Goal: Transaction & Acquisition: Purchase product/service

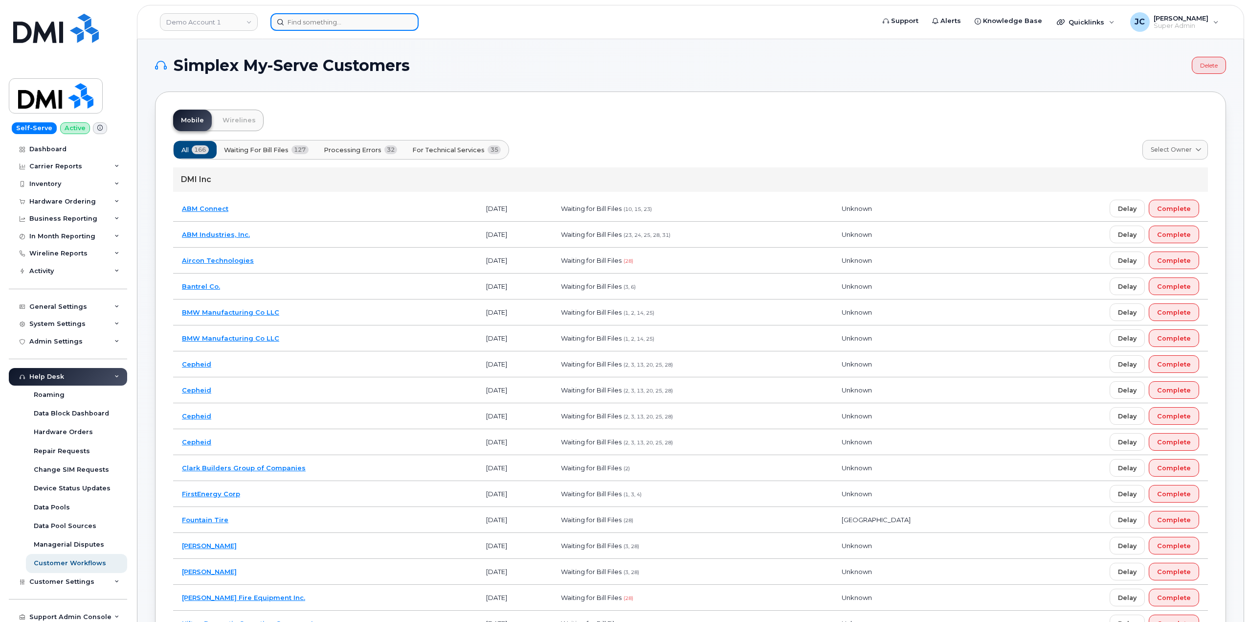
click at [356, 19] on input at bounding box center [344, 22] width 148 height 18
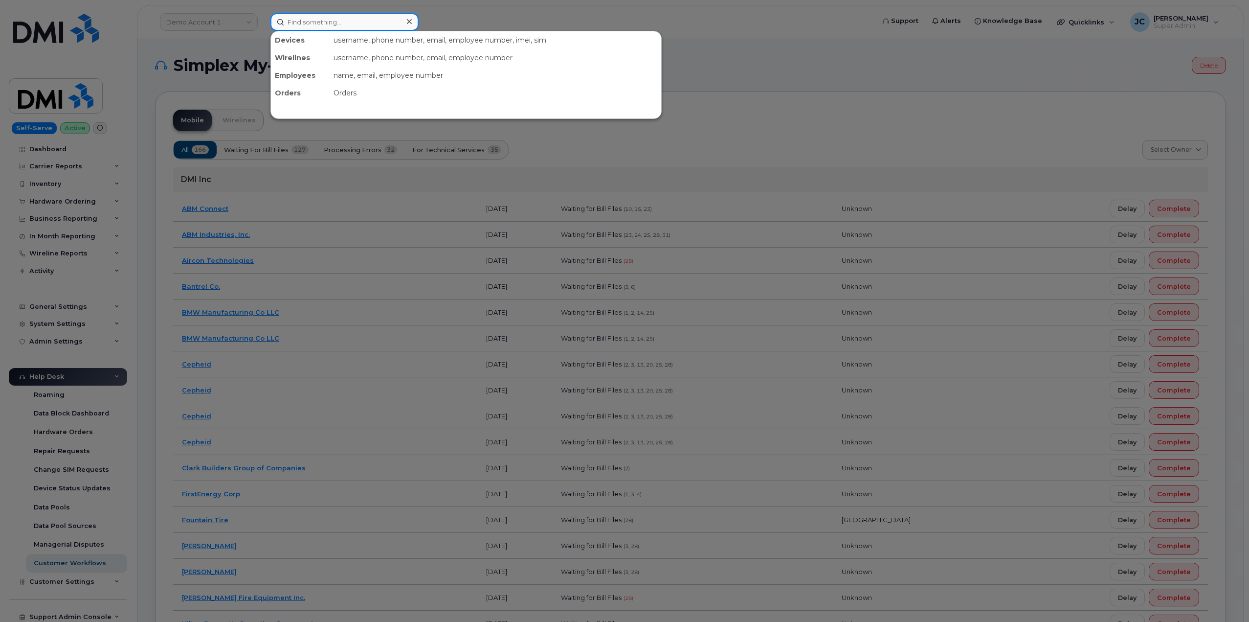
paste input "832.920.1900"
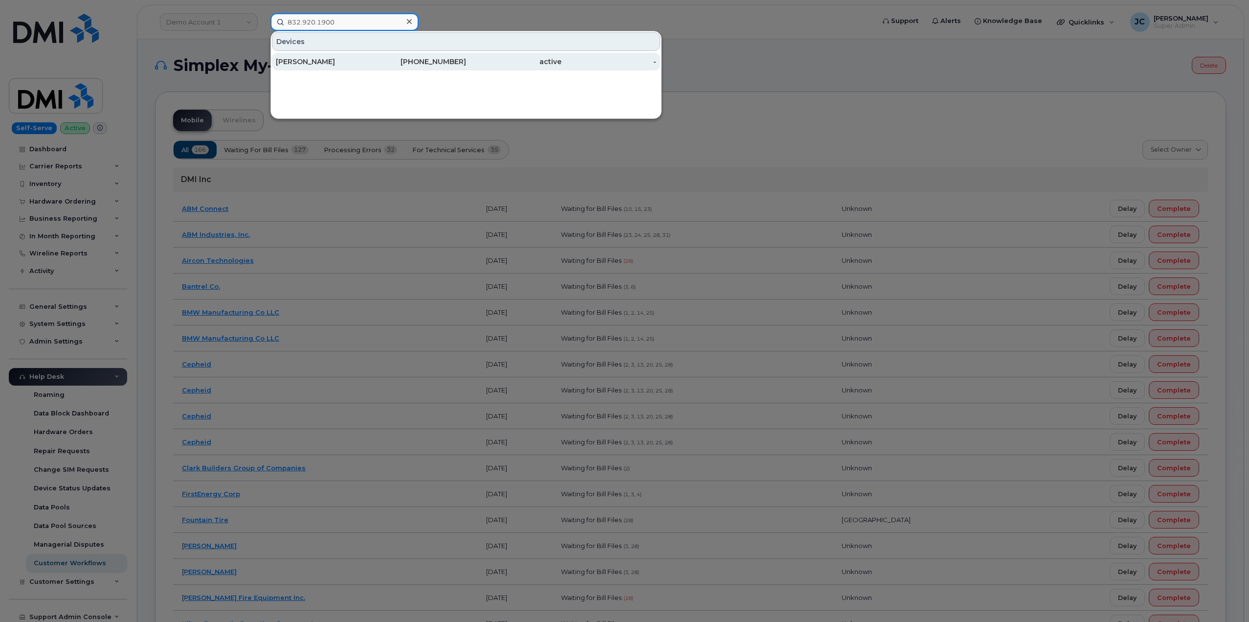
type input "832.920.1900"
click at [430, 64] on div "832-920-1900" at bounding box center [418, 62] width 95 height 10
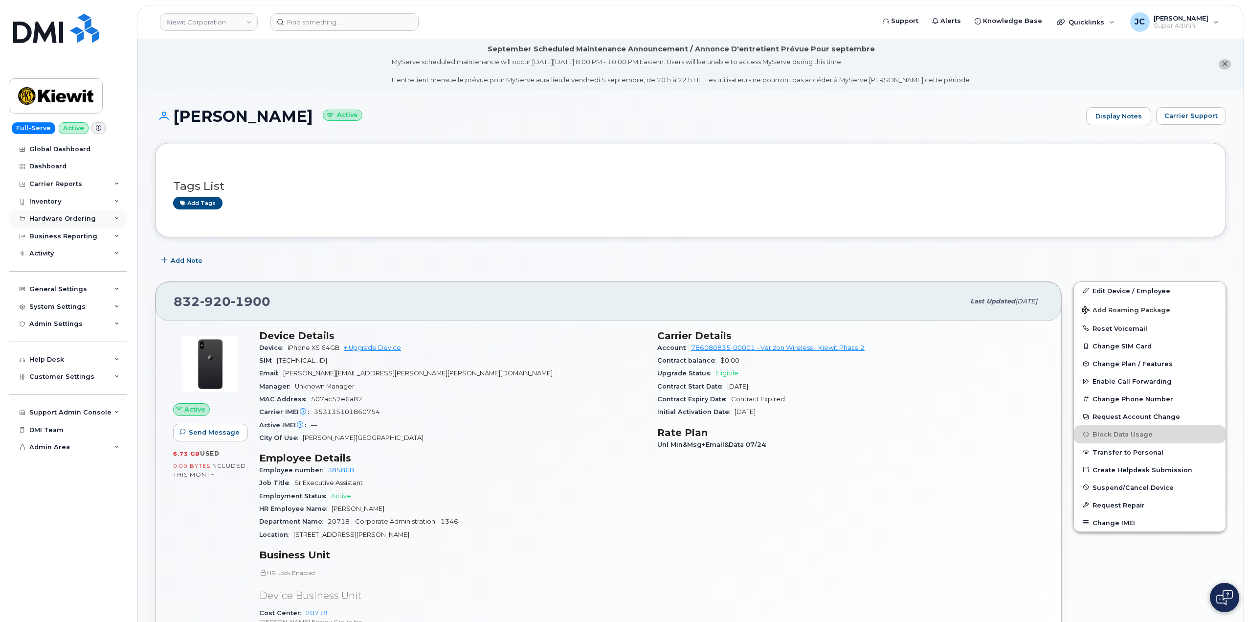
click at [119, 217] on div "Hardware Ordering" at bounding box center [68, 219] width 118 height 18
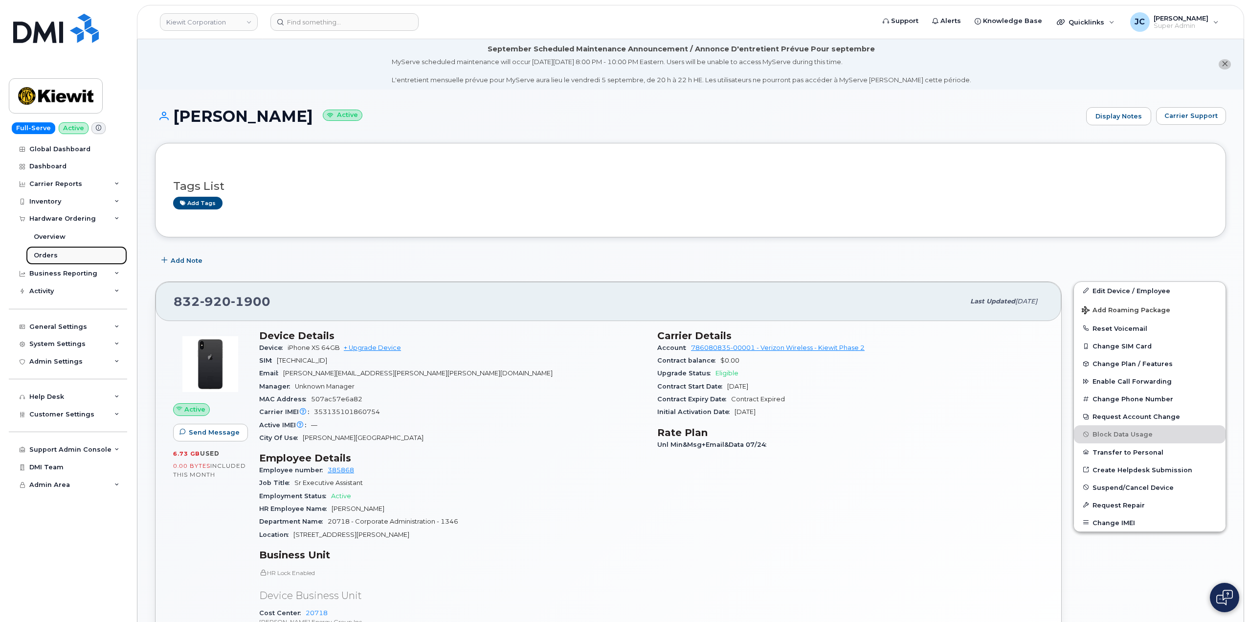
click at [48, 254] on div "Orders" at bounding box center [46, 255] width 24 height 9
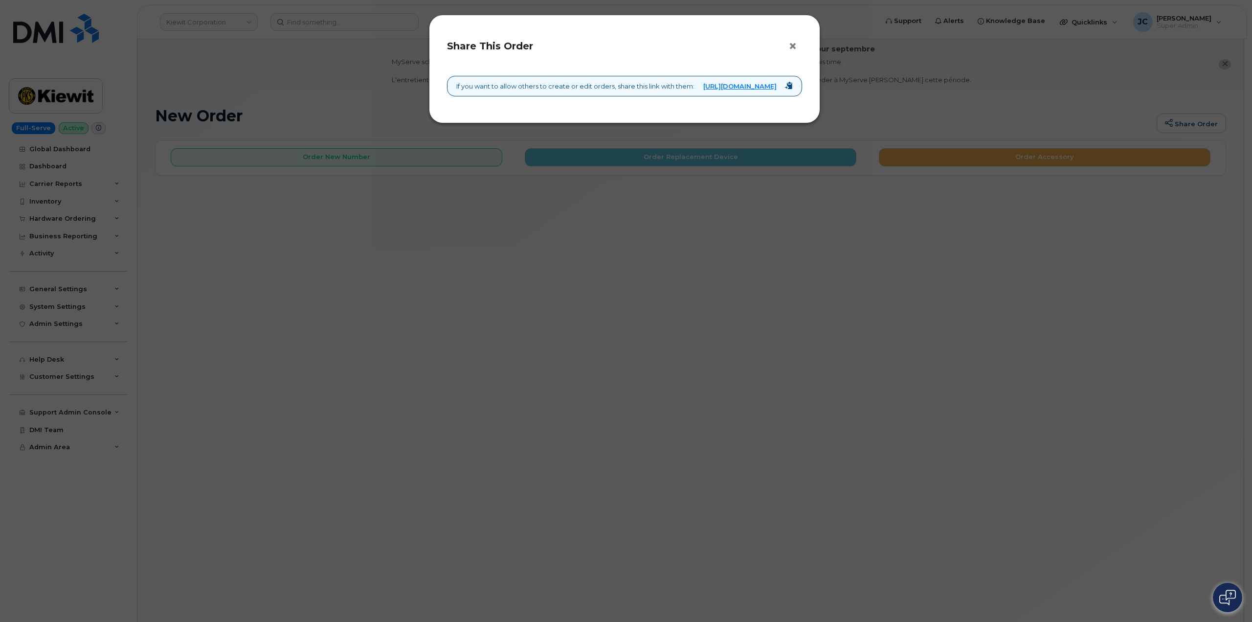
click at [795, 44] on button "×" at bounding box center [795, 46] width 14 height 15
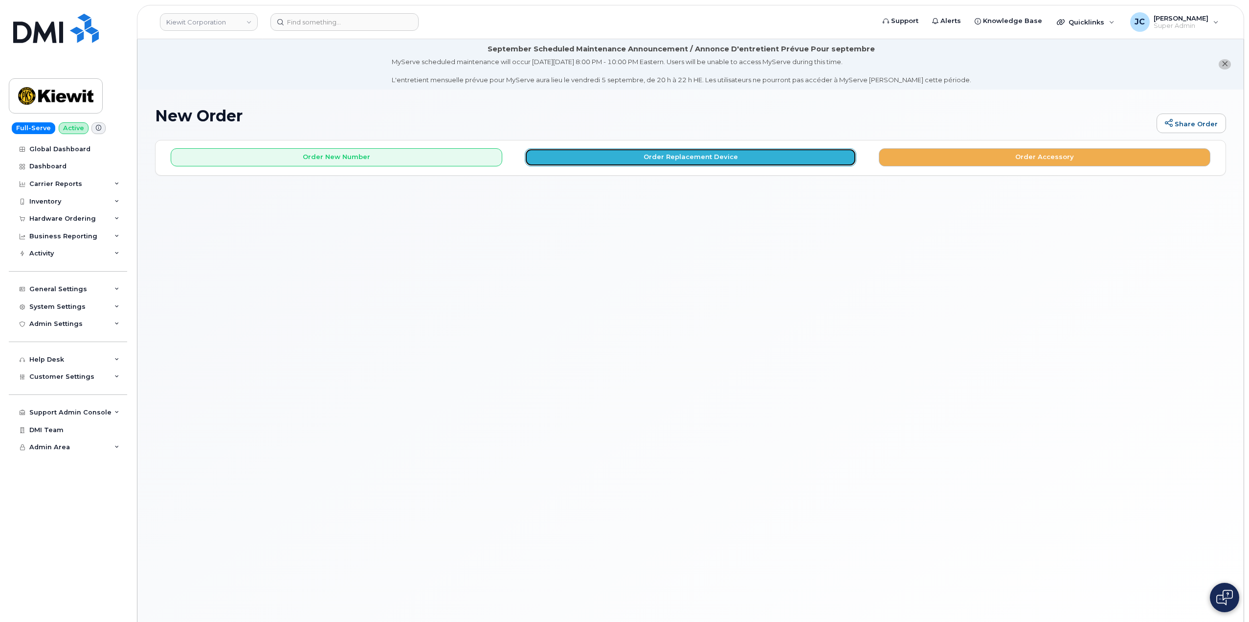
click at [700, 155] on button "Order Replacement Device" at bounding box center [691, 157] width 332 height 18
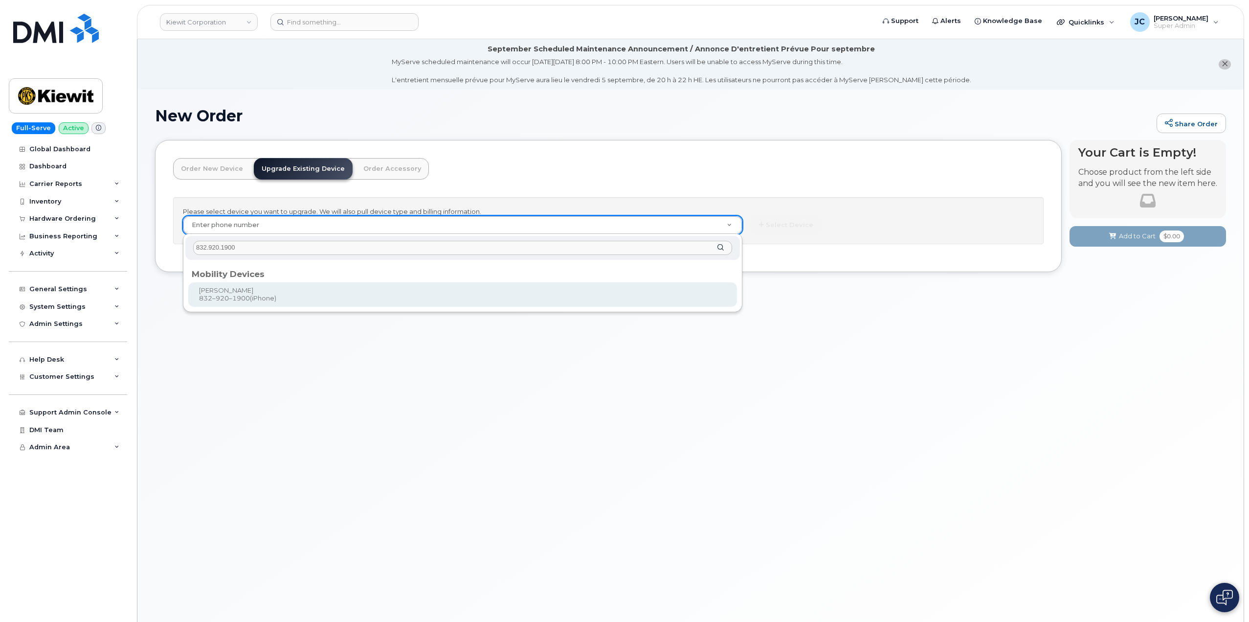
type input "832.920.1900"
type input "1173198"
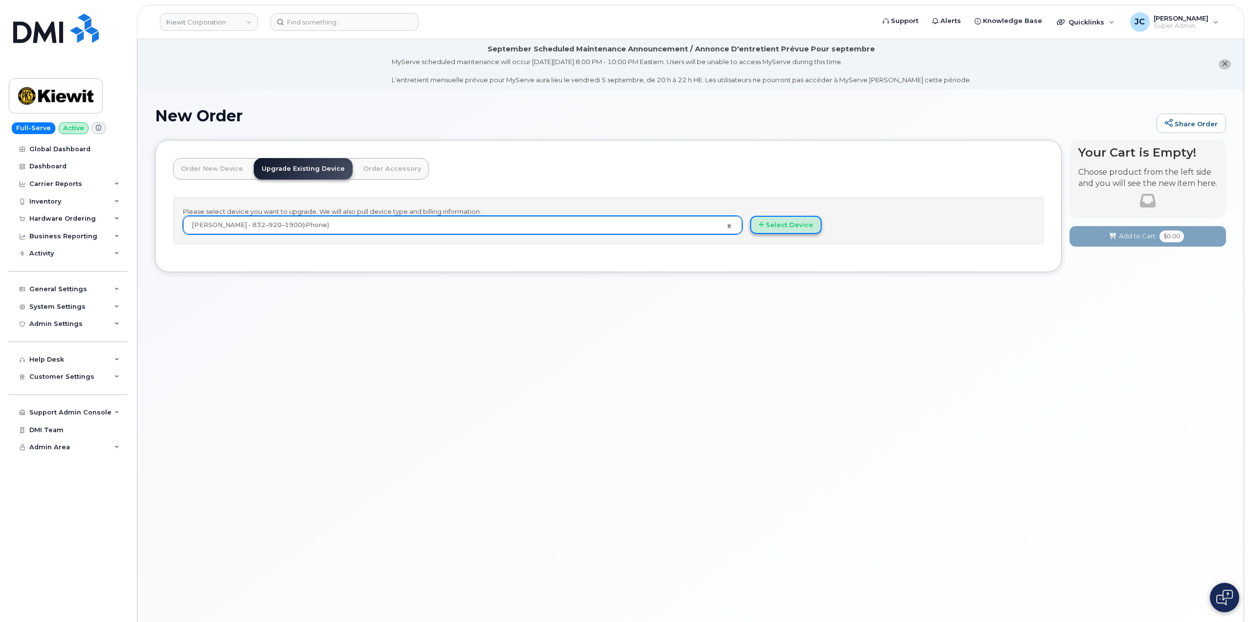
click at [808, 220] on button "Select Device" at bounding box center [785, 225] width 71 height 18
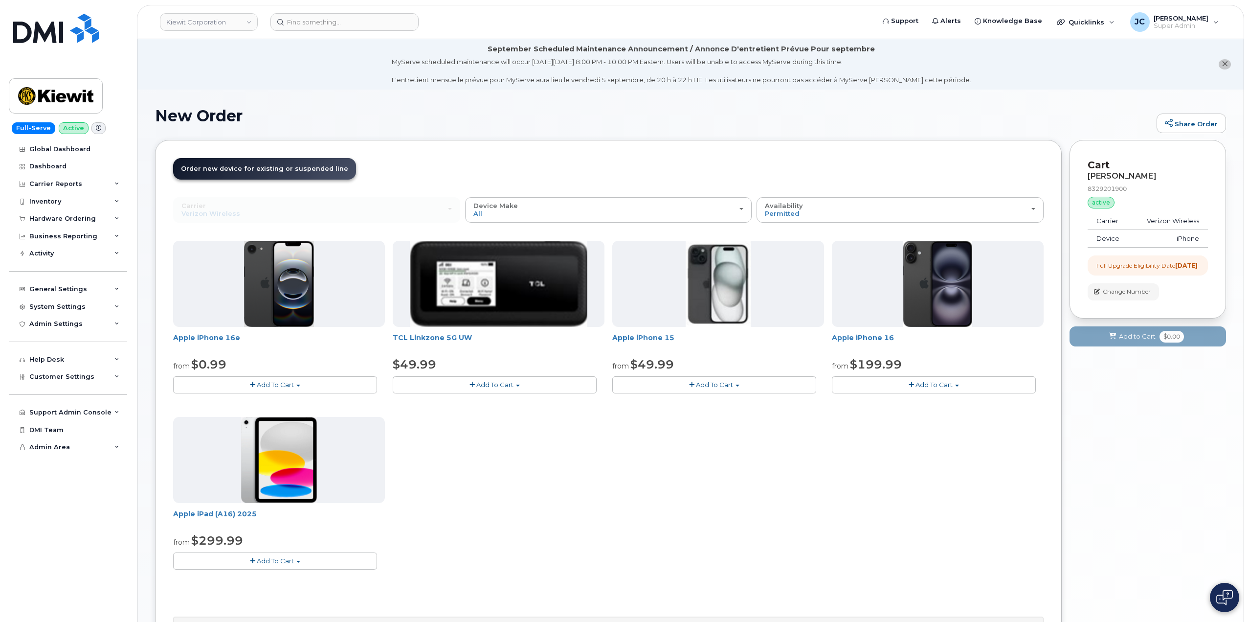
click at [297, 380] on button "Add To Cart" at bounding box center [275, 384] width 204 height 17
click at [270, 401] on link "$0.99 - 2 Year Upgrade (128GB)" at bounding box center [237, 403] width 123 height 12
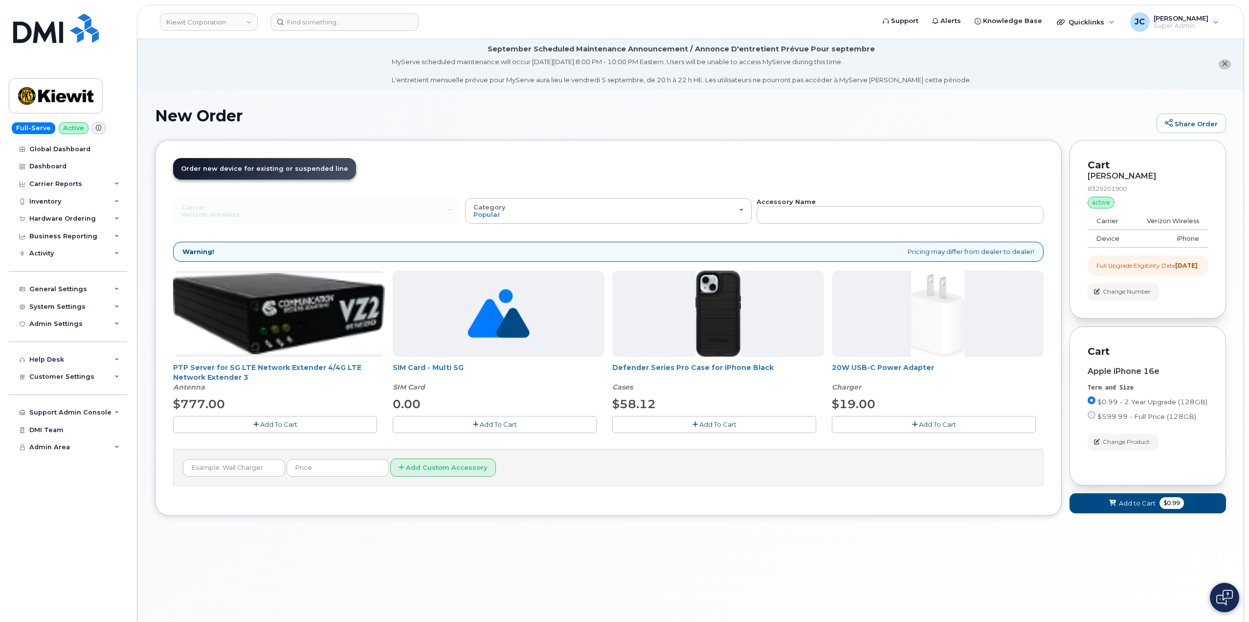
click at [710, 424] on span "Add To Cart" at bounding box center [717, 424] width 37 height 8
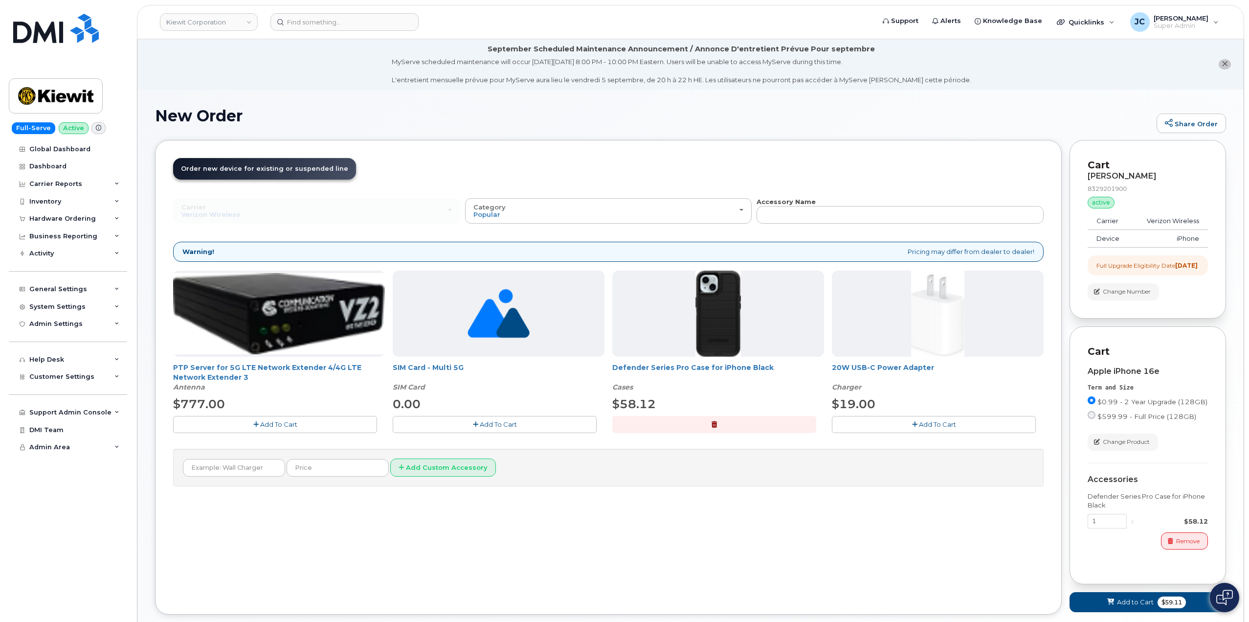
click at [955, 425] on button "Add To Cart" at bounding box center [934, 424] width 204 height 17
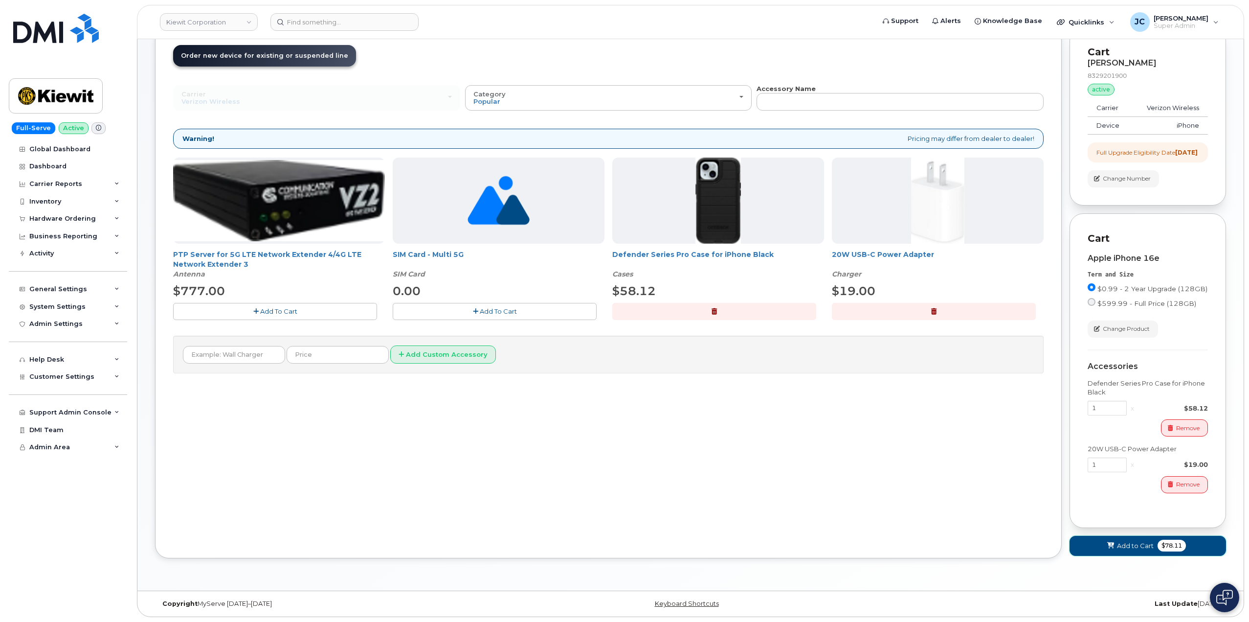
click at [1145, 545] on span "Add to Cart" at bounding box center [1135, 545] width 37 height 9
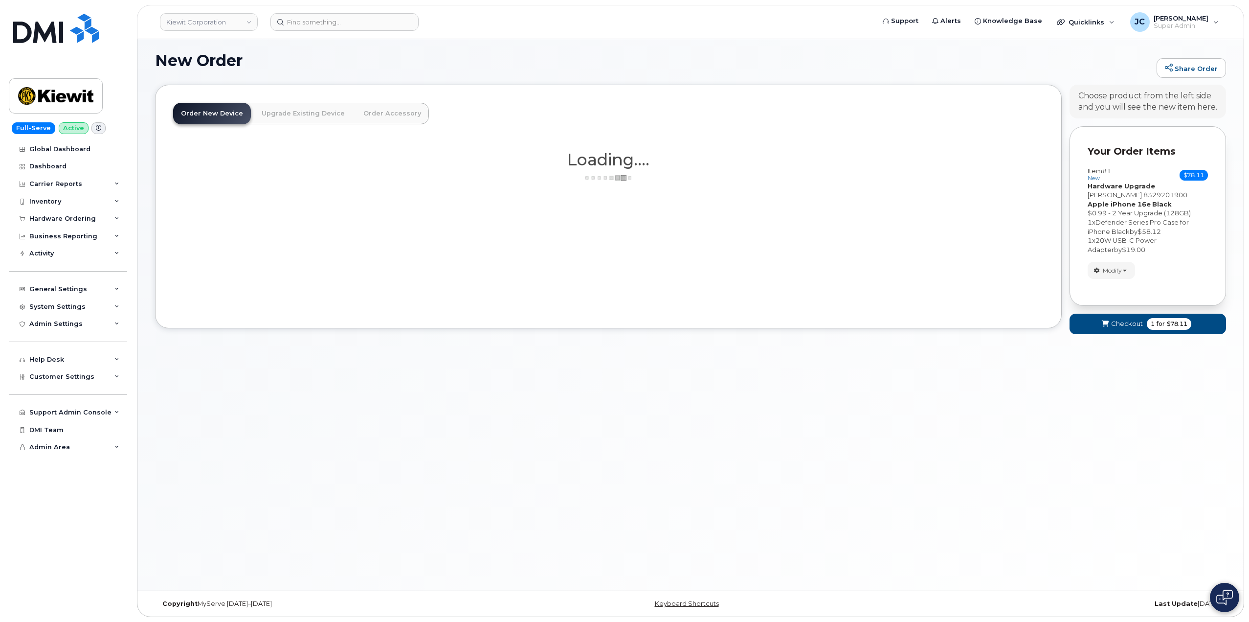
scroll to position [121, 0]
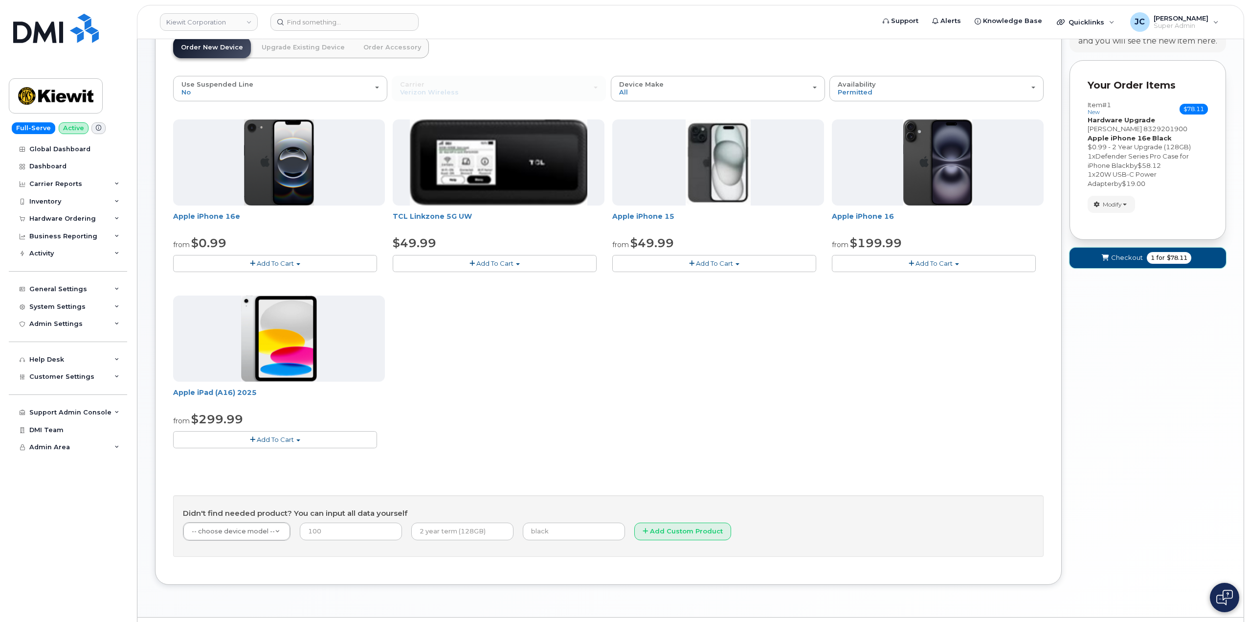
click at [1129, 257] on span "Checkout" at bounding box center [1127, 257] width 32 height 9
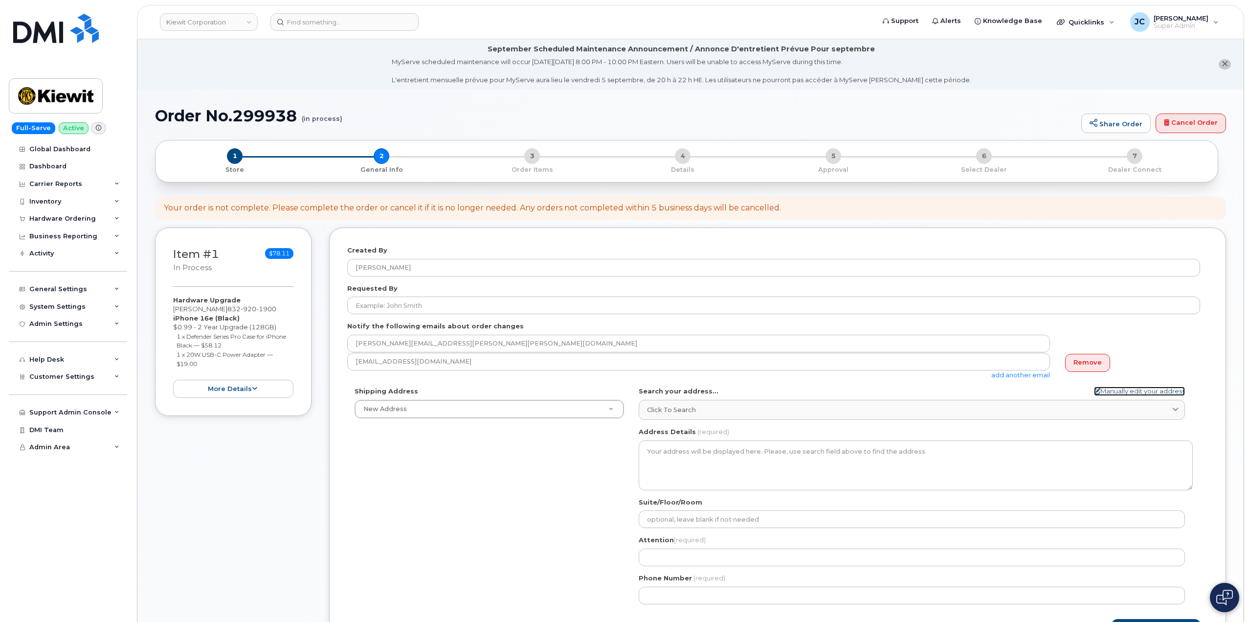
click at [1147, 392] on link "Manually edit your address" at bounding box center [1139, 390] width 91 height 9
select select
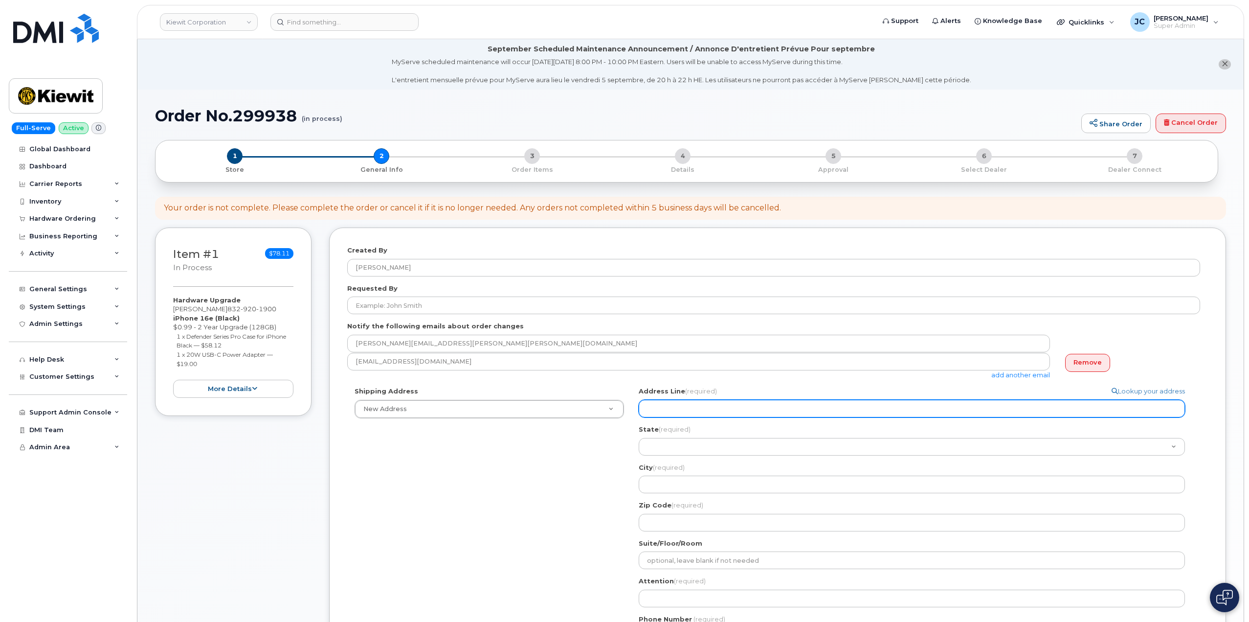
click at [681, 407] on input "Address Line (required)" at bounding box center [912, 409] width 546 height 18
select select
type input "4"
select select
type input "40"
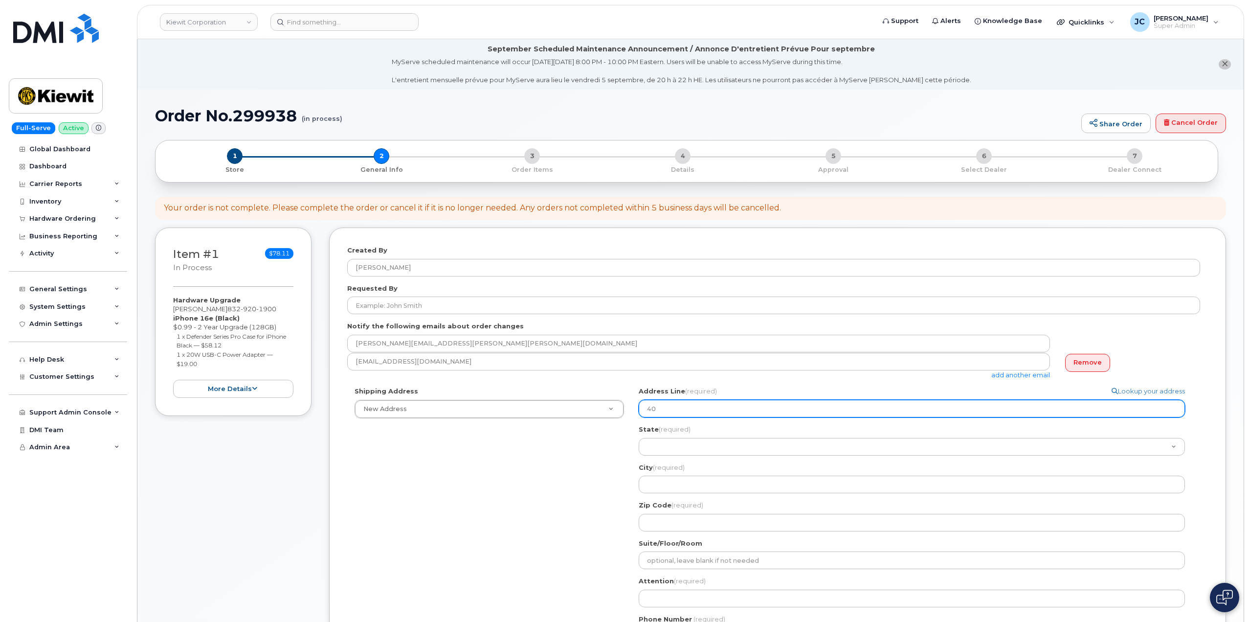
select select
type input "406"
select select
type input "4061"
select select
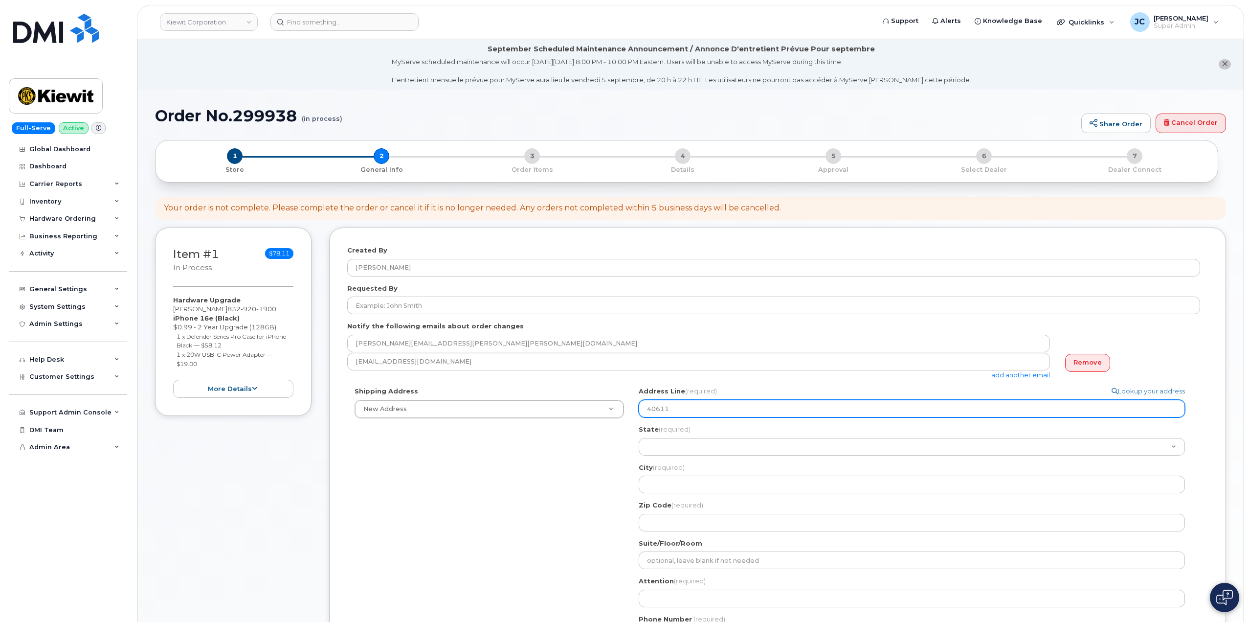
type input "40611"
select select
type input "40611 M"
select select
type input "40611 Ma"
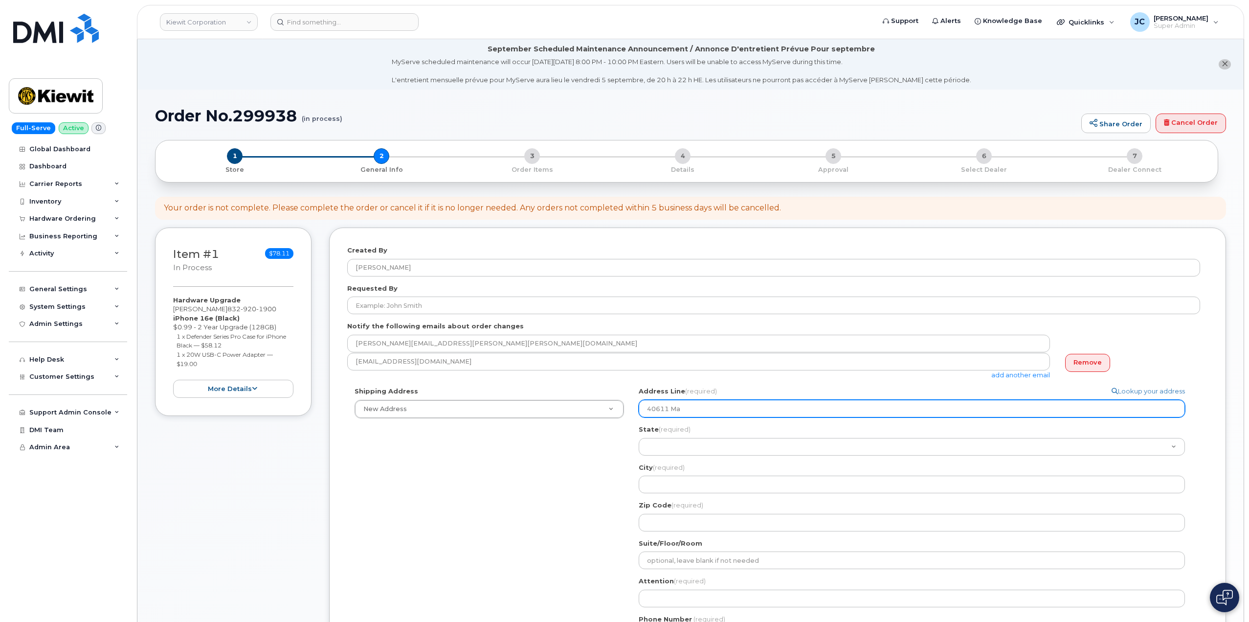
select select
type input "40611 Man"
select select
type input "40611 Mano"
select select
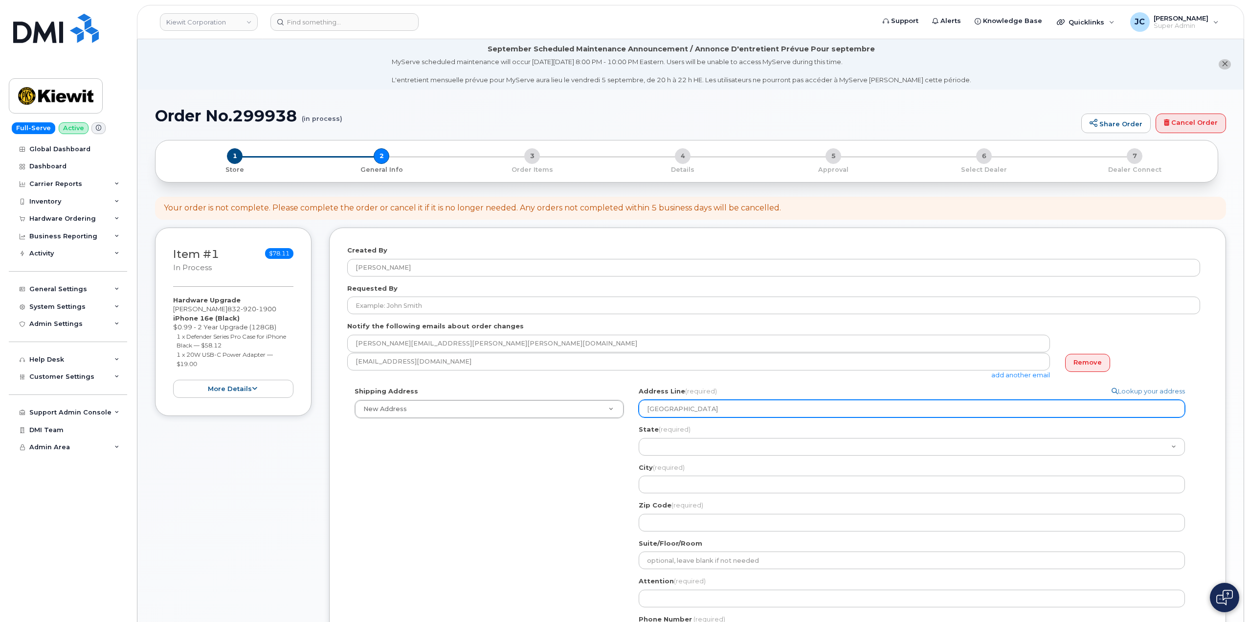
type input "40611 Manor"
select select
type input "40611 Manor D"
select select
type input "40611 Manor Dr"
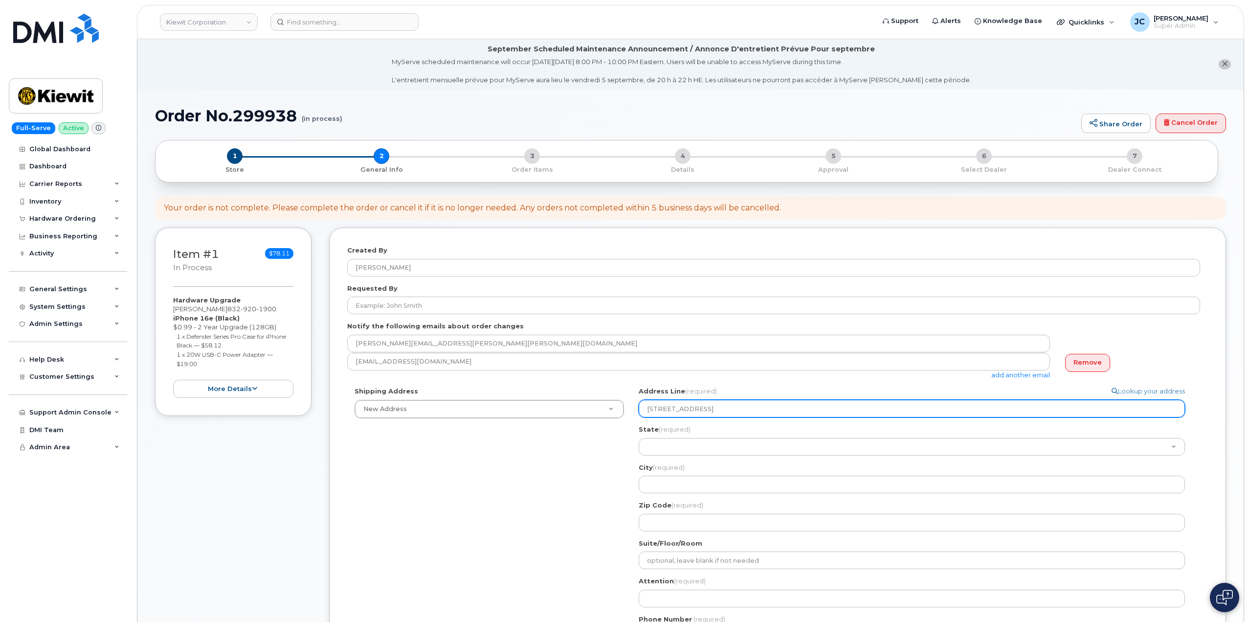
select select
type input "40611 Manor Dri"
select select
type input "40611 Manor Driv"
select select
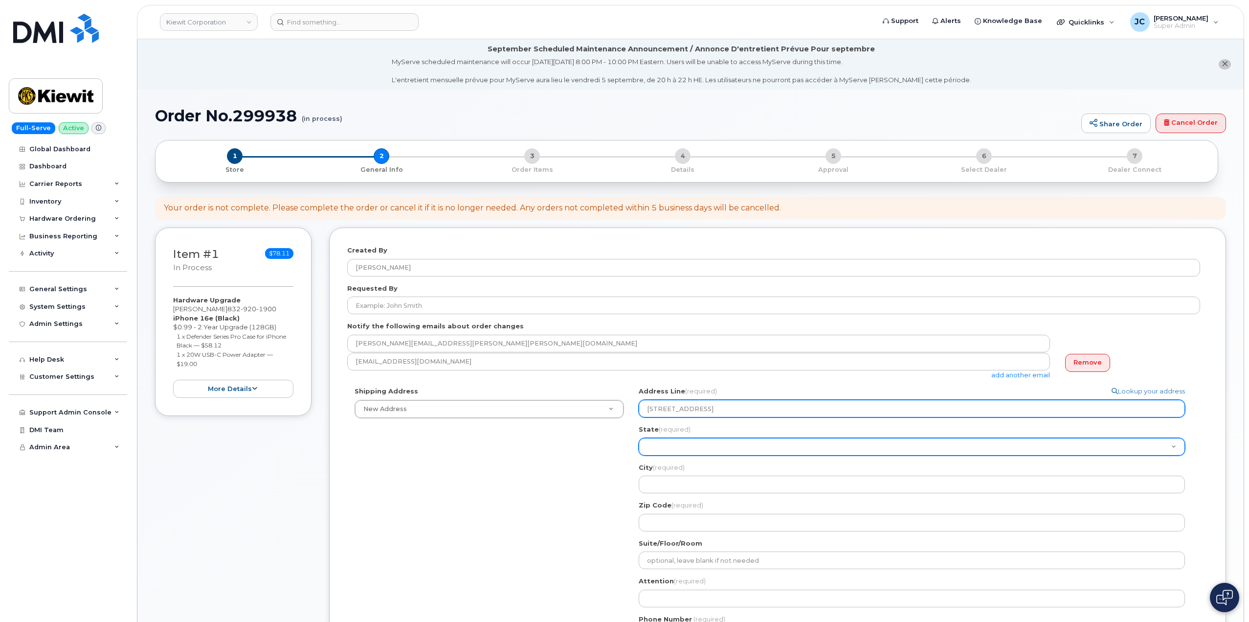
type input "40611 Manor Drive"
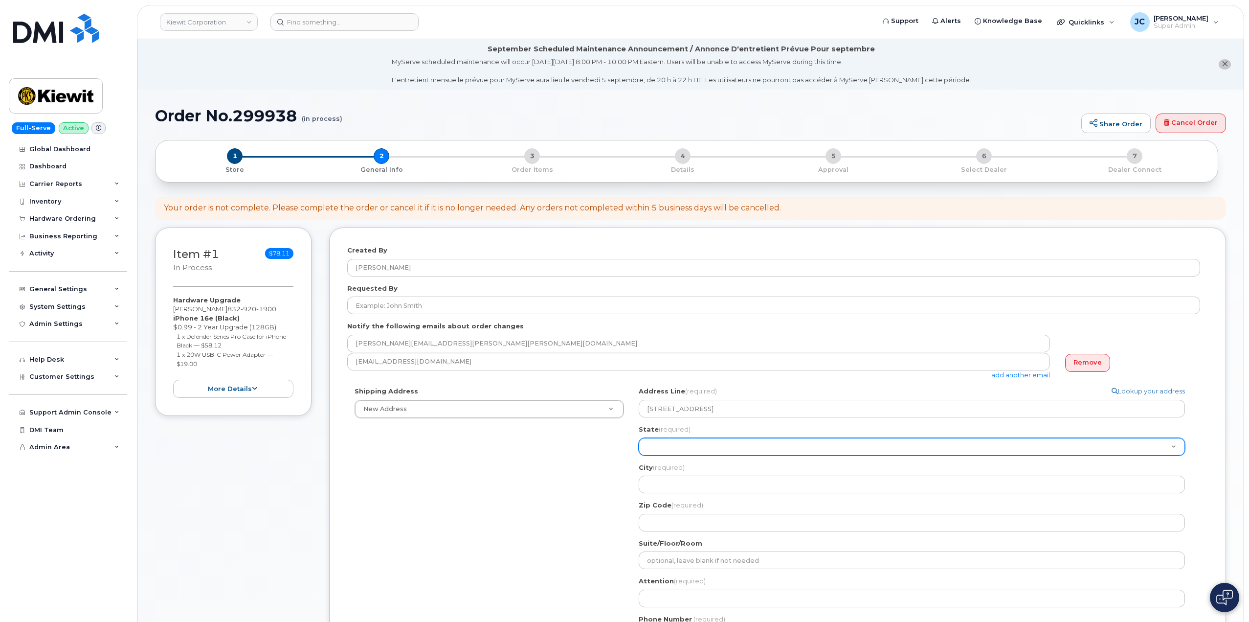
click at [699, 448] on select "Alabama Alaska American Samoa Arizona Arkansas California Colorado Connecticut …" at bounding box center [912, 447] width 546 height 18
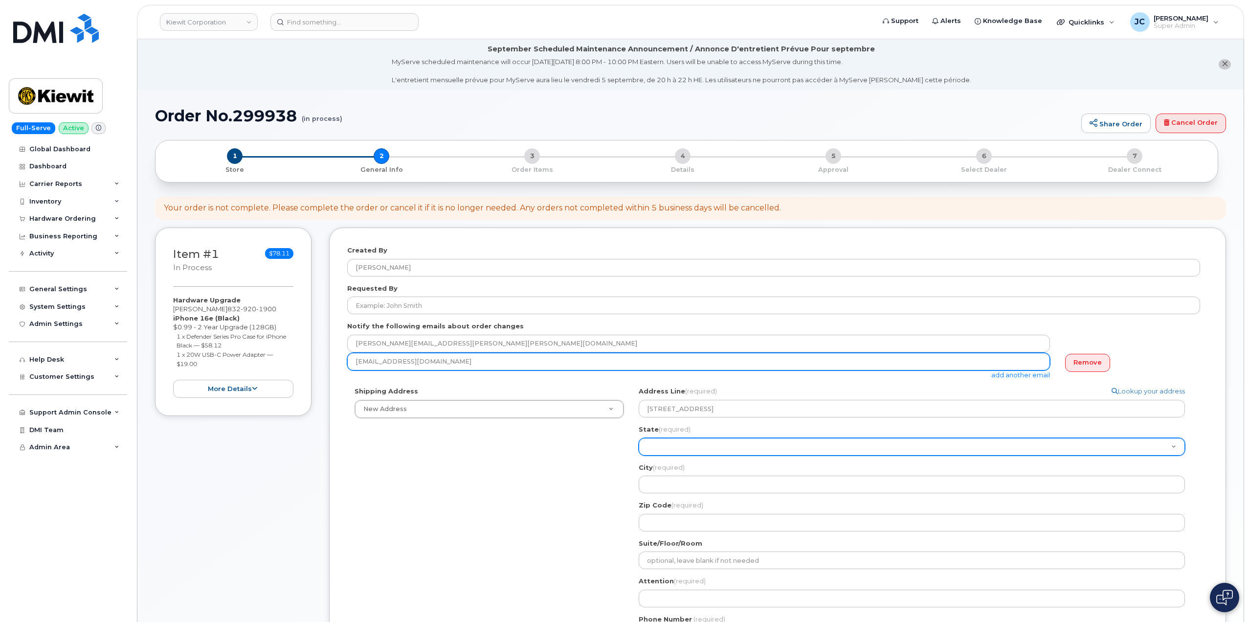
select select "TX"
click at [639, 438] on select "Alabama Alaska American Samoa Arizona Arkansas California Colorado Connecticut …" at bounding box center [912, 447] width 546 height 18
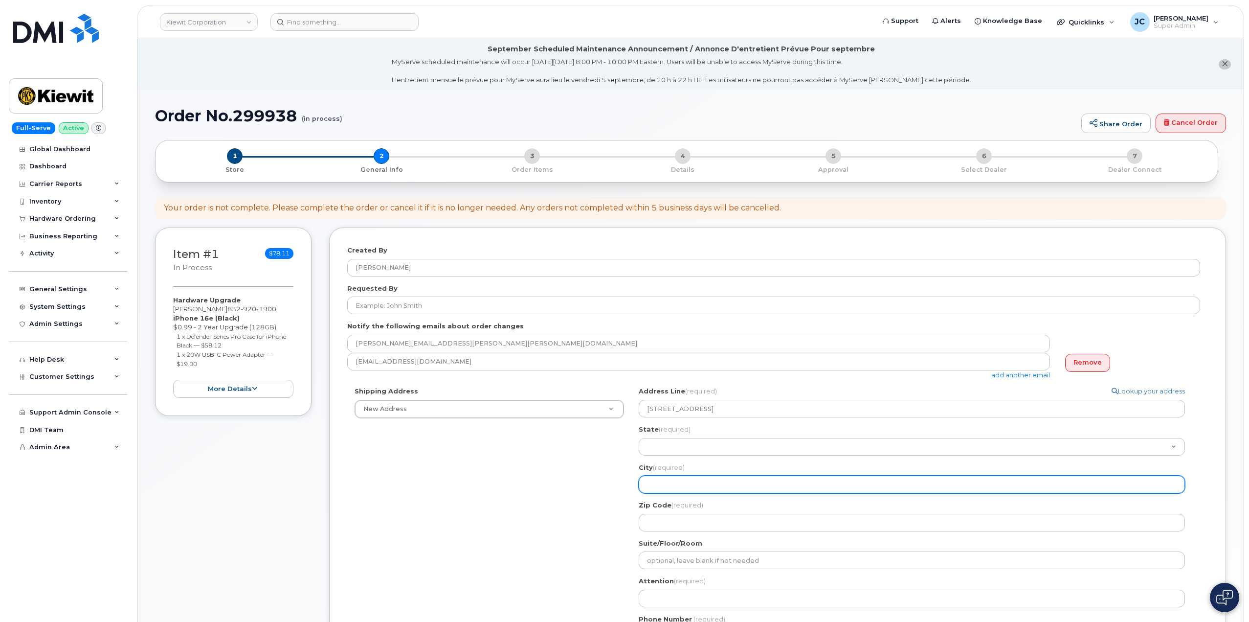
click at [670, 479] on input "City (required)" at bounding box center [912, 484] width 546 height 18
select select
type input "M"
select select
type input "Ma"
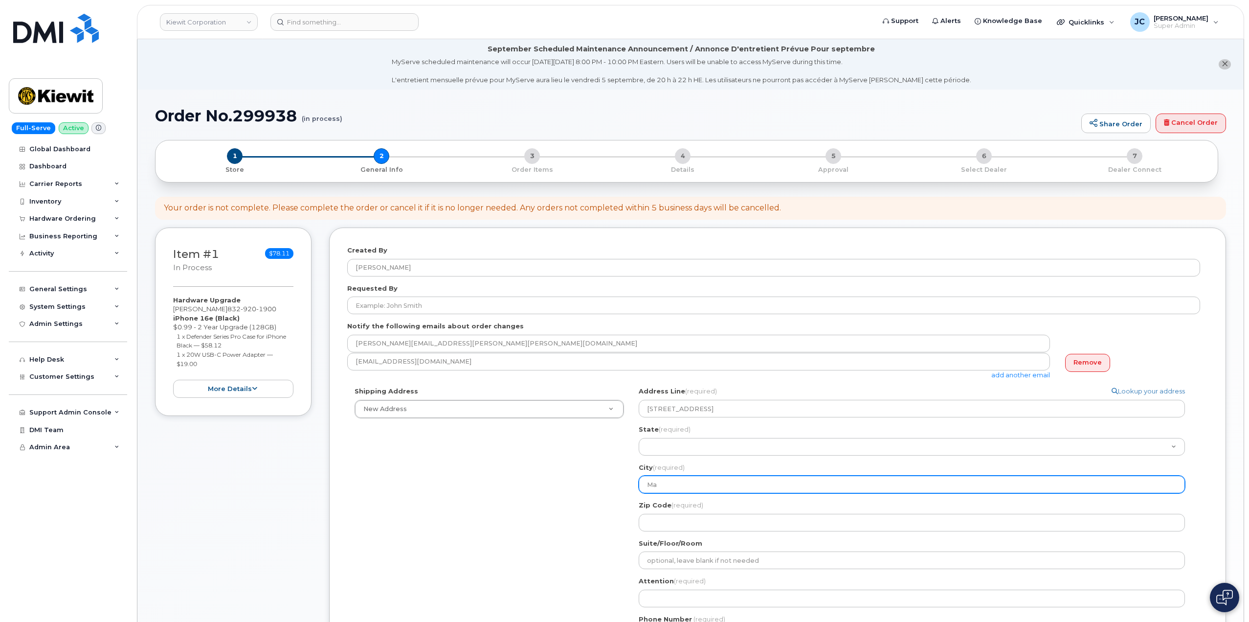
select select
type input "Man"
select select
type input "Ma"
select select
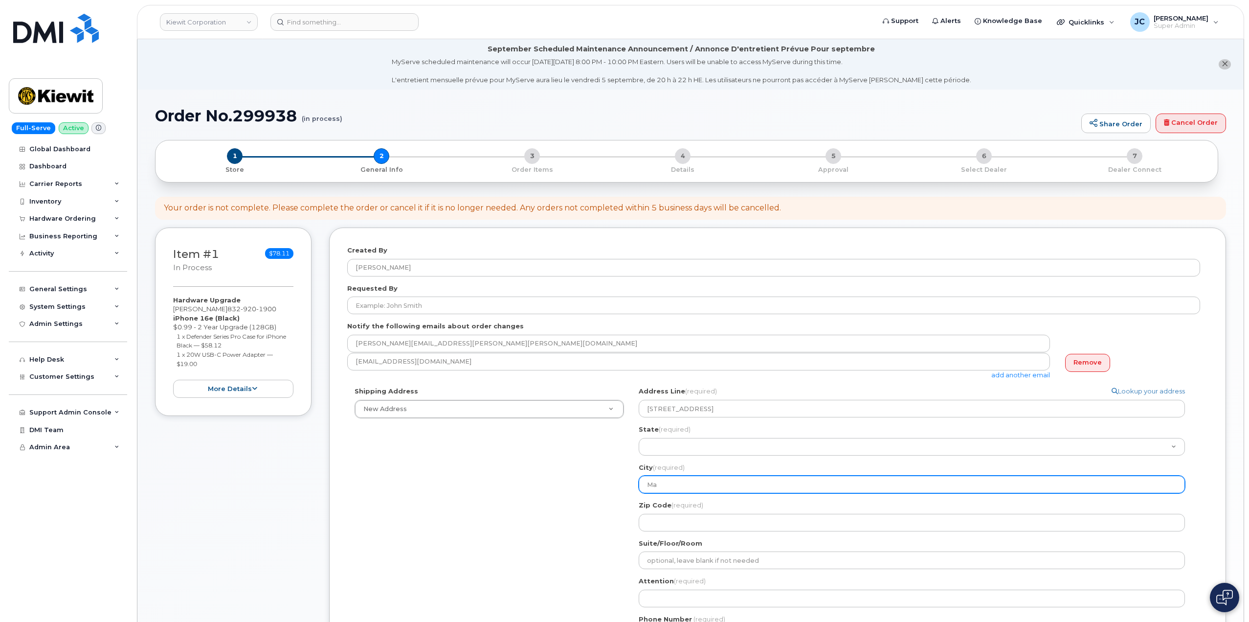
type input "Mag"
select select
type input "Magn"
select select
type input "Magno"
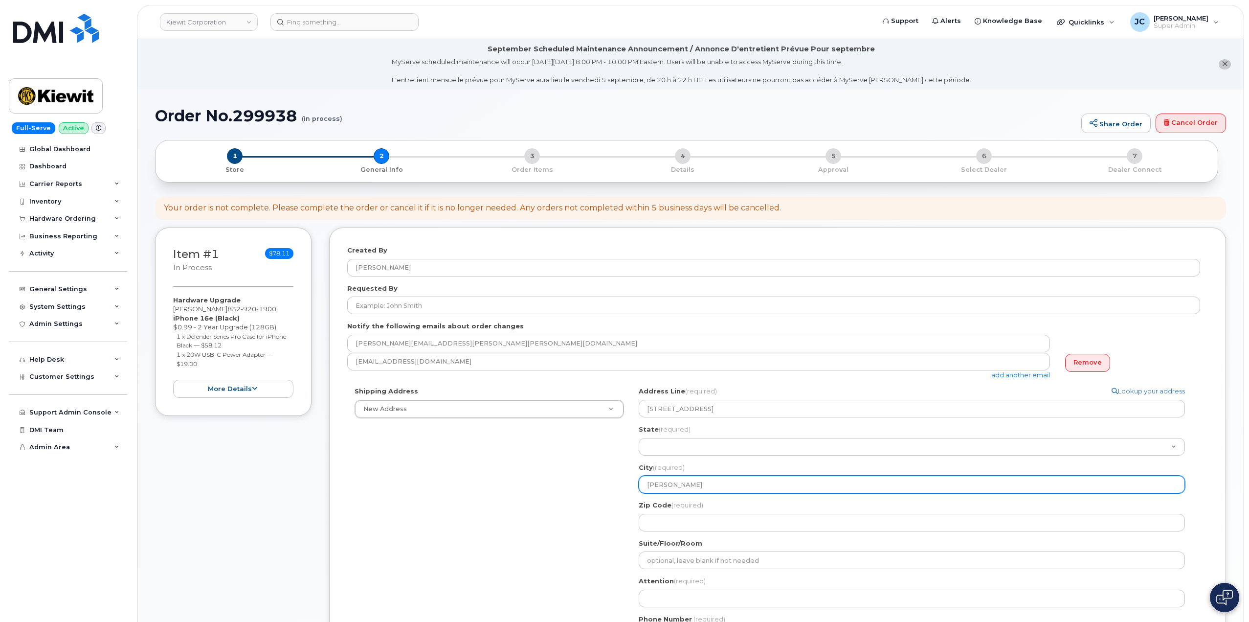
select select
type input "Magnol"
select select
type input "Magnoli"
select select
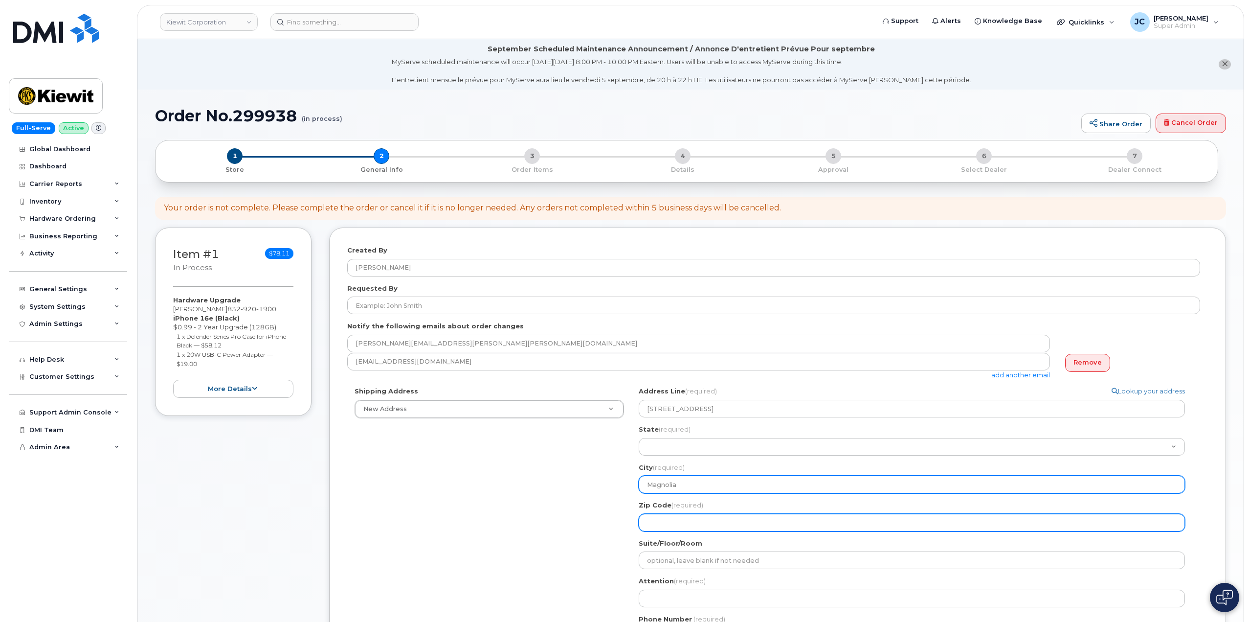
type input "Magnolia"
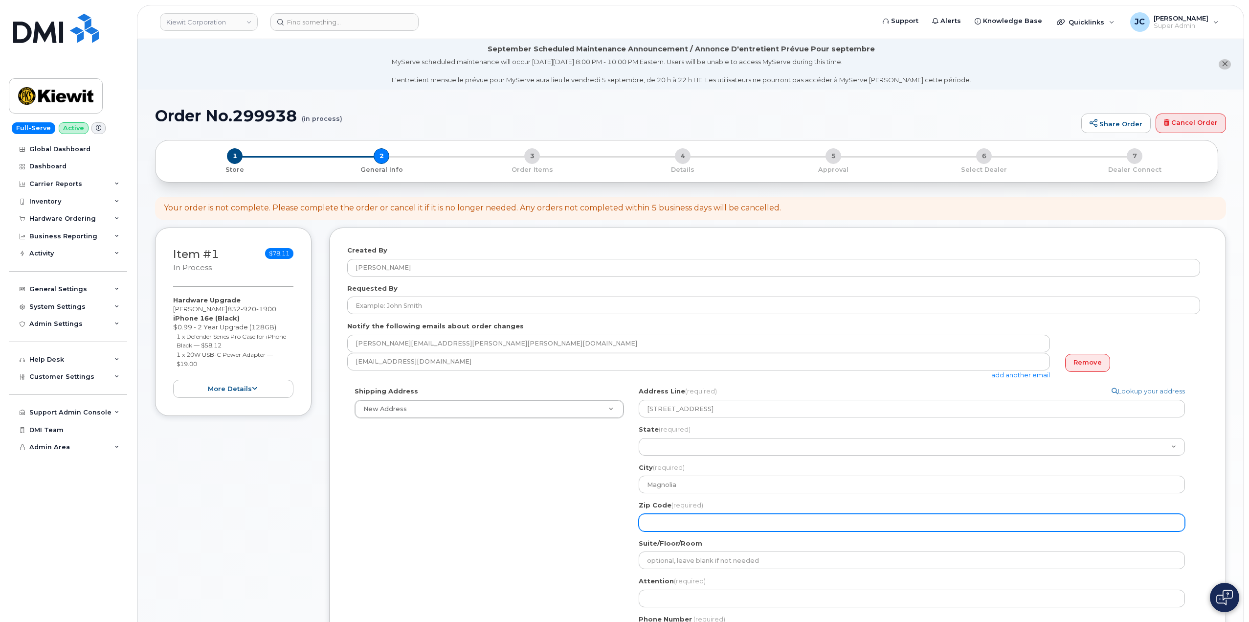
click at [689, 517] on input "Zip Code (required)" at bounding box center [912, 522] width 546 height 18
select select
type input "7"
select select
type input "77"
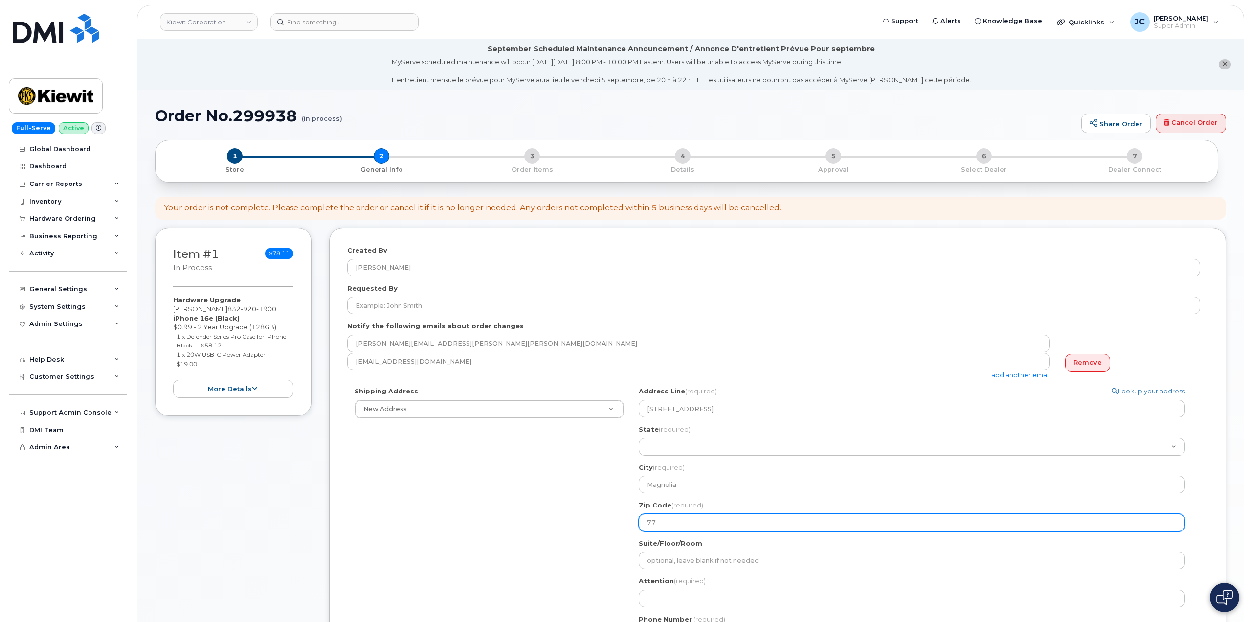
select select
type input "773"
select select
type input "7735"
select select
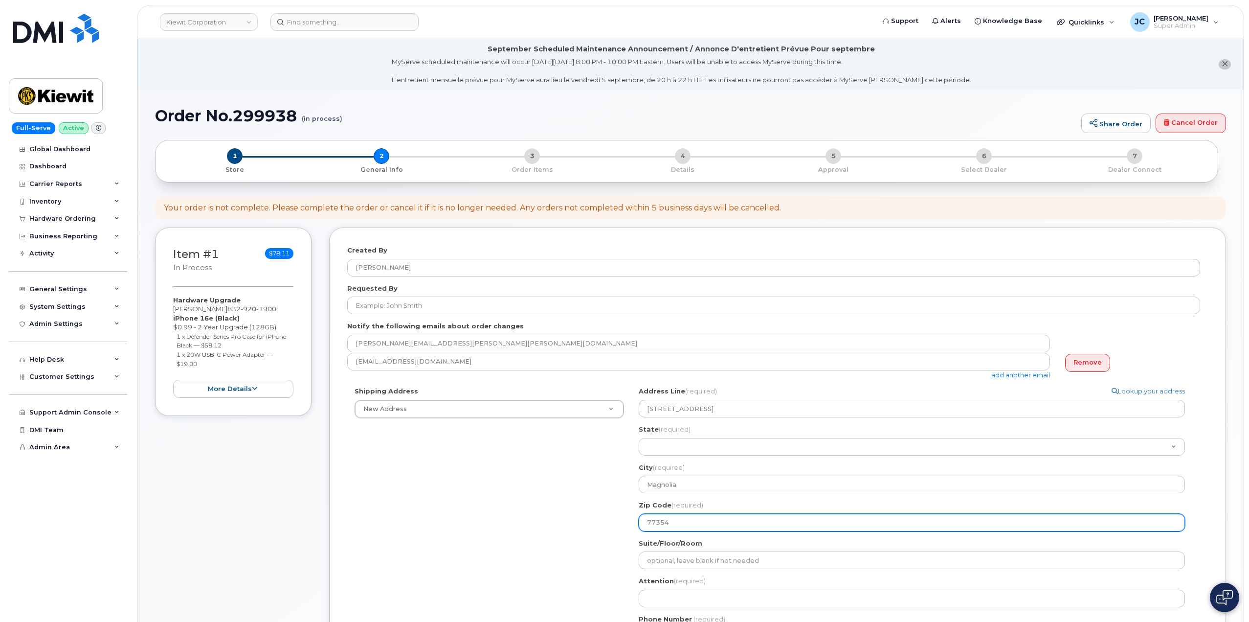
type input "77354"
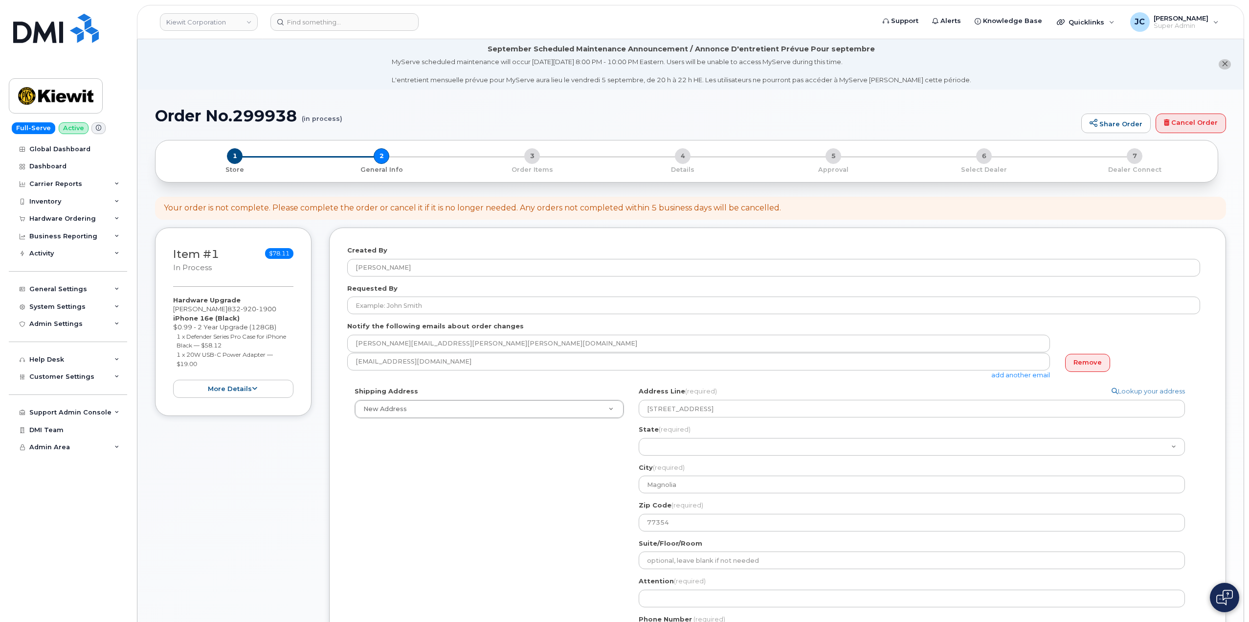
click at [573, 530] on div "Shipping Address New Address New Address TX Magnolia Search your address... Man…" at bounding box center [773, 519] width 853 height 266
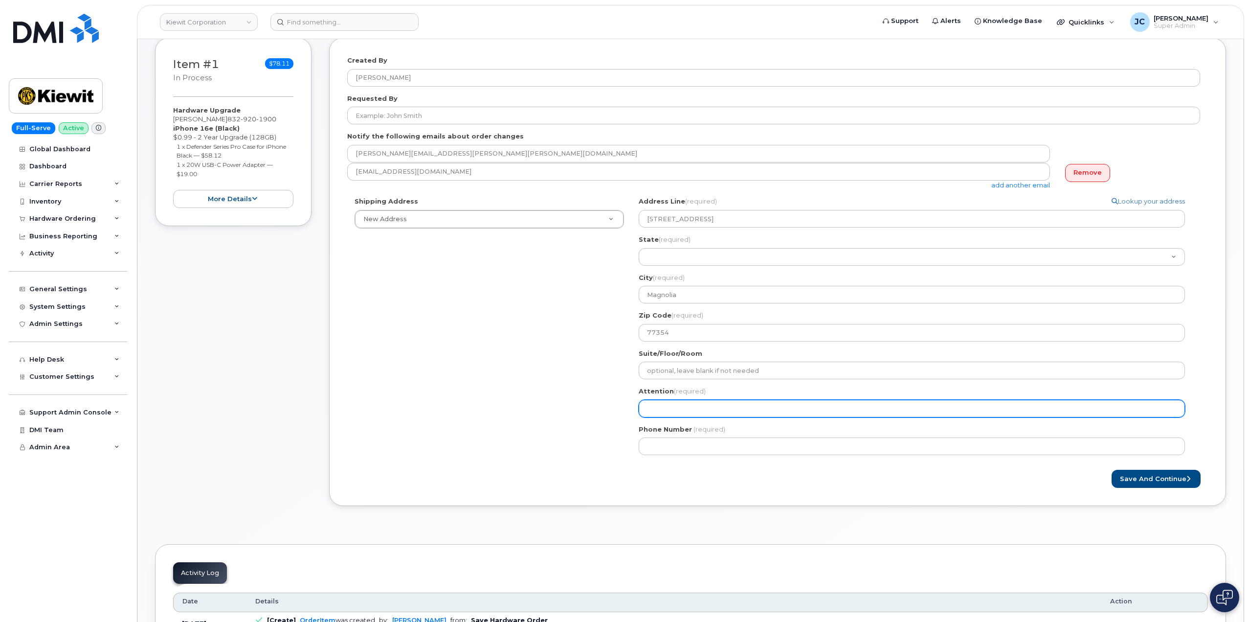
scroll to position [196, 0]
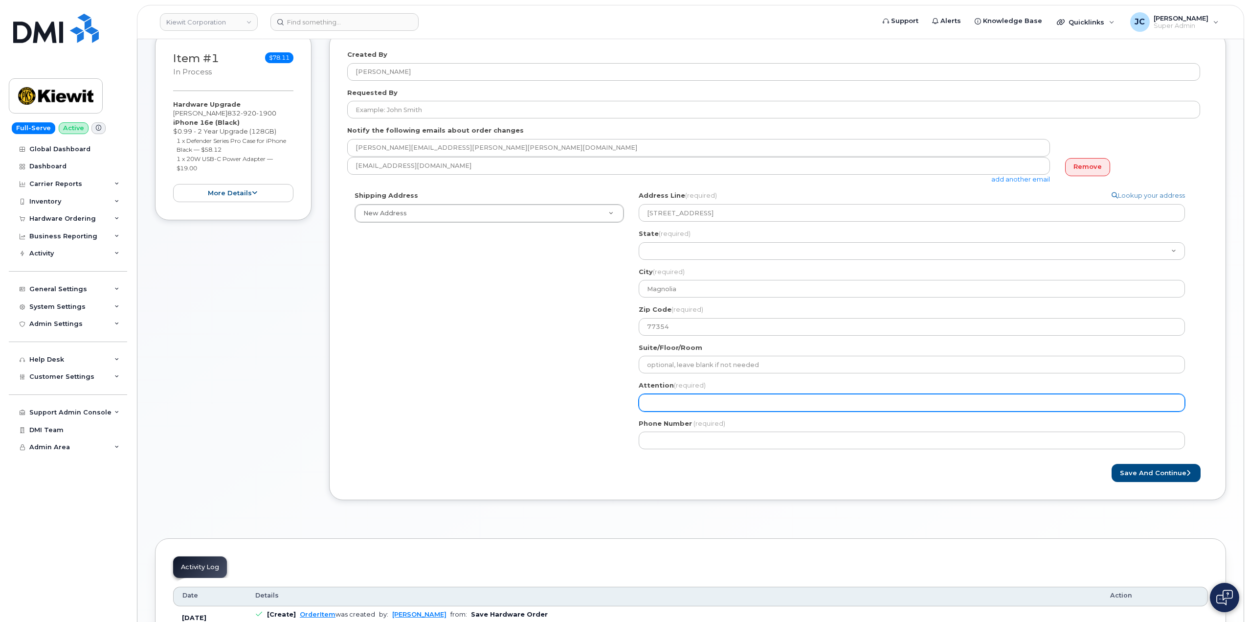
click at [670, 399] on input "Attention (required)" at bounding box center [912, 403] width 546 height 18
select select
type input "J"
select select
type input "Ja"
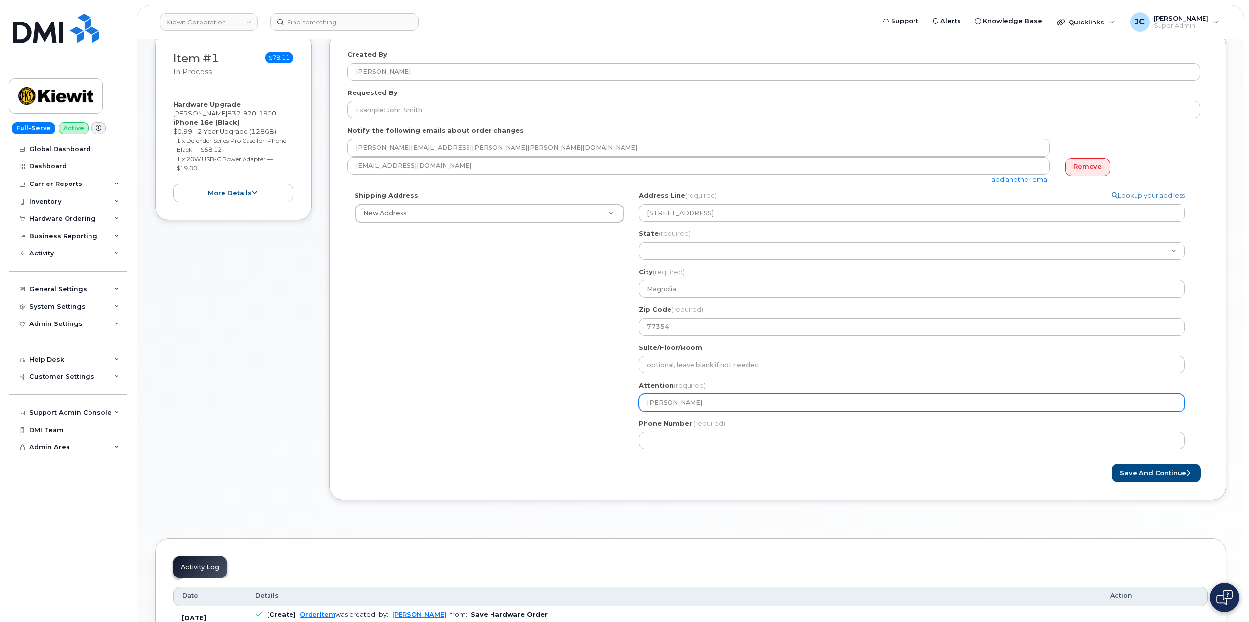
select select
type input "Jan"
select select
type input "Jani"
select select
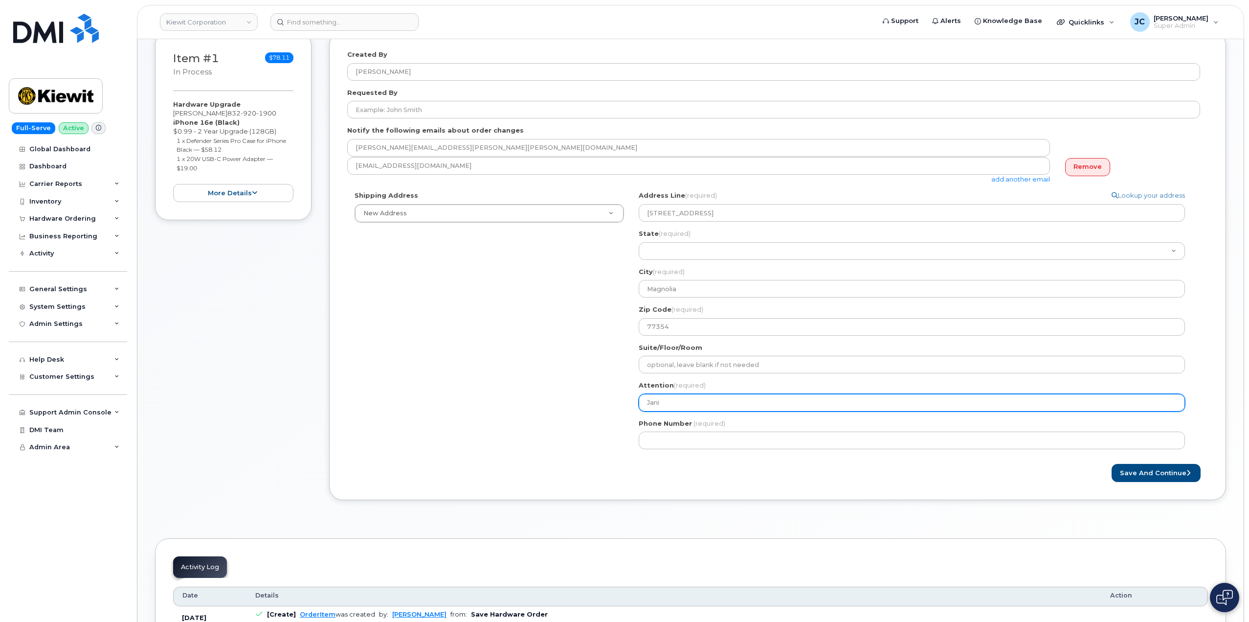
type input "Janic"
select select
type input "Janice"
select select
type input "Janice H"
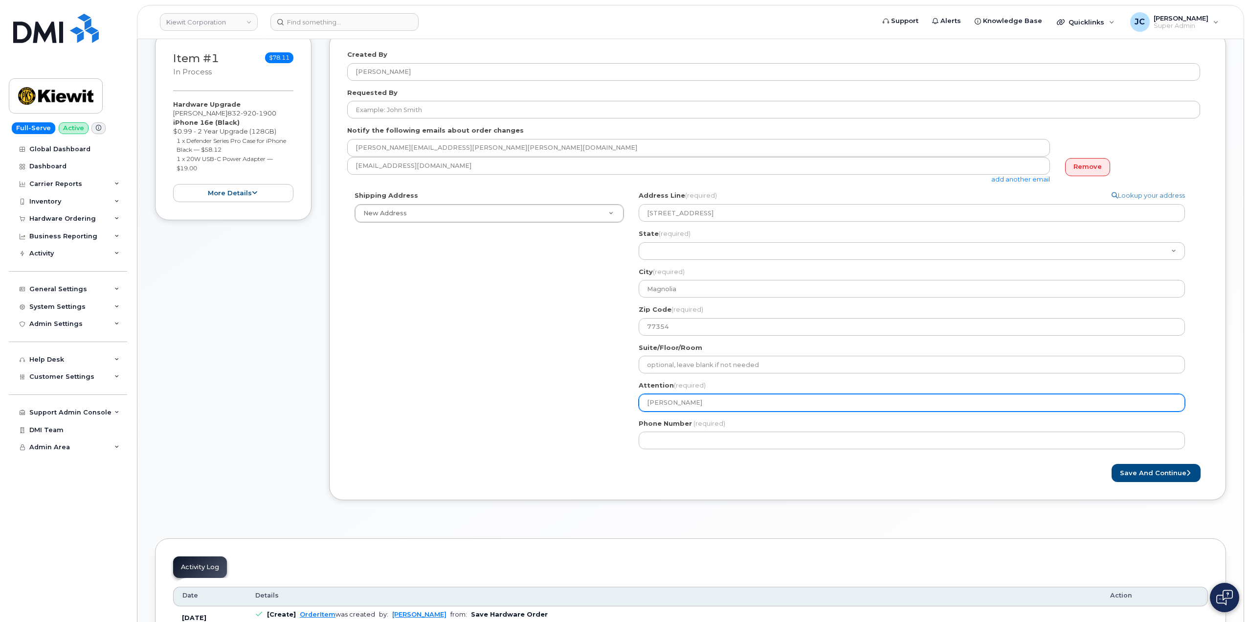
select select
type input "Janice Hi"
select select
type input "Janice Hic"
select select
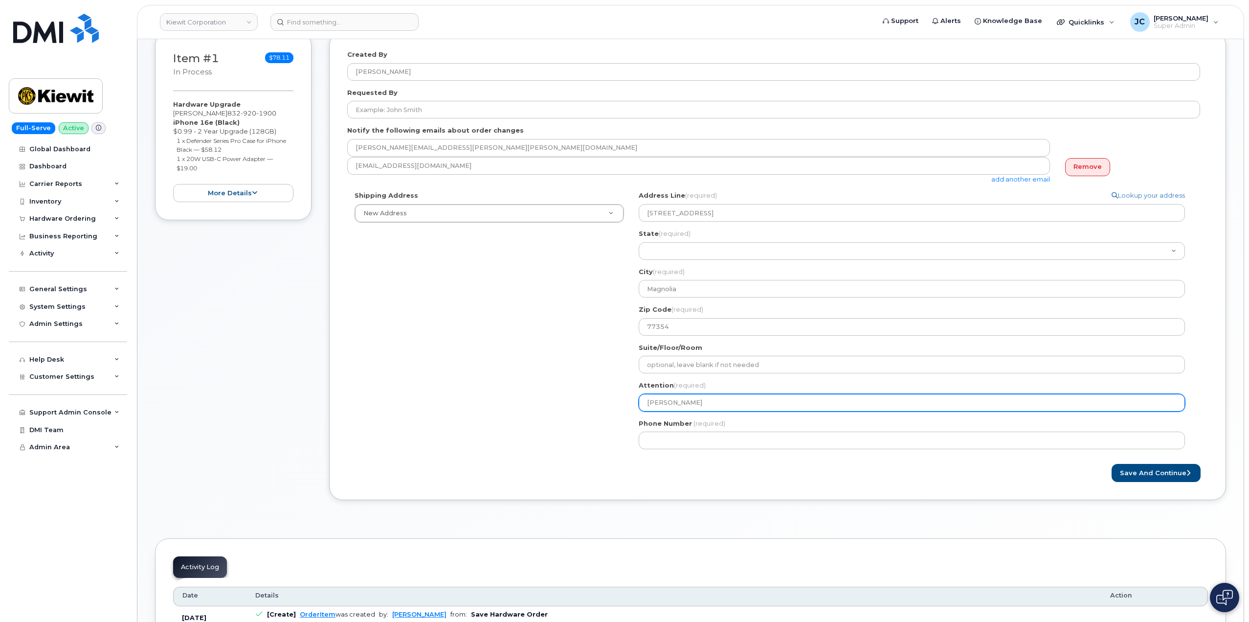
type input "Janice Hick"
select select
type input "Janice Hickm"
select select
type input "Janice Hickmo"
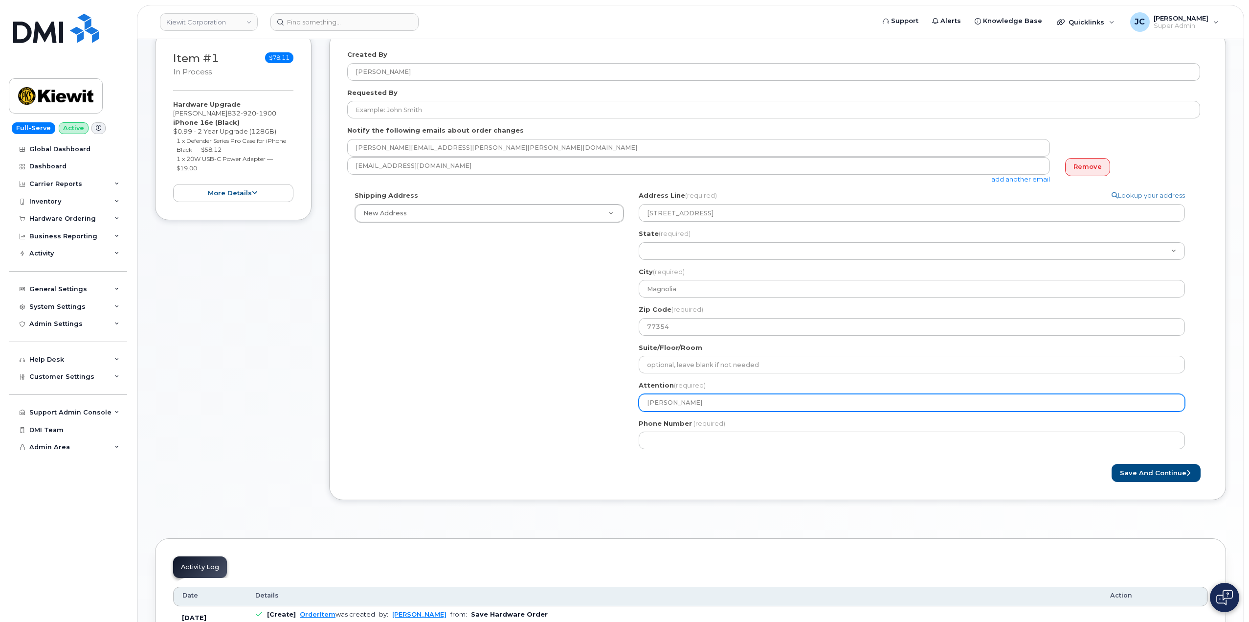
select select
type input "[PERSON_NAME]"
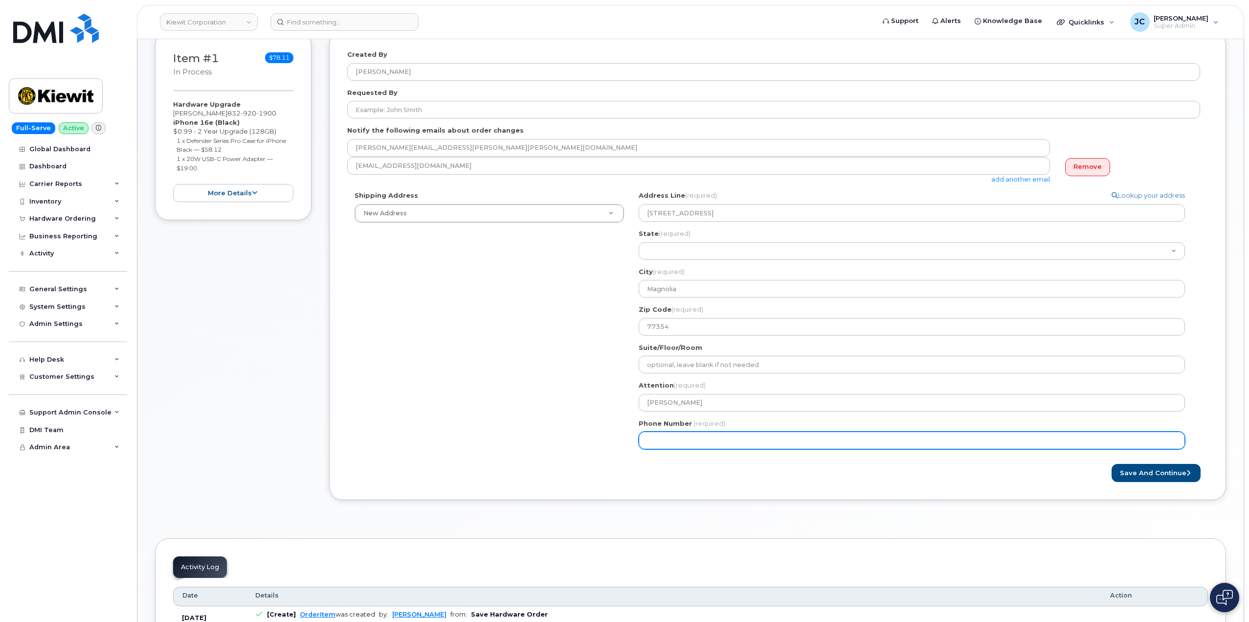
click at [676, 438] on input "Phone Number" at bounding box center [912, 440] width 546 height 18
paste input "832.9201900"
type input "832.9201900"
click at [661, 441] on input "832.9201900" at bounding box center [912, 440] width 546 height 18
select select
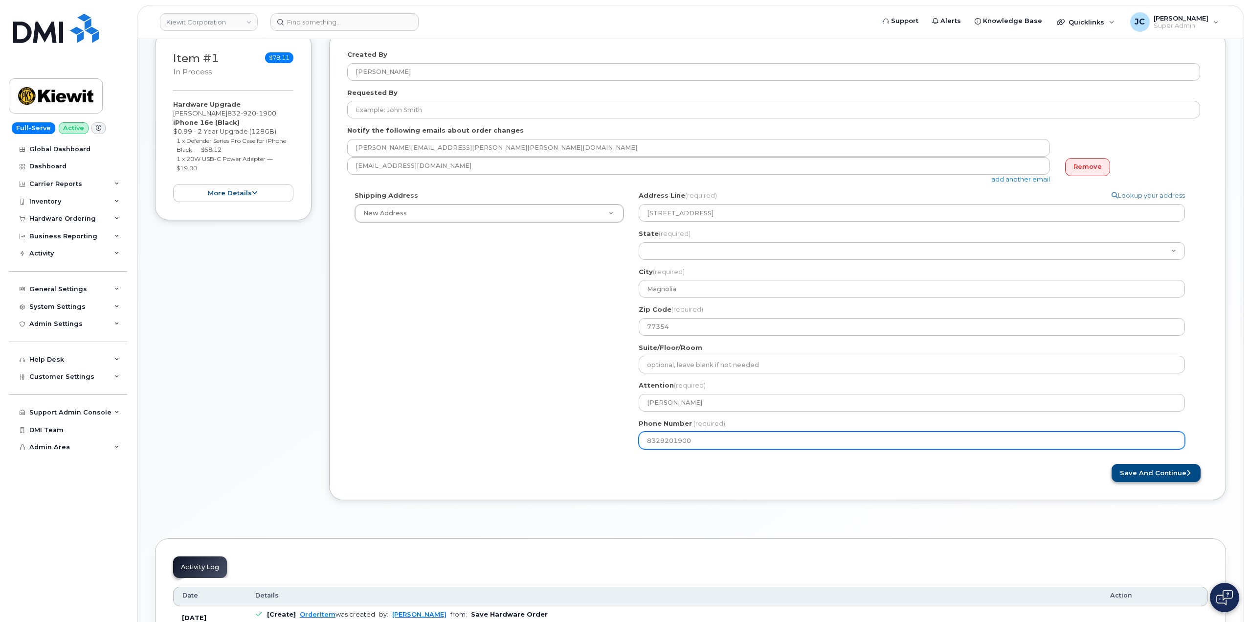
type input "8329201900"
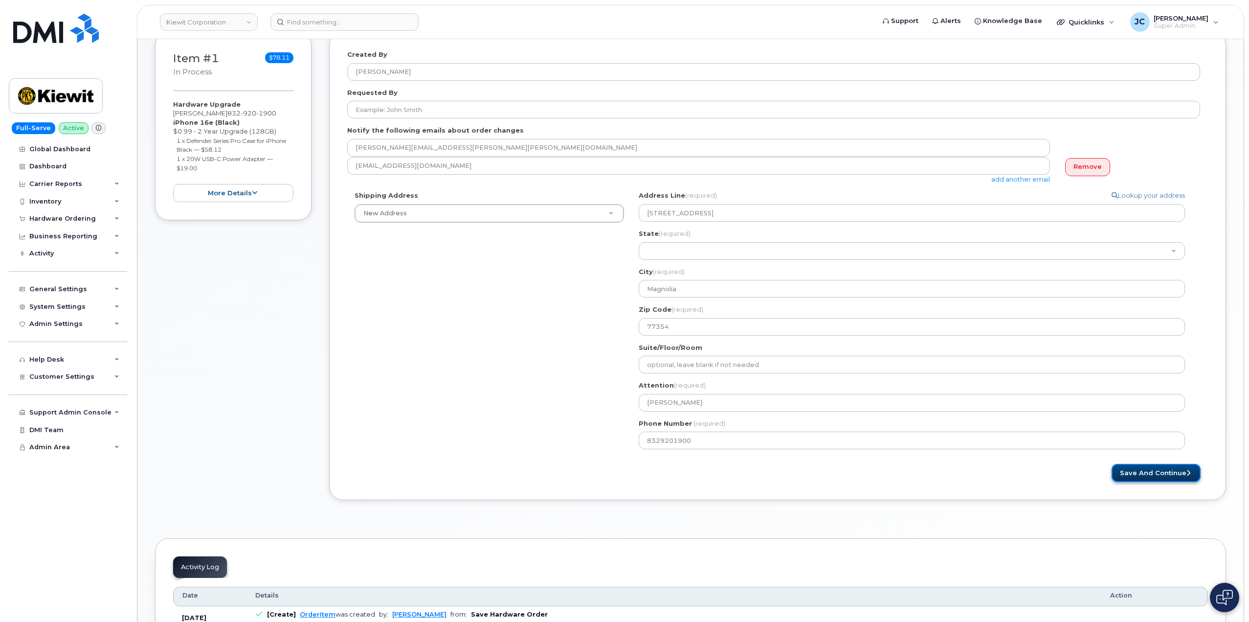
click at [1155, 467] on button "Save and Continue" at bounding box center [1155, 473] width 89 height 18
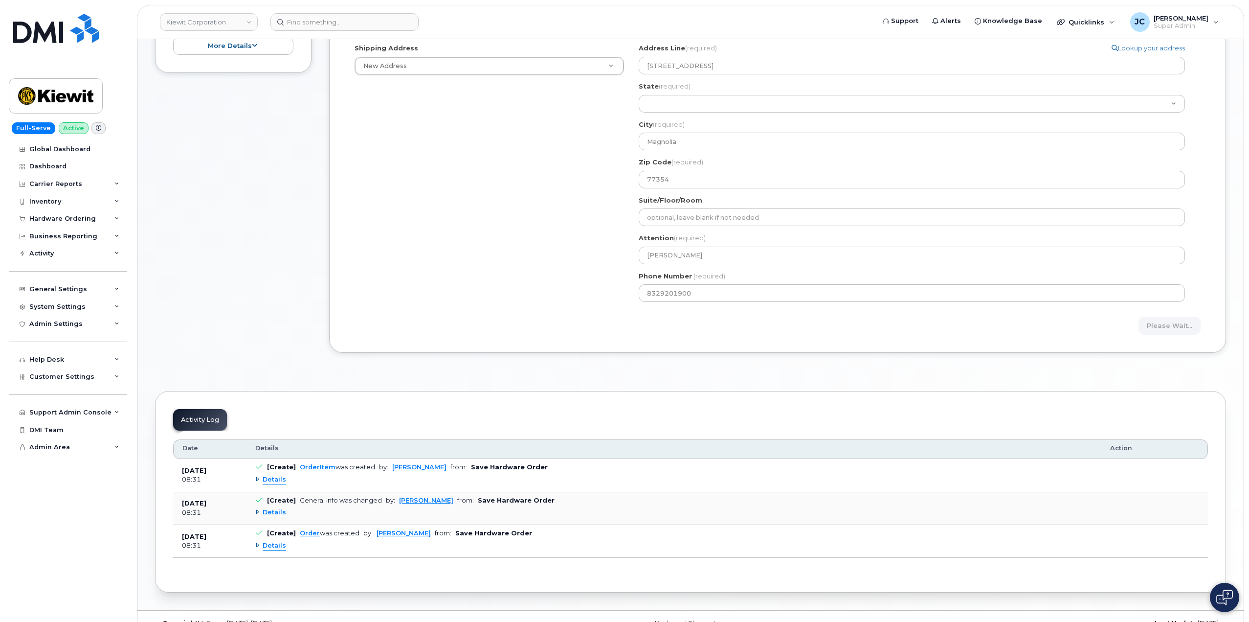
scroll to position [362, 0]
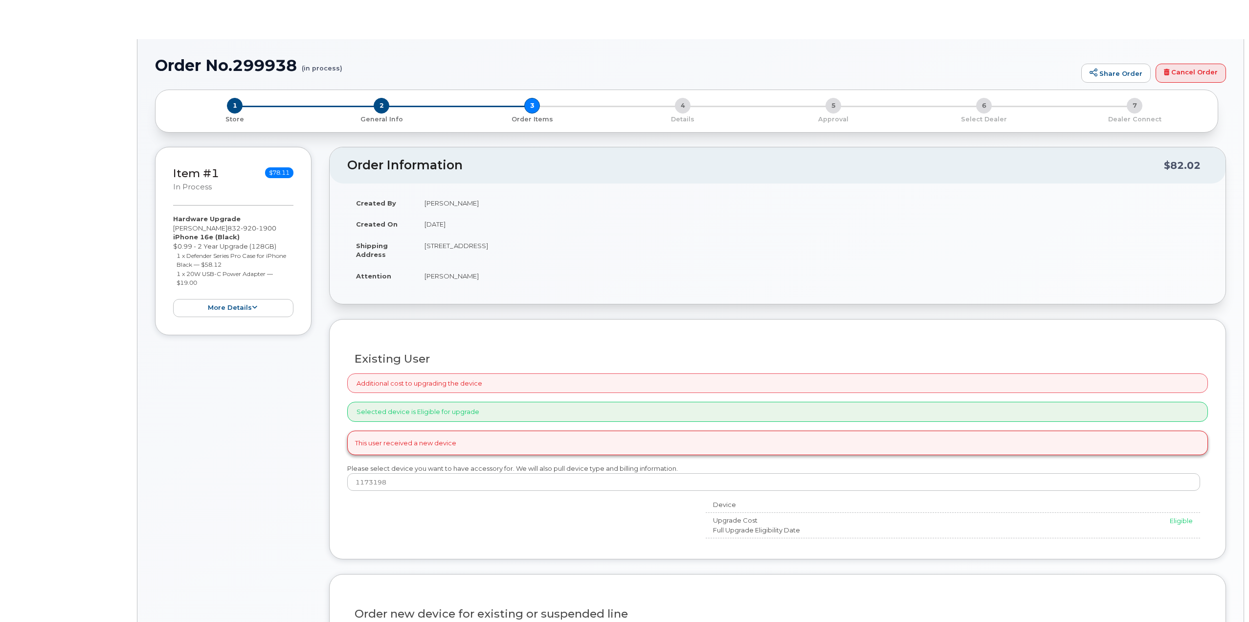
type input "[PERSON_NAME]"
radio input "true"
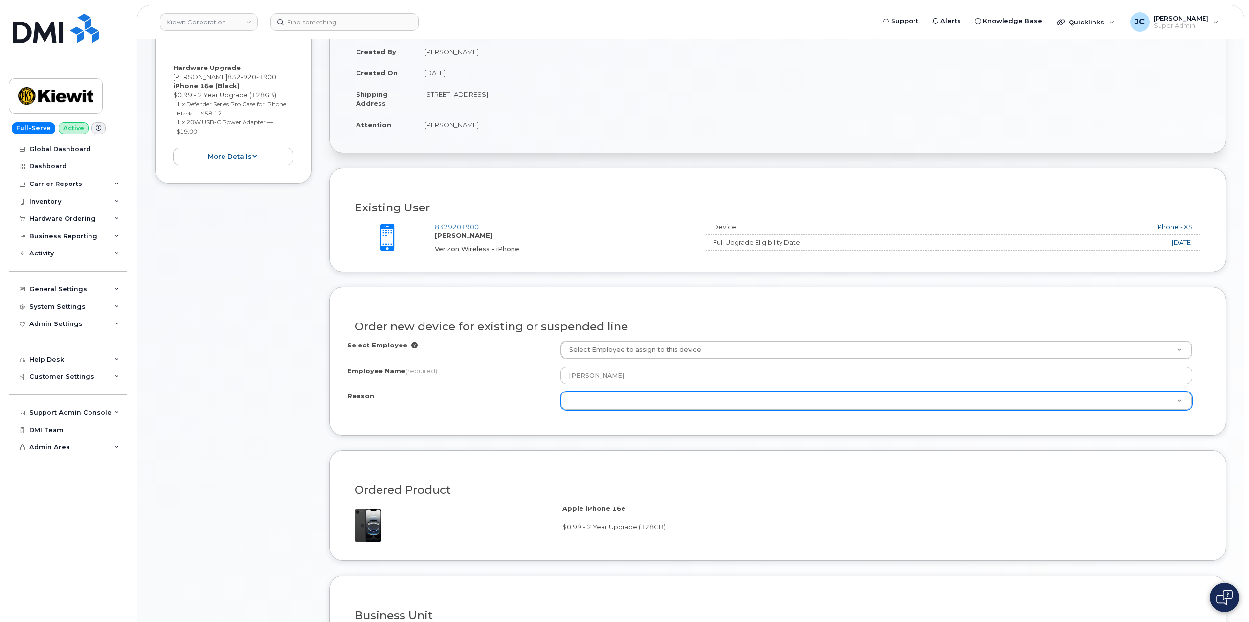
scroll to position [196, 0]
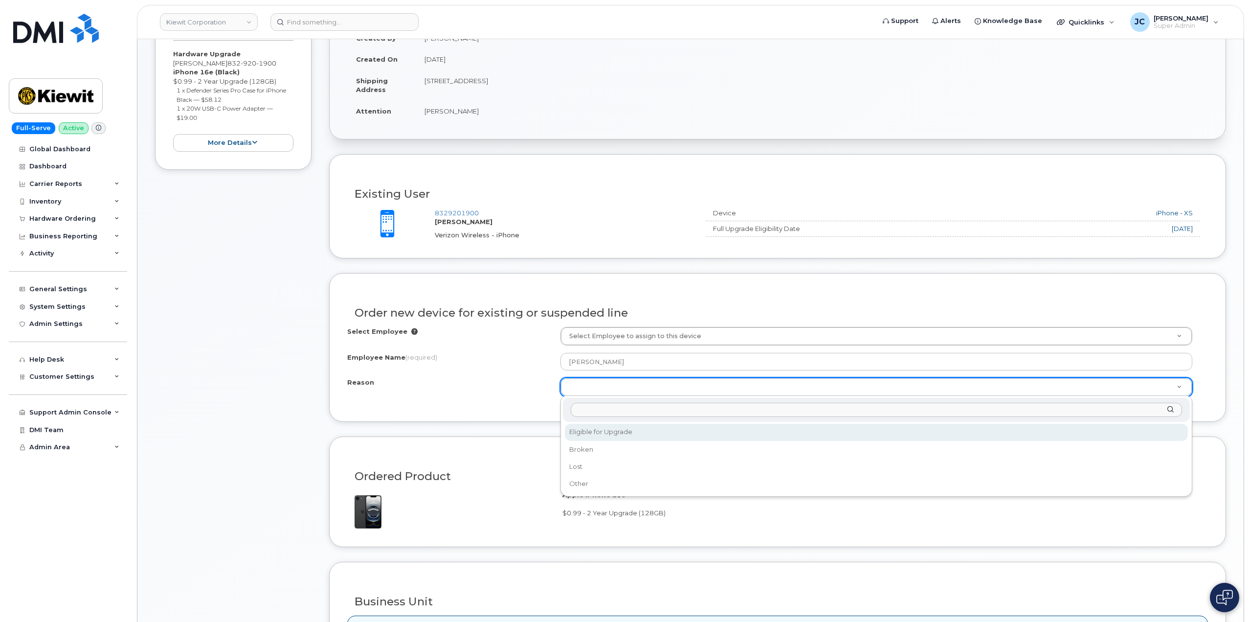
select select "eligible_for_upgrade"
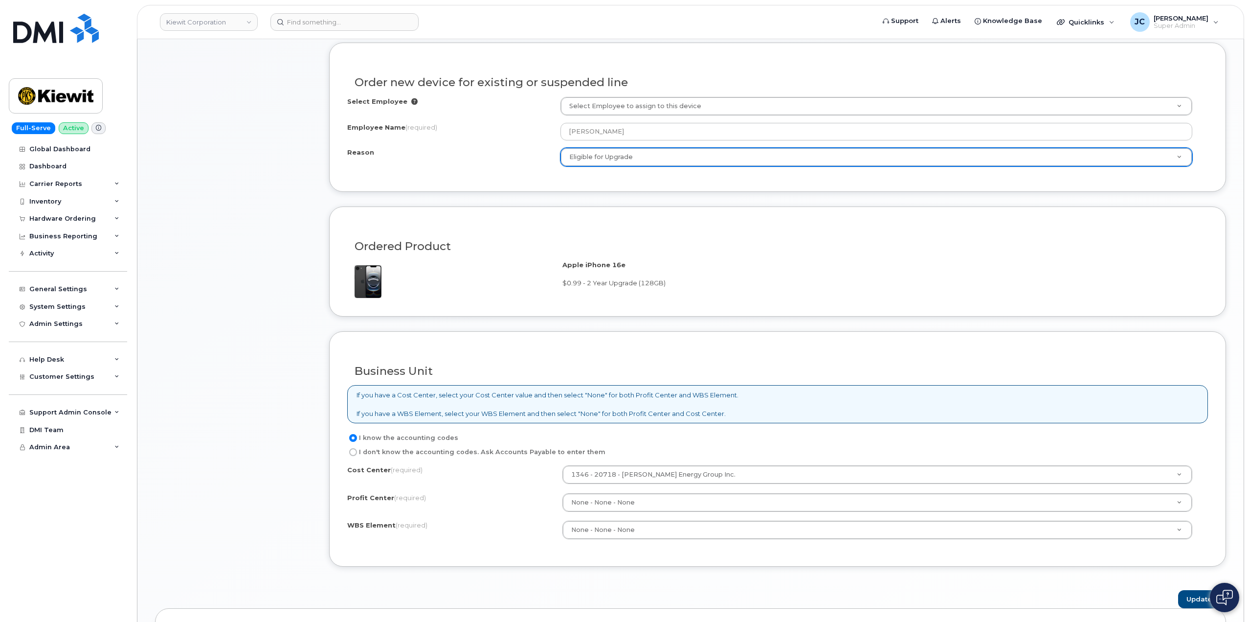
scroll to position [637, 0]
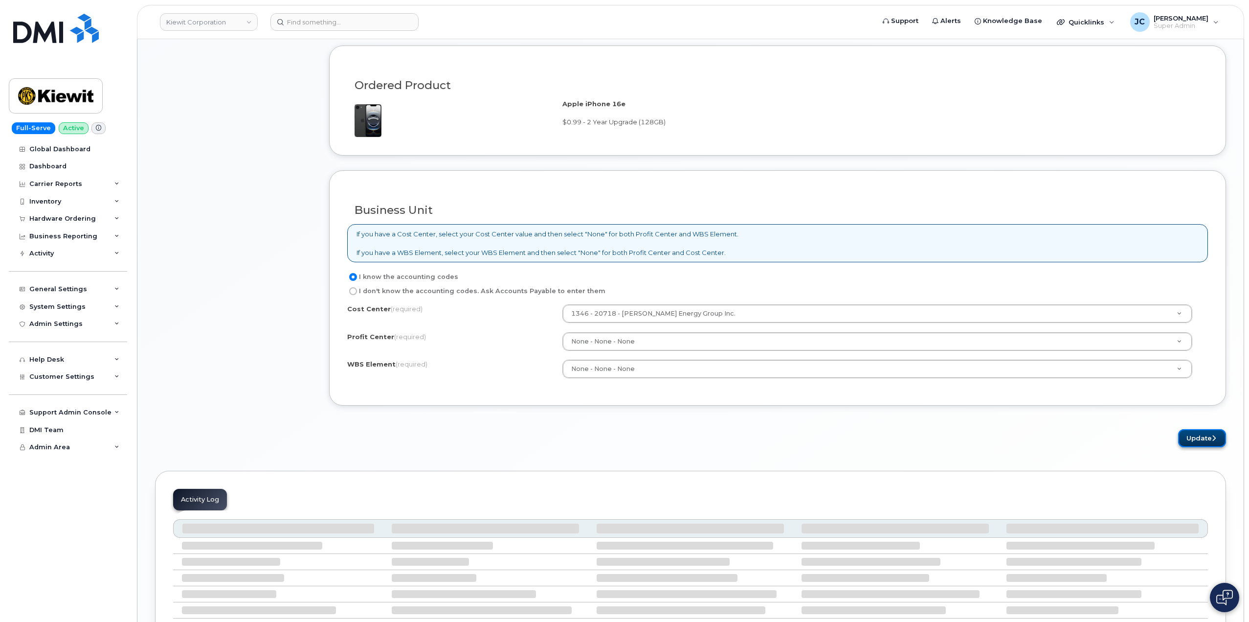
click at [1197, 438] on button "Update" at bounding box center [1202, 438] width 48 height 18
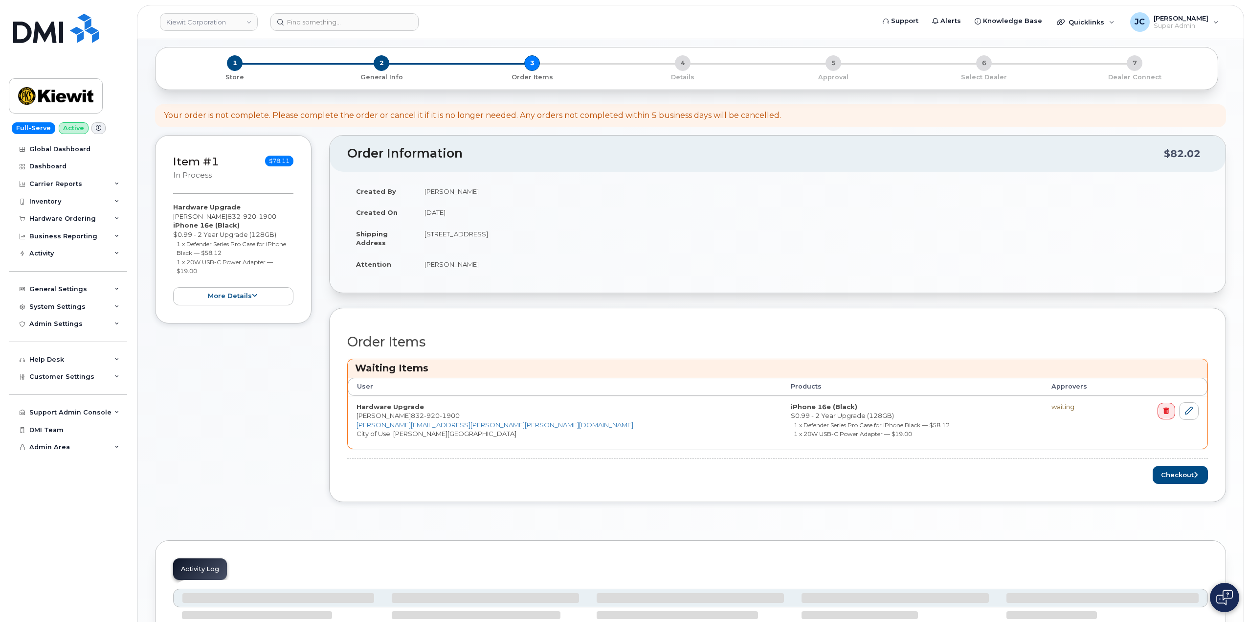
scroll to position [147, 0]
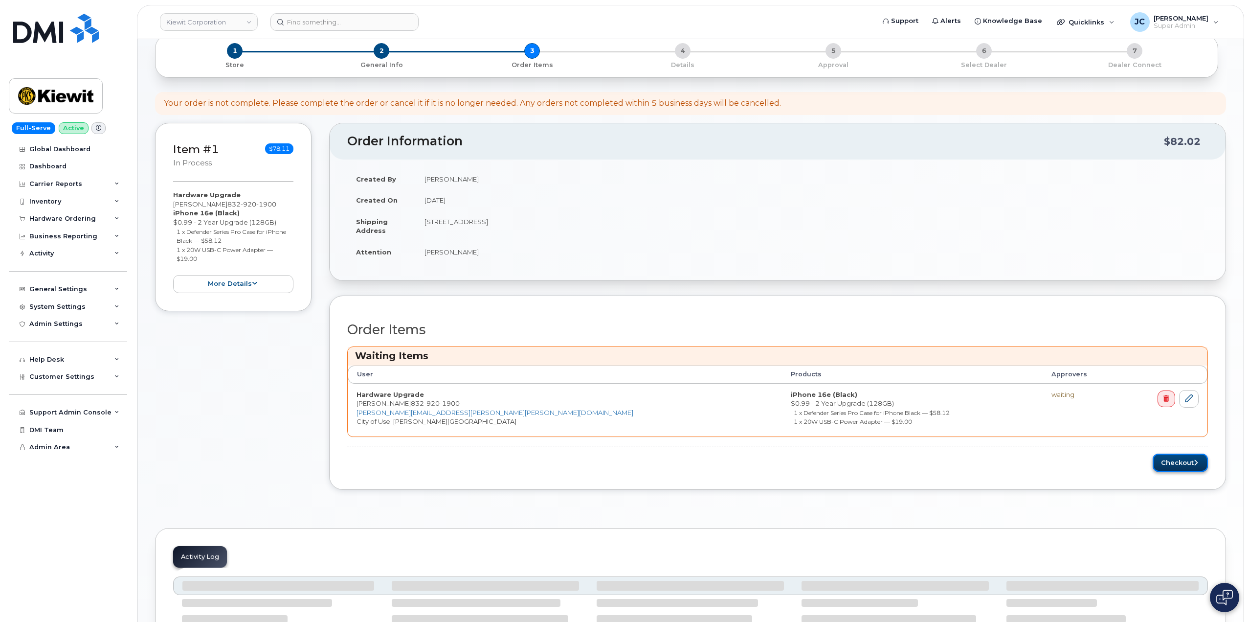
click at [1185, 467] on button "Checkout" at bounding box center [1180, 462] width 55 height 18
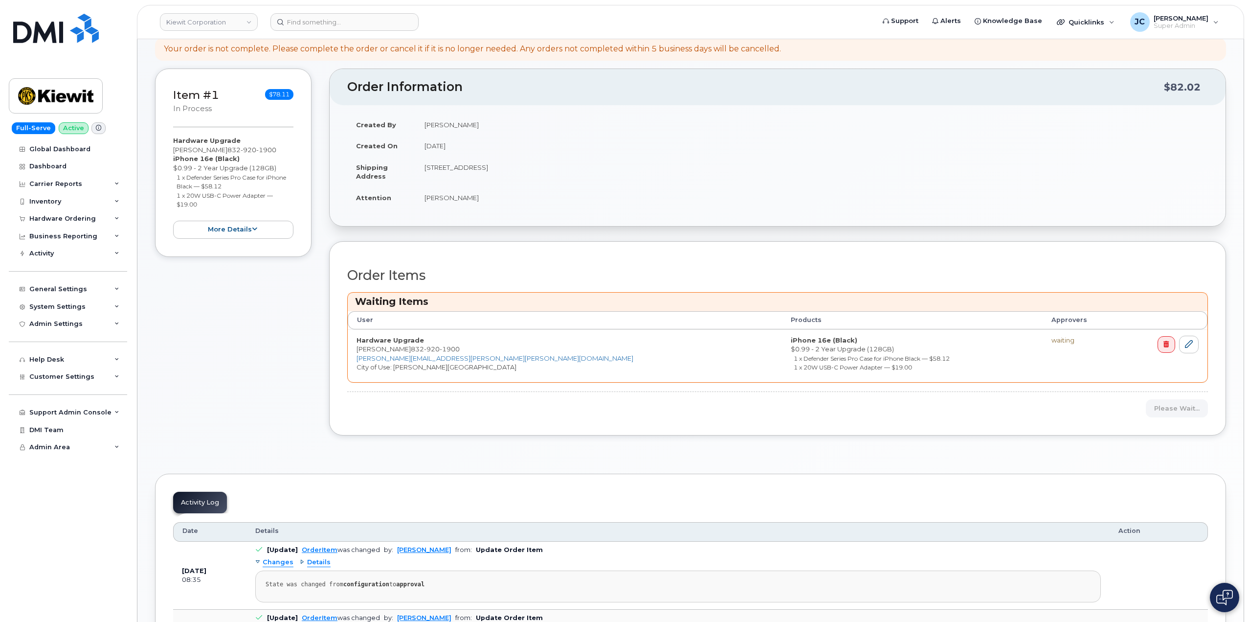
scroll to position [211, 0]
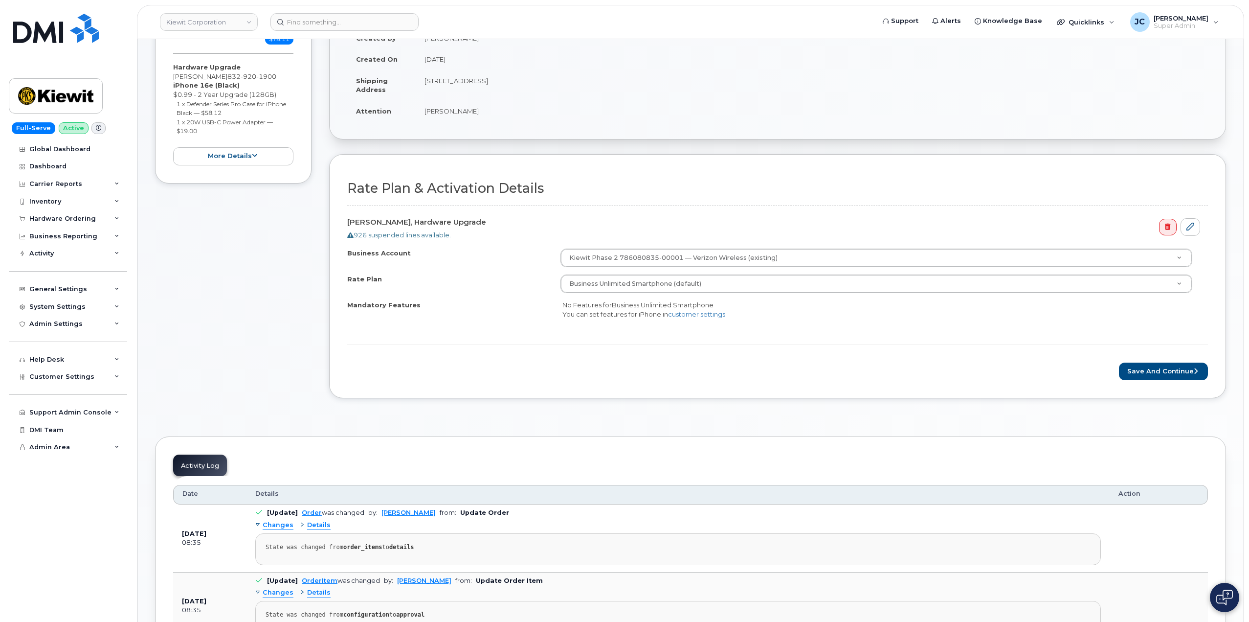
scroll to position [244, 0]
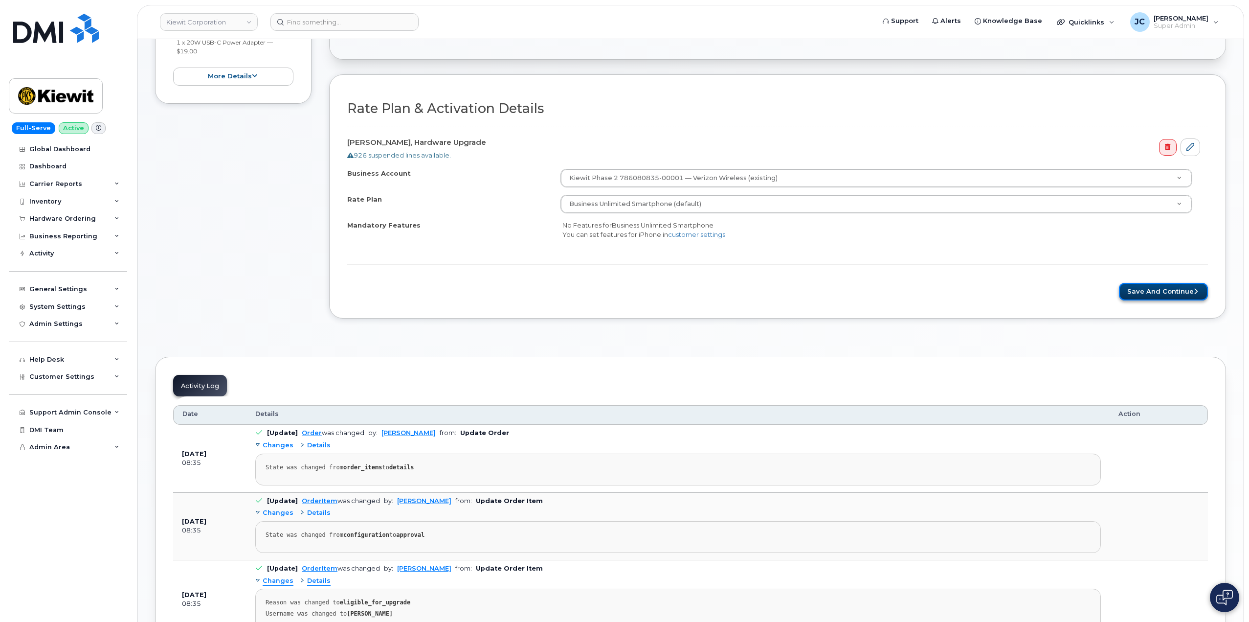
click at [1164, 297] on button "Save and Continue" at bounding box center [1163, 292] width 89 height 18
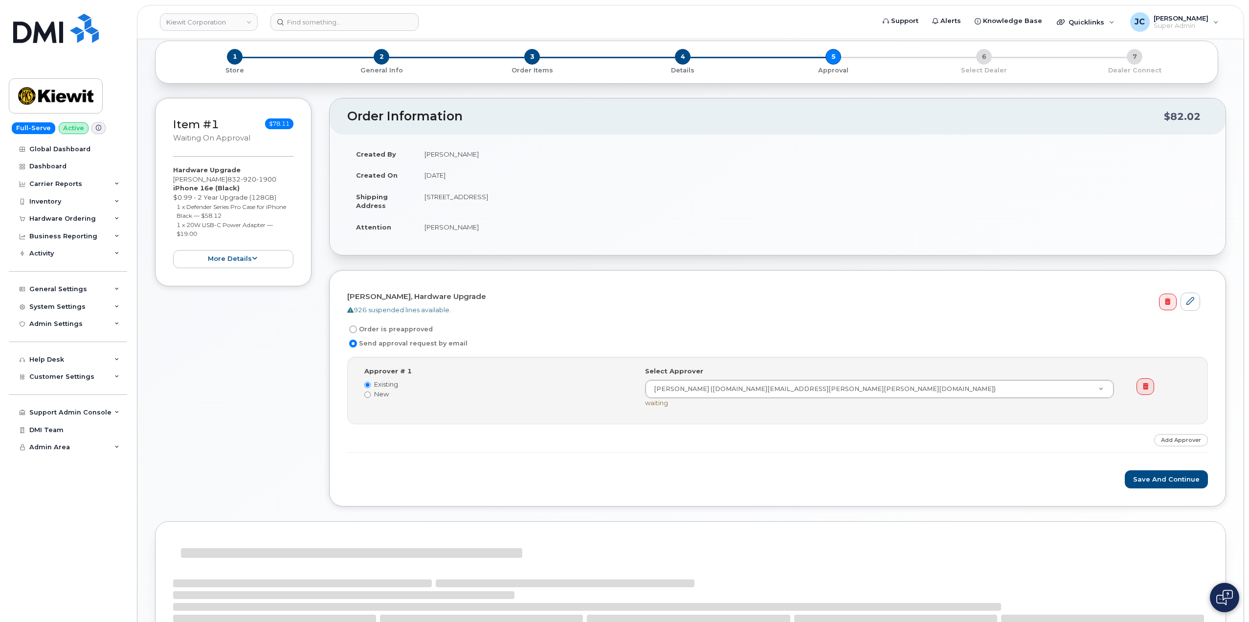
scroll to position [99, 0]
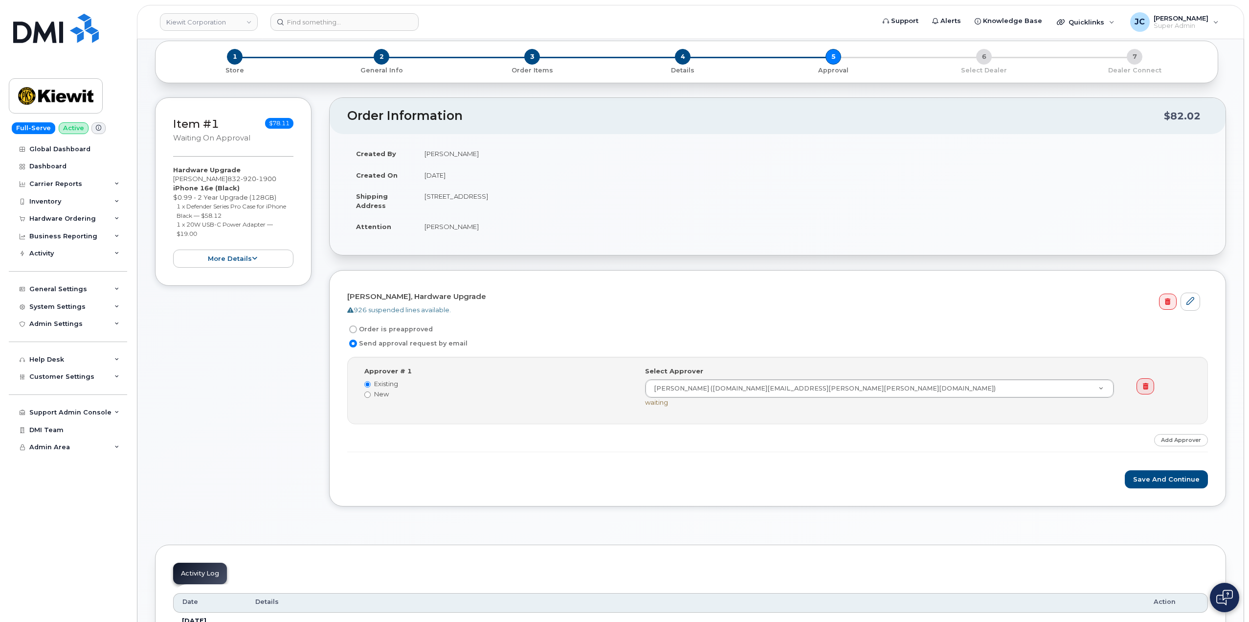
click at [359, 326] on label "Order is preapproved" at bounding box center [390, 329] width 86 height 12
click at [357, 326] on input "Order is preapproved" at bounding box center [353, 329] width 8 height 8
radio input "true"
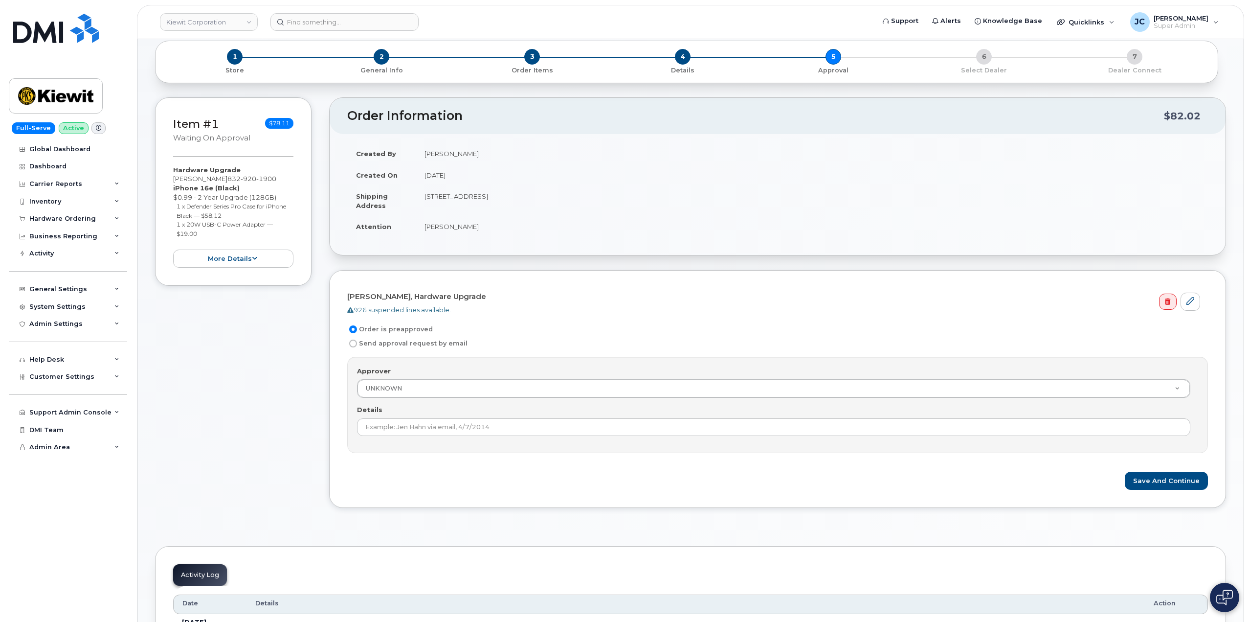
scroll to position [148, 0]
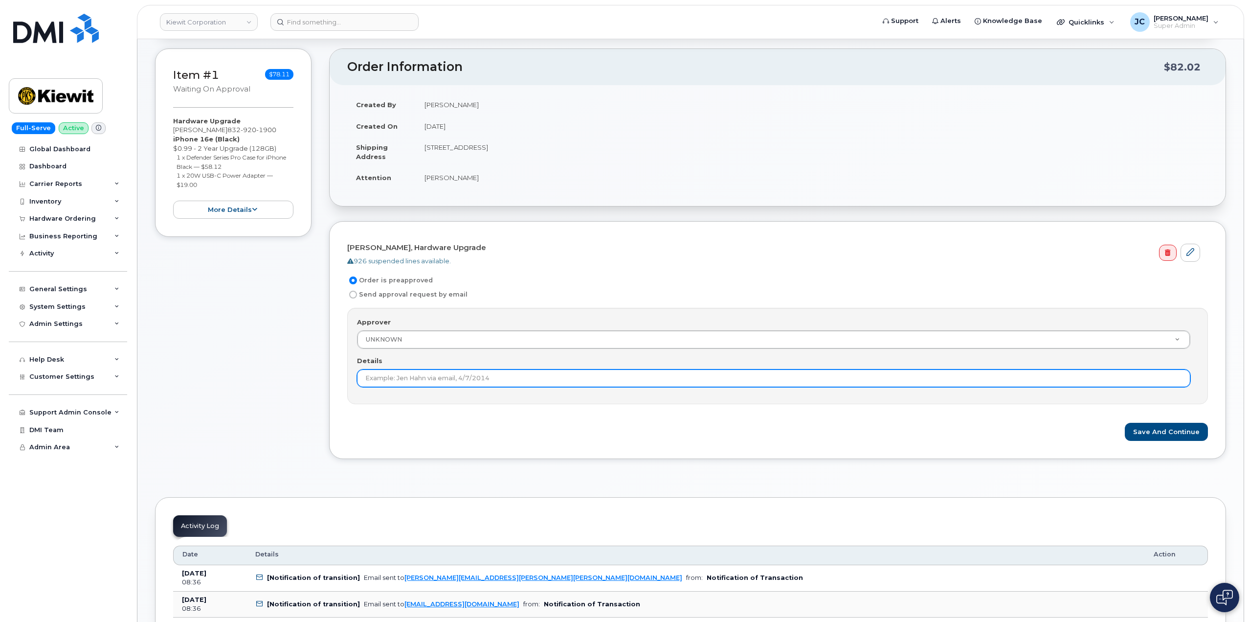
click at [512, 378] on input "Details" at bounding box center [773, 378] width 833 height 18
type input "This order is pre-approved as it is within approved cost range."
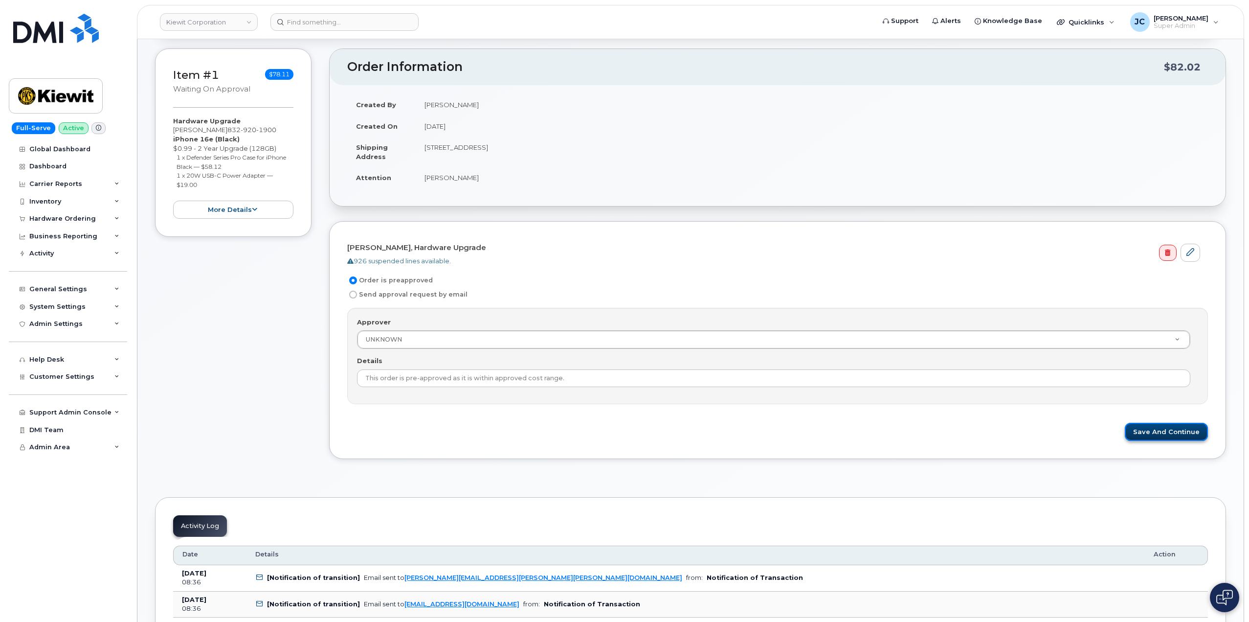
drag, startPoint x: 1148, startPoint y: 429, endPoint x: 1143, endPoint y: 429, distance: 5.4
click at [1148, 429] on button "Save and Continue" at bounding box center [1166, 431] width 83 height 18
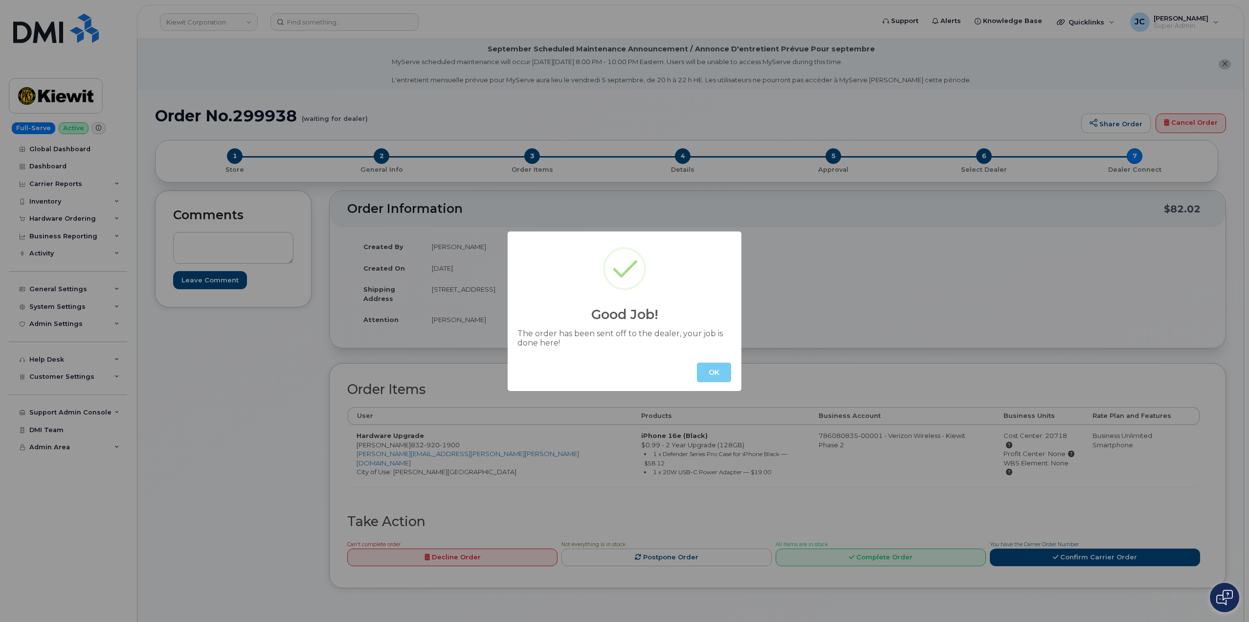
click at [717, 376] on button "OK" at bounding box center [714, 372] width 34 height 20
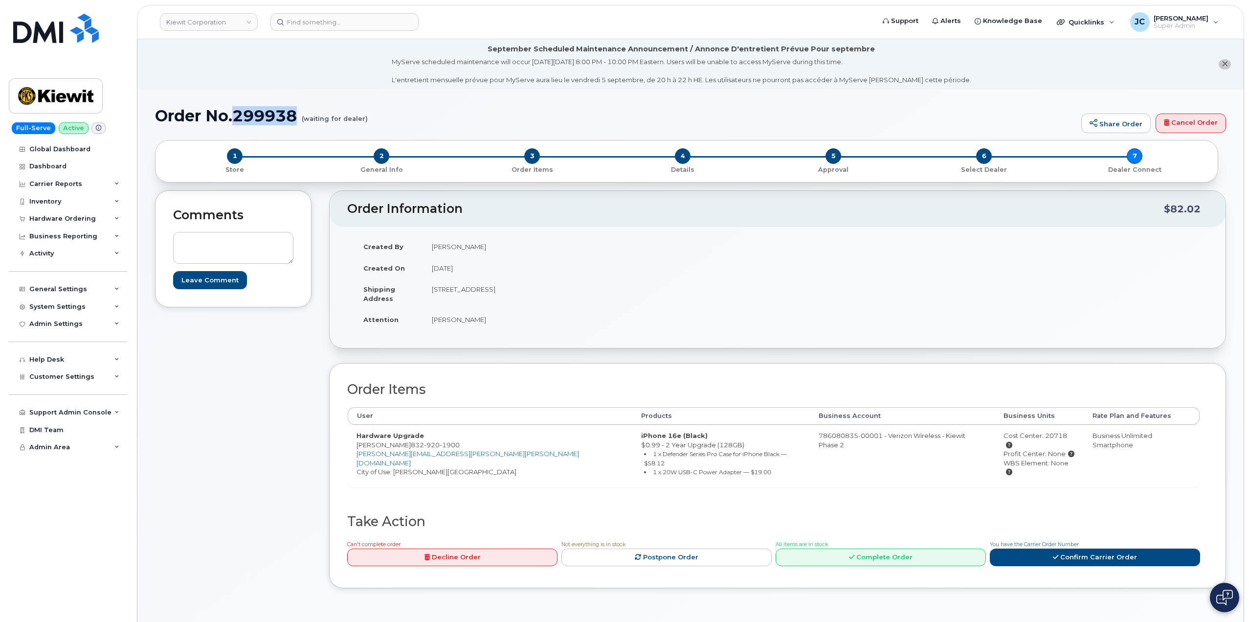
drag, startPoint x: 300, startPoint y: 113, endPoint x: 235, endPoint y: 116, distance: 65.1
click at [235, 116] on h1 "Order No.299938 (waiting for dealer)" at bounding box center [615, 115] width 921 height 17
copy h1 "299938"
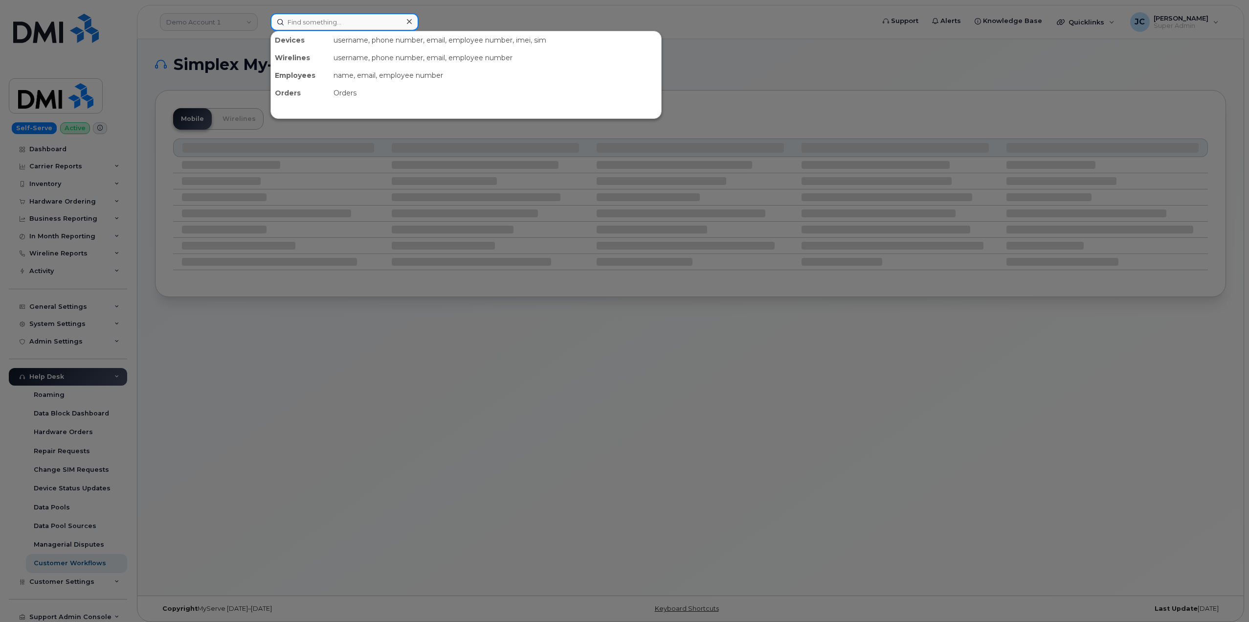
click at [297, 20] on input at bounding box center [344, 22] width 148 height 18
paste input "6159813840"
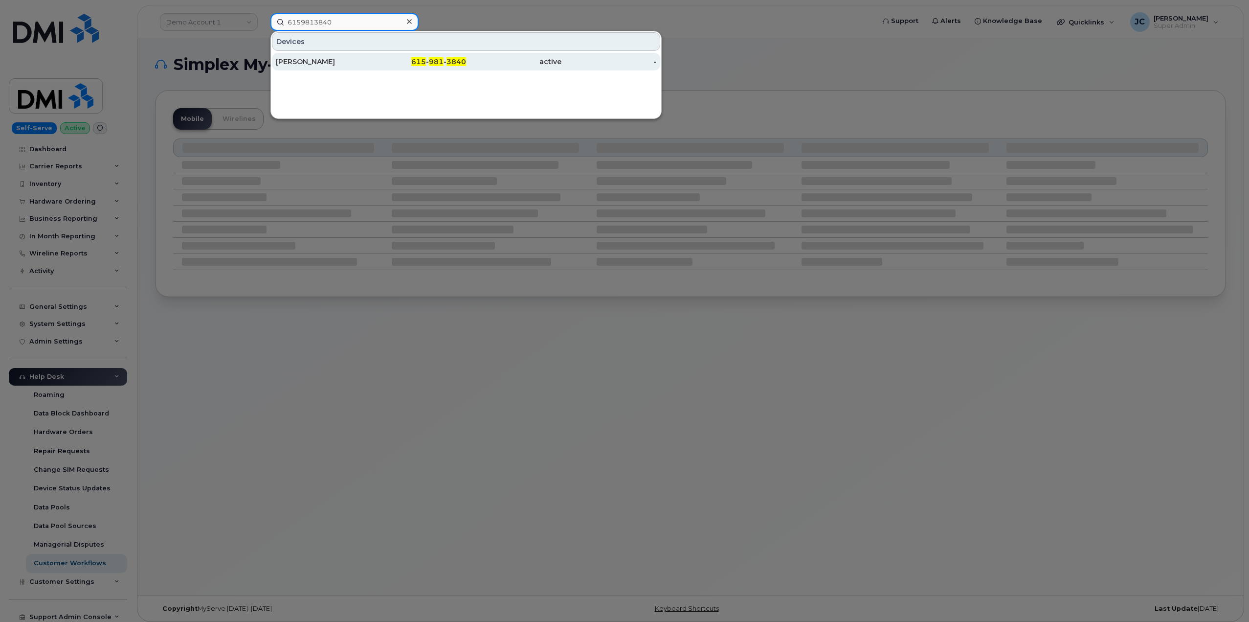
type input "6159813840"
click at [325, 58] on div "[PERSON_NAME]" at bounding box center [323, 62] width 95 height 10
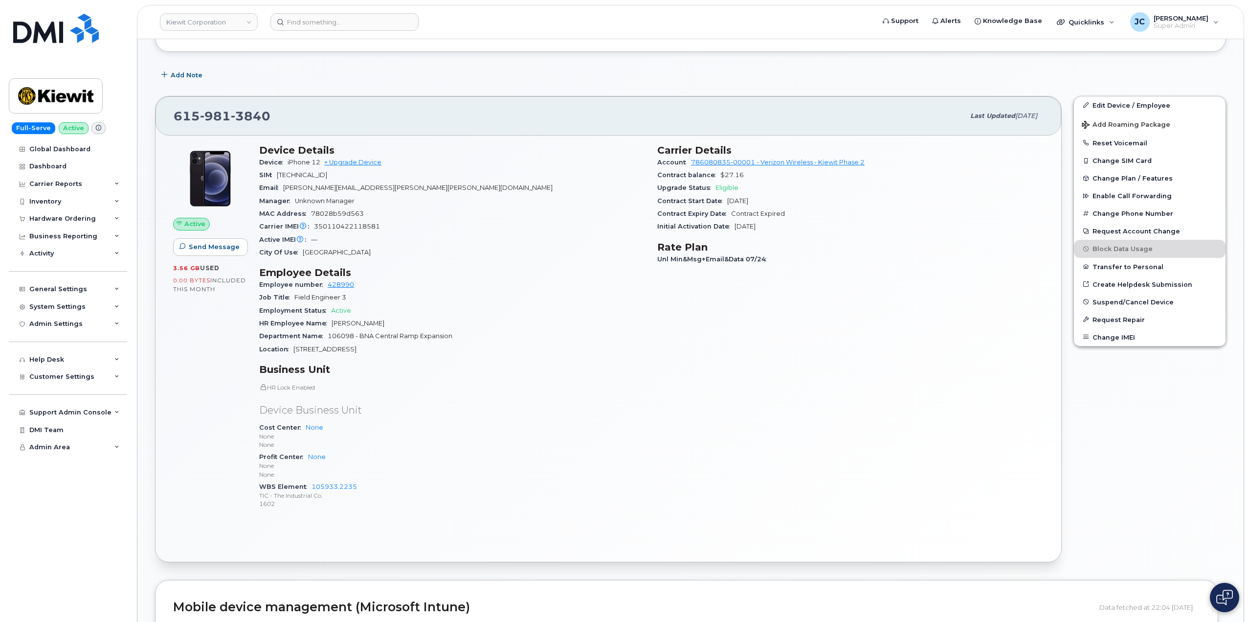
scroll to position [293, 0]
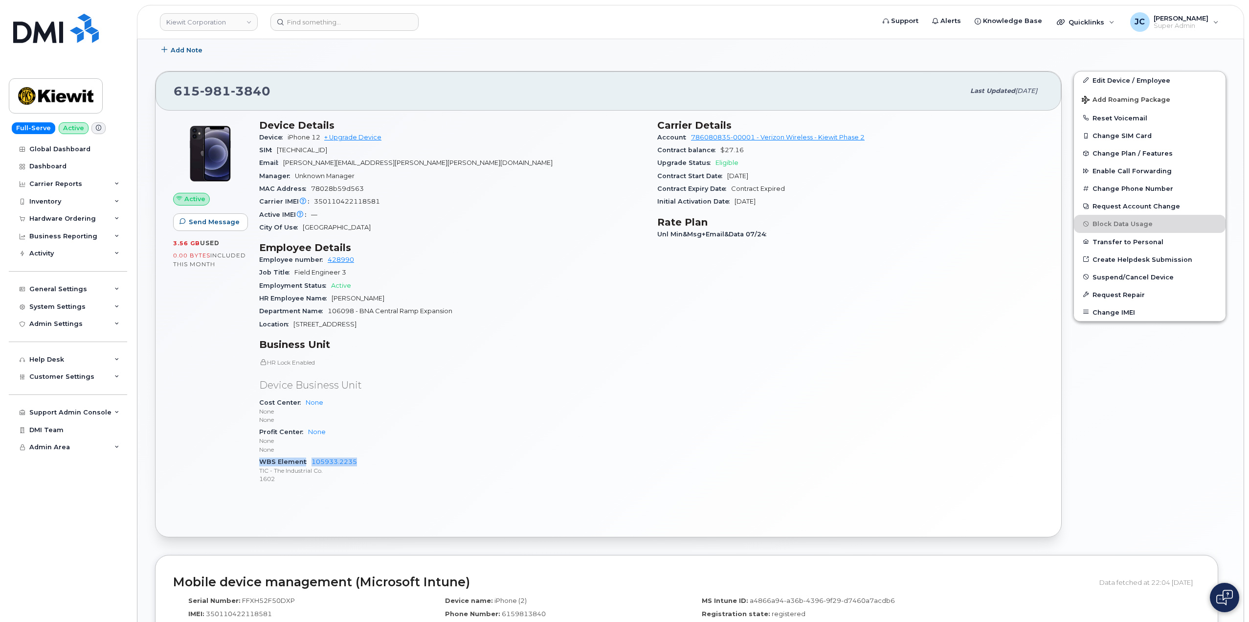
drag, startPoint x: 369, startPoint y: 461, endPoint x: 299, endPoint y: 453, distance: 70.9
click at [296, 452] on div "HR Lock Enabled Device Business Unit Cost Center None None None Profit Center N…" at bounding box center [452, 421] width 386 height 127
click at [416, 484] on div "Device Details Device iPhone 12 + Upgrade Device SIM [TECHNICAL_ID] Email [PERS…" at bounding box center [452, 305] width 398 height 385
drag, startPoint x: 370, startPoint y: 466, endPoint x: 326, endPoint y: 463, distance: 44.6
click at [311, 459] on span "105933.2235 TIC - The Industrial Co. 1602" at bounding box center [452, 470] width 386 height 25
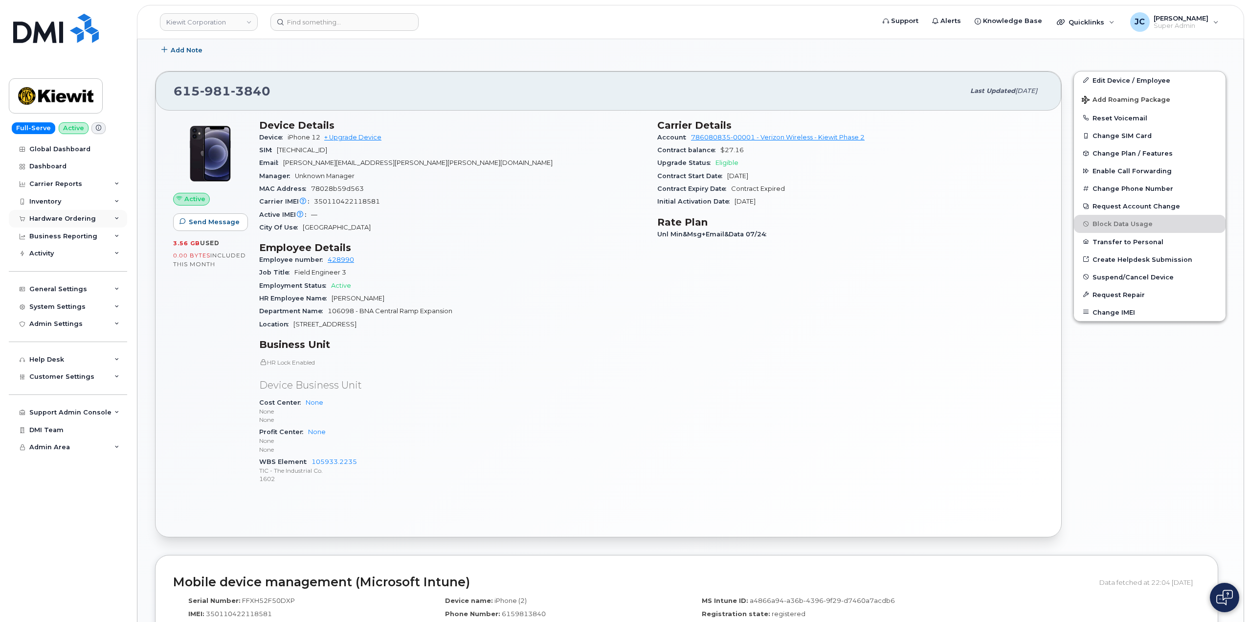
click at [118, 218] on icon at bounding box center [116, 218] width 5 height 5
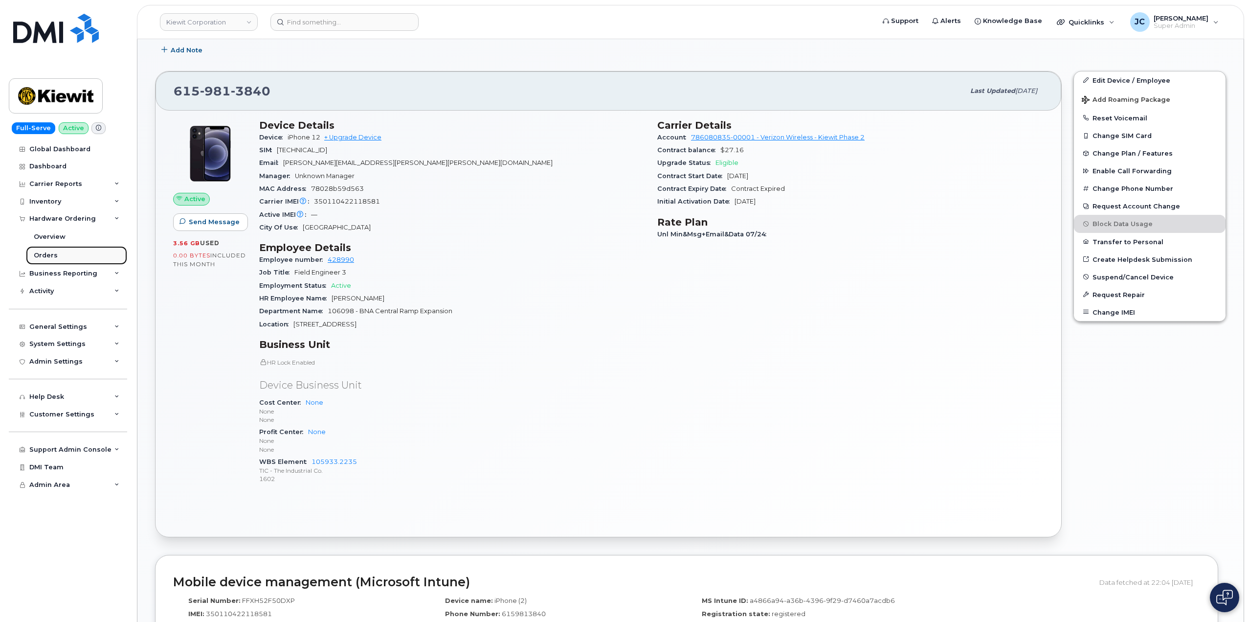
click at [45, 255] on div "Orders" at bounding box center [46, 255] width 24 height 9
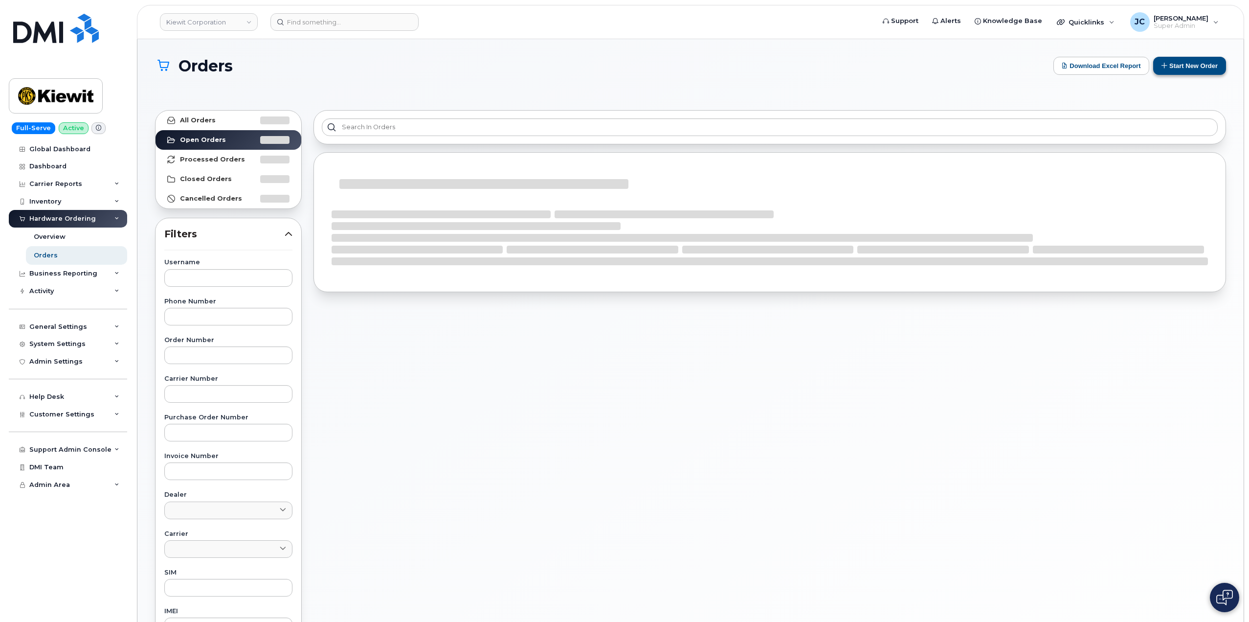
click at [1194, 56] on div "Orders Download Excel Report Start New Order All Orders Open Orders Processed O…" at bounding box center [690, 421] width 1106 height 764
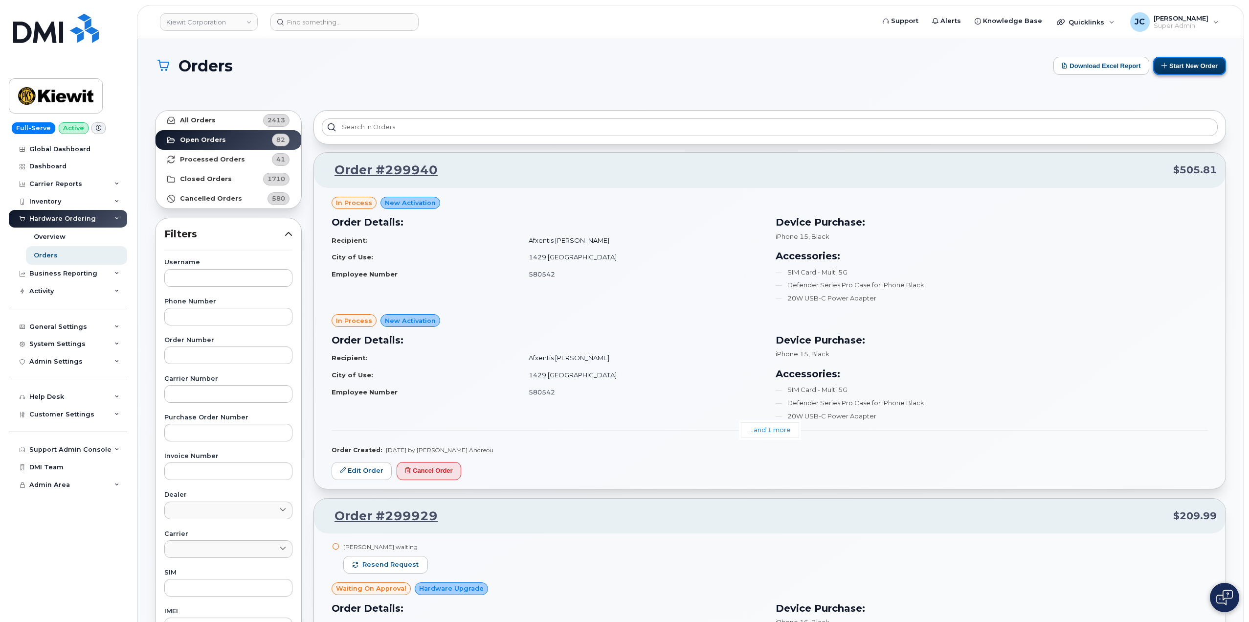
click at [1190, 64] on button "Start New Order" at bounding box center [1189, 66] width 73 height 18
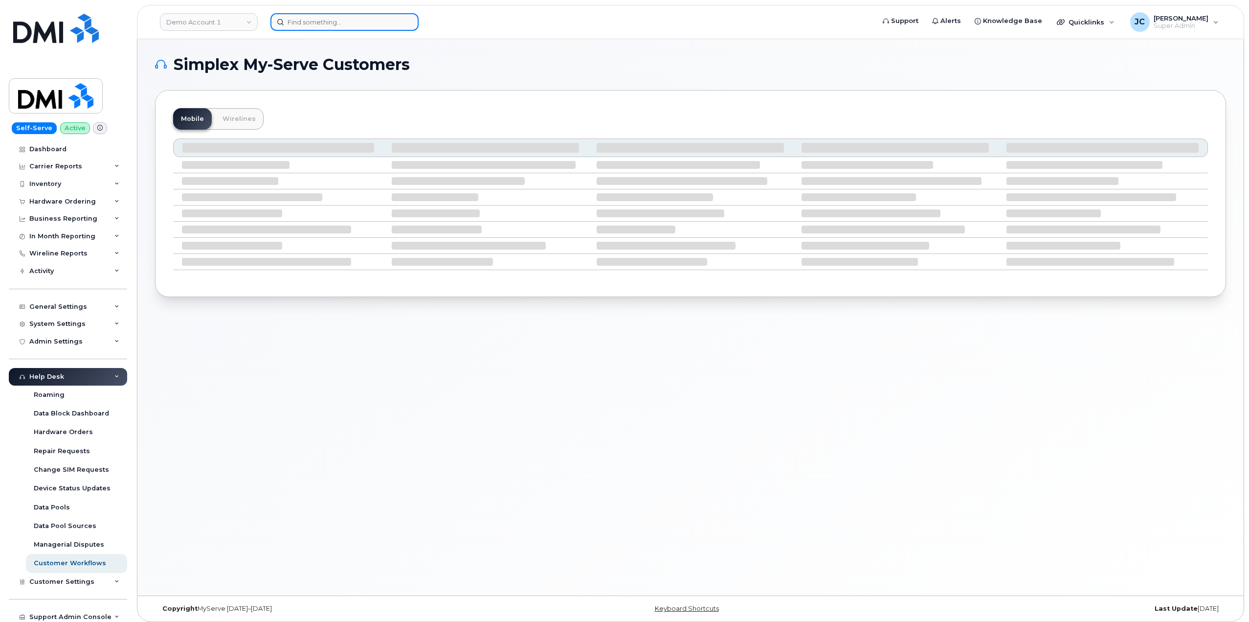
click at [323, 25] on input at bounding box center [344, 22] width 148 height 18
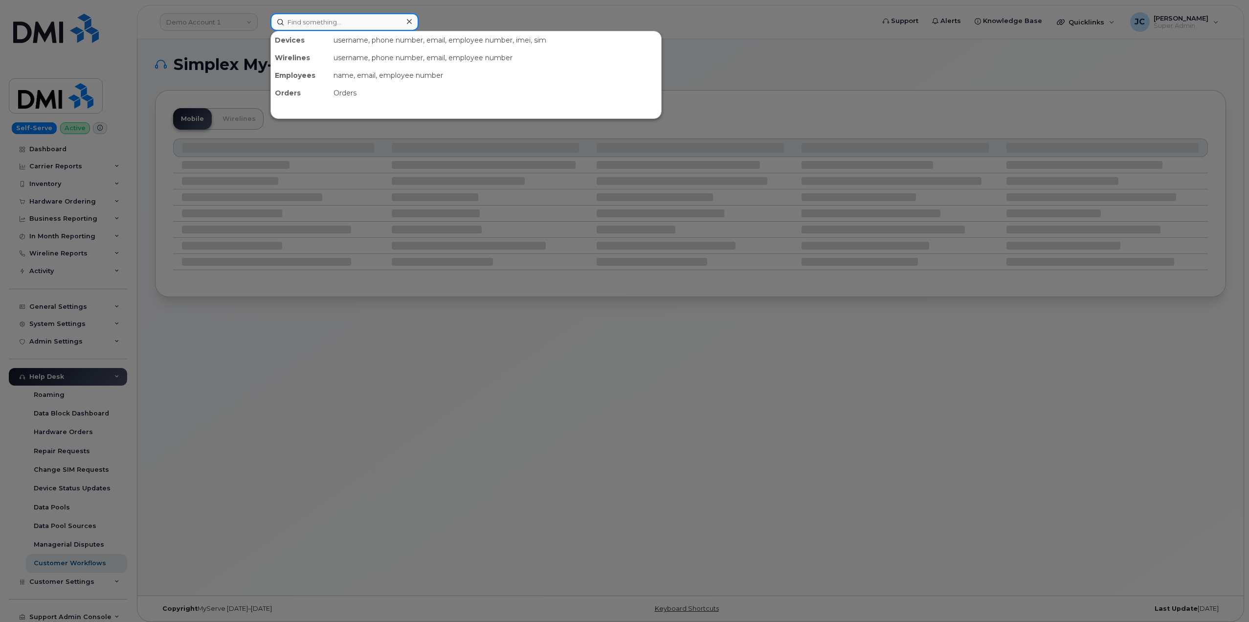
paste input "6159813840"
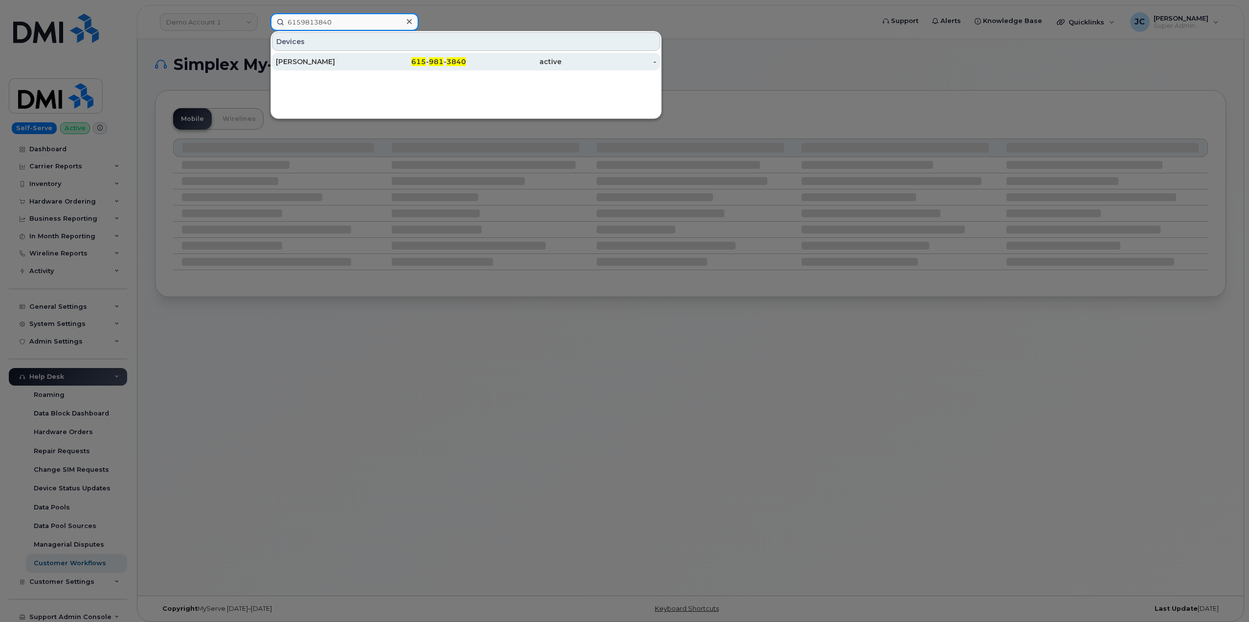
type input "6159813840"
click at [311, 63] on div "[PERSON_NAME]" at bounding box center [323, 62] width 95 height 10
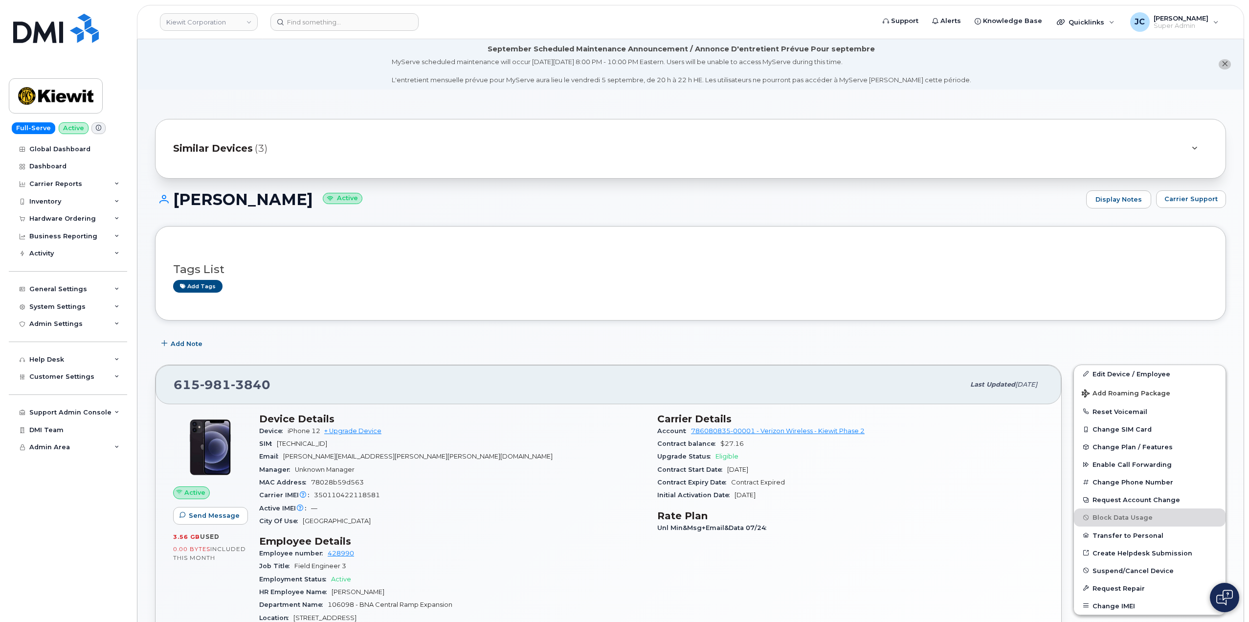
click at [1193, 146] on icon at bounding box center [1194, 148] width 5 height 6
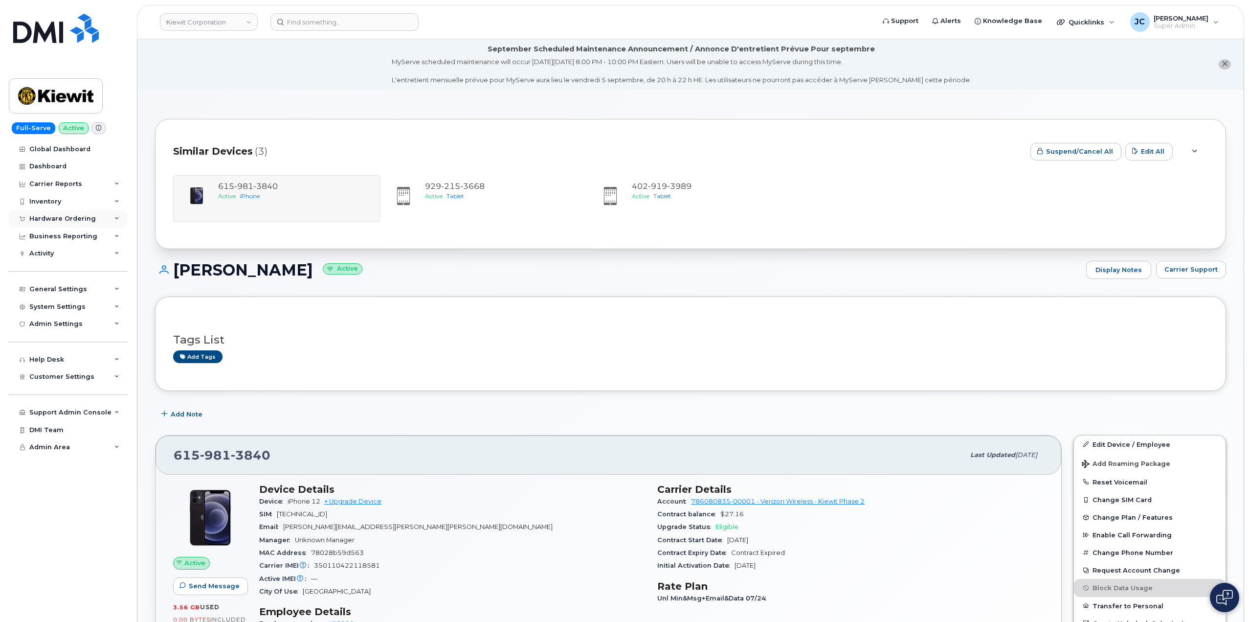
click at [115, 218] on icon at bounding box center [116, 218] width 5 height 5
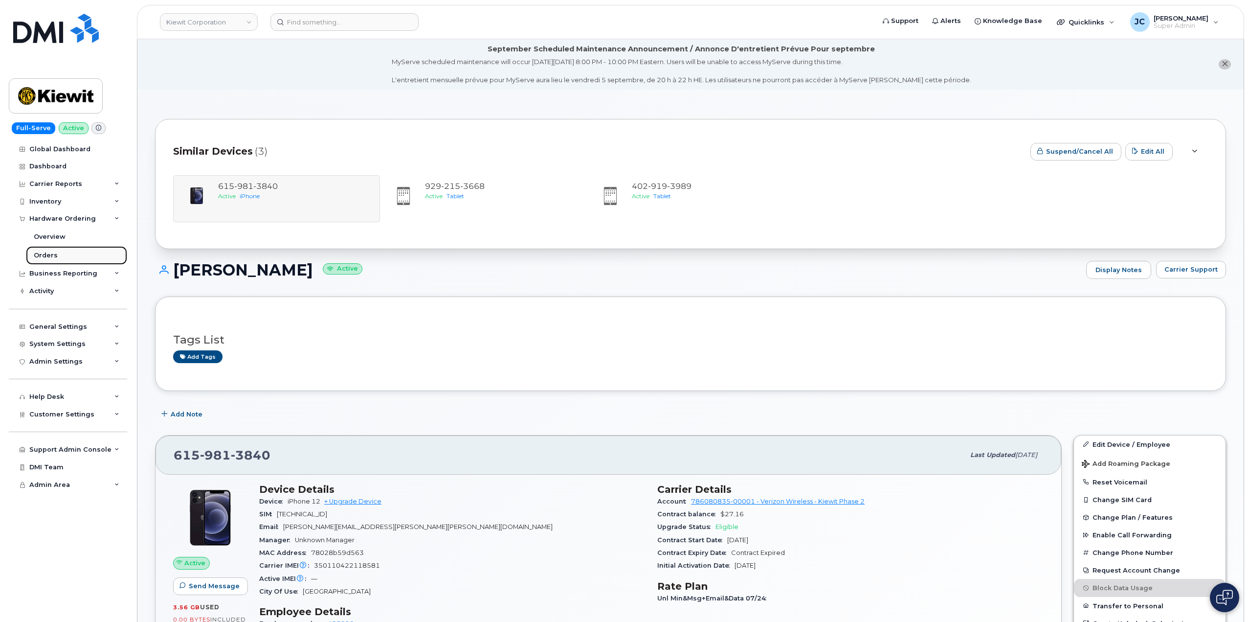
click at [45, 255] on div "Orders" at bounding box center [46, 255] width 24 height 9
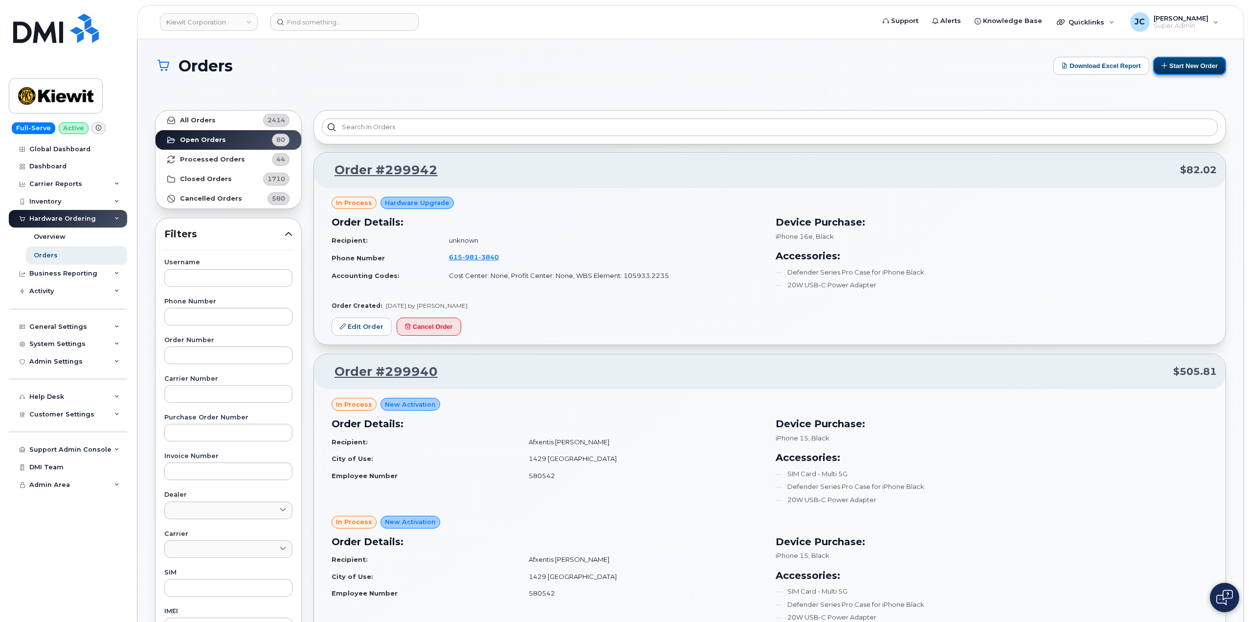
click at [1194, 66] on button "Start New Order" at bounding box center [1189, 66] width 73 height 18
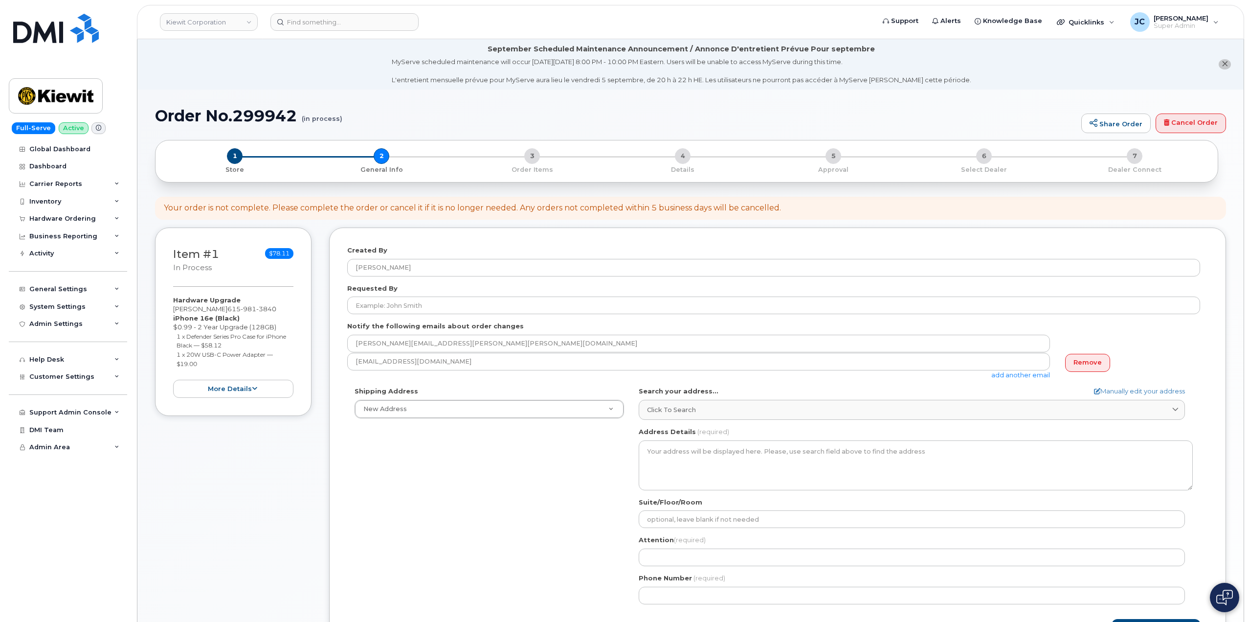
select select
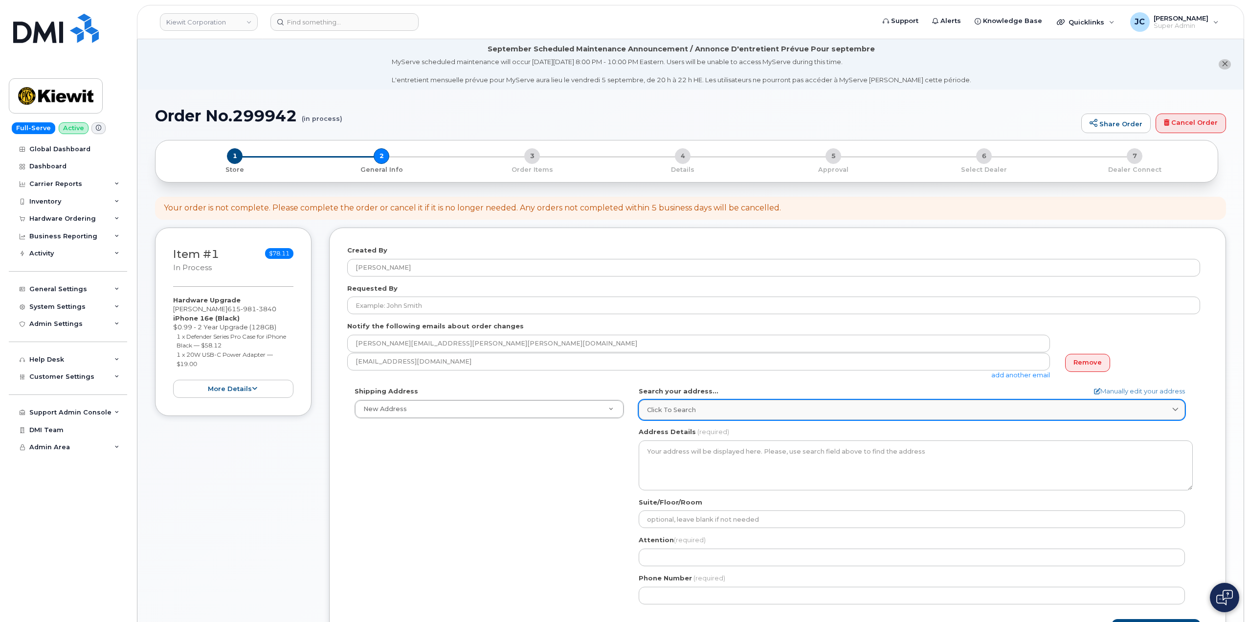
click at [671, 407] on span "Click to search" at bounding box center [671, 409] width 49 height 9
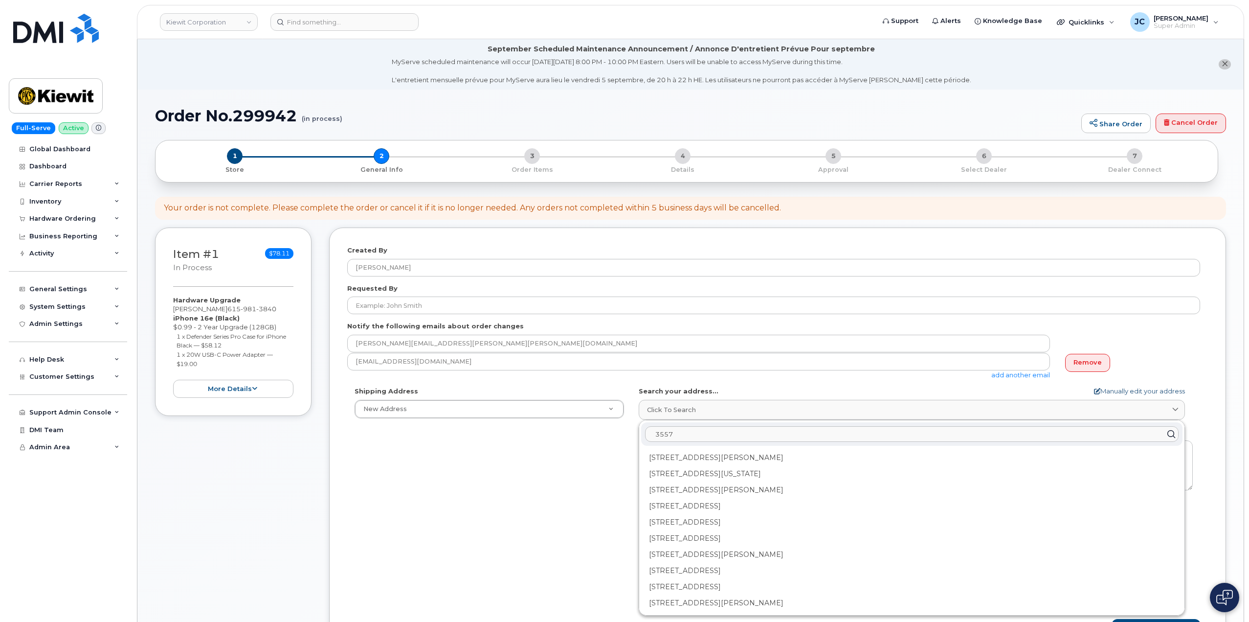
type input "3557"
click at [1114, 393] on link "Manually edit your address" at bounding box center [1139, 390] width 91 height 9
select select
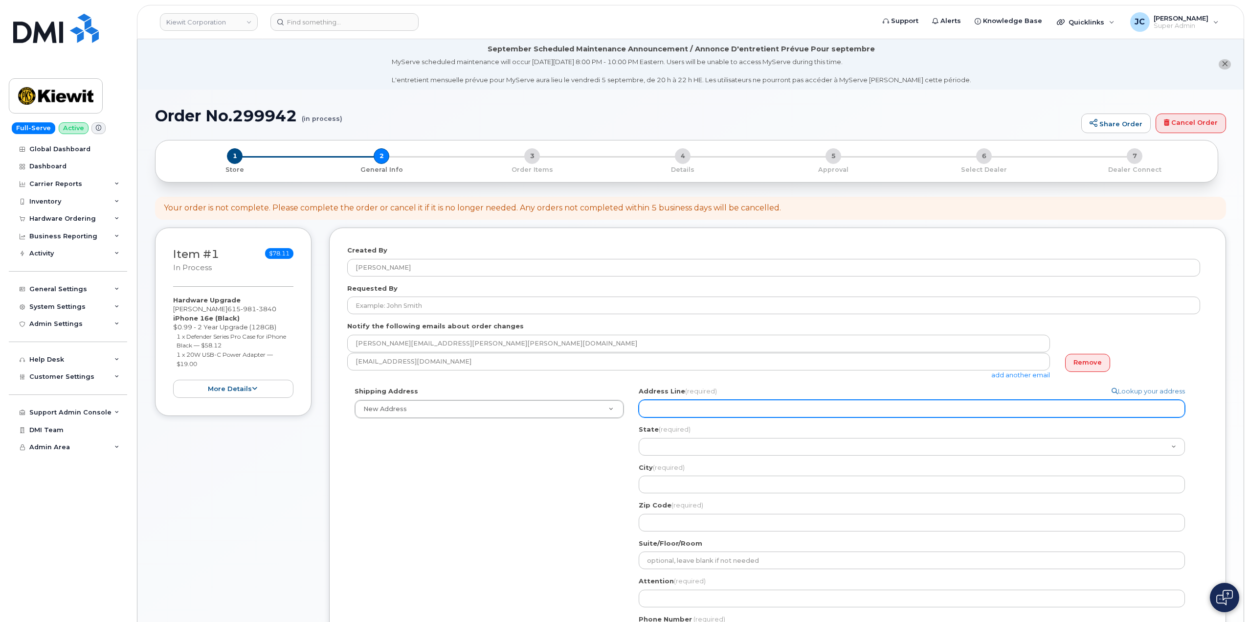
click at [688, 405] on input "Address Line (required)" at bounding box center [912, 409] width 546 height 18
paste input "3557 Chesapeake Drive"
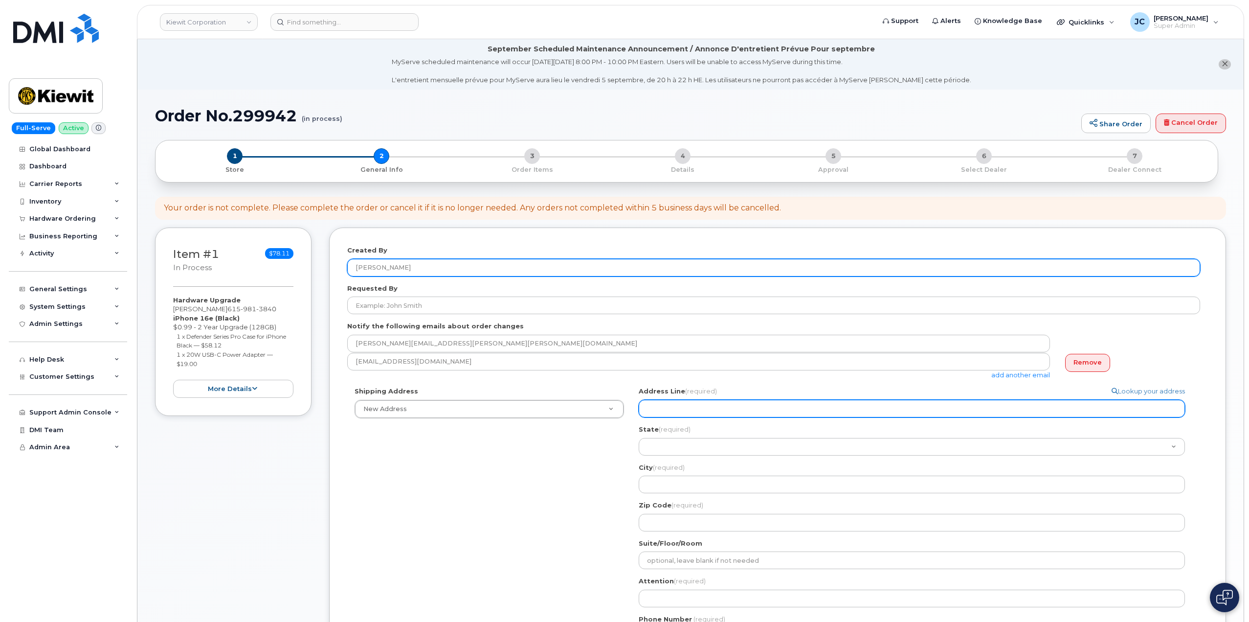
select select
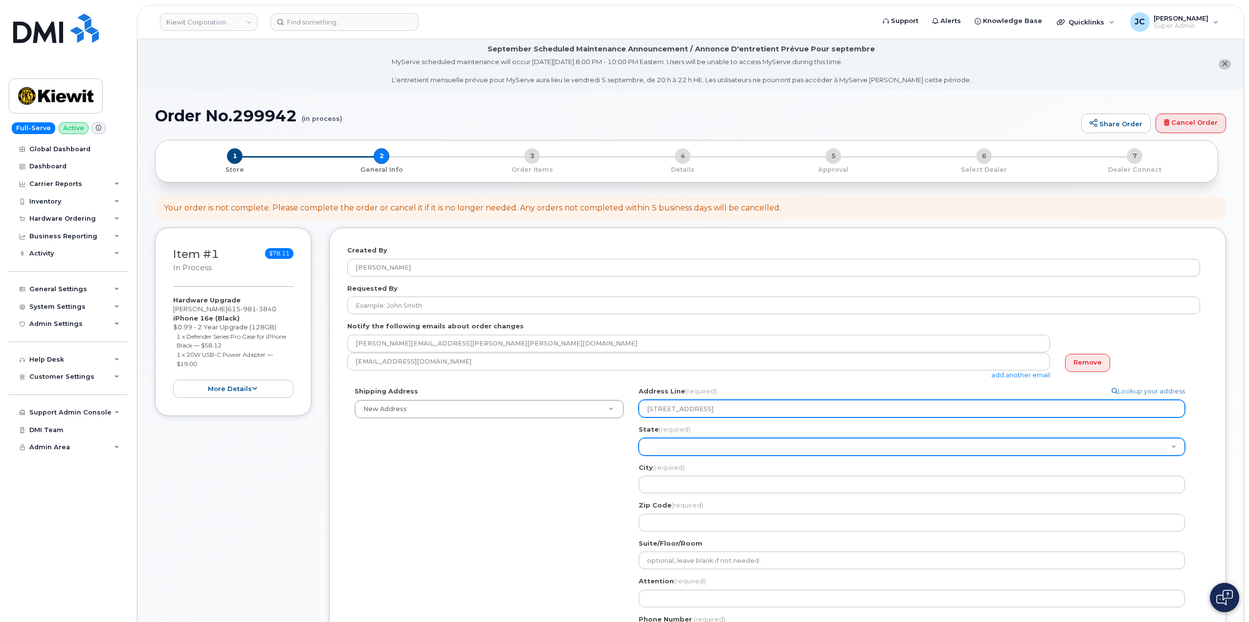
type input "3557 Chesapeake Drive"
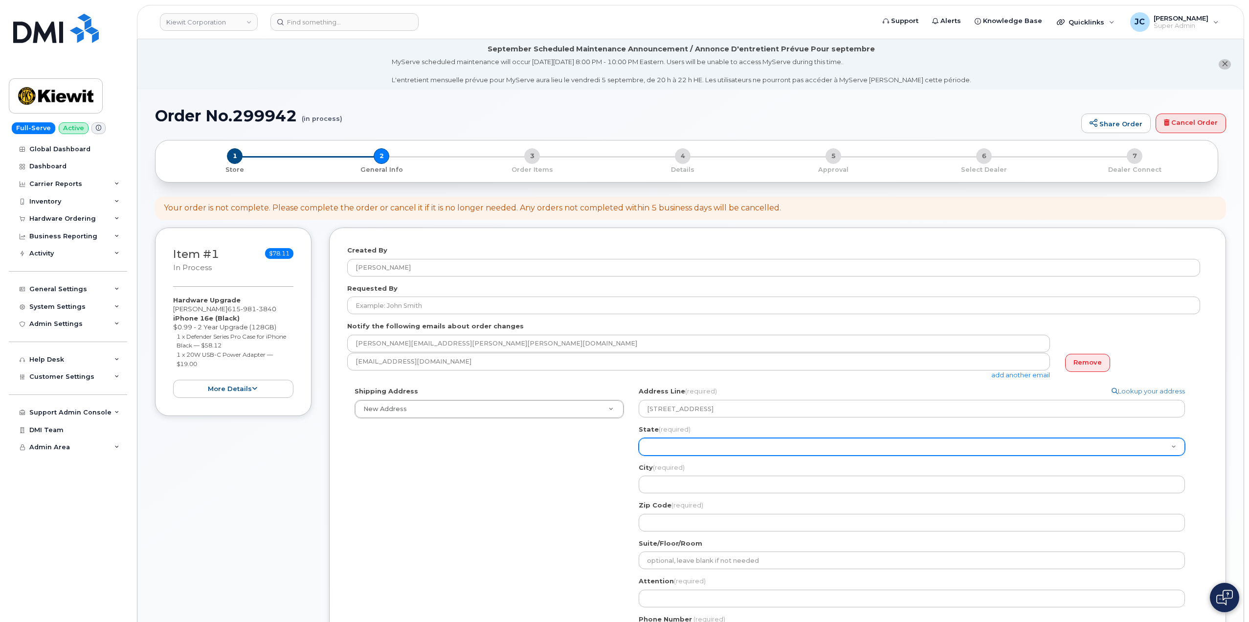
click at [673, 445] on select "Alabama Alaska American Samoa Arizona Arkansas California Colorado Connecticut …" at bounding box center [912, 447] width 546 height 18
select select "TN"
click at [672, 442] on select "Alabama Alaska American Samoa Arizona Arkansas California Colorado Connecticut …" at bounding box center [912, 447] width 546 height 18
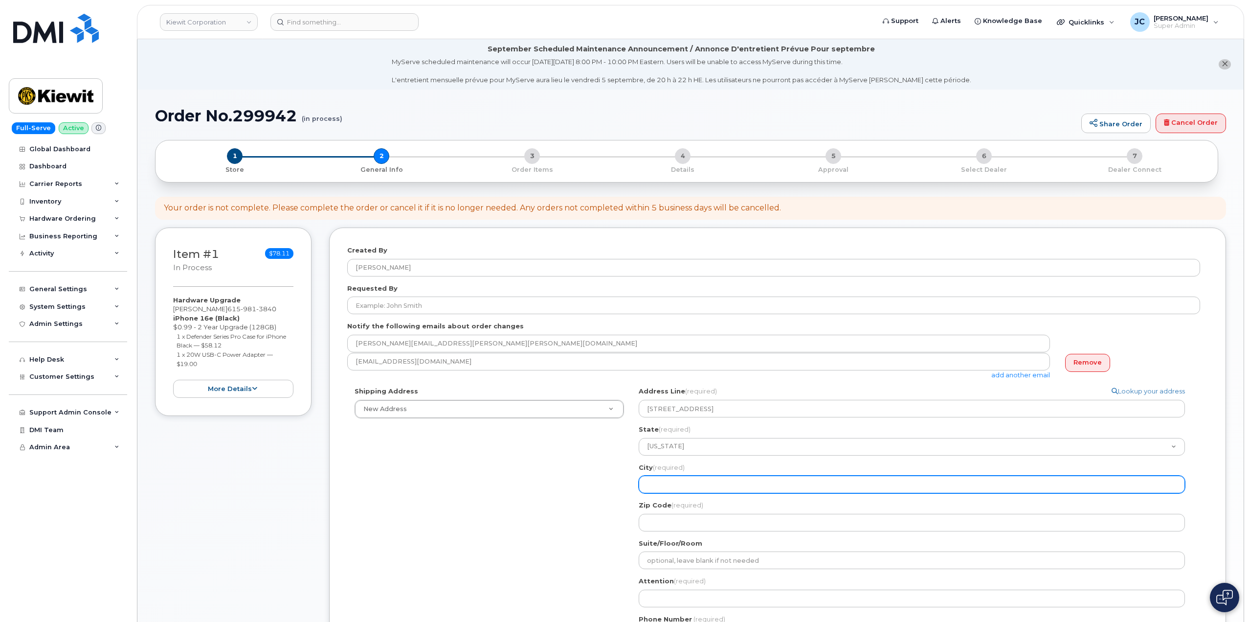
click at [665, 485] on input "City (required)" at bounding box center [912, 484] width 546 height 18
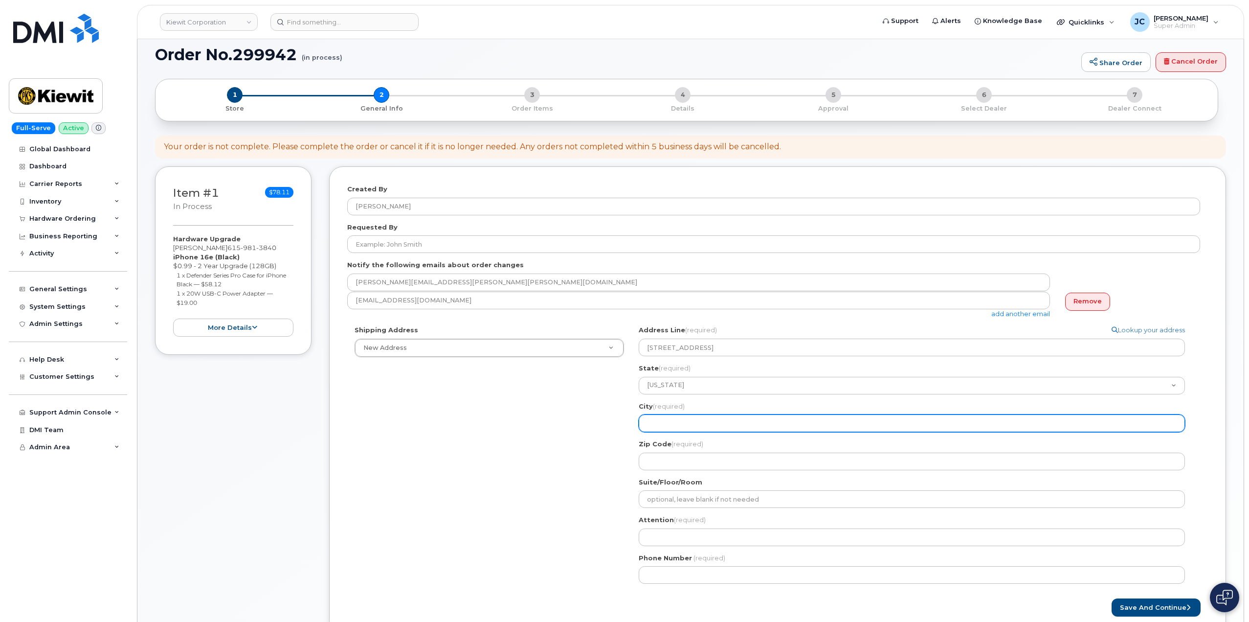
scroll to position [98, 0]
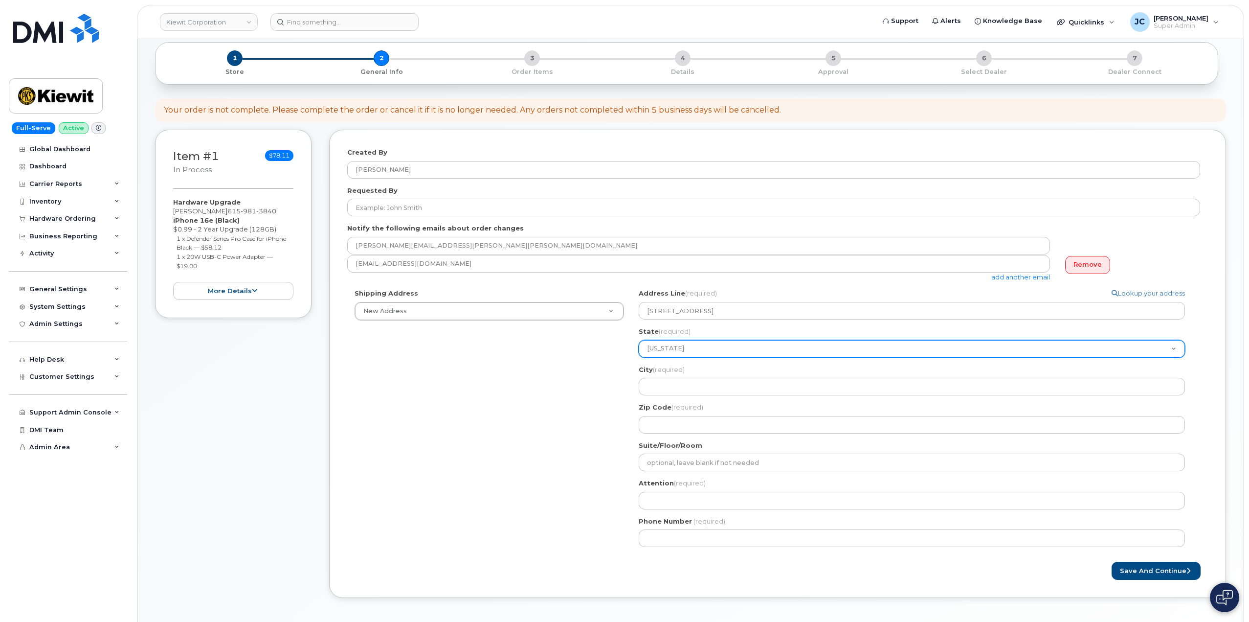
drag, startPoint x: 690, startPoint y: 342, endPoint x: 614, endPoint y: 347, distance: 76.4
click at [612, 348] on div "Shipping Address New Address New Address 40611 Manor Drive TN Search your addre…" at bounding box center [773, 422] width 853 height 266
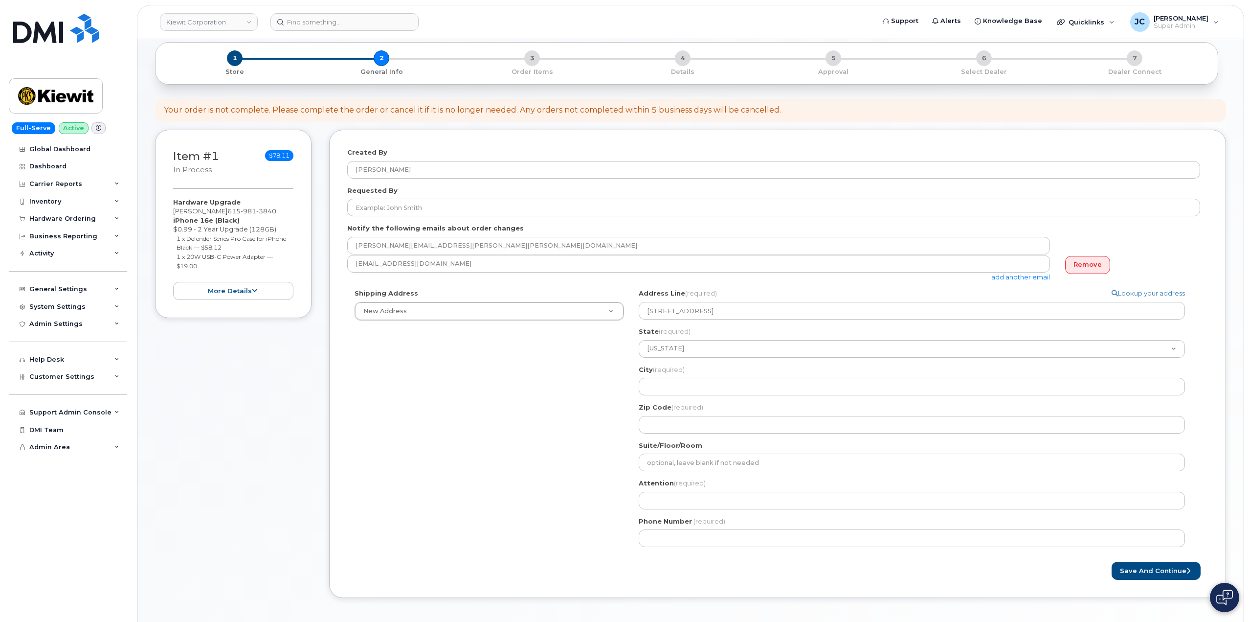
click at [592, 389] on div "Shipping Address New Address New Address 40611 Manor Drive TN Search your addre…" at bounding box center [773, 422] width 853 height 266
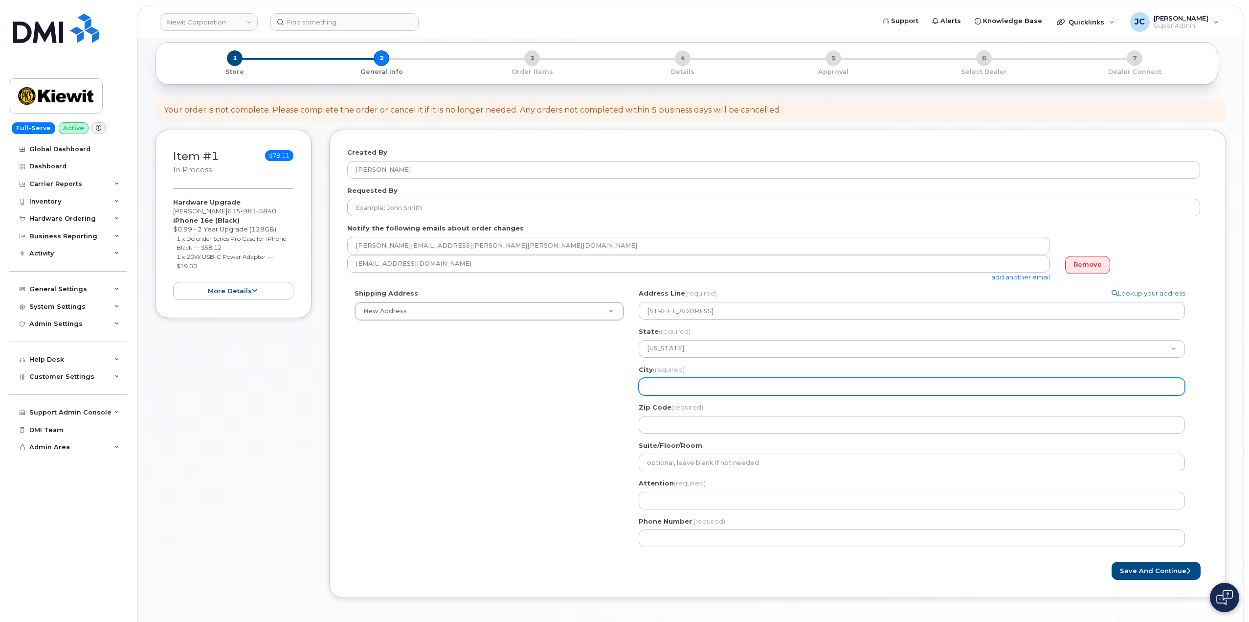
click at [668, 385] on input "City (required)" at bounding box center [912, 386] width 546 height 18
select select
type input "N"
select select
type input "Na"
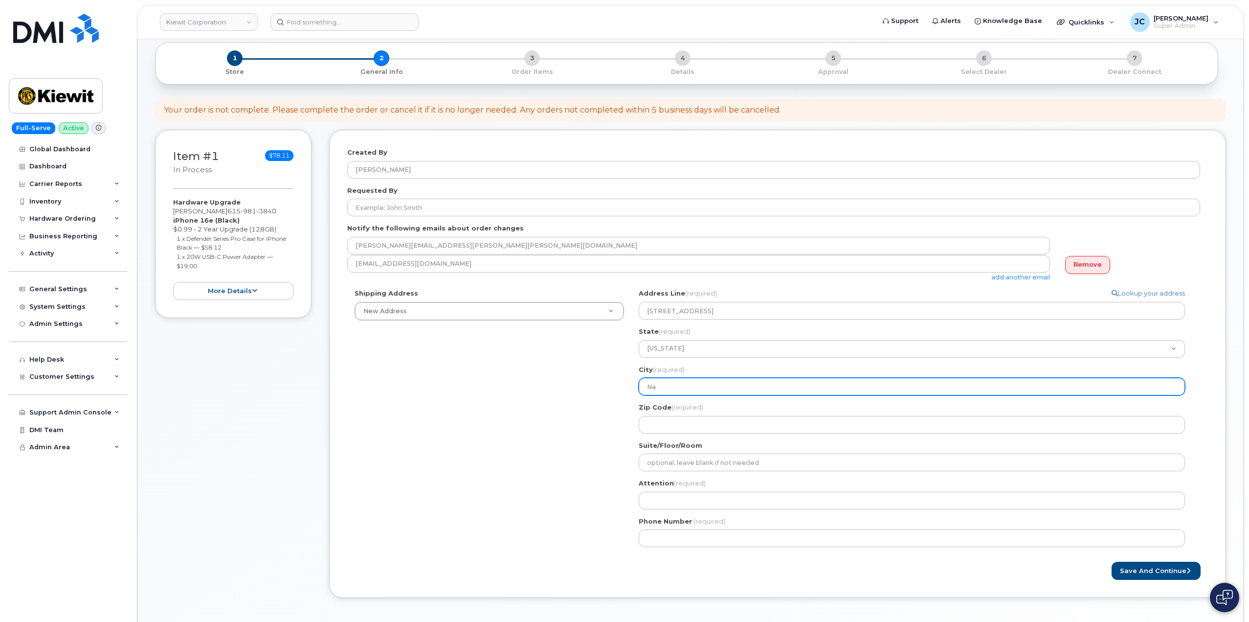
select select
type input "Nas"
select select
type input "Nash"
select select
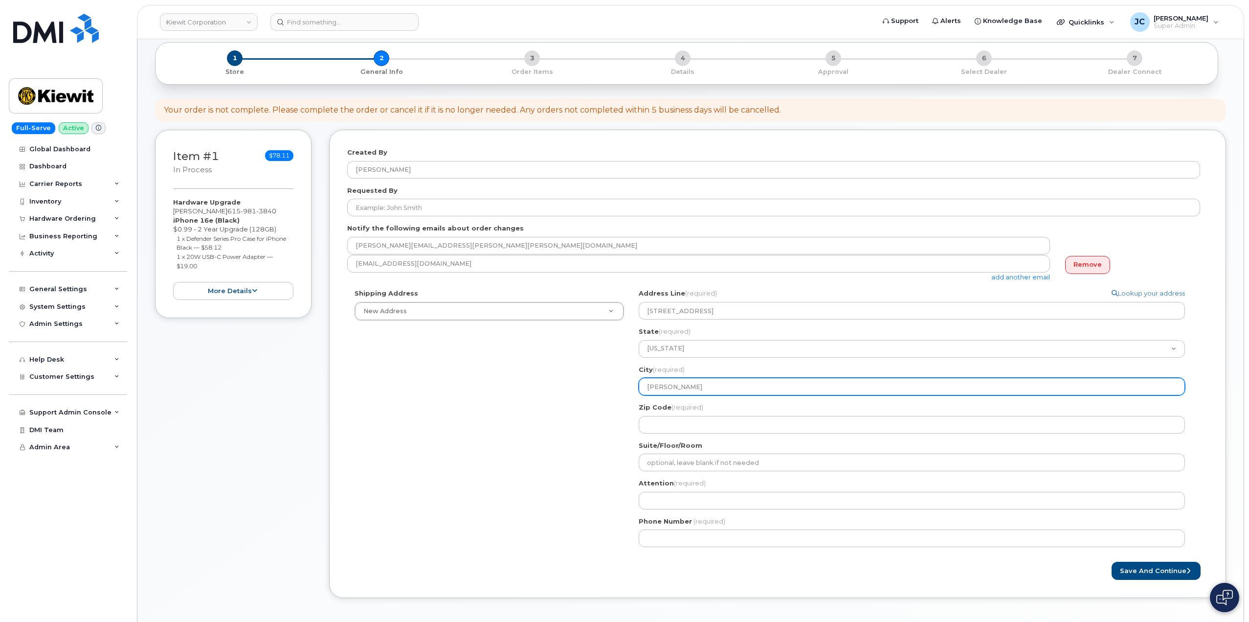
type input "Nashv"
select select
type input "Nashvi"
select select
type input "Nashvil"
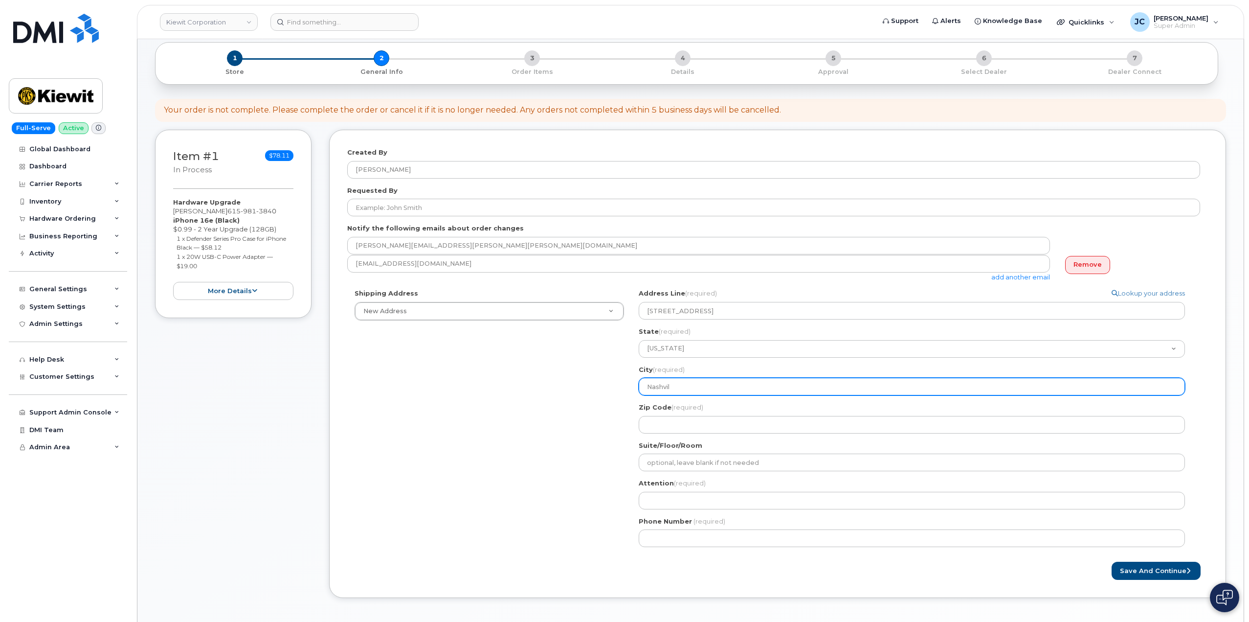
select select
type input "Nashvill"
select select
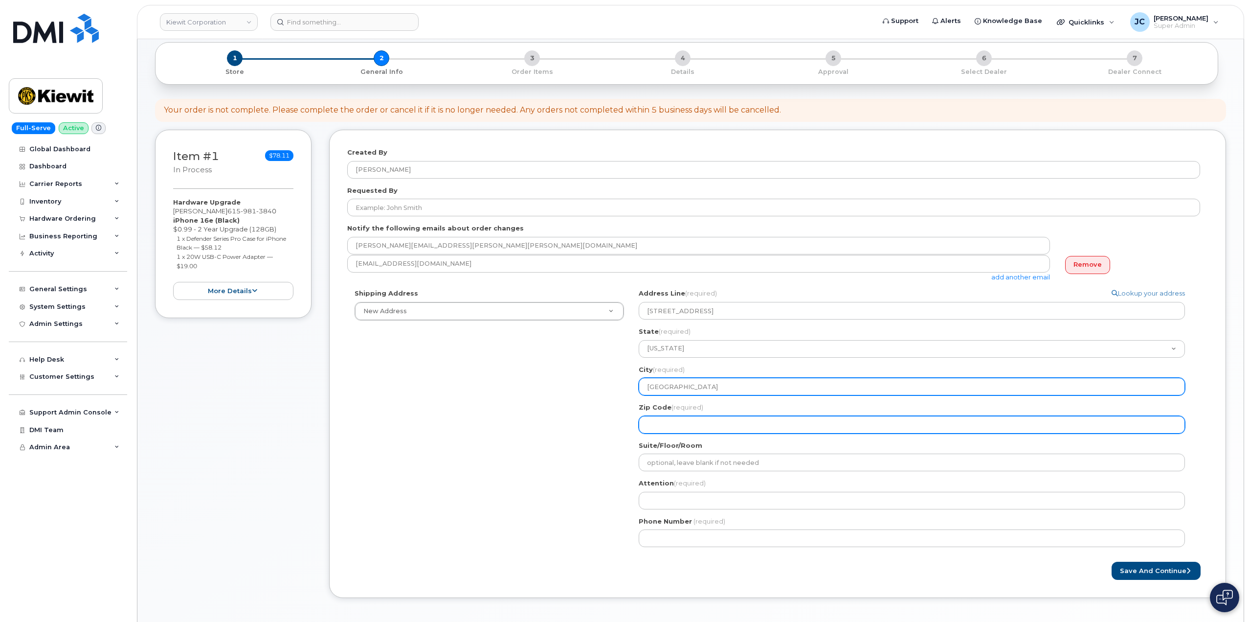
type input "Nashville"
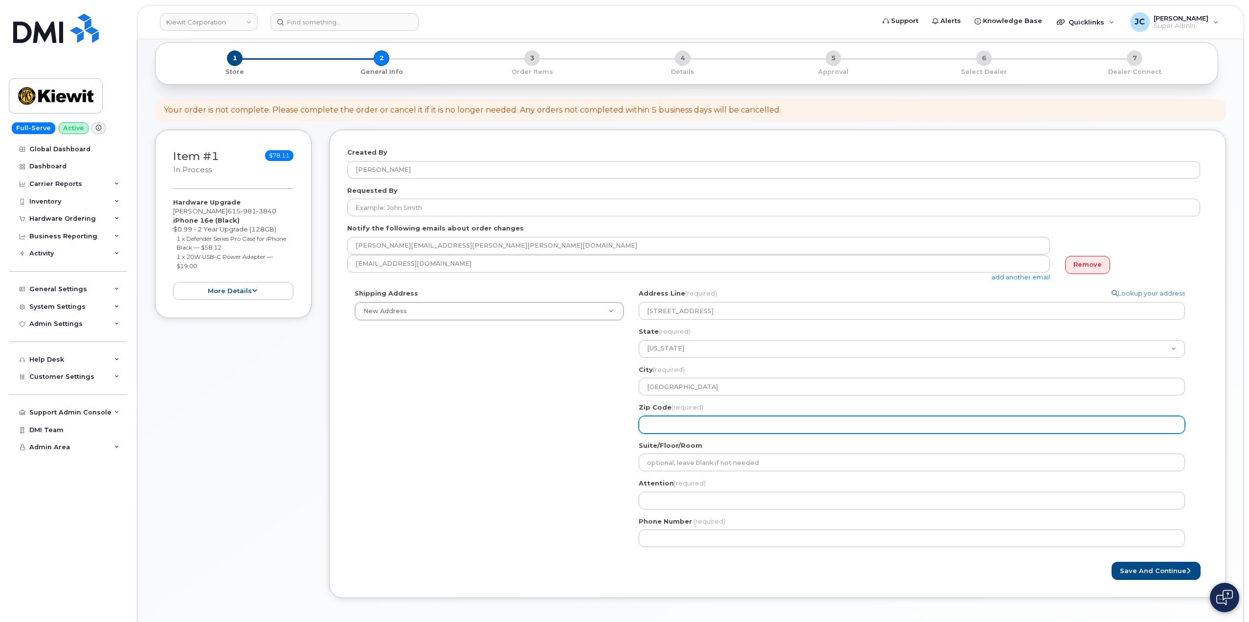
click at [674, 425] on input "Zip Code (required)" at bounding box center [912, 425] width 546 height 18
select select
type input "3"
select select
type input "37"
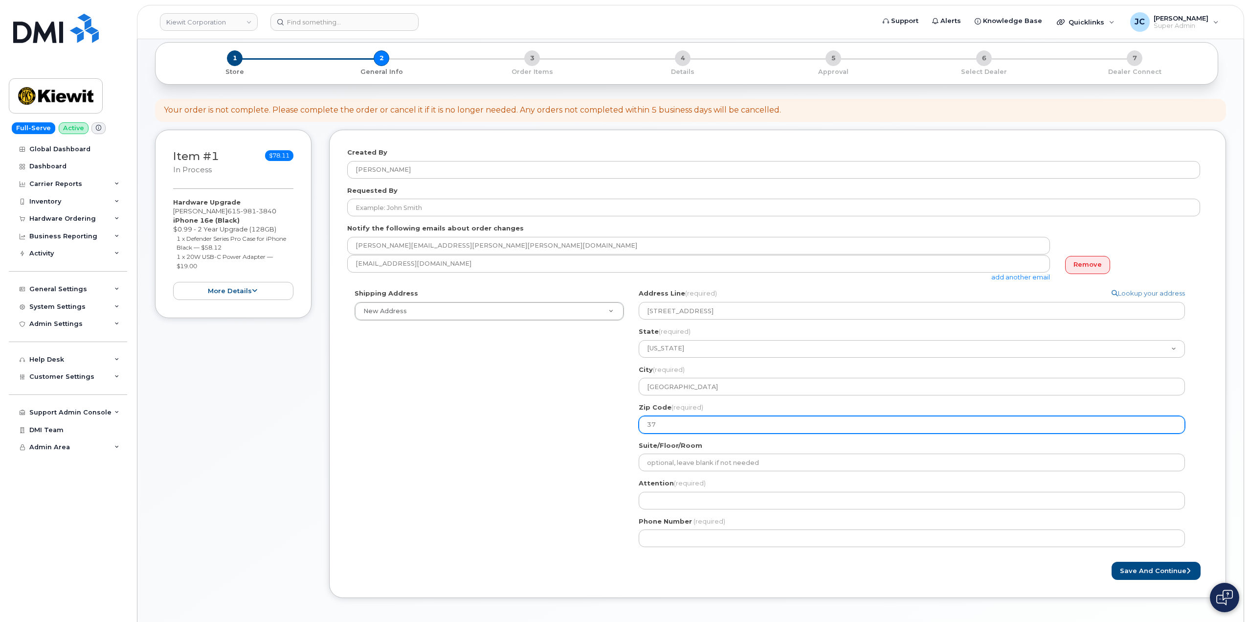
select select
type input "372"
select select
type input "3720"
select select
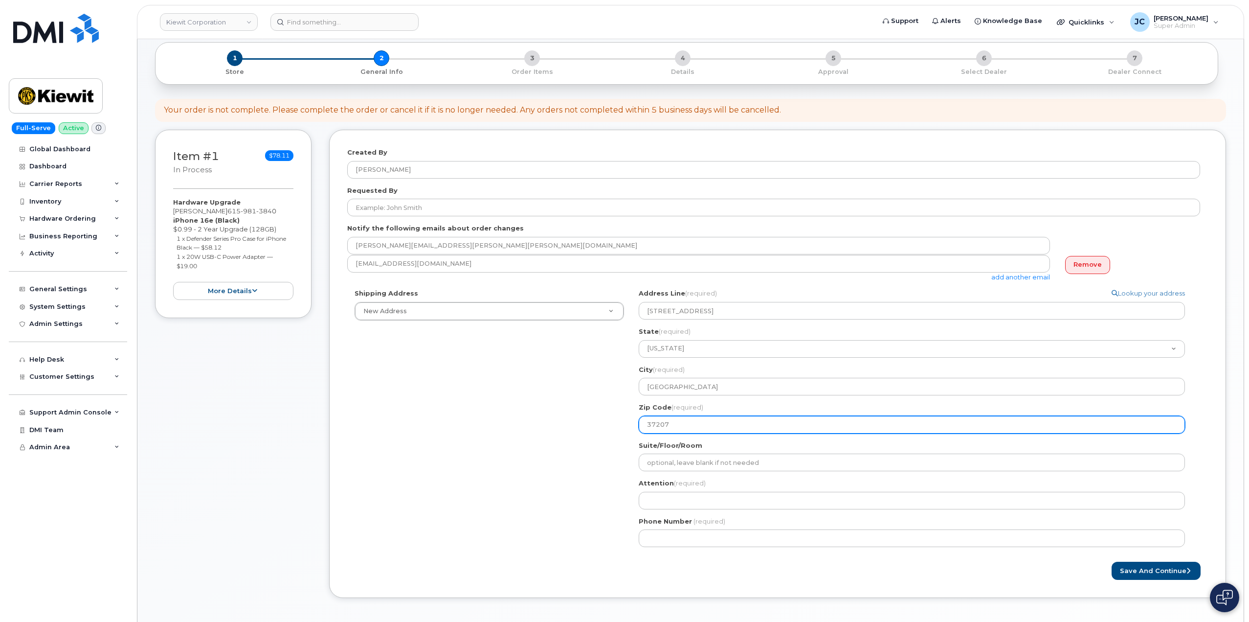
type input "37207"
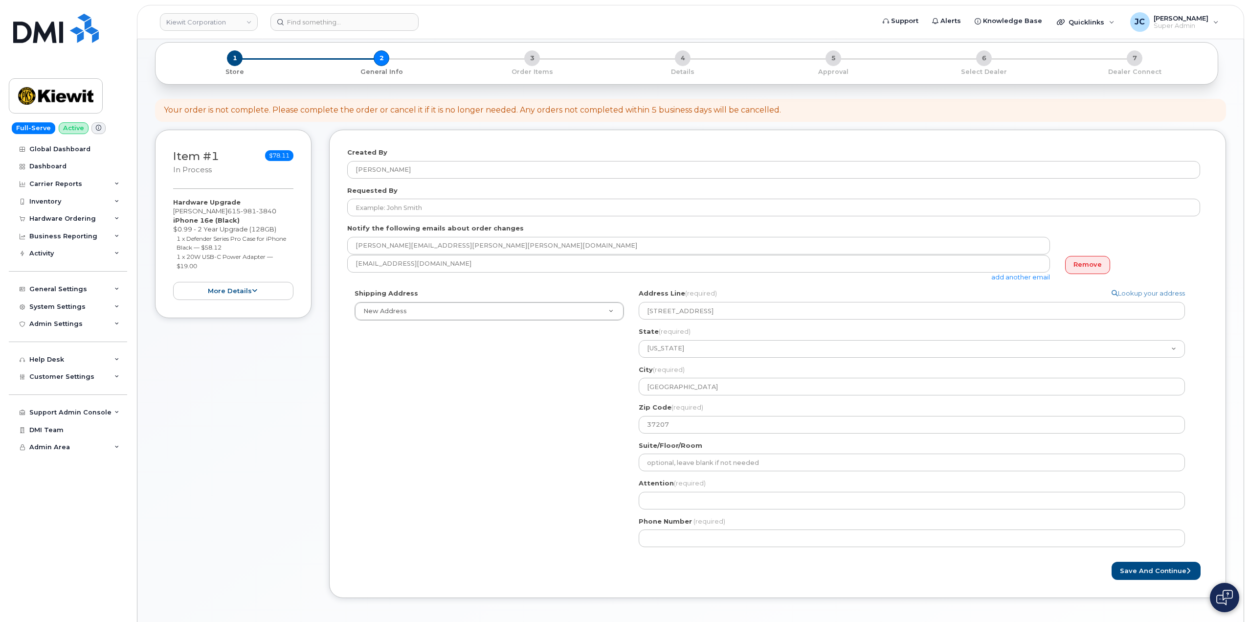
drag, startPoint x: 598, startPoint y: 492, endPoint x: 602, endPoint y: 497, distance: 6.7
click at [598, 494] on div "Shipping Address New Address New Address 40611 Manor Drive TN Nashville Search …" at bounding box center [773, 422] width 853 height 266
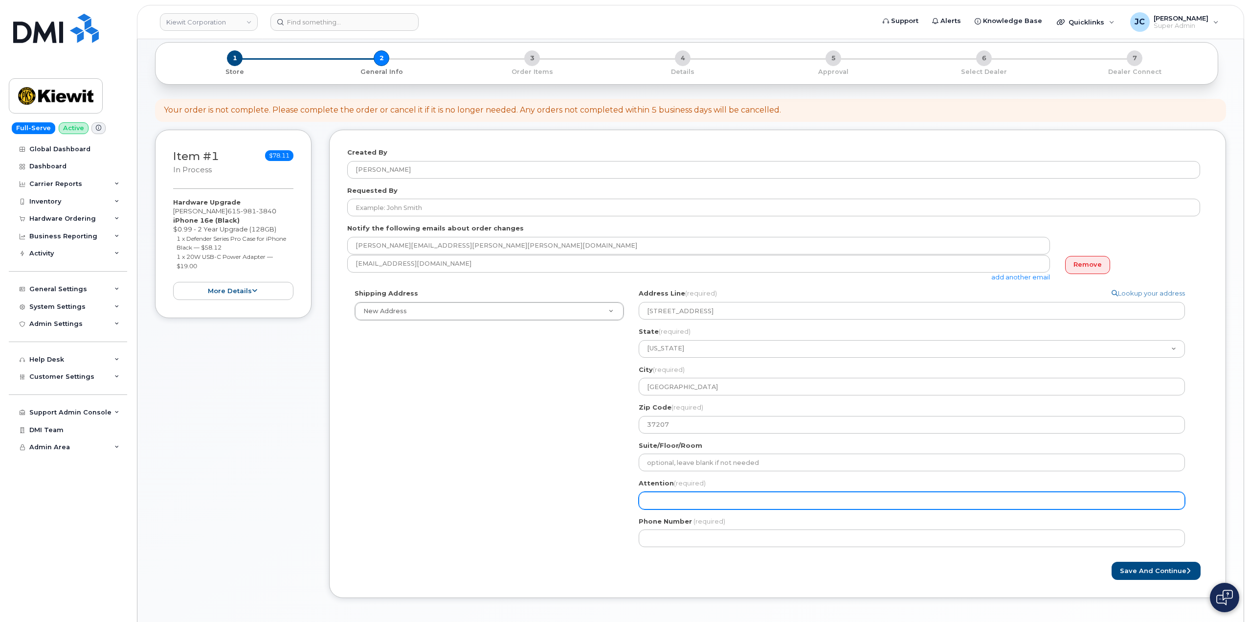
click at [665, 500] on input "Attention (required)" at bounding box center [912, 500] width 546 height 18
select select
type input "A"
select select
type input "AT"
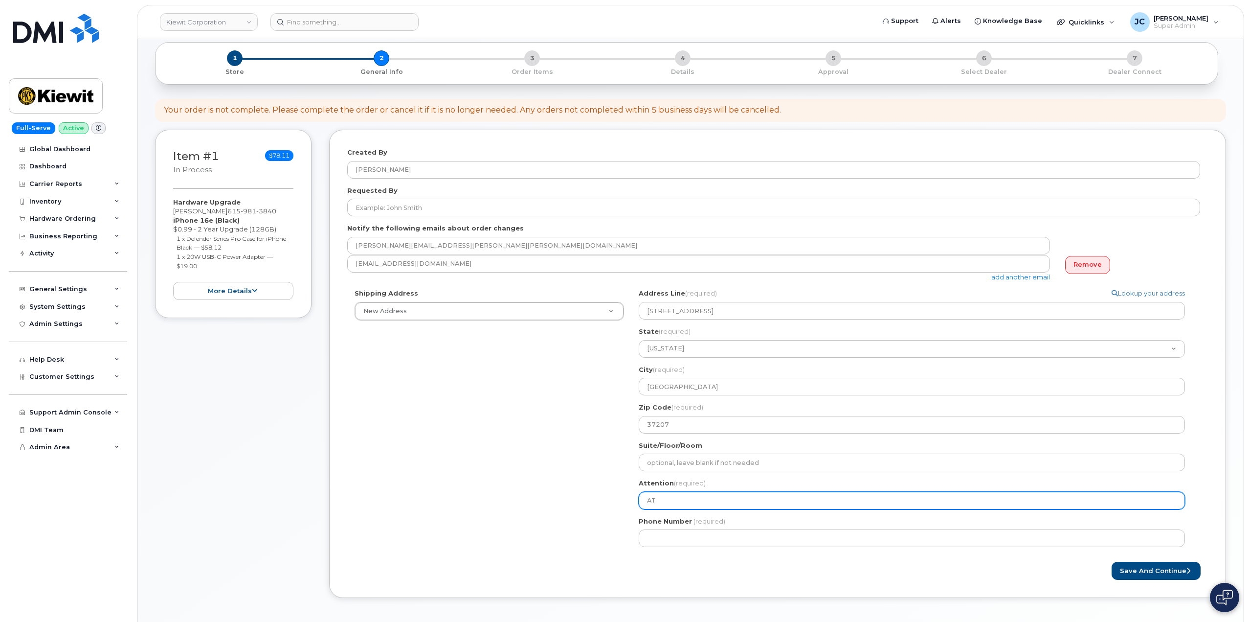
select select
type input "ATT"
select select
type input "ATTN"
select select
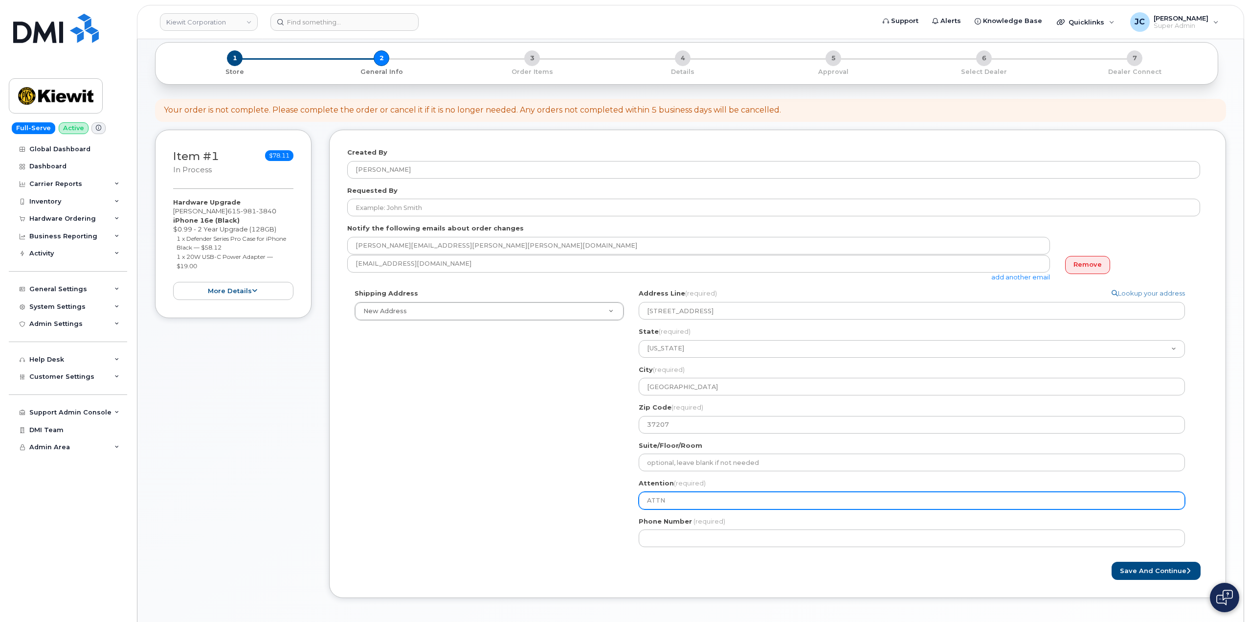
type input "ATTN d"
select select
type input "ATTN dA"
select select
type input "ATTN dAR"
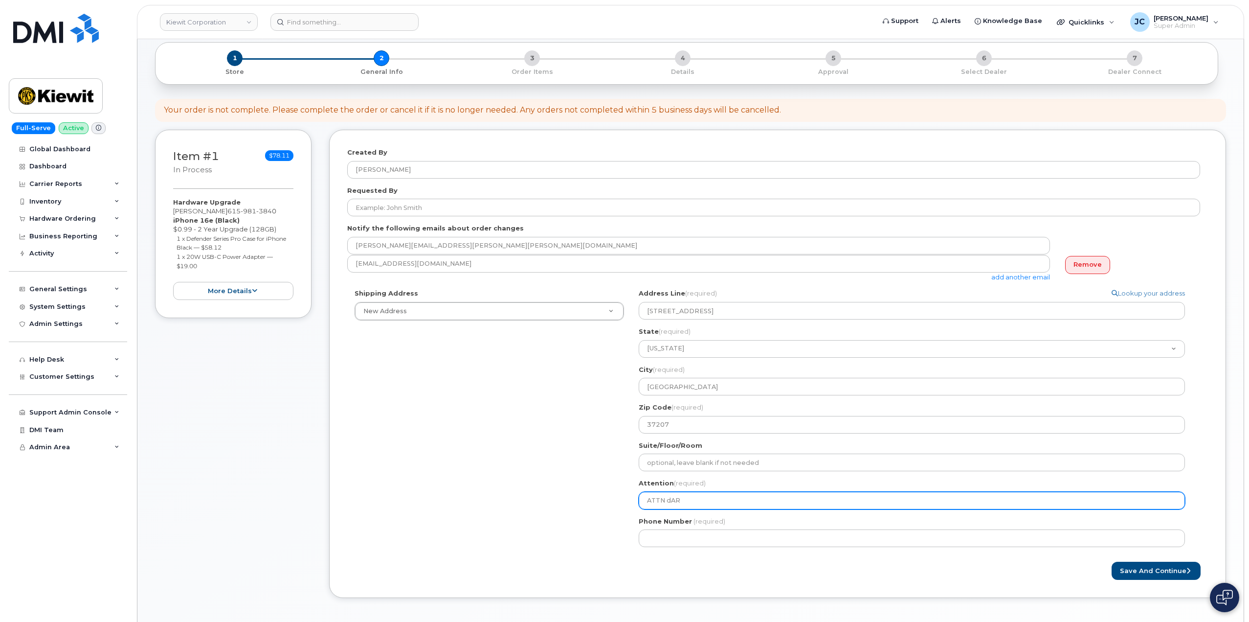
select select
type input "ATTN dA"
select select
type input "ATTN d"
select select
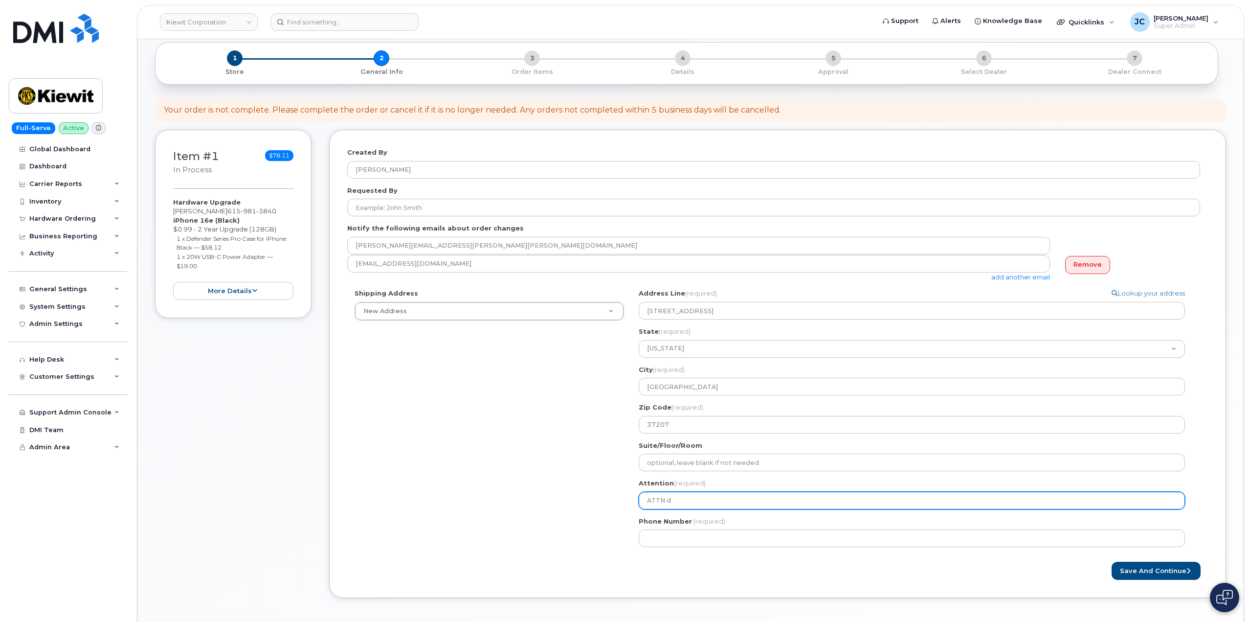
type input "ATTN"
select select
type input "ATTN D"
select select
type input "ATTN Da"
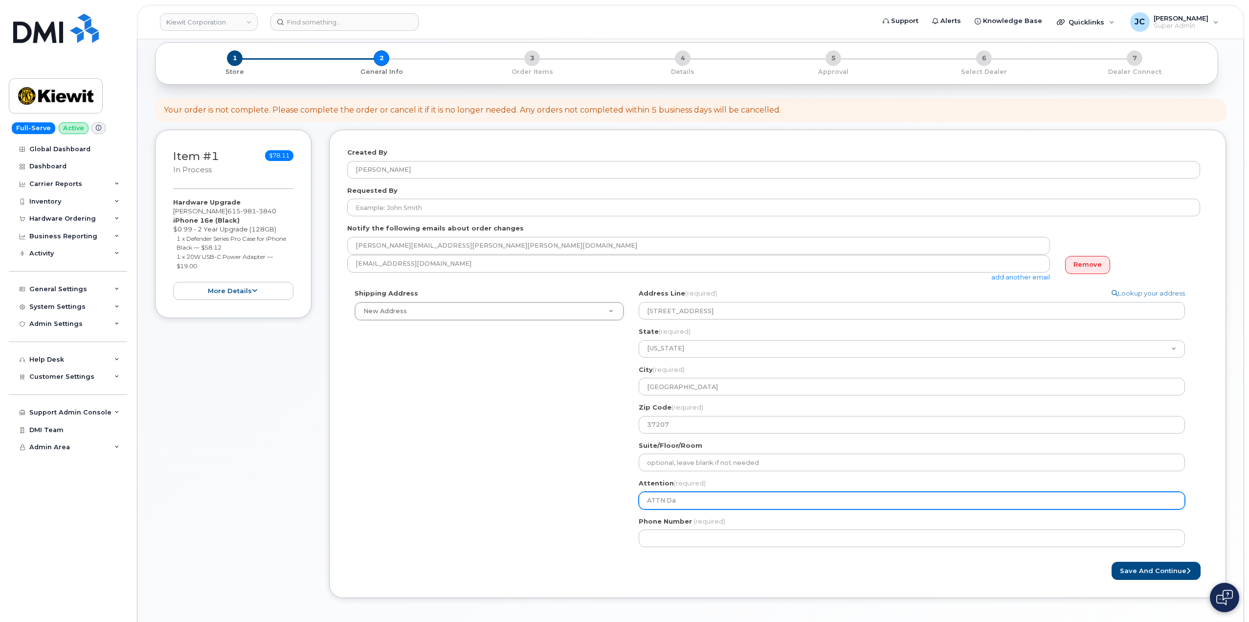
select select
type input "ATTN Dar"
select select
type input "ATTN Dare"
select select
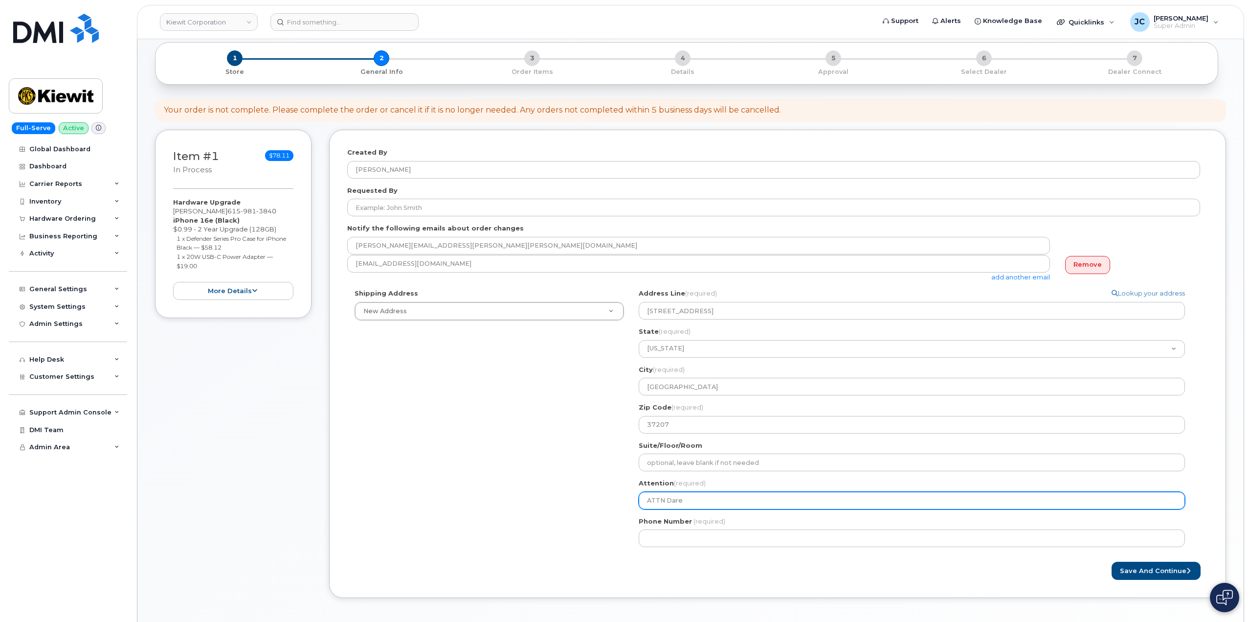
type input "ATTN Daree"
select select
type input "ATTN Dare"
select select
type input "ATTN Dar"
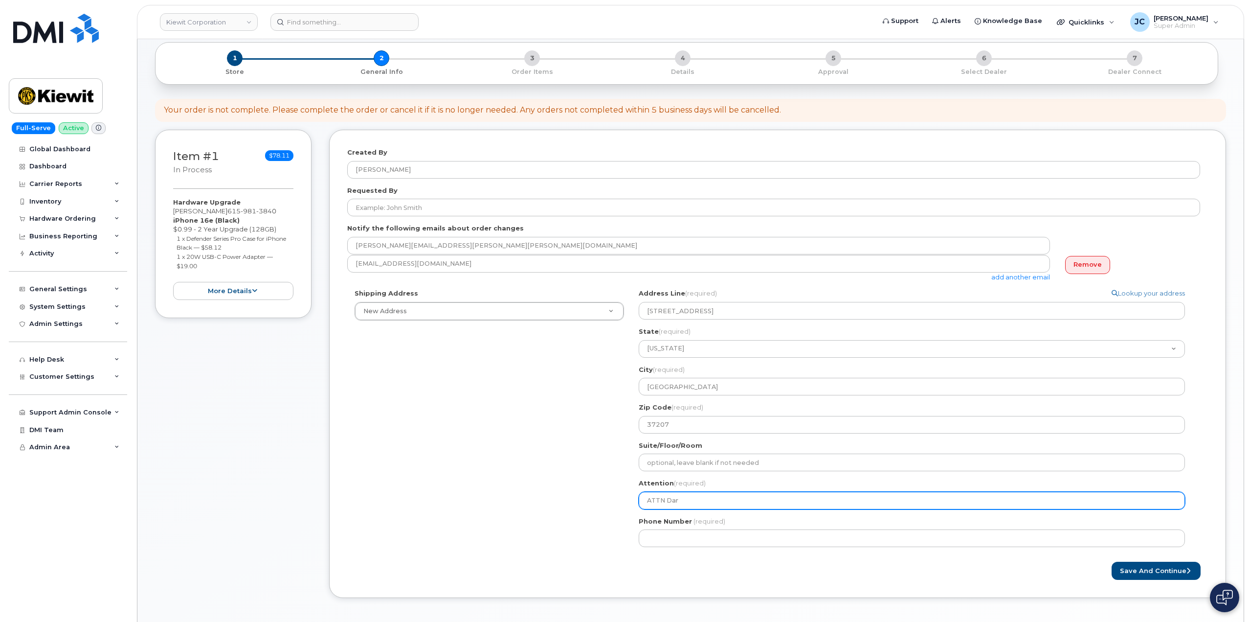
select select
type input "ATTN Darr"
select select
type input "ATTN Darre"
select select
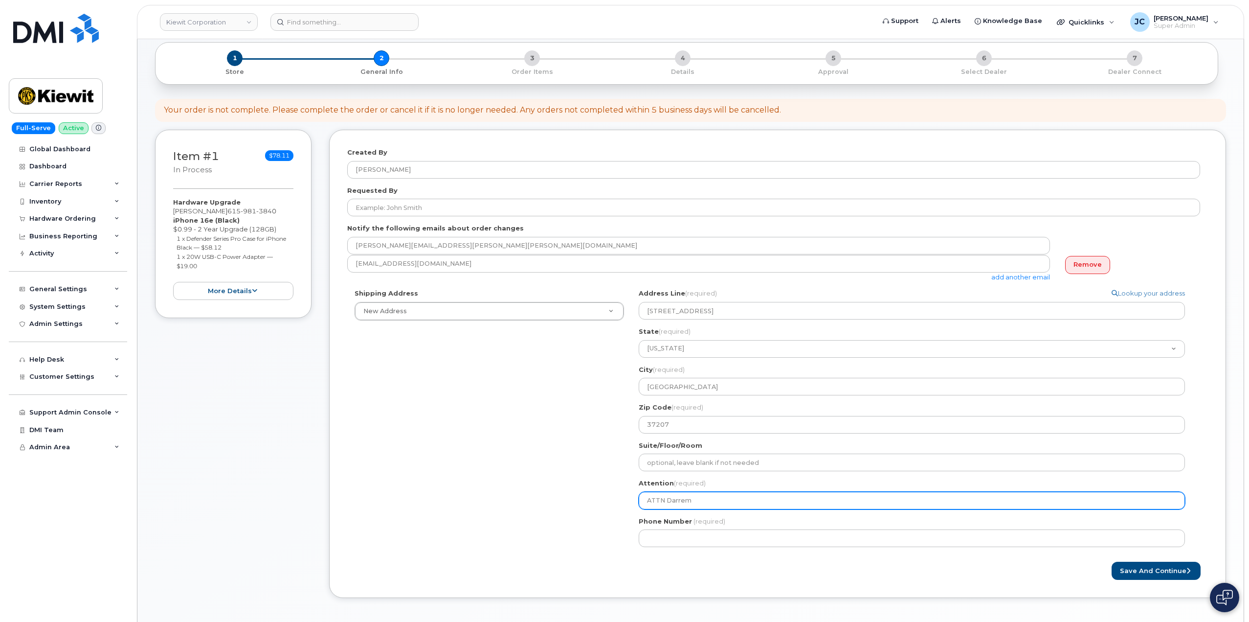
type input "ATTN Darrem"
select select
type input "ATTN Darre"
select select
type input "ATTN Darren"
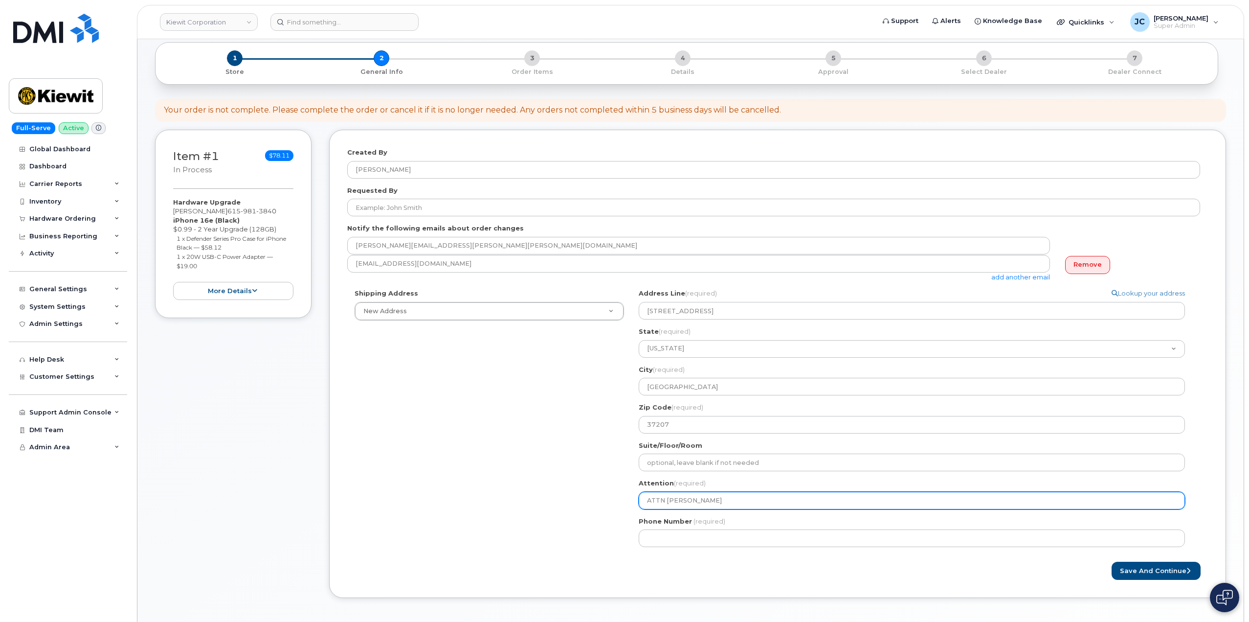
select select
type input "ATTN Darren E"
select select
type input "ATTN Darren Ev"
select select
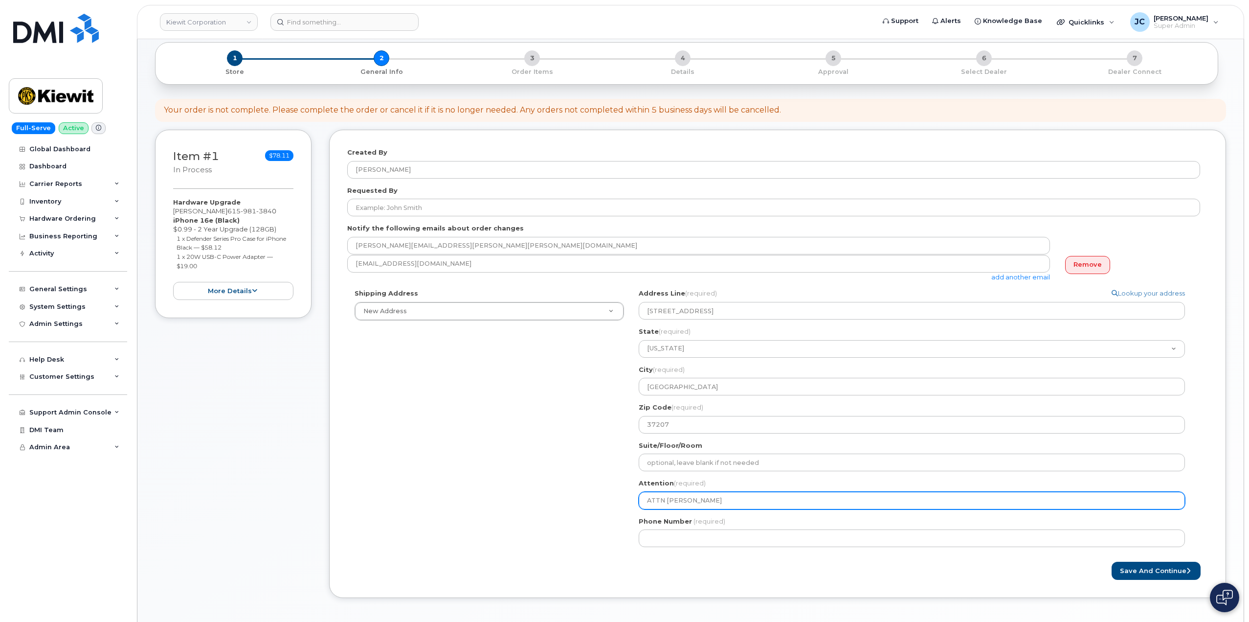
type input "ATTN Darren Eva"
select select
type input "ATTN Darren Evan"
select select
type input "ATTN Darren Evans"
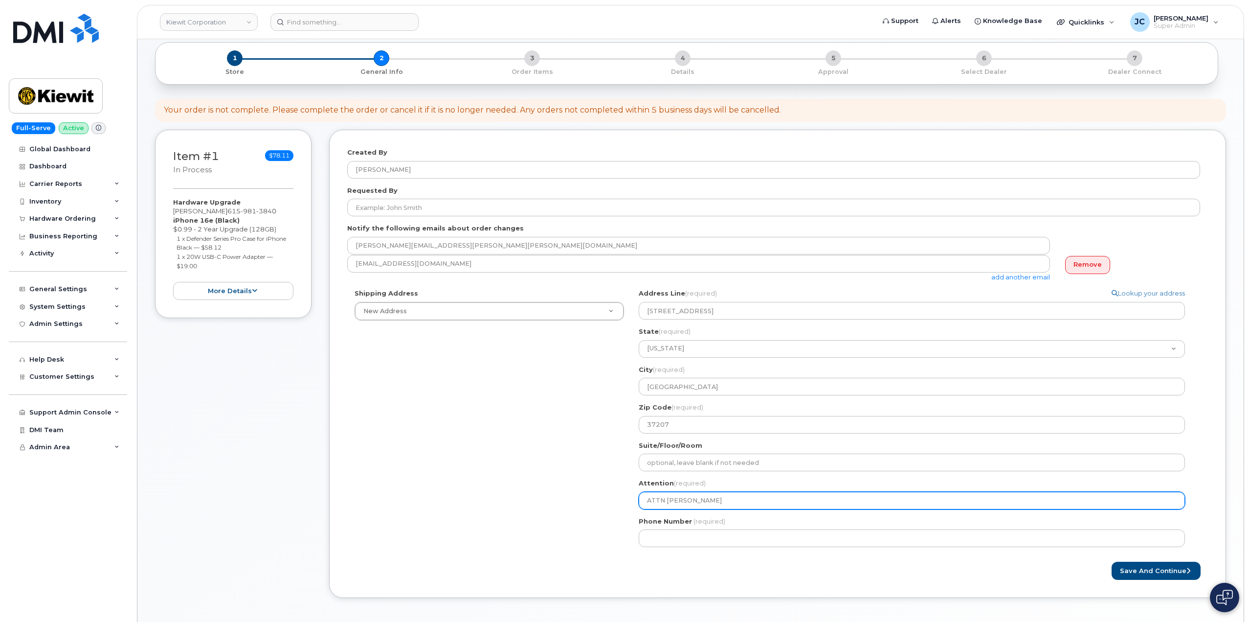
click at [664, 501] on input "ATTN Darren Evans" at bounding box center [912, 500] width 546 height 18
select select
type input "ATTN:Darren Evans"
select select
type input "ATTN: Darren Evans"
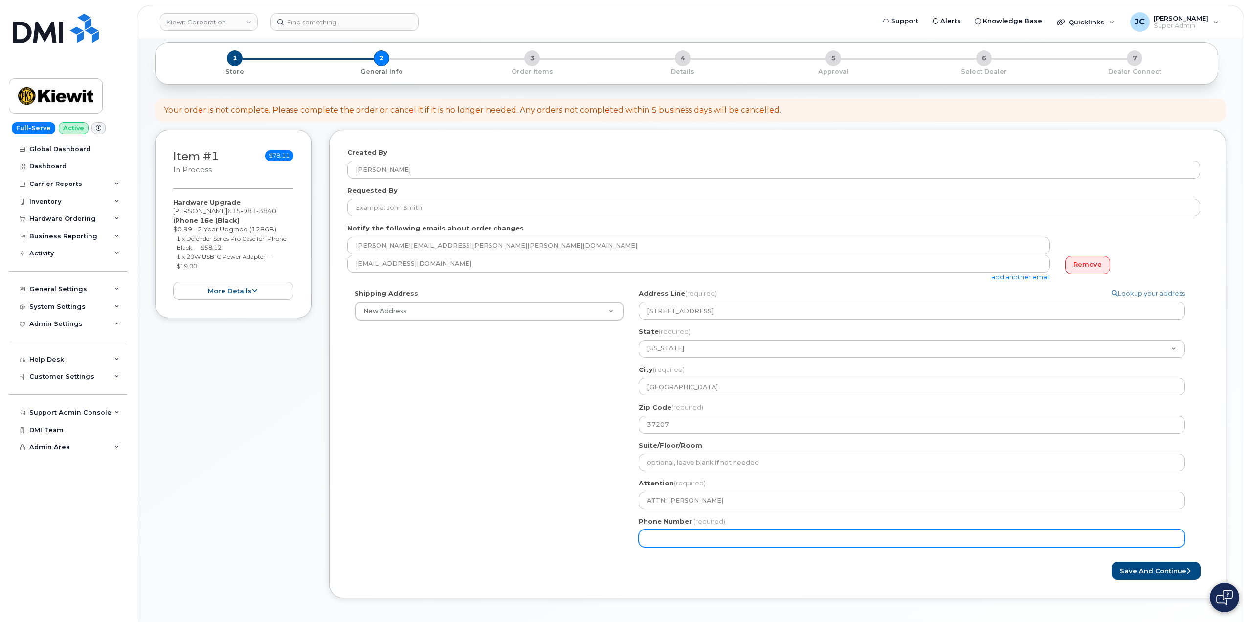
click at [663, 531] on input "Phone Number" at bounding box center [912, 538] width 546 height 18
paste input "6159813840"
select select
type input "6159813840"
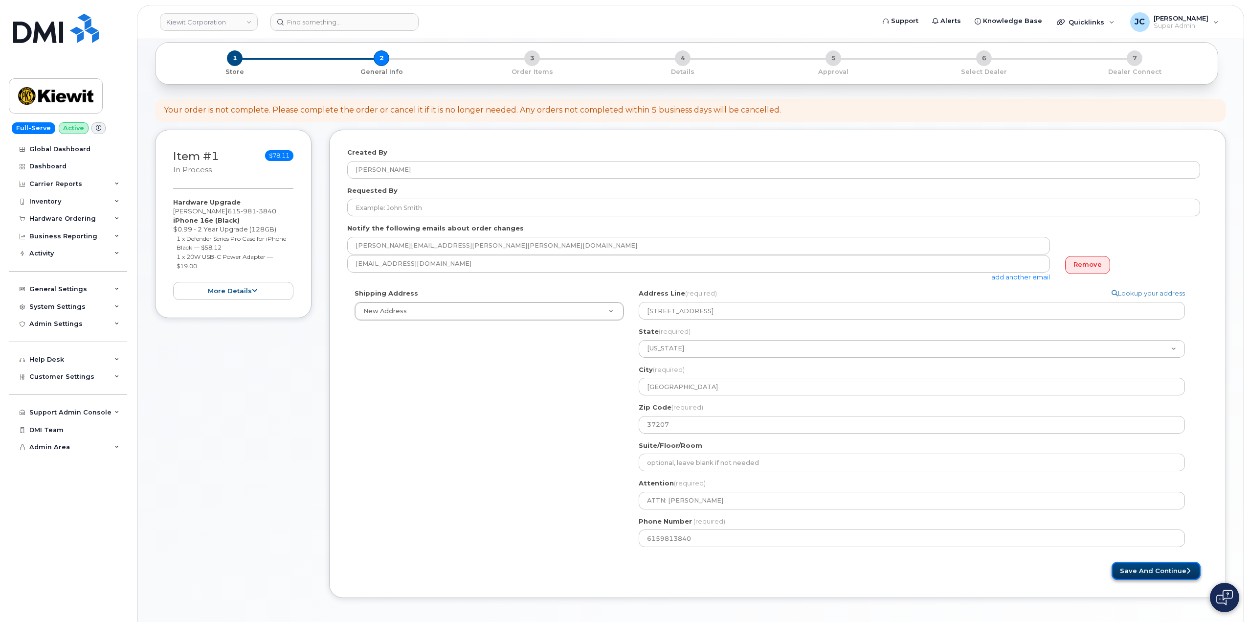
click at [1163, 573] on button "Save and Continue" at bounding box center [1155, 570] width 89 height 18
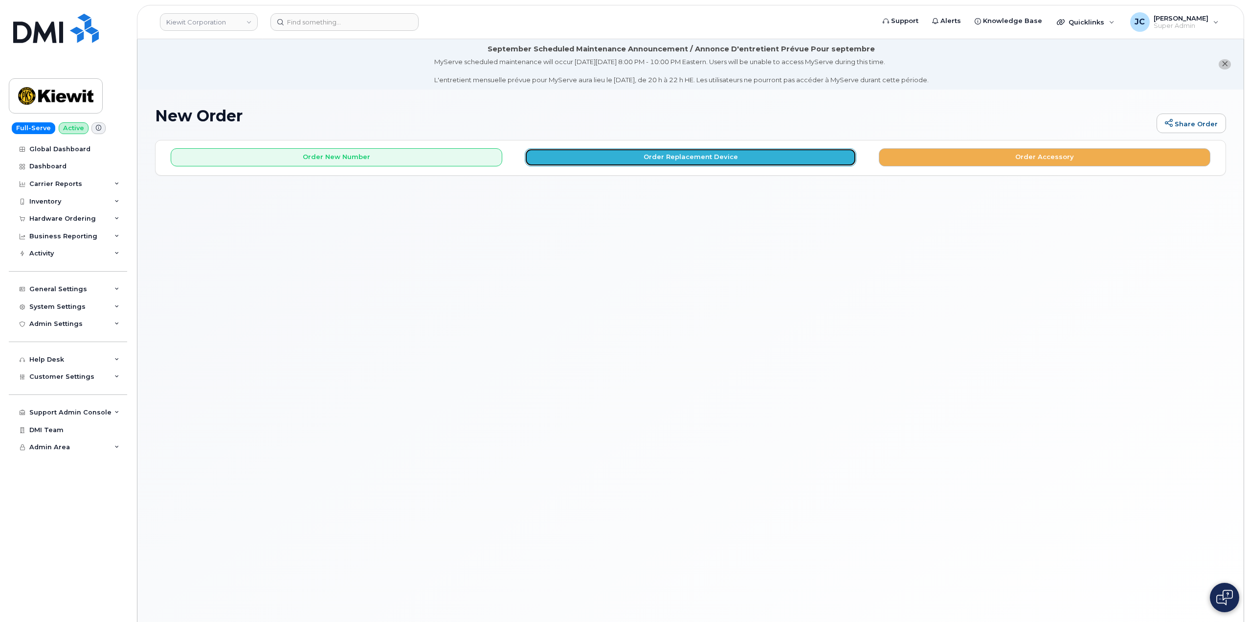
click at [645, 161] on button "Order Replacement Device" at bounding box center [691, 157] width 332 height 18
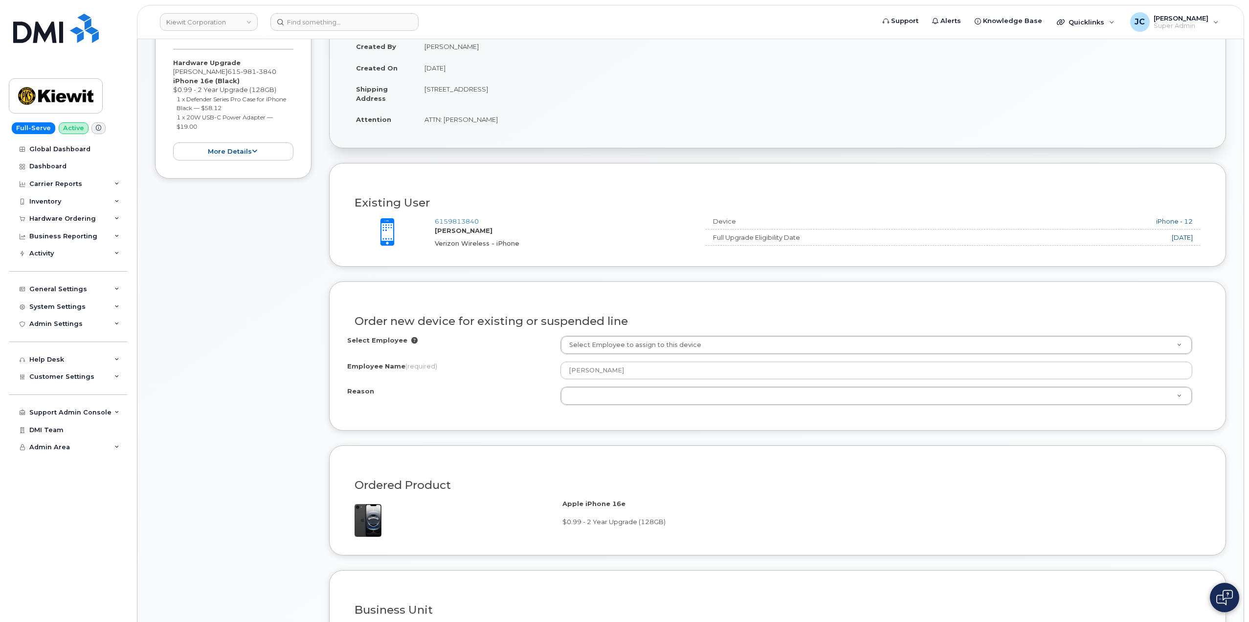
scroll to position [244, 0]
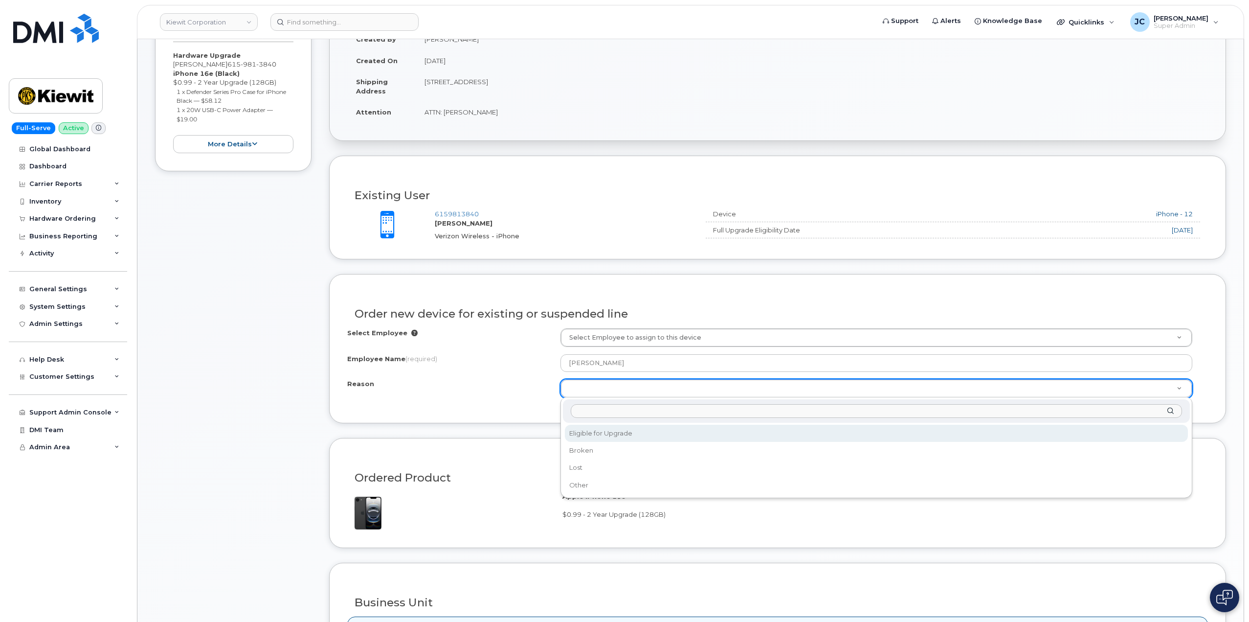
select select "eligible_for_upgrade"
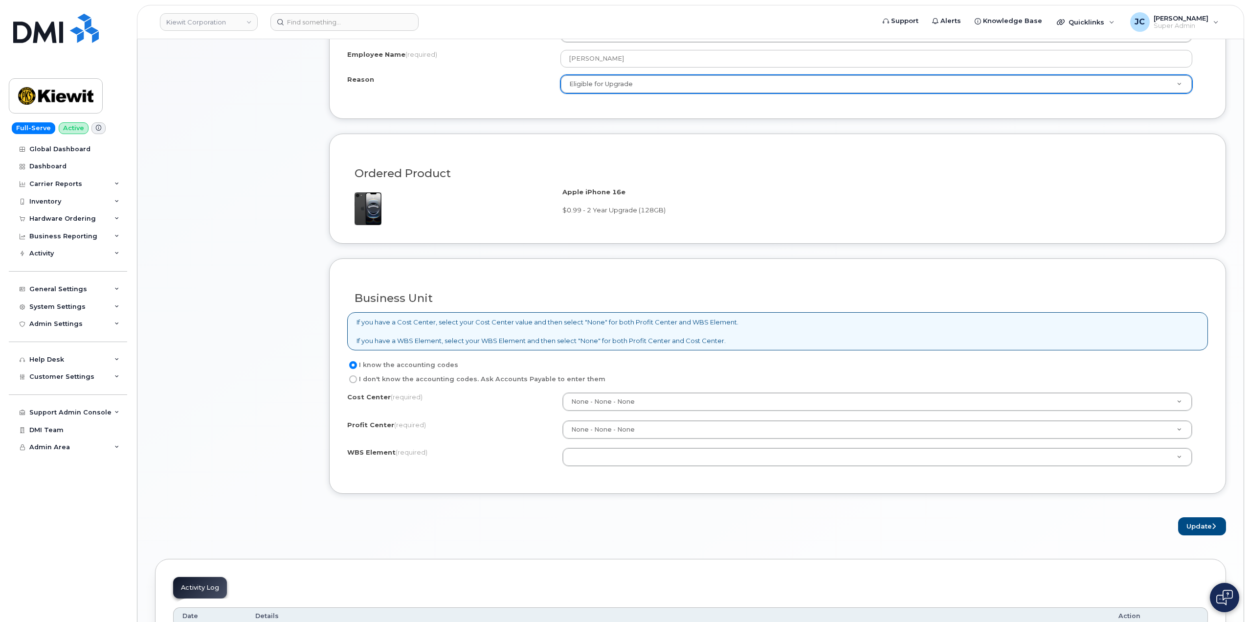
scroll to position [587, 0]
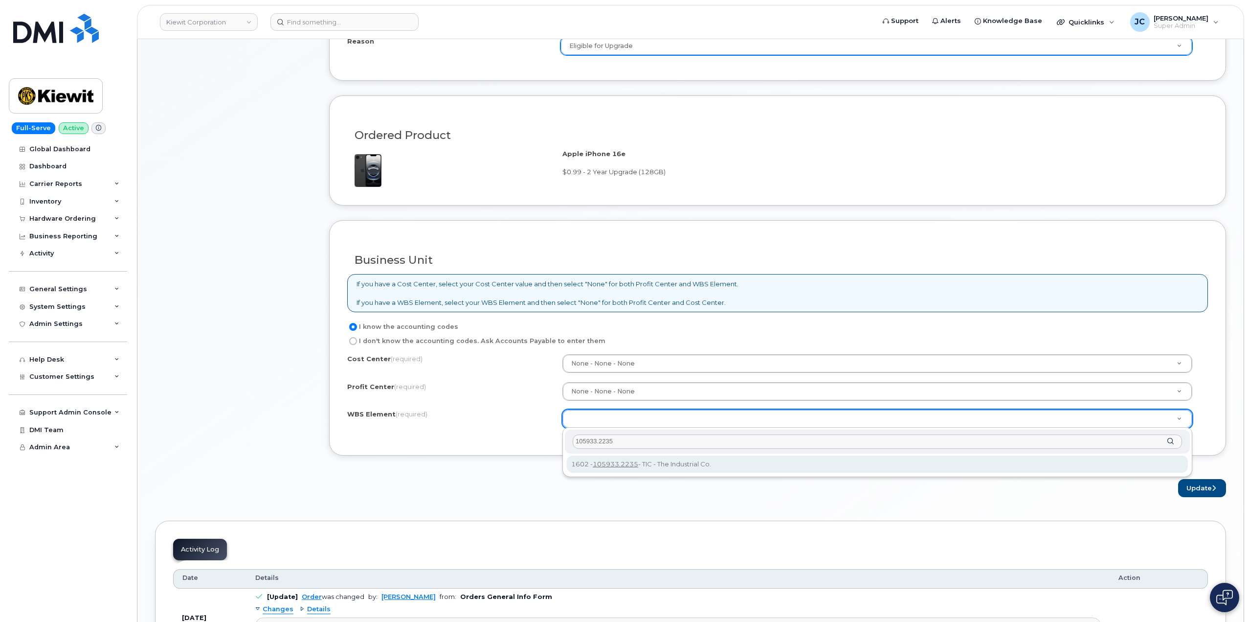
type input "105933.2235"
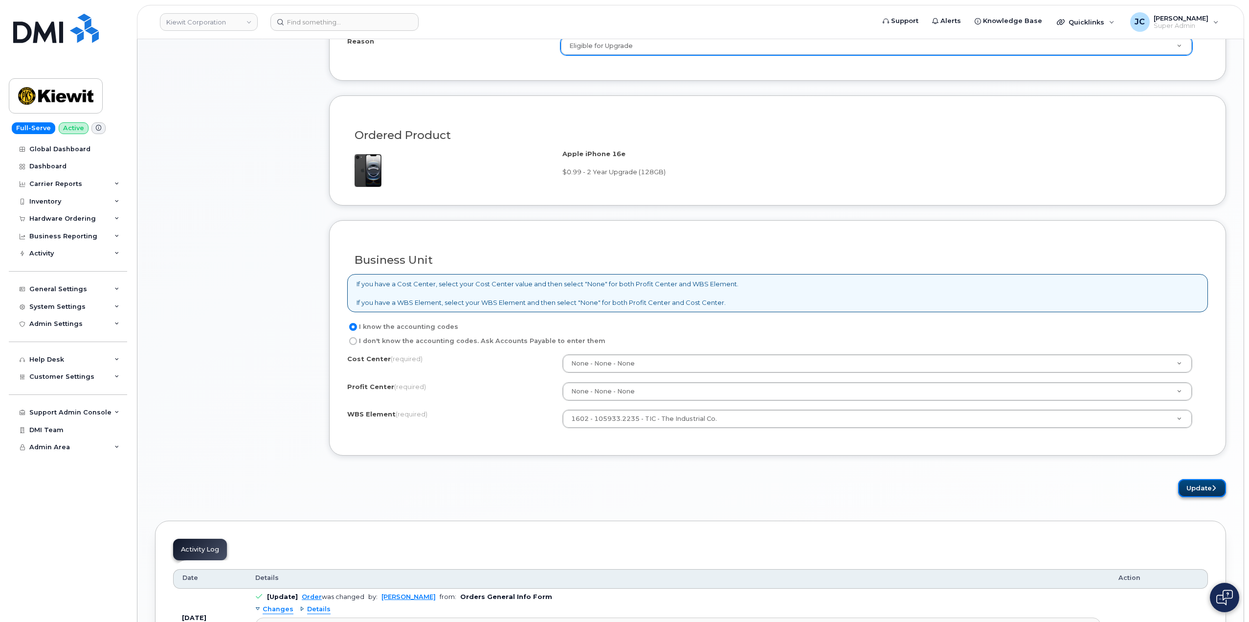
click at [1190, 489] on button "Update" at bounding box center [1202, 488] width 48 height 18
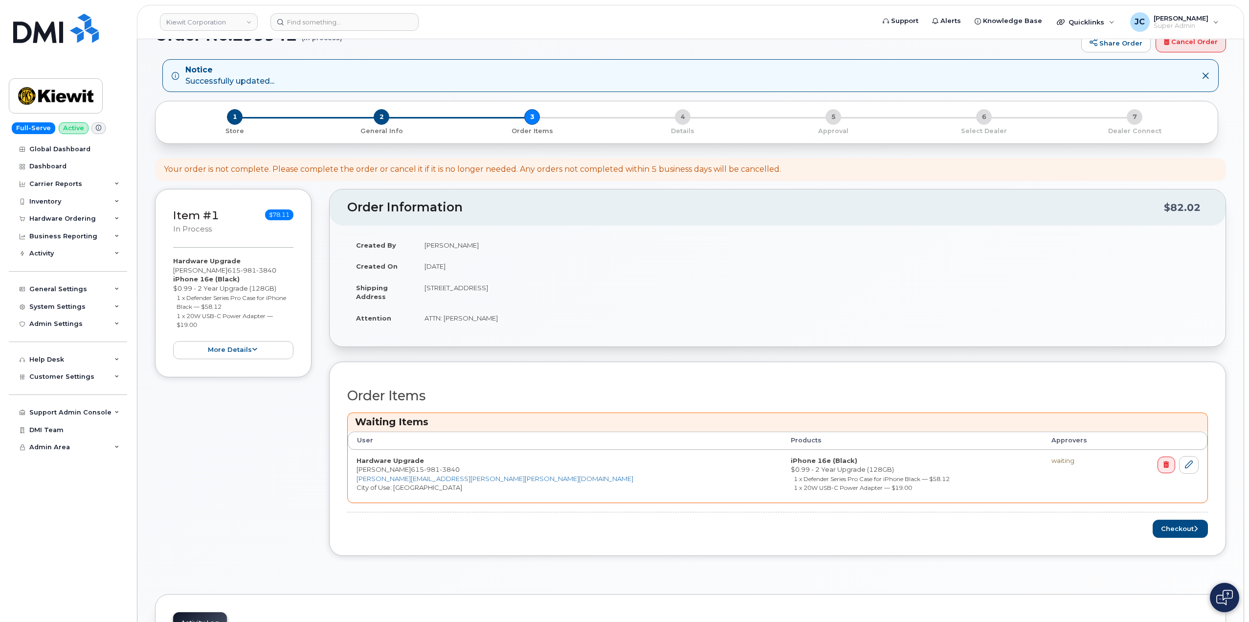
scroll to position [98, 0]
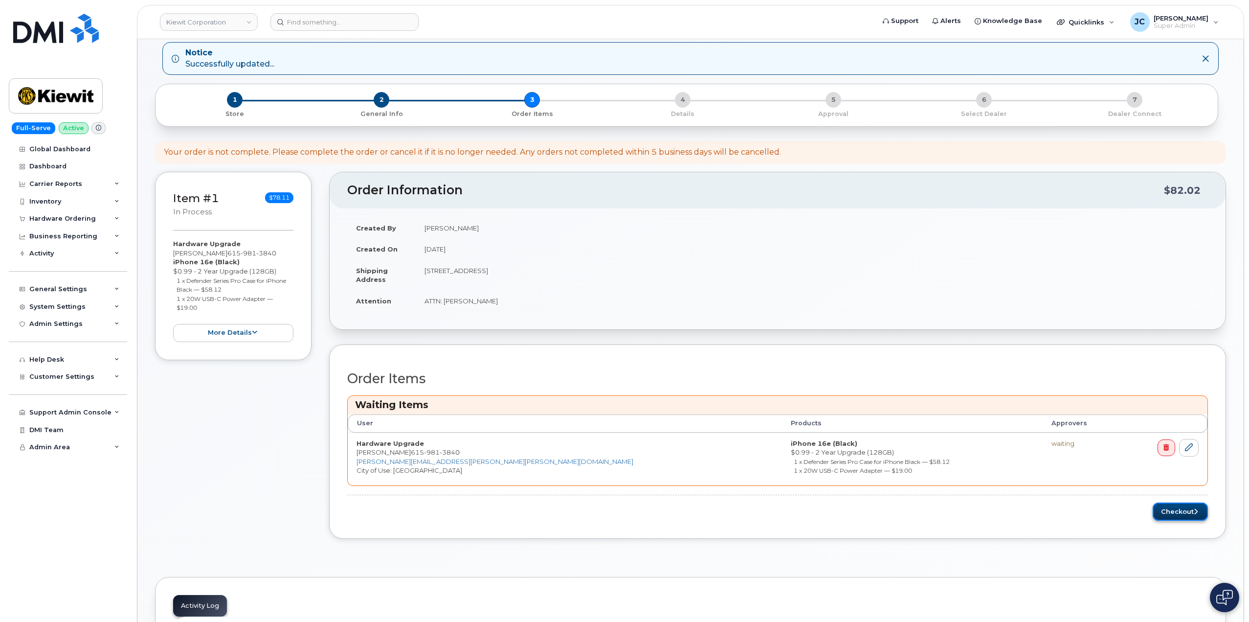
click at [1170, 518] on button "Checkout" at bounding box center [1180, 511] width 55 height 18
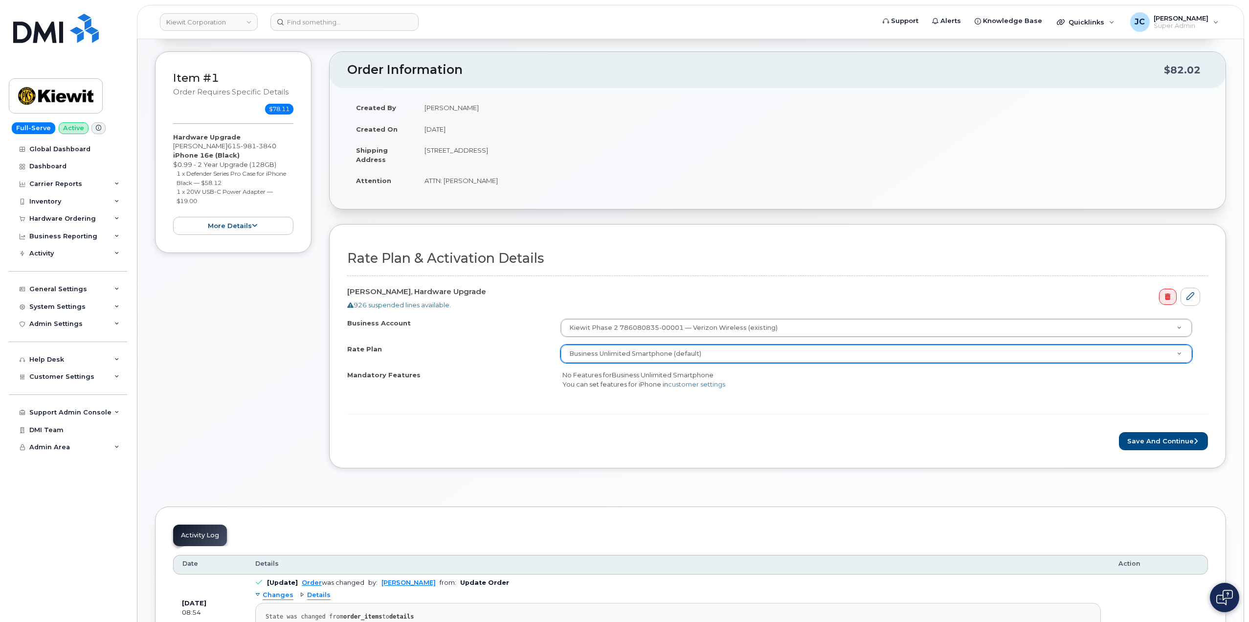
scroll to position [196, 0]
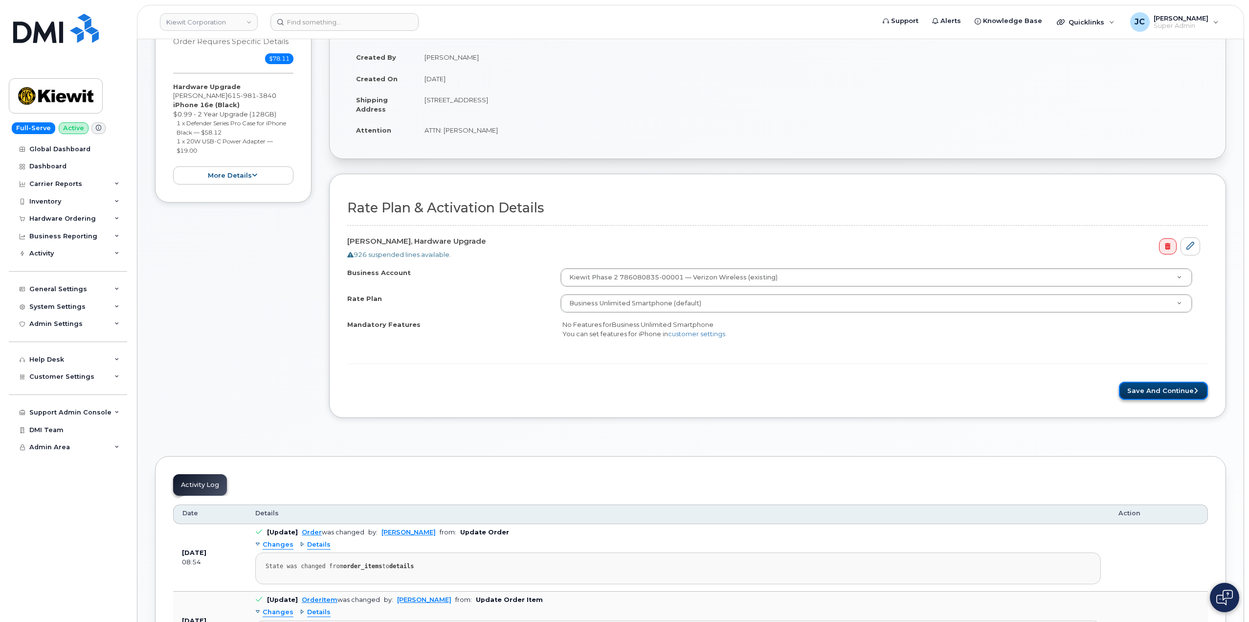
click at [1156, 392] on button "Save and Continue" at bounding box center [1163, 390] width 89 height 18
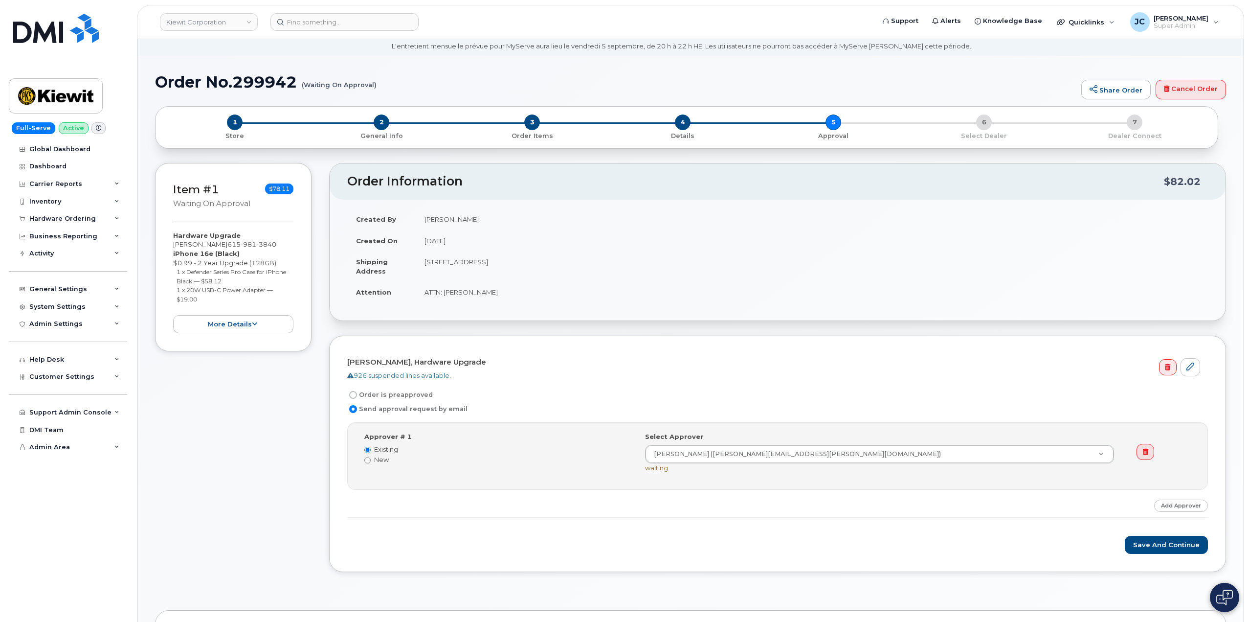
scroll to position [147, 0]
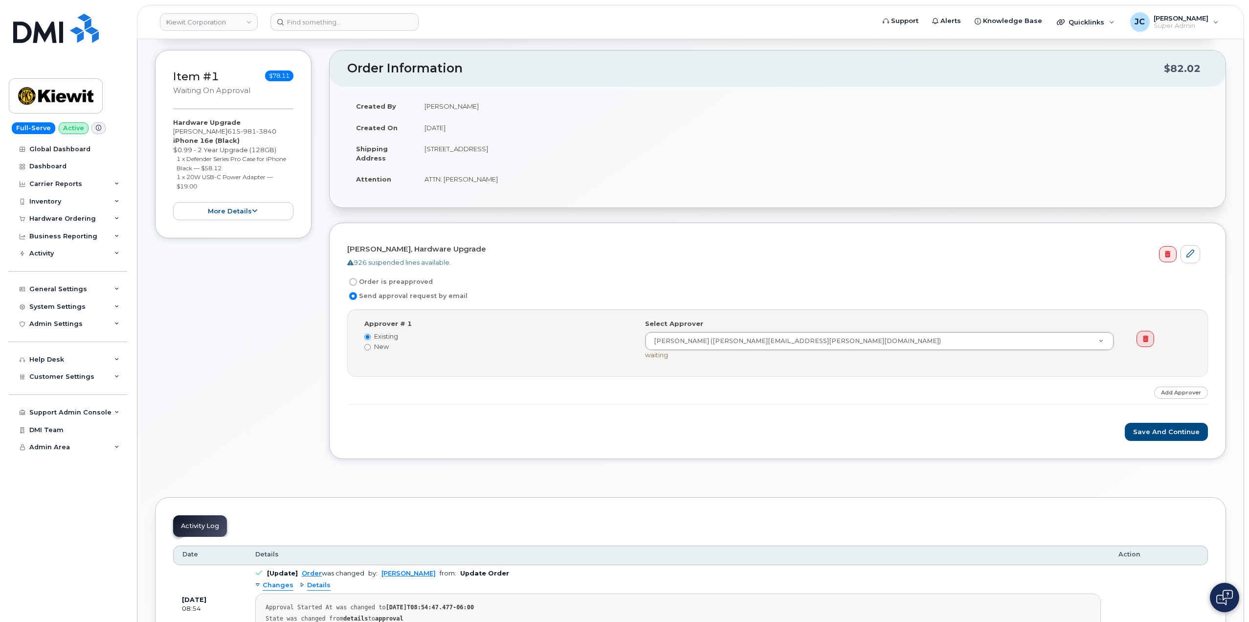
click at [352, 281] on input "Order is preapproved" at bounding box center [353, 282] width 8 height 8
radio input "true"
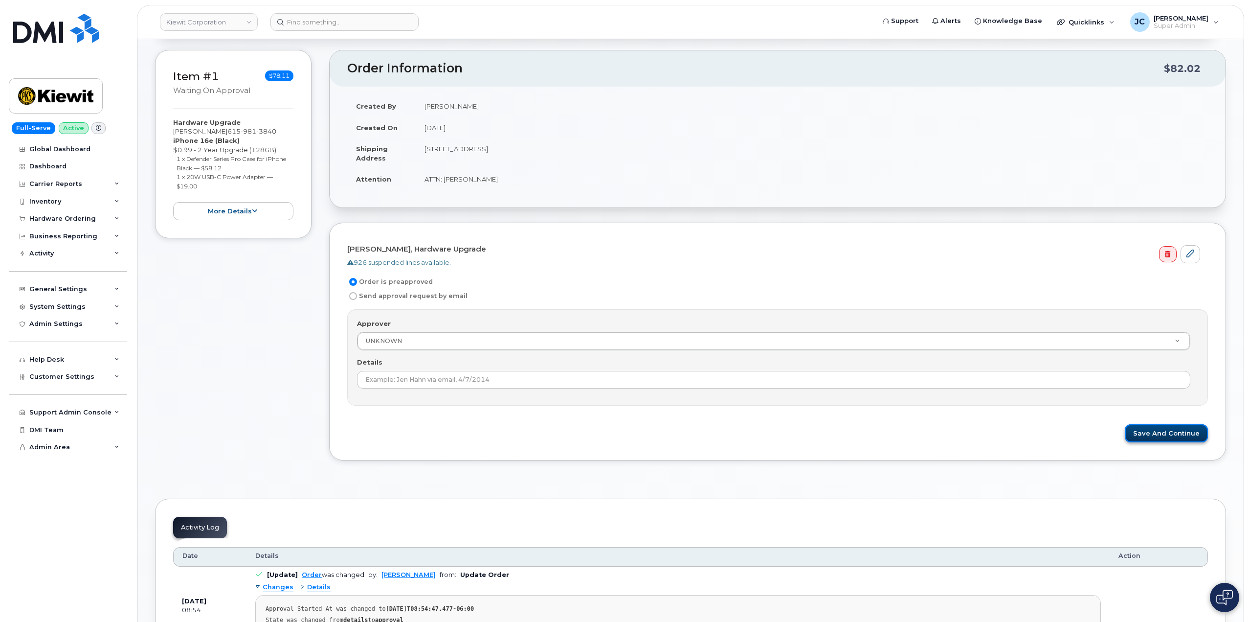
click at [1179, 438] on button "Save and Continue" at bounding box center [1166, 433] width 83 height 18
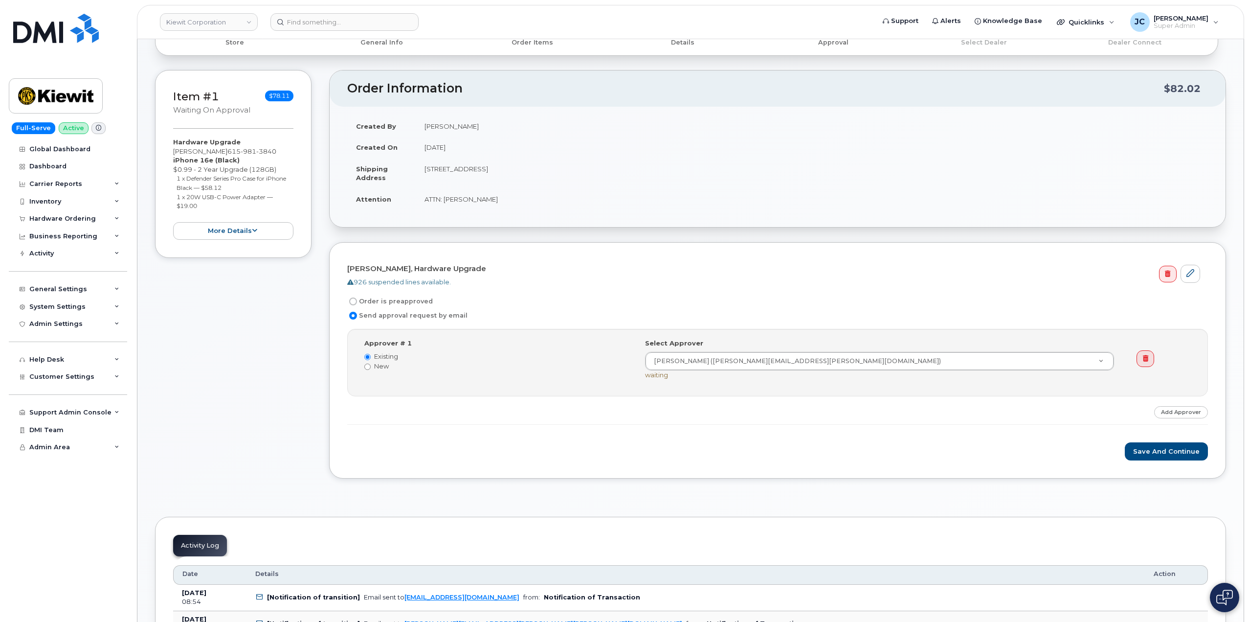
scroll to position [196, 0]
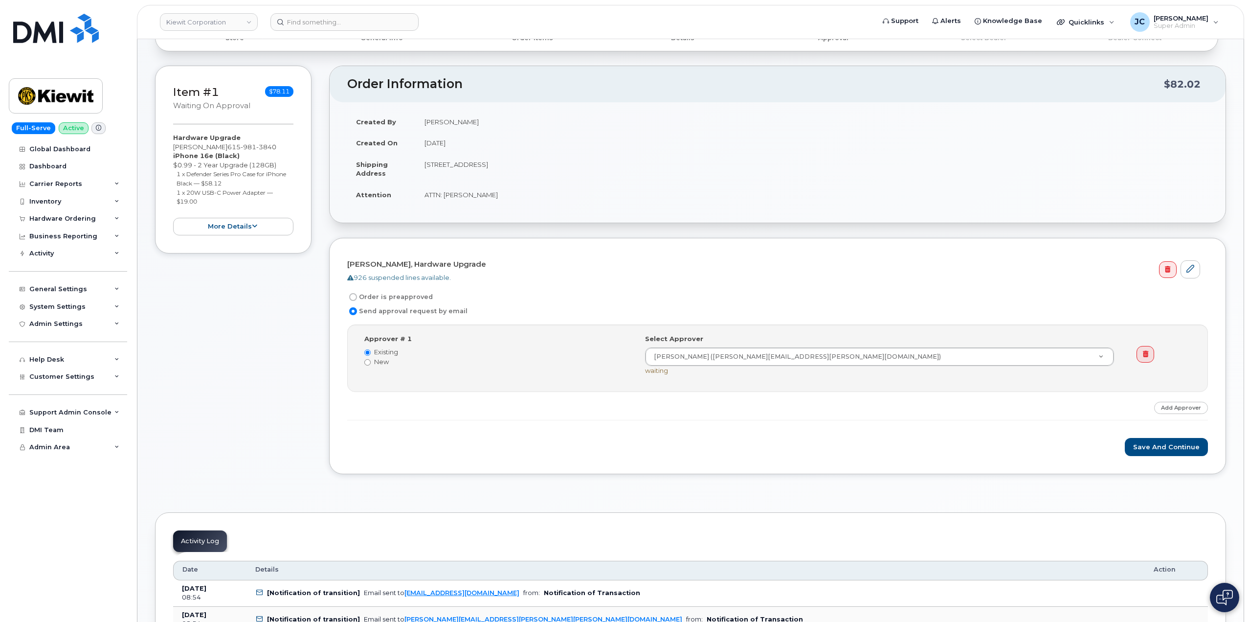
click at [358, 297] on label "Order is preapproved" at bounding box center [390, 297] width 86 height 12
click at [357, 297] on input "Order is preapproved" at bounding box center [353, 297] width 8 height 8
radio input "true"
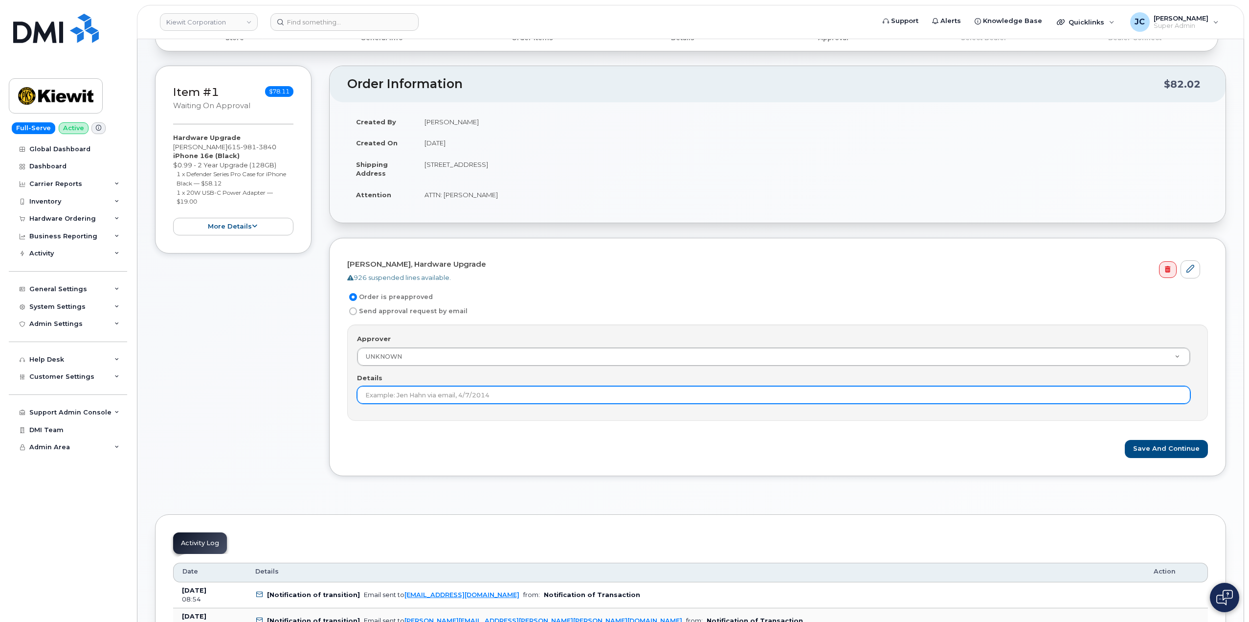
click at [501, 390] on input "Details" at bounding box center [773, 395] width 833 height 18
type input "This order is pre-approved as it is within approved cost range."
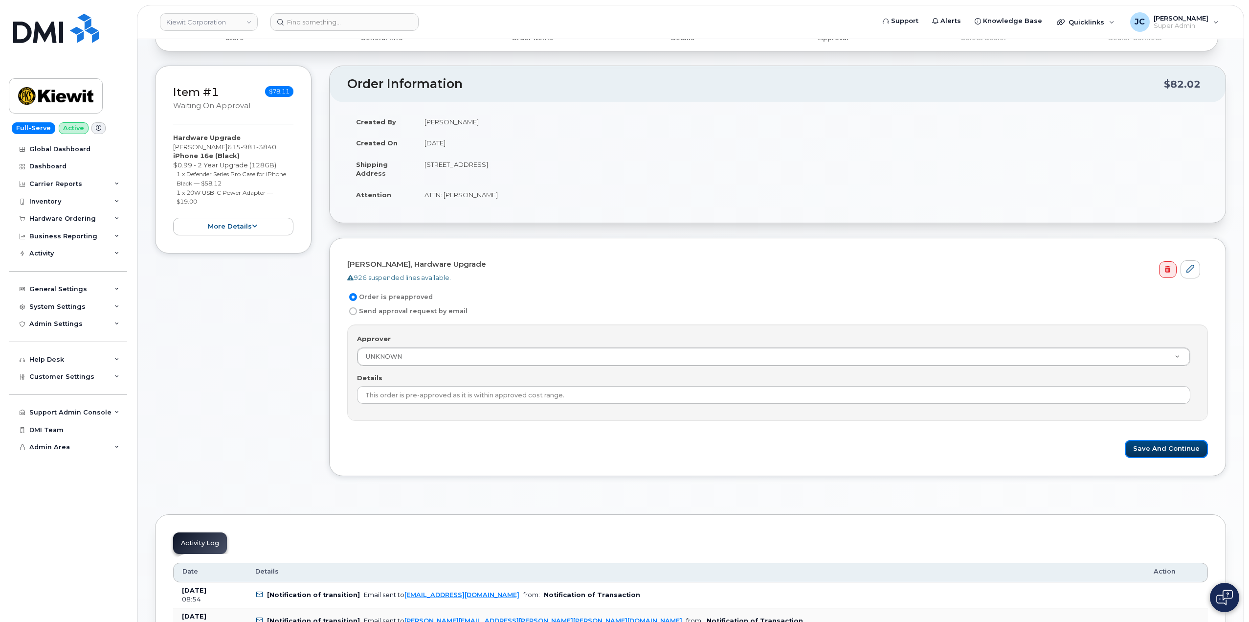
click at [1172, 450] on button "Save and Continue" at bounding box center [1166, 449] width 83 height 18
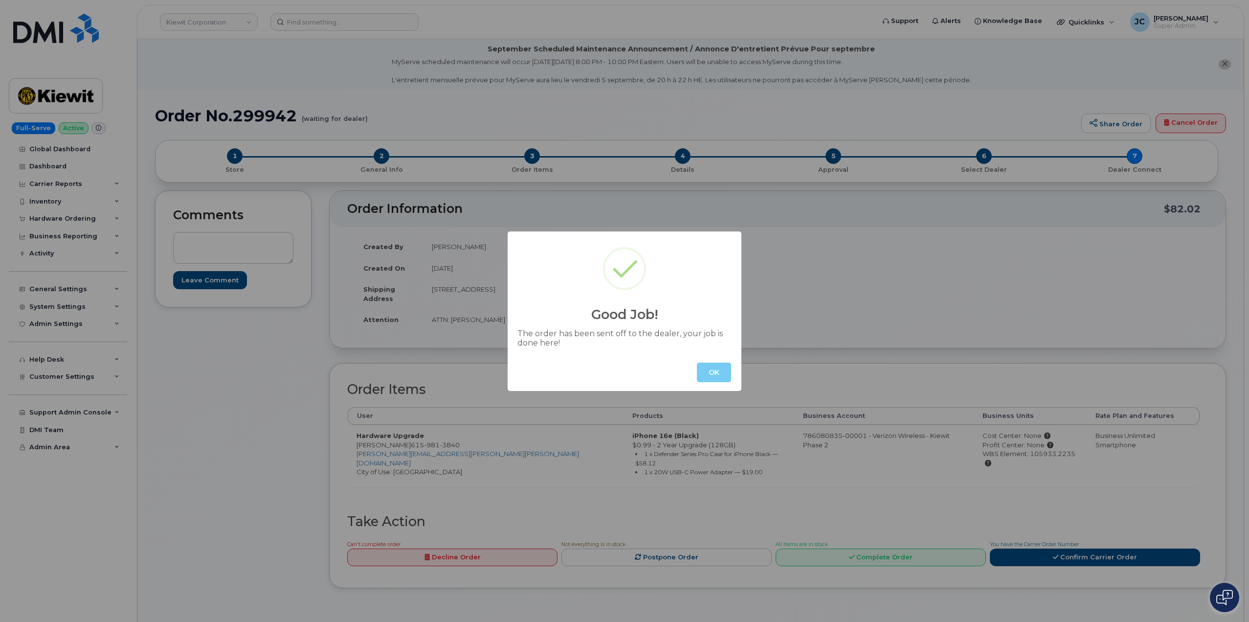
click at [725, 376] on button "OK" at bounding box center [714, 372] width 34 height 20
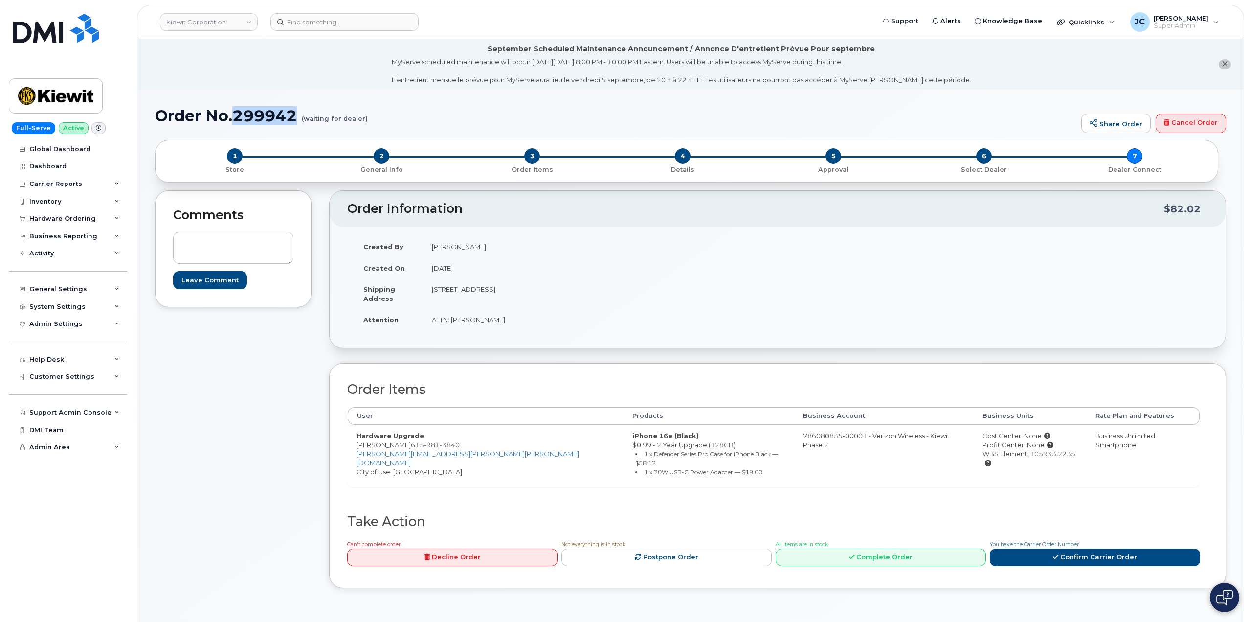
drag, startPoint x: 299, startPoint y: 119, endPoint x: 233, endPoint y: 112, distance: 66.4
click at [233, 112] on h1 "Order No.299942 (waiting for dealer)" at bounding box center [615, 115] width 921 height 17
copy h1 "299942"
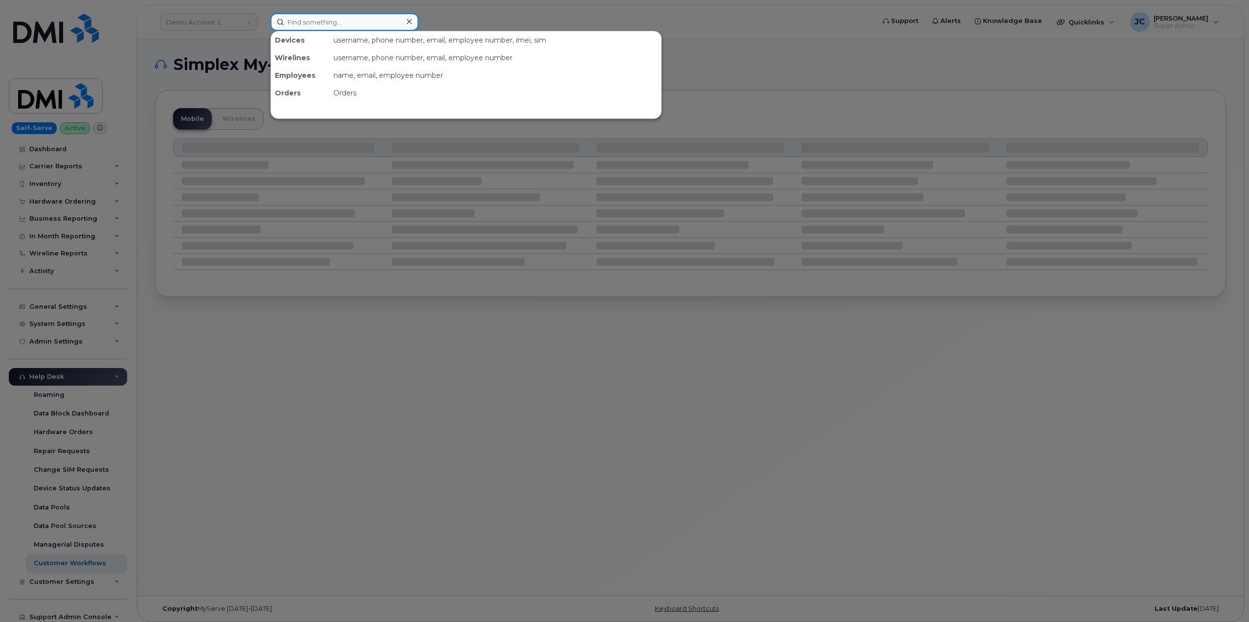
click at [310, 23] on input at bounding box center [344, 22] width 148 height 18
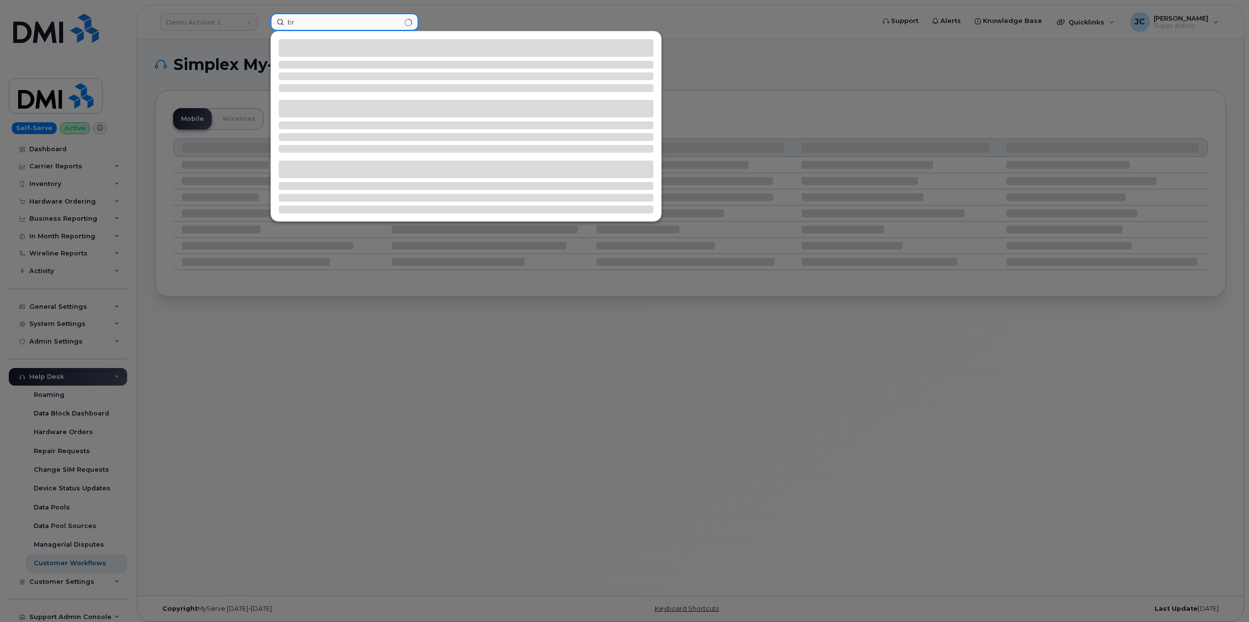
type input "b"
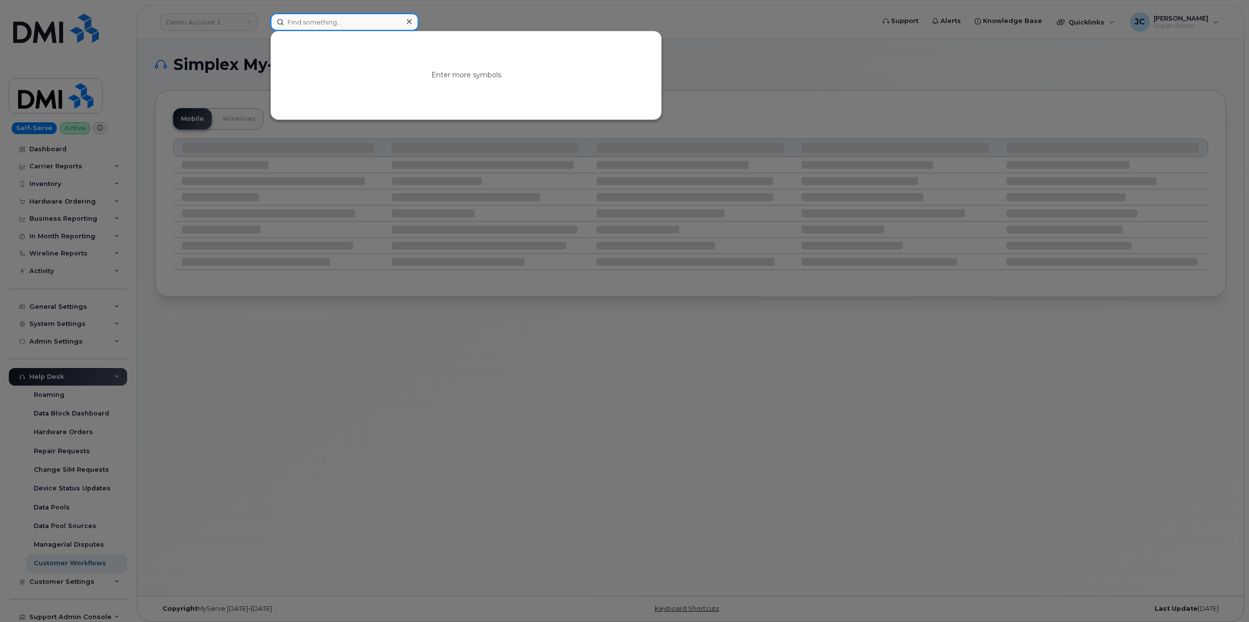
click at [357, 24] on input at bounding box center [344, 22] width 148 height 18
paste input "907.887.4005"
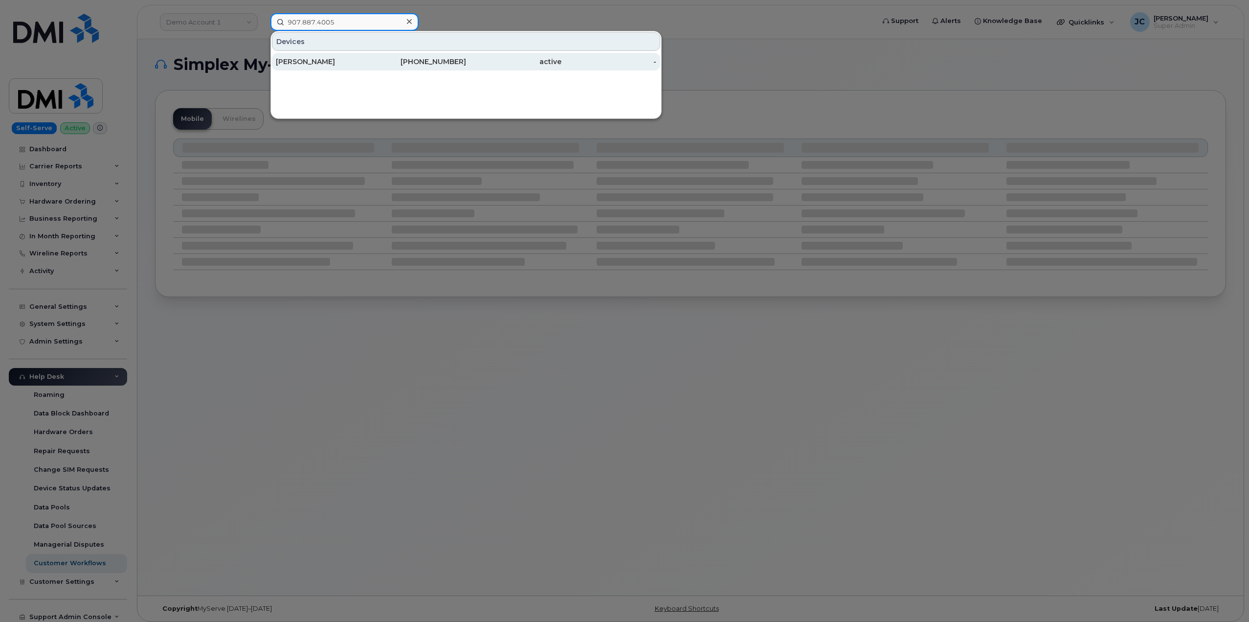
type input "907.887.4005"
click at [420, 62] on div "907-887-4005" at bounding box center [418, 62] width 95 height 10
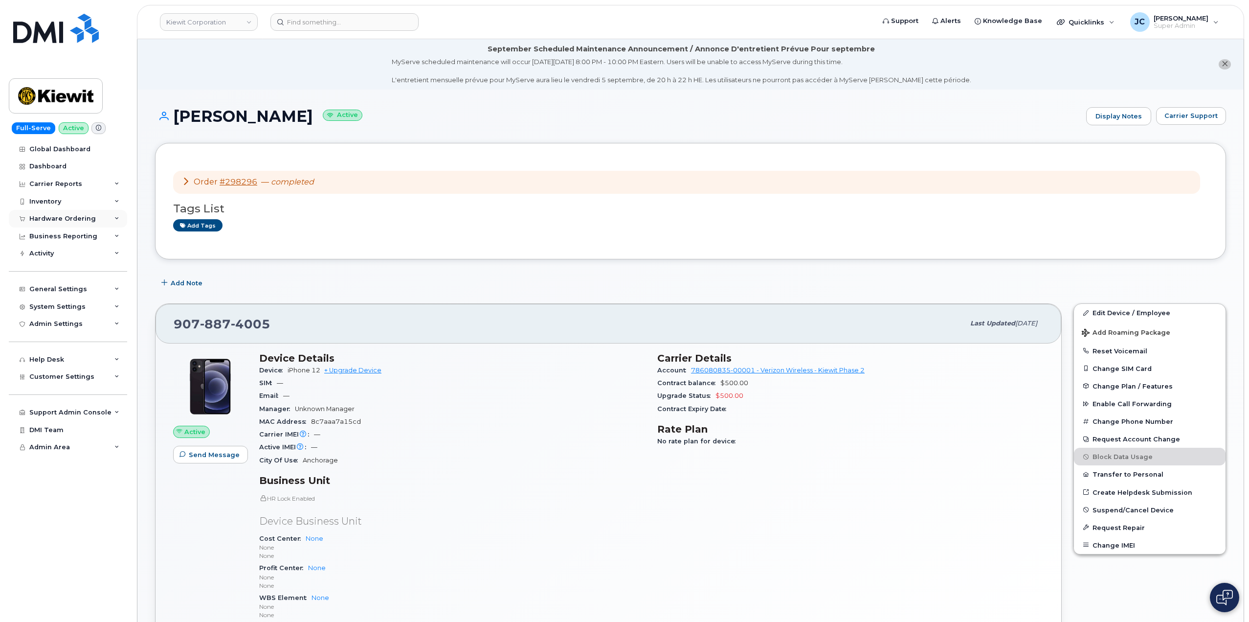
click at [118, 215] on div "Hardware Ordering" at bounding box center [68, 219] width 118 height 18
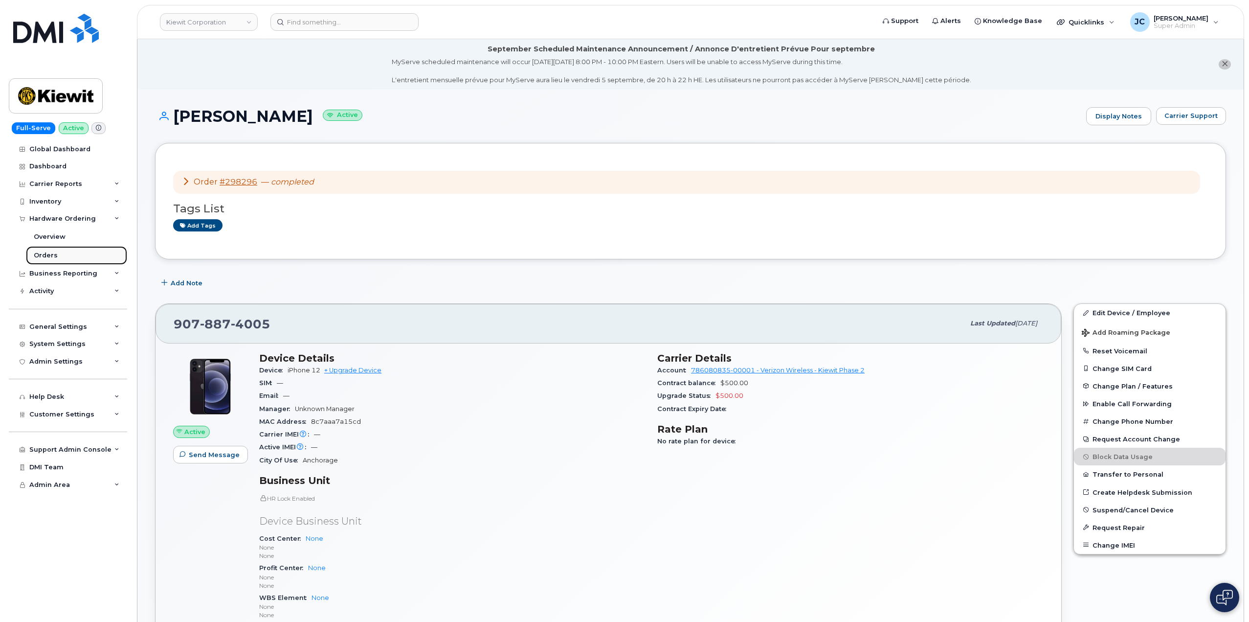
click at [48, 257] on div "Orders" at bounding box center [46, 255] width 24 height 9
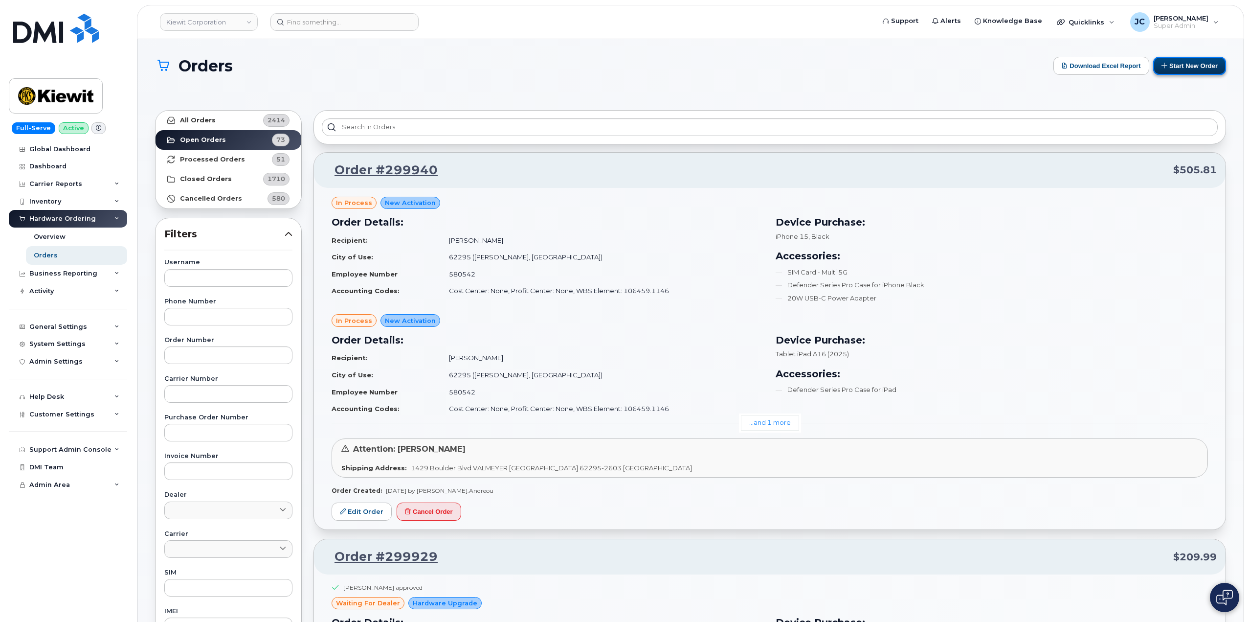
click at [1191, 63] on button "Start New Order" at bounding box center [1189, 66] width 73 height 18
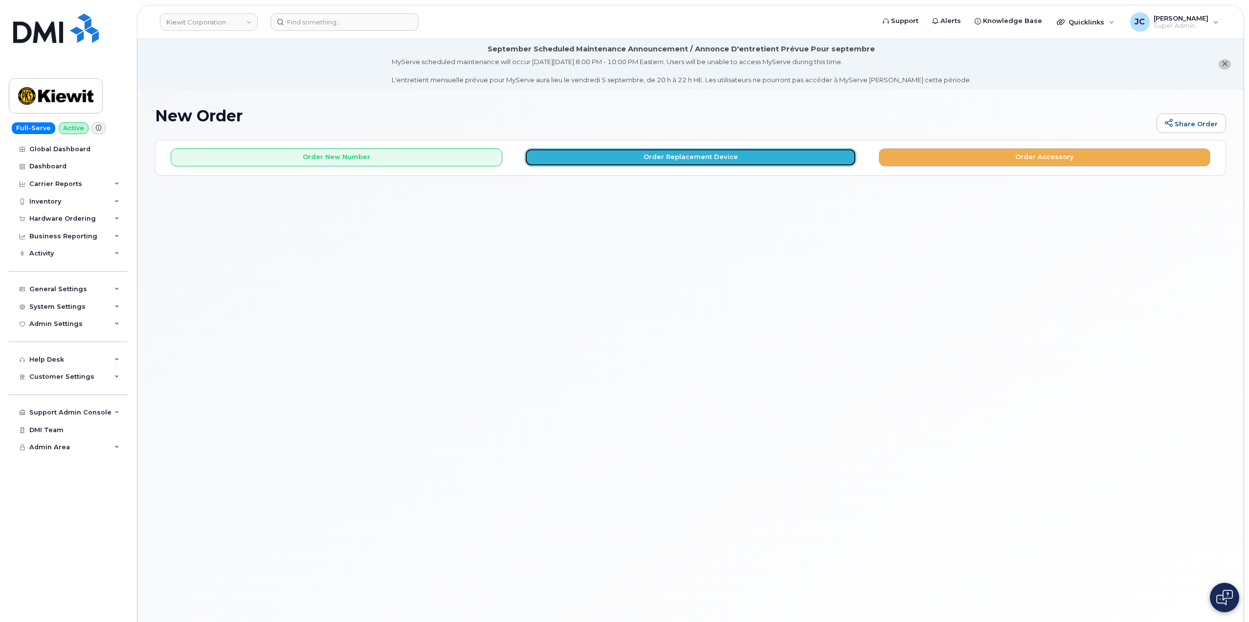
click at [713, 154] on button "Order Replacement Device" at bounding box center [691, 157] width 332 height 18
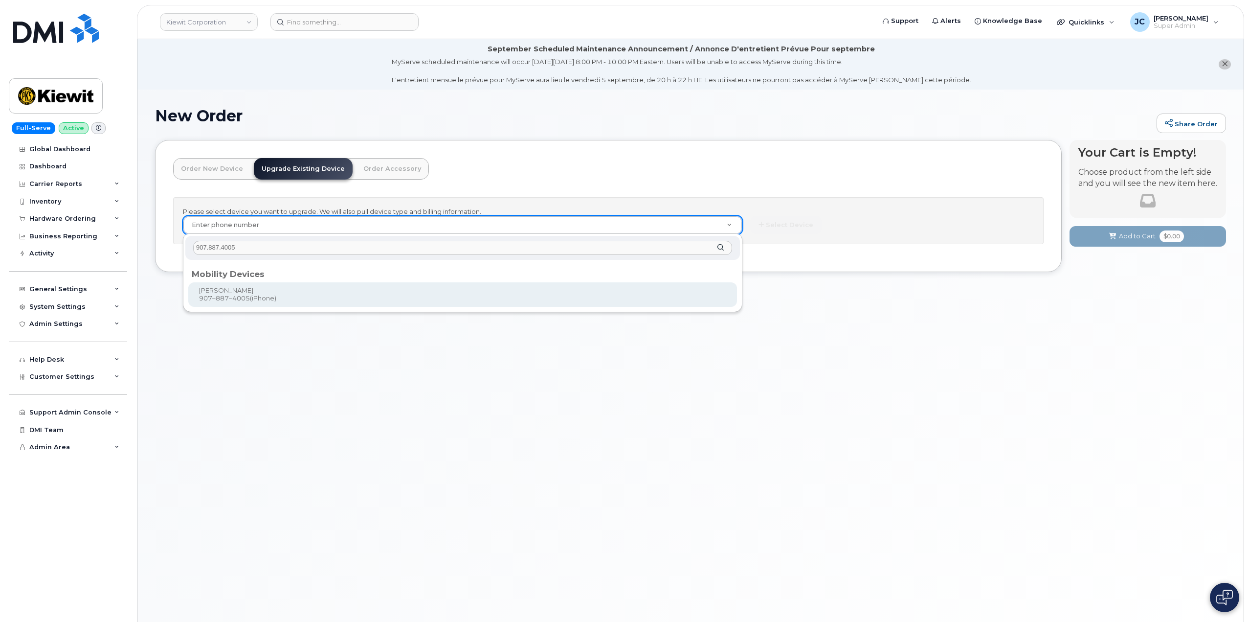
type input "907.887.4005"
type input "1242858"
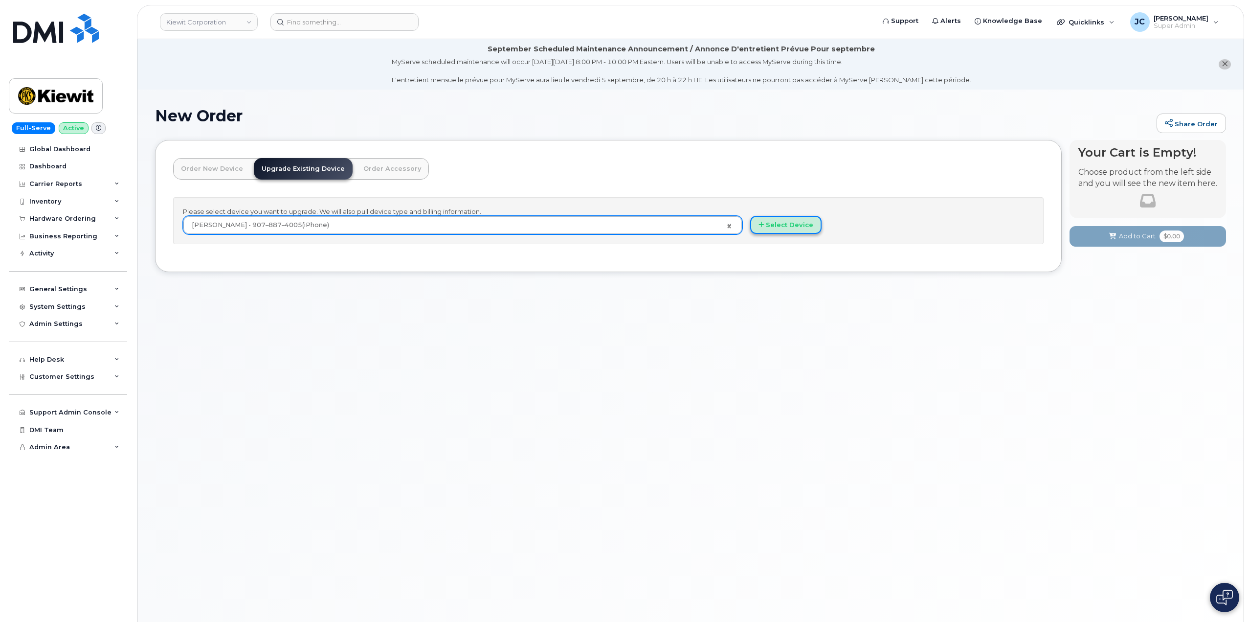
click at [785, 223] on button "Select Device" at bounding box center [785, 225] width 71 height 18
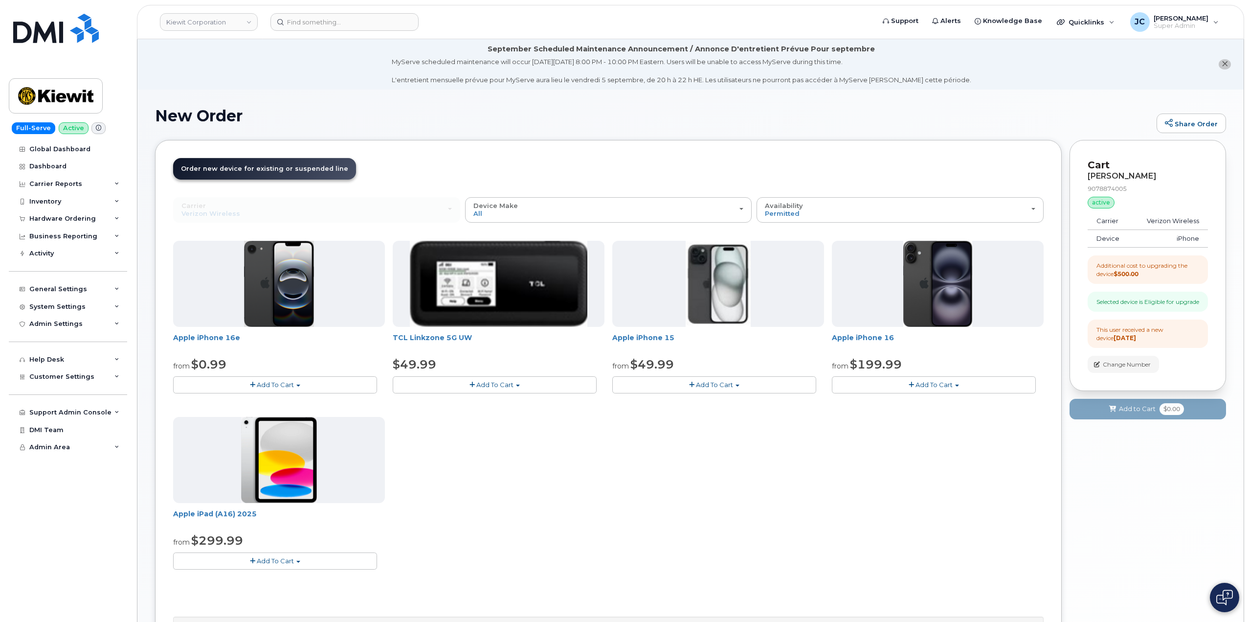
click at [308, 382] on button "Add To Cart" at bounding box center [275, 384] width 204 height 17
click at [278, 402] on link "$0.99 - 2 Year Upgrade (128GB)" at bounding box center [237, 403] width 123 height 12
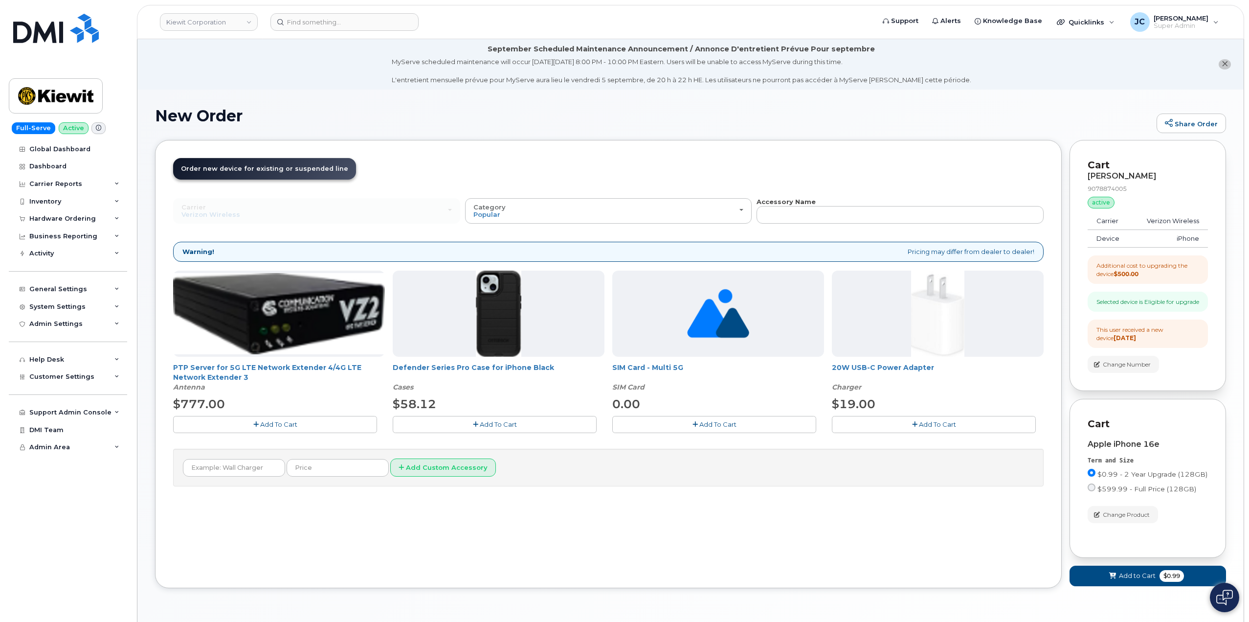
click at [487, 423] on span "Add To Cart" at bounding box center [498, 424] width 37 height 8
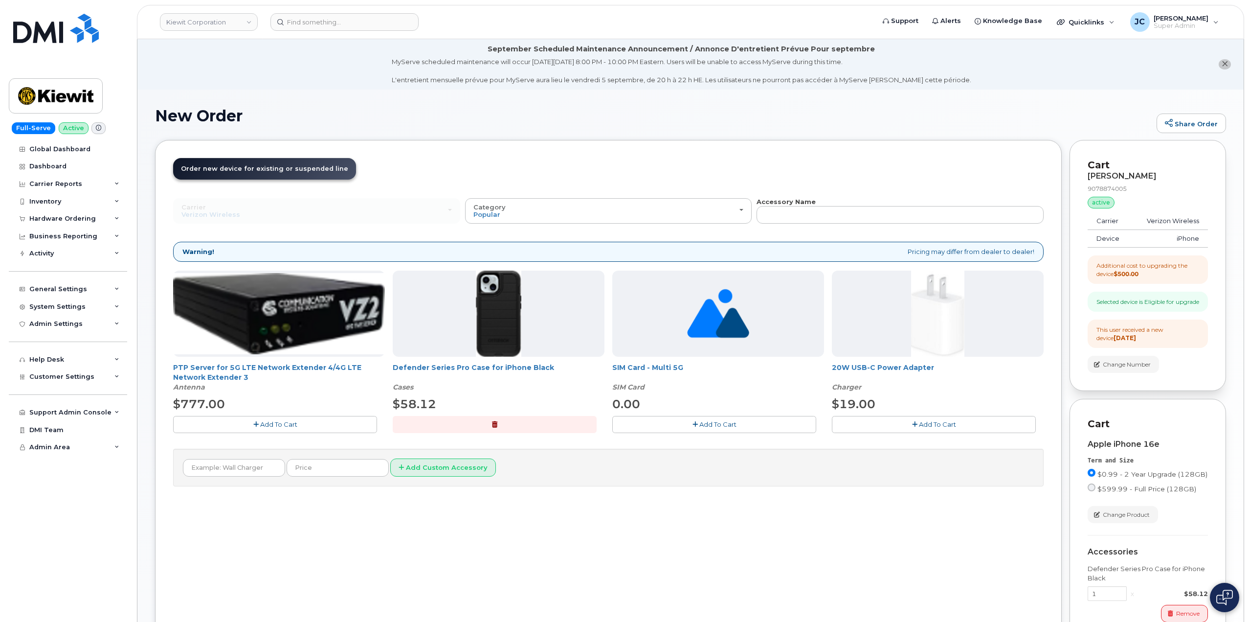
click at [937, 423] on span "Add To Cart" at bounding box center [937, 424] width 37 height 8
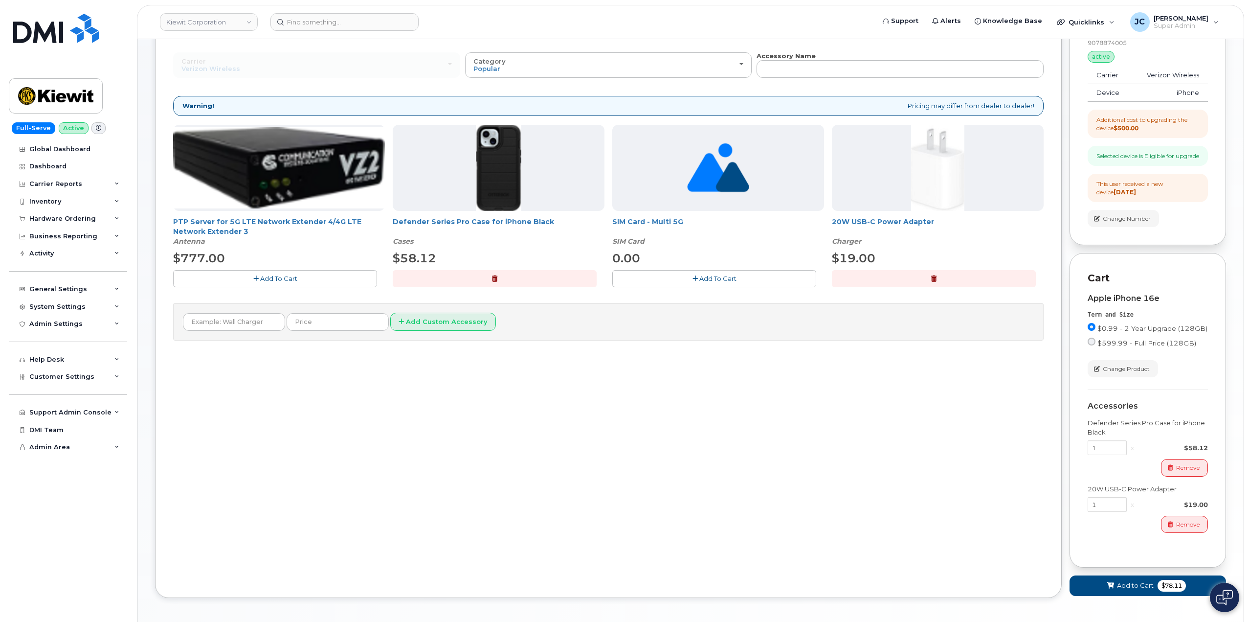
scroll to position [147, 0]
click at [1148, 589] on span "Add to Cart" at bounding box center [1135, 583] width 37 height 9
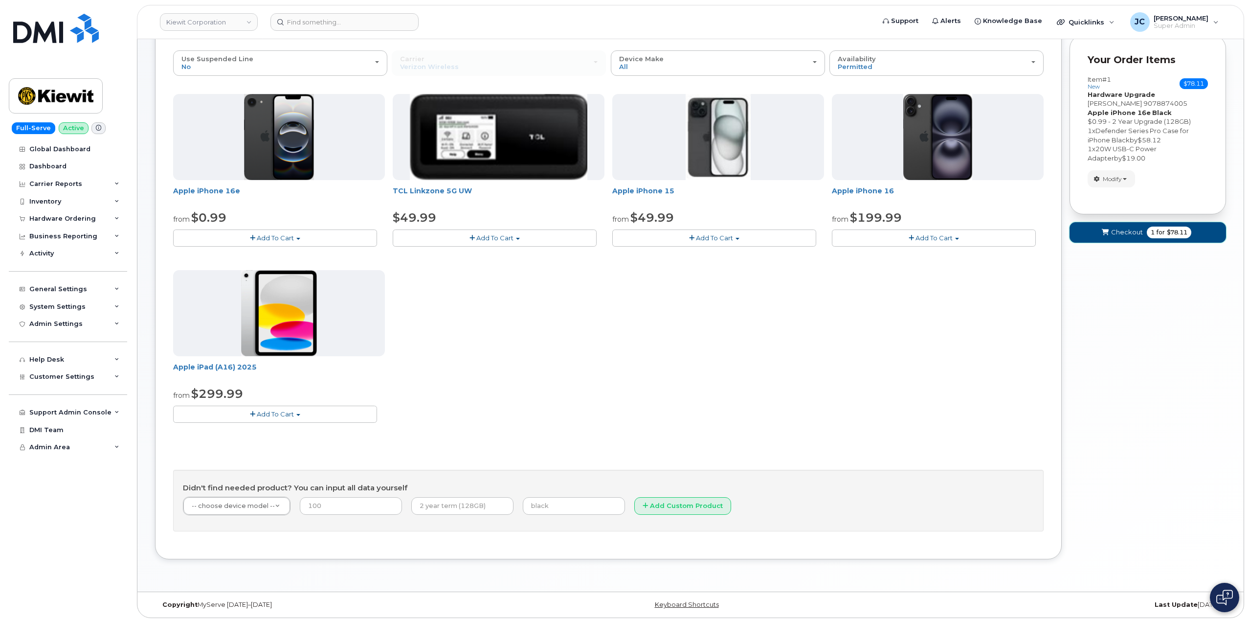
click at [1139, 239] on button "Checkout 1 for $78.11" at bounding box center [1147, 232] width 156 height 20
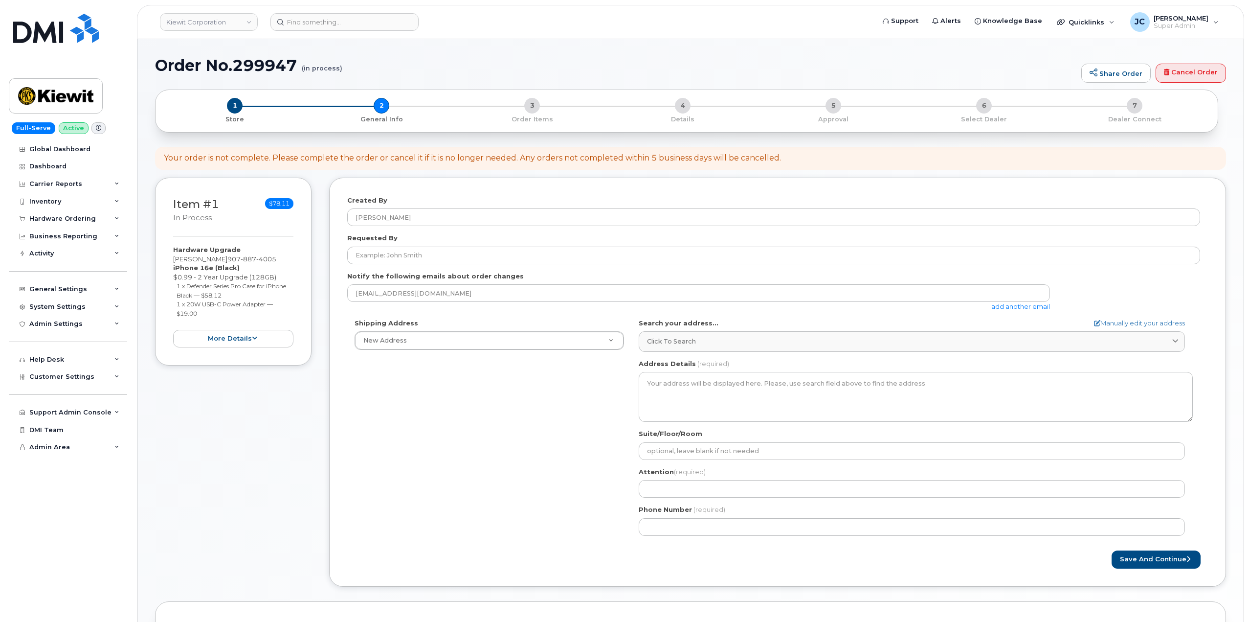
select select
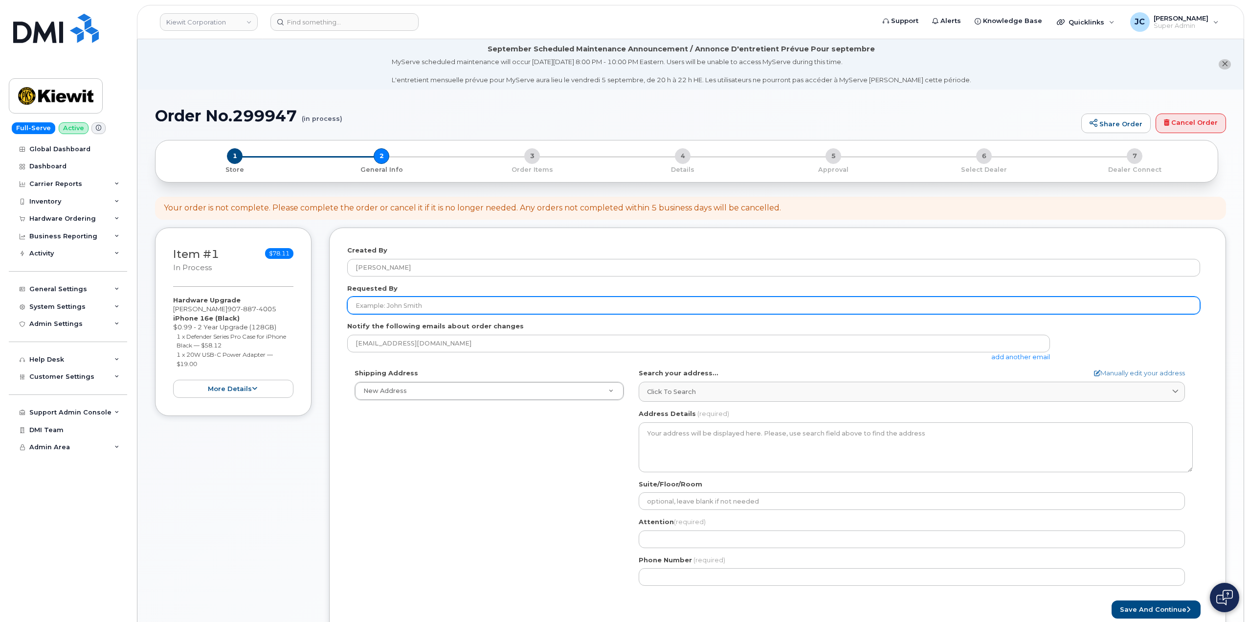
click at [397, 306] on input "Requested By" at bounding box center [773, 305] width 853 height 18
type input "[PERSON_NAME][EMAIL_ADDRESS][PERSON_NAME][PERSON_NAME][DOMAIN_NAME]"
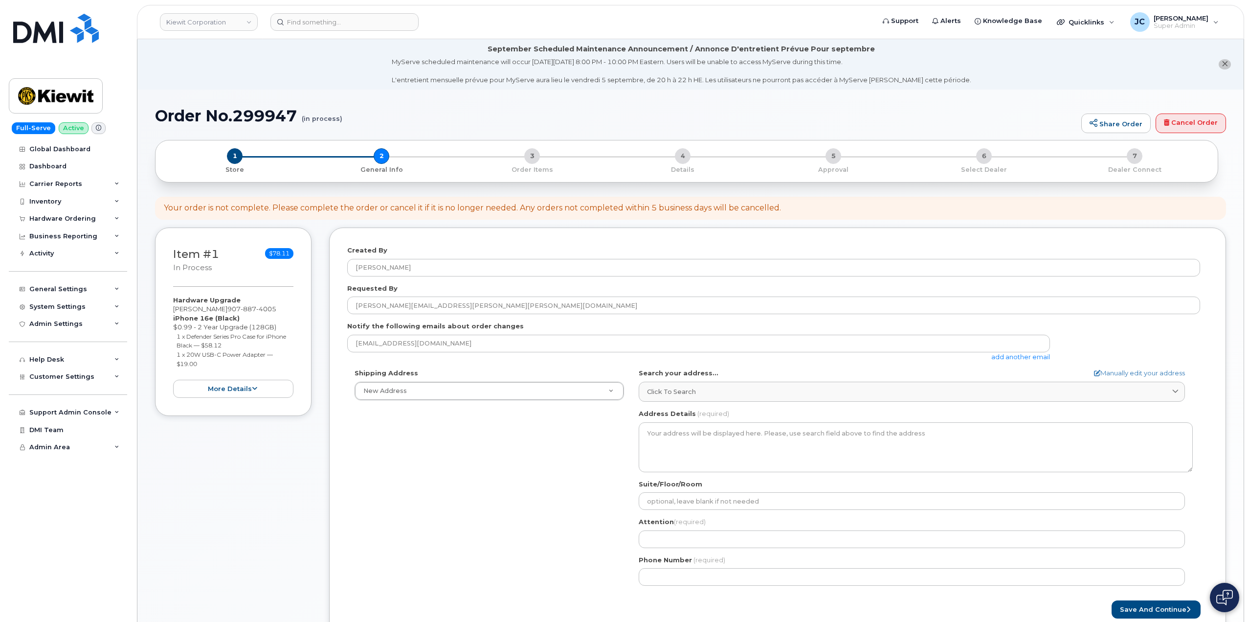
drag, startPoint x: 538, startPoint y: 463, endPoint x: 491, endPoint y: 464, distance: 47.4
click at [528, 463] on div "Shipping Address New Address New Address 3557 Chesapeake Drive 40611 Manor Driv…" at bounding box center [773, 480] width 853 height 224
click at [1105, 372] on link "Manually edit your address" at bounding box center [1139, 372] width 91 height 9
select select
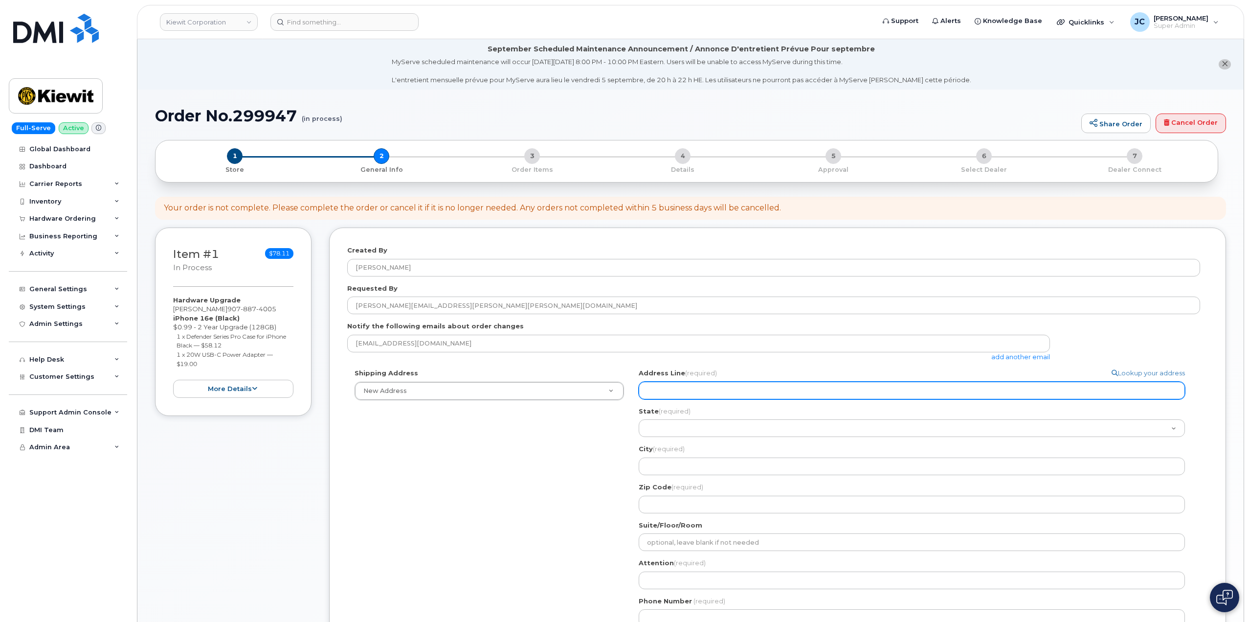
click at [661, 392] on input "Address Line (required)" at bounding box center [912, 390] width 546 height 18
paste input "10489 robb court"
select select
type input "10489 robb court"
click at [679, 389] on input "10489 robb court" at bounding box center [912, 390] width 546 height 18
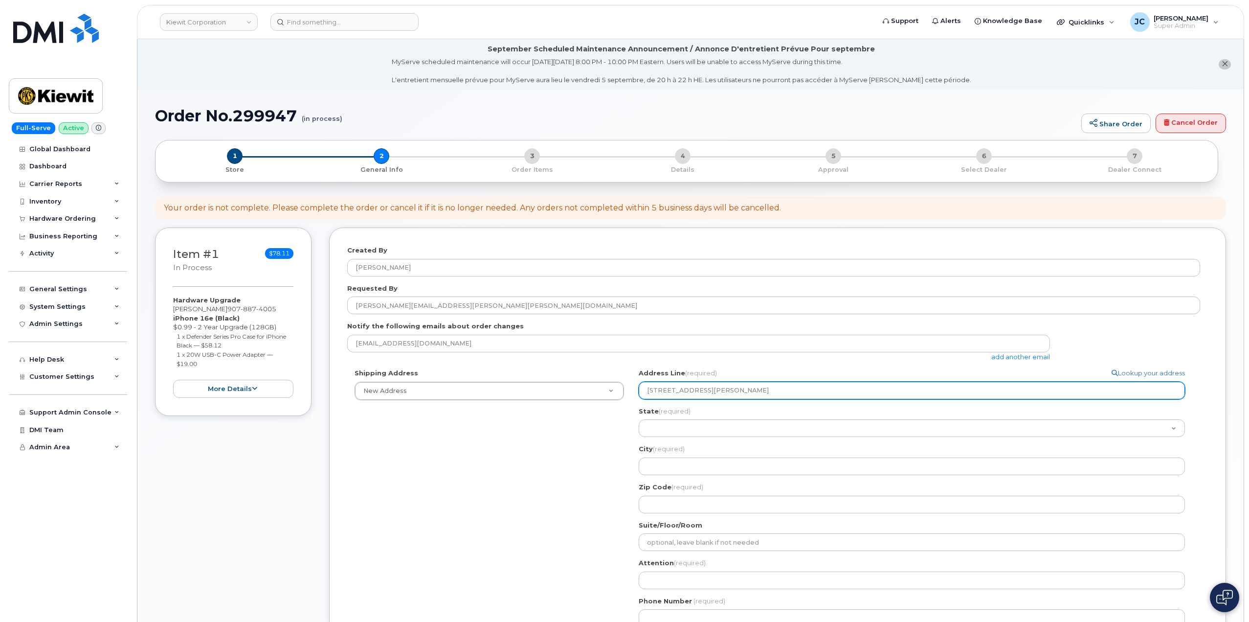
drag, startPoint x: 685, startPoint y: 391, endPoint x: 672, endPoint y: 394, distance: 13.2
click at [672, 394] on input "10489 robb court" at bounding box center [912, 390] width 546 height 18
select select
type input "10489 R court"
select select
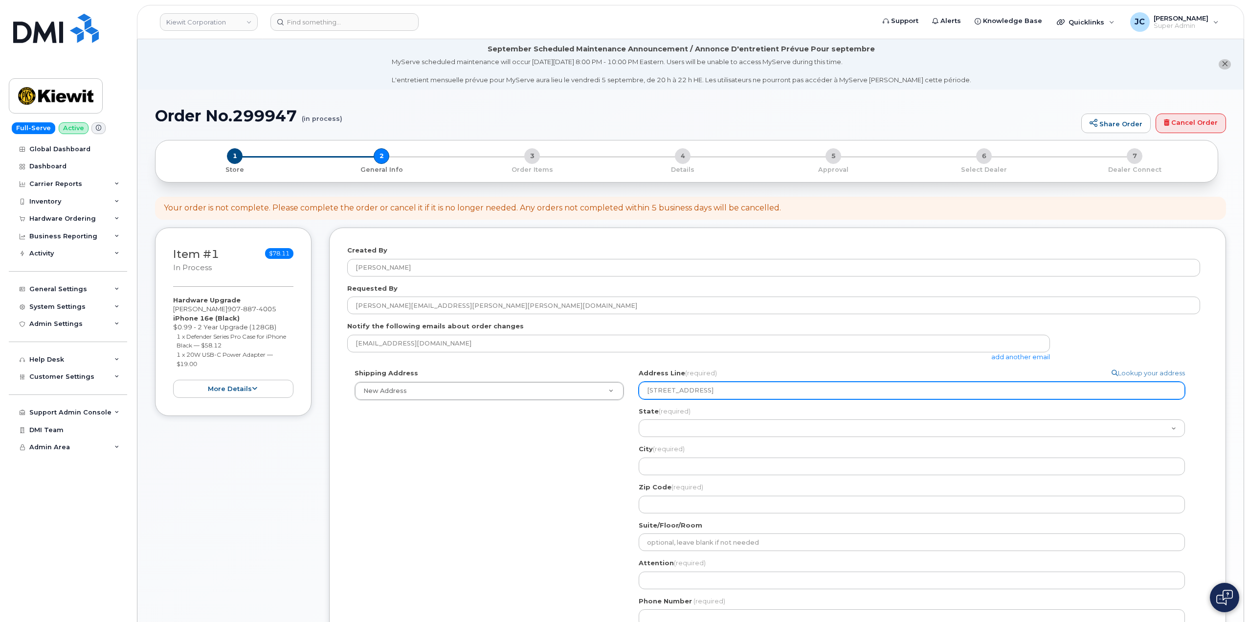
type input "10489 Ro court"
select select
type input "10489 Rob court"
select select
type input "10489 Robb court"
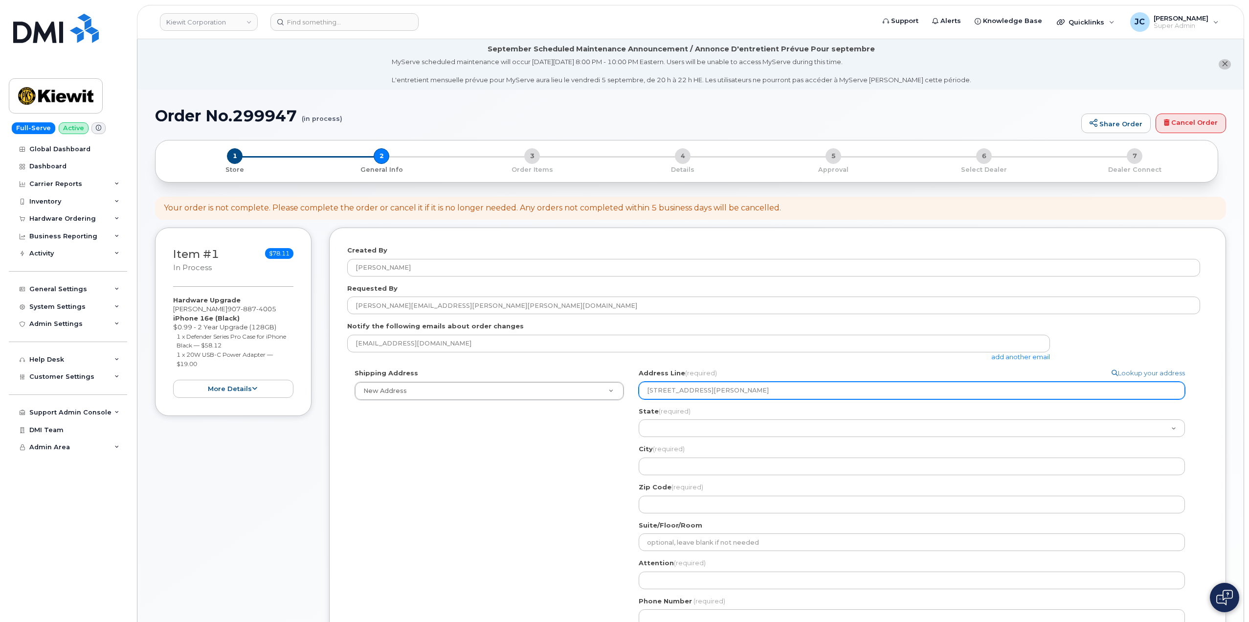
select select
type input "10489 Robb court"
select select
type input "10489 Robb C court"
select select
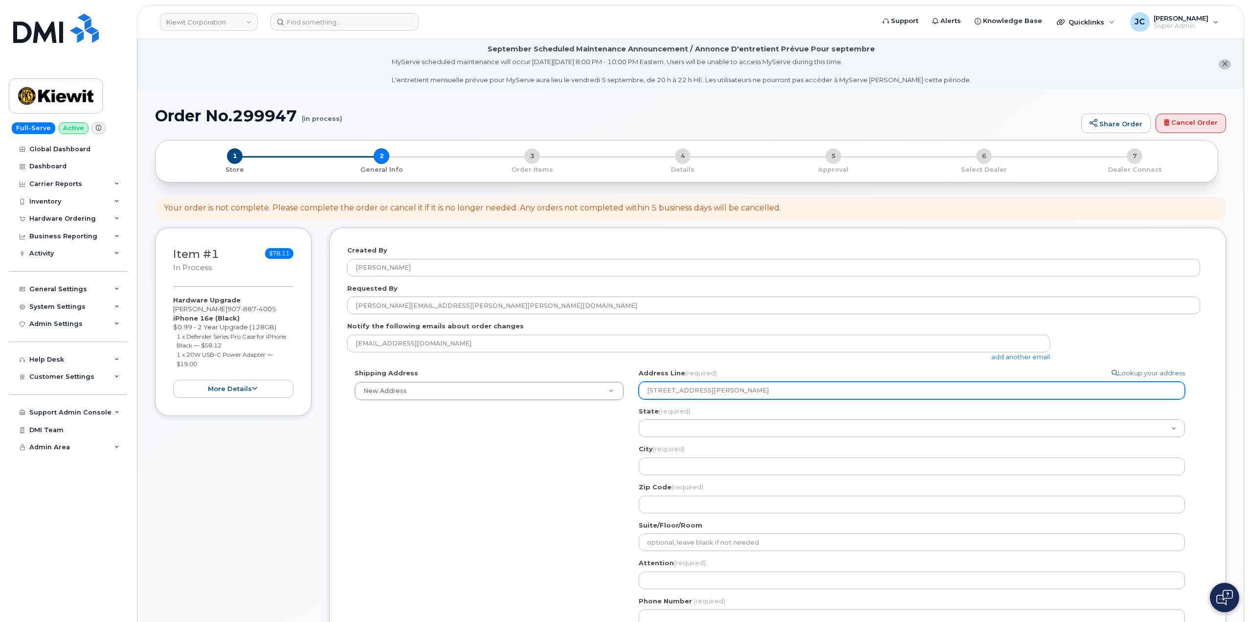
type input "10489 Robb Cp court"
select select
type input "10489 Robb C court"
select select
type input "10489 Robb Co court"
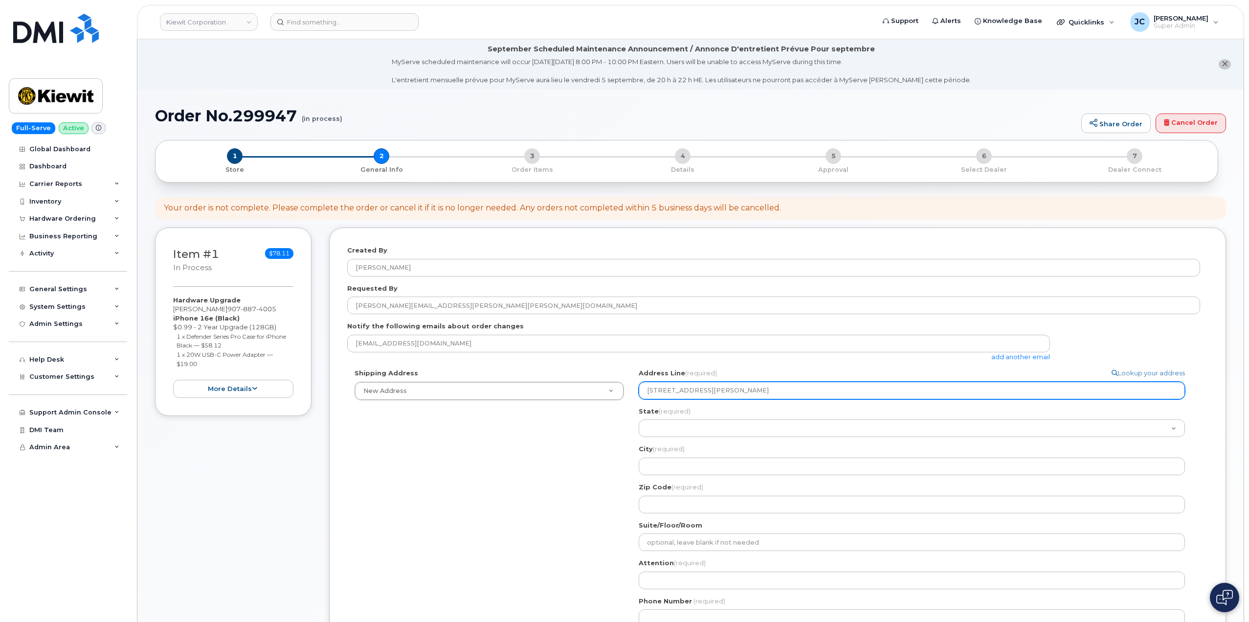
select select
type input "10489 Robb Cou court"
select select
type input "10489 Robb Cour court"
select select
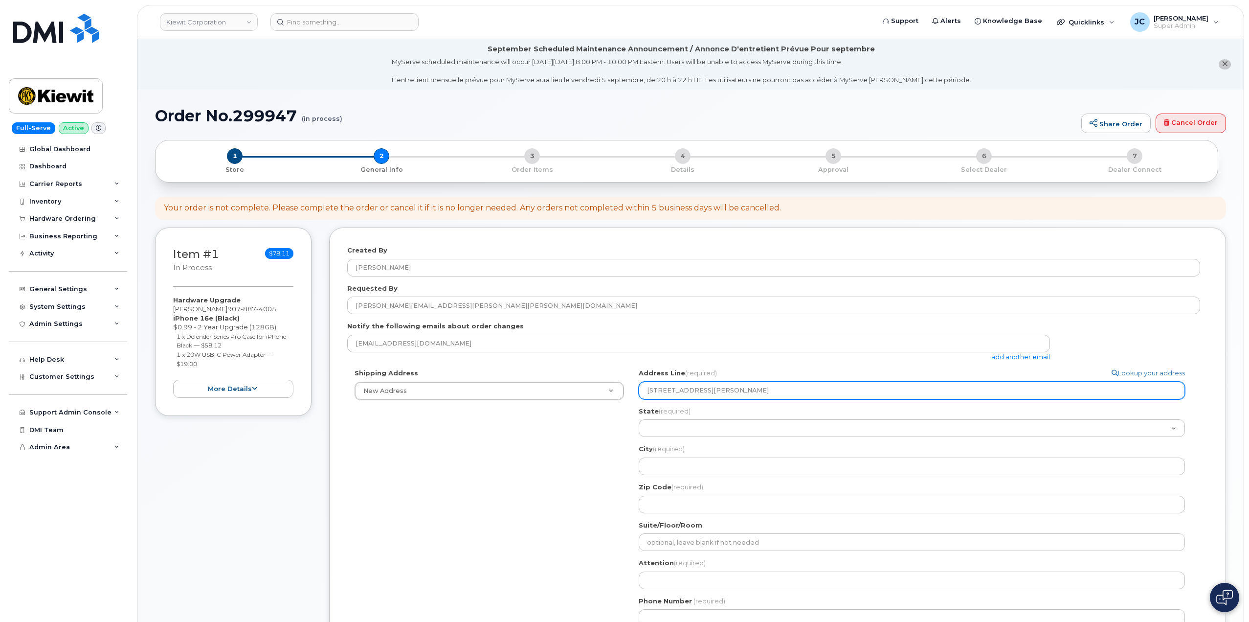
type input "10489 Robb Court court"
select select
type input "10489 Robb Courtcourt"
select select
type input "10489 Robb Courtourt"
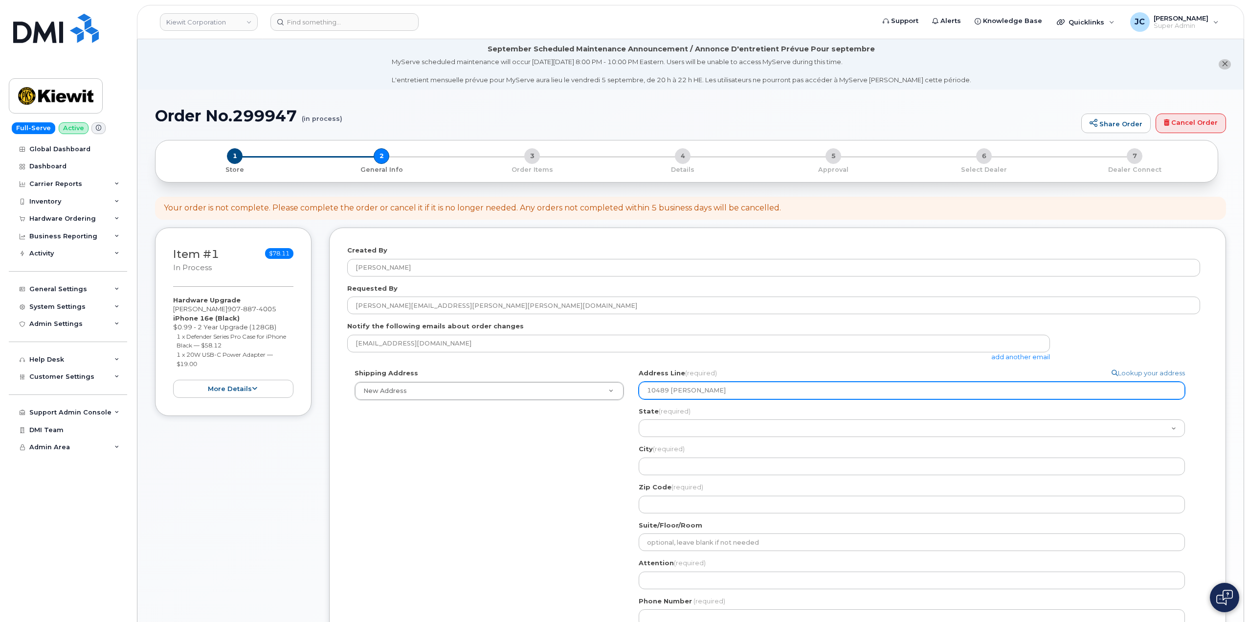
select select
type input "10489 Robb Courturt"
select select
type input "10489 Robb Courtrt"
select select
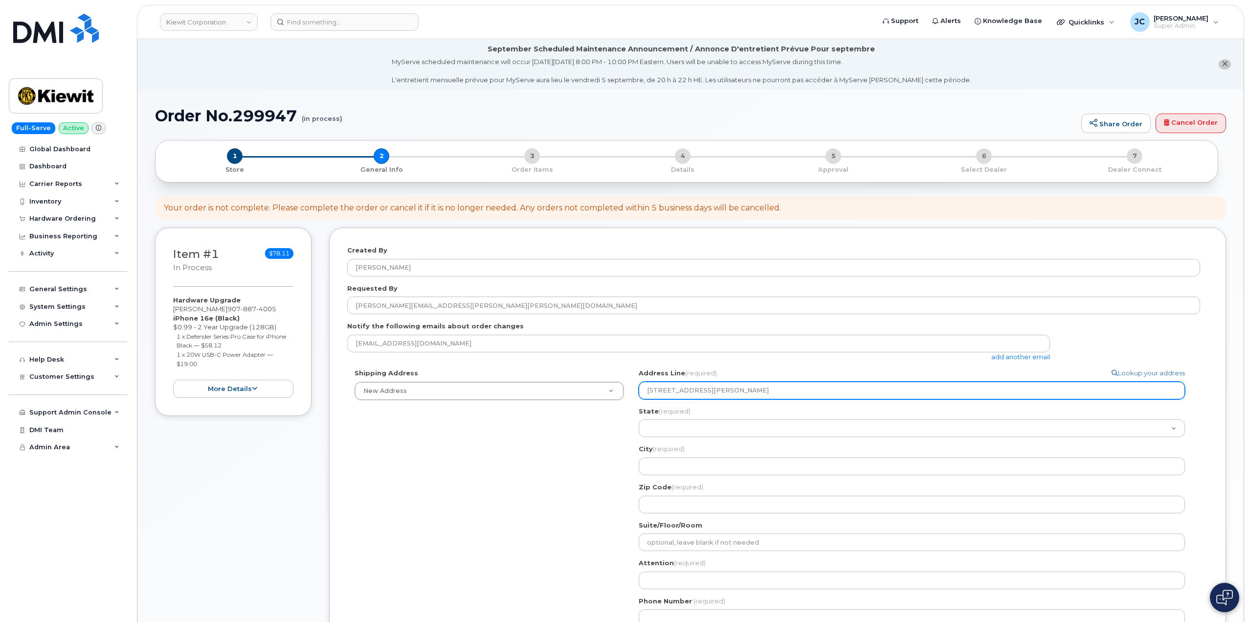
type input "10489 Robb Courtt"
select select
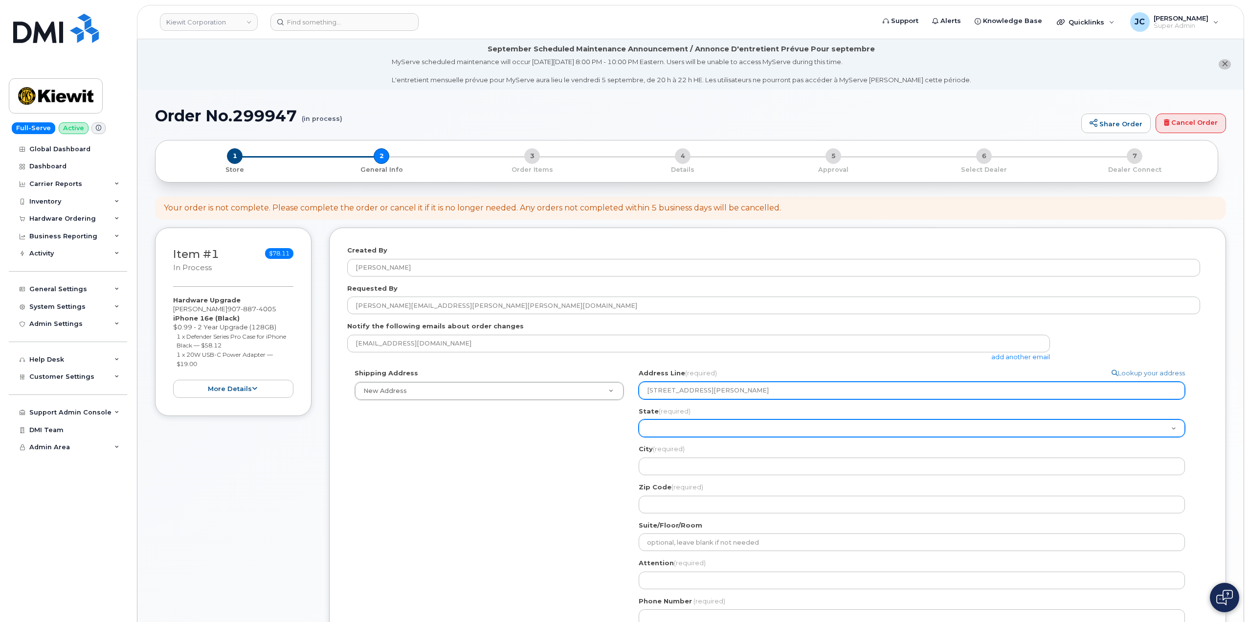
type input "10489 Robb Court"
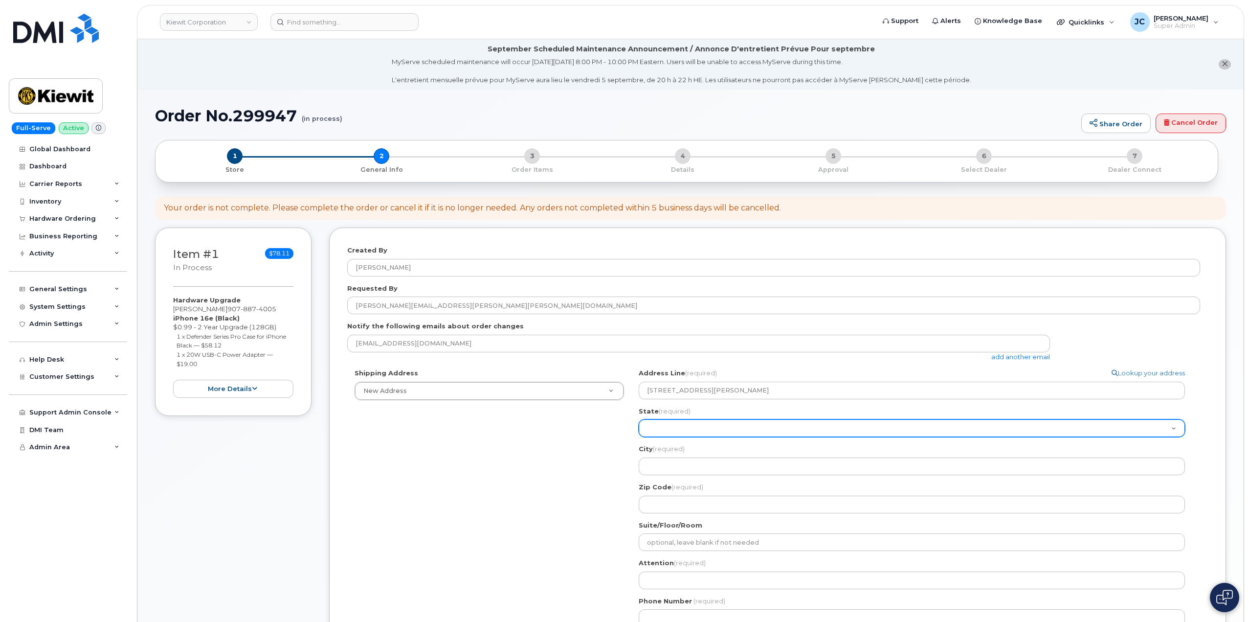
click at [665, 424] on select "Alabama Alaska American Samoa Arizona Arkansas California Colorado Connecticut …" at bounding box center [912, 428] width 546 height 18
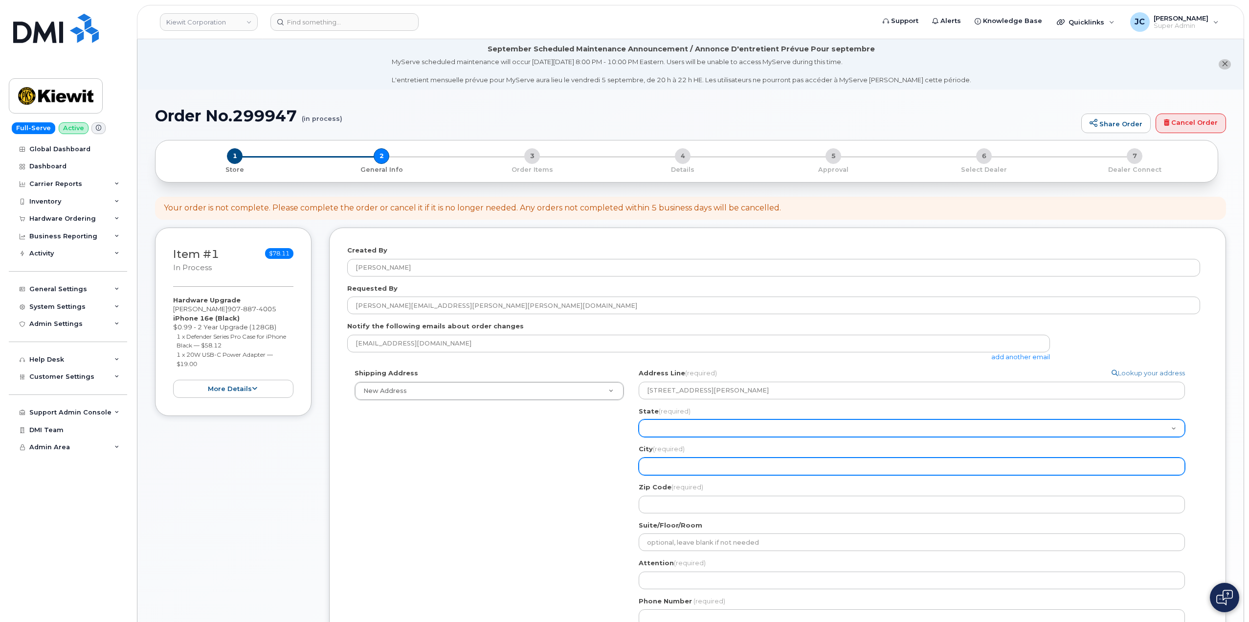
select select "CO"
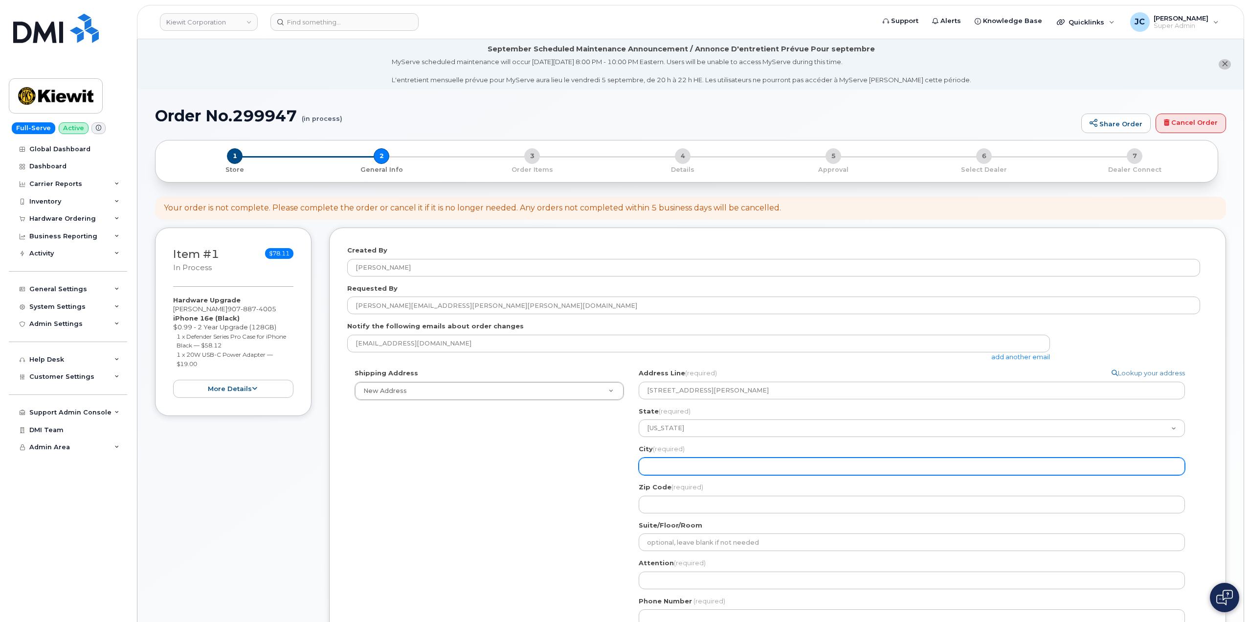
click at [681, 464] on input "City (required)" at bounding box center [912, 466] width 546 height 18
select select
type input "B"
select select
type input "Br"
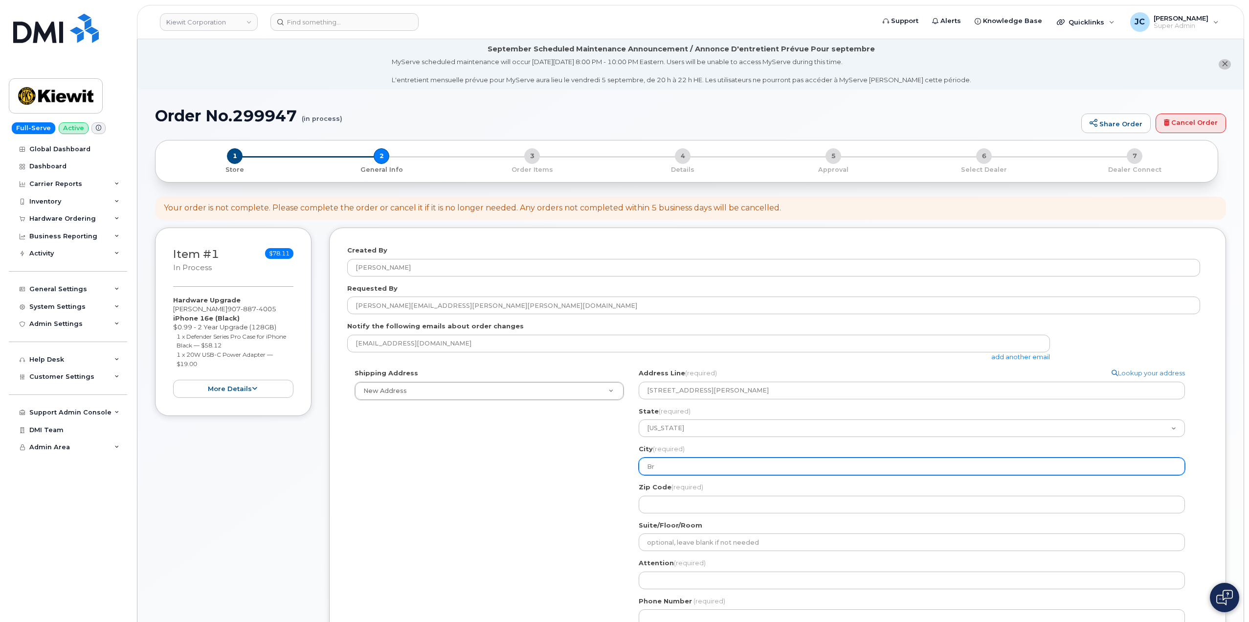
select select
type input "Bro"
select select
type input "Broo"
select select
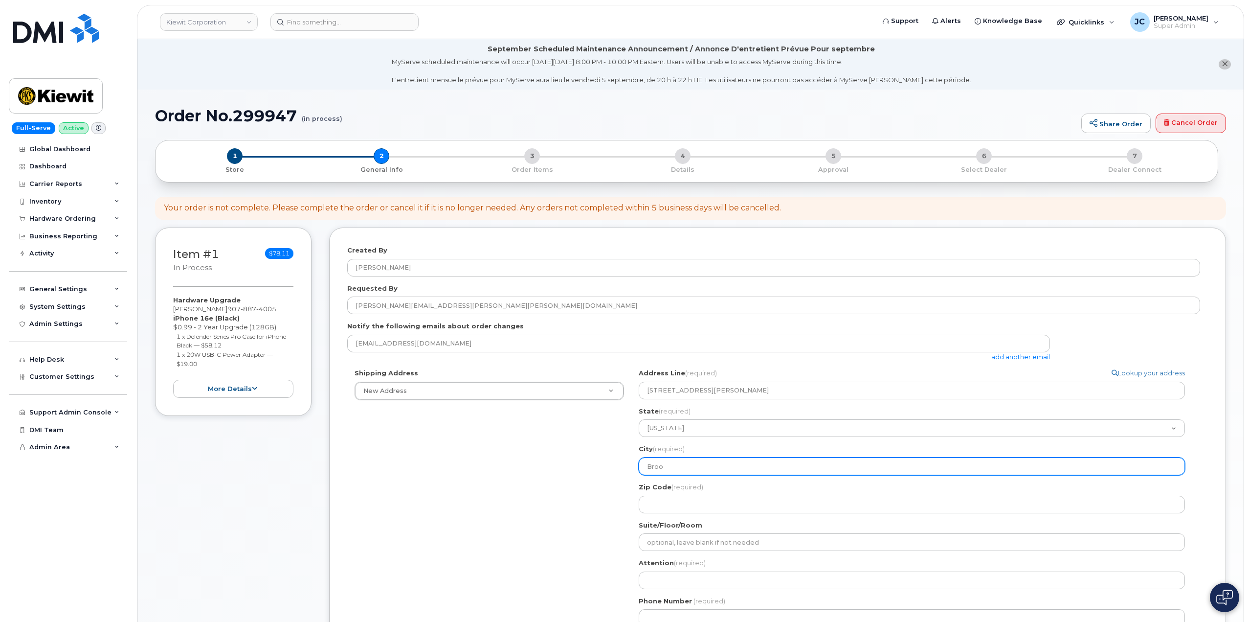
type input "Broom"
select select
type input "Broome"
select select
type input "Broomef"
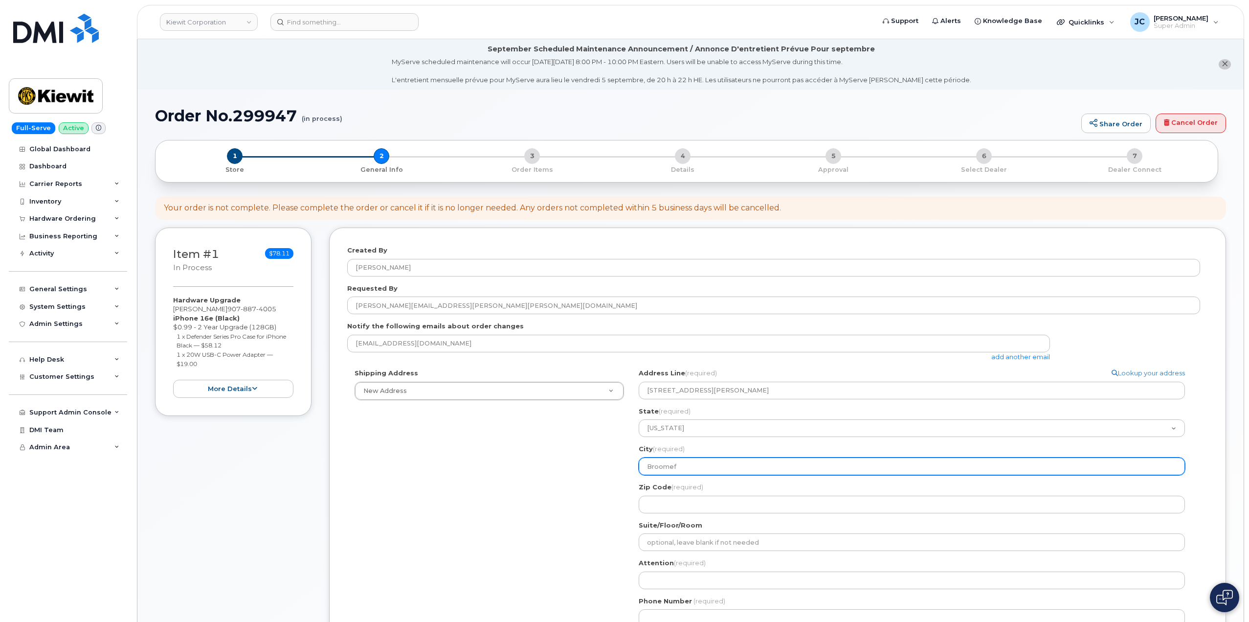
select select
type input "Broomefi"
select select
type input "Broomef"
select select
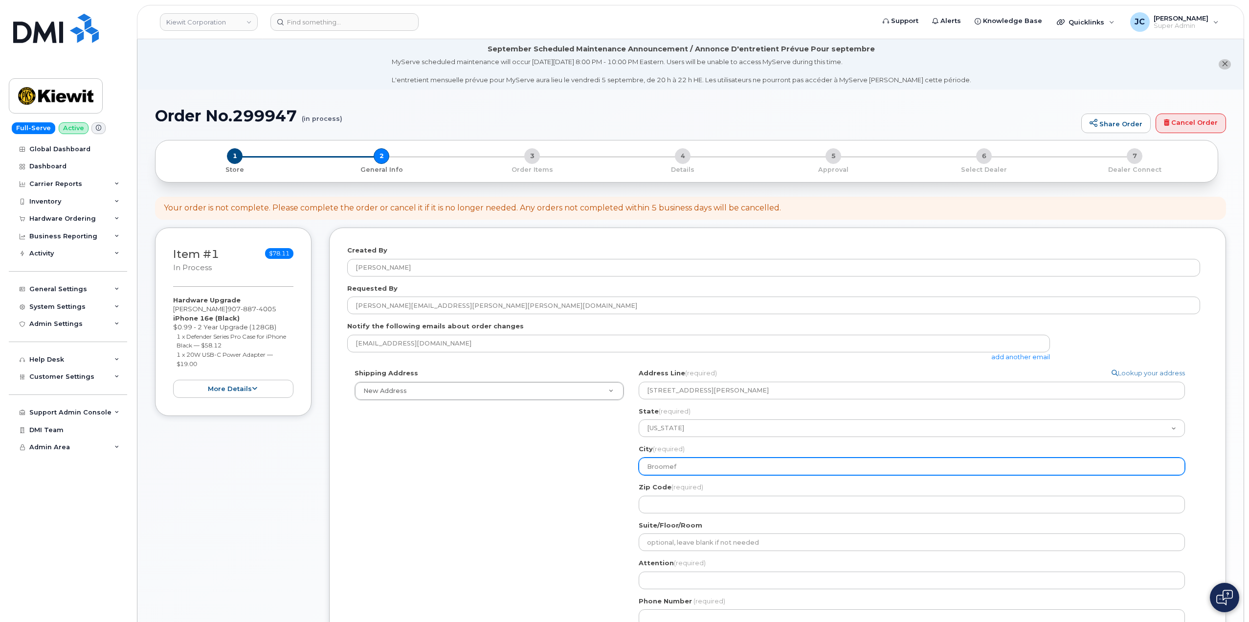
type input "Broome"
select select
type input "Broom"
select select
type input "Broomf"
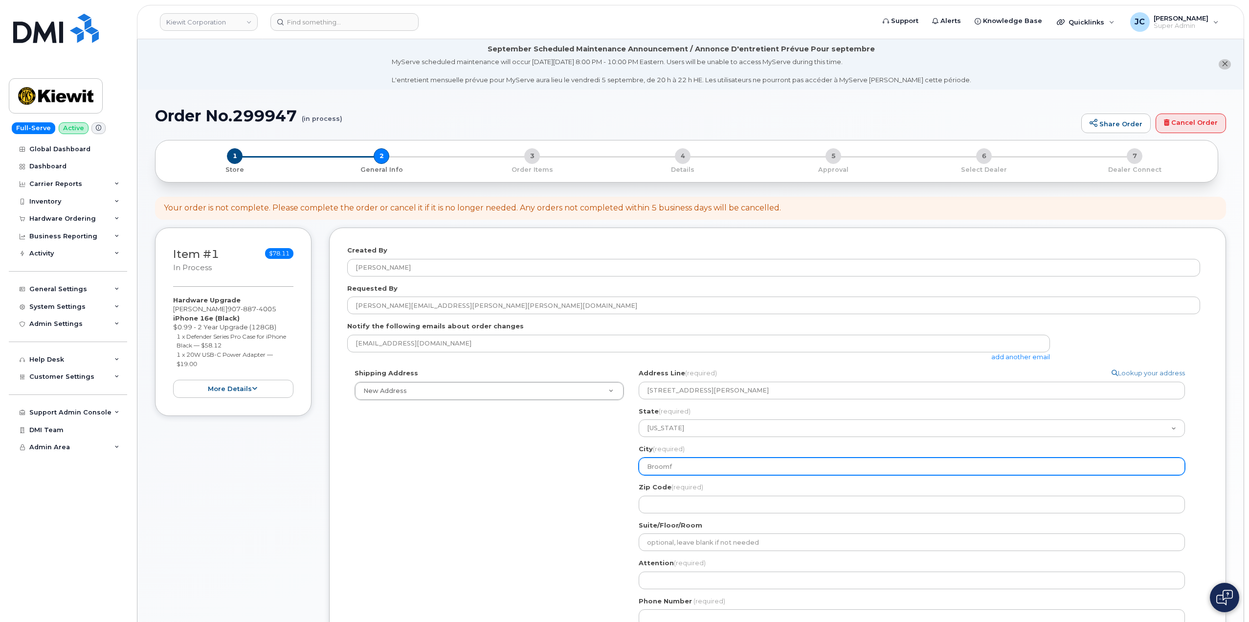
select select
type input "Broomfi"
select select
type input "Broomfie"
select select
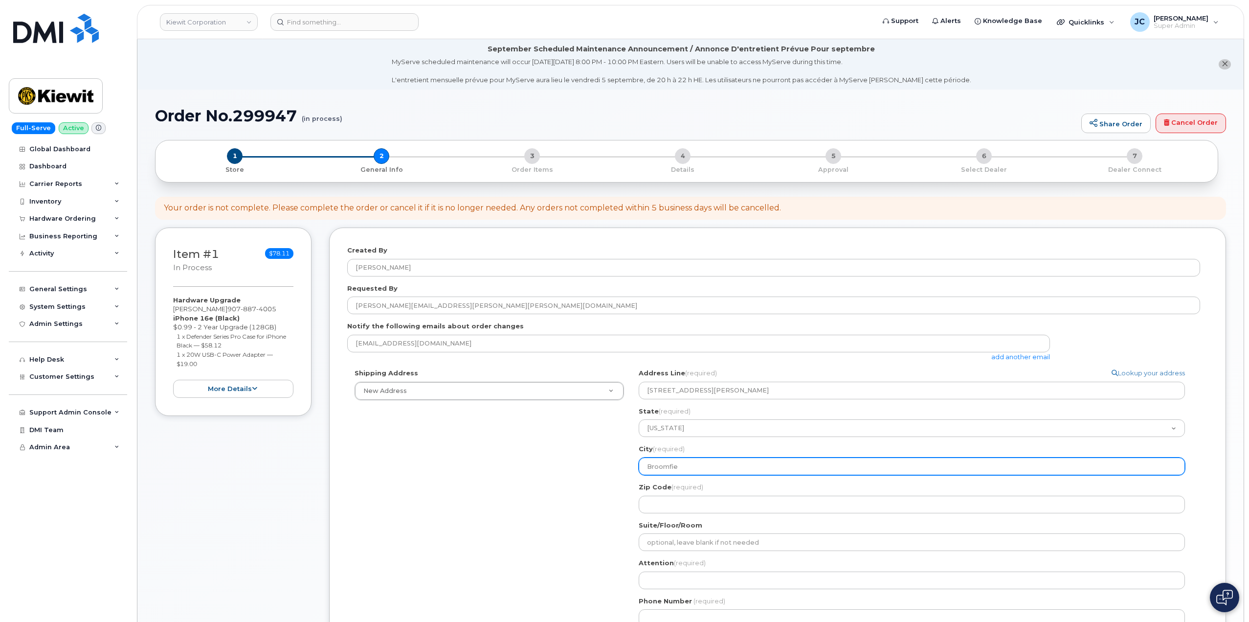
type input "Broomfiel"
select select
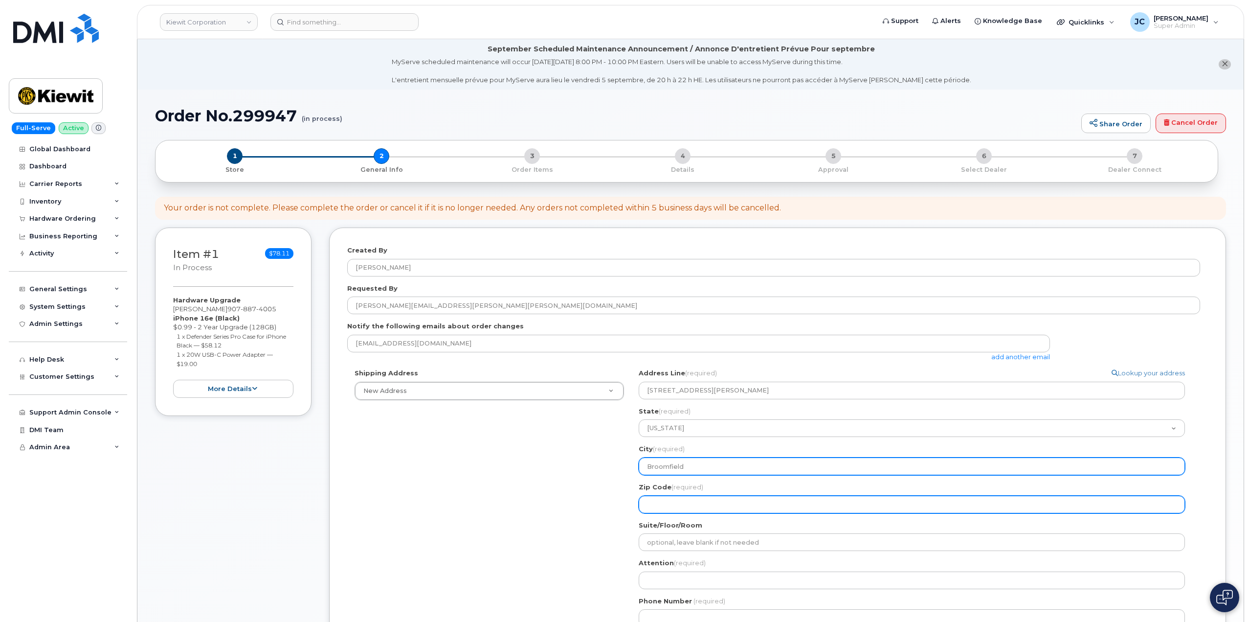
type input "Broomfield"
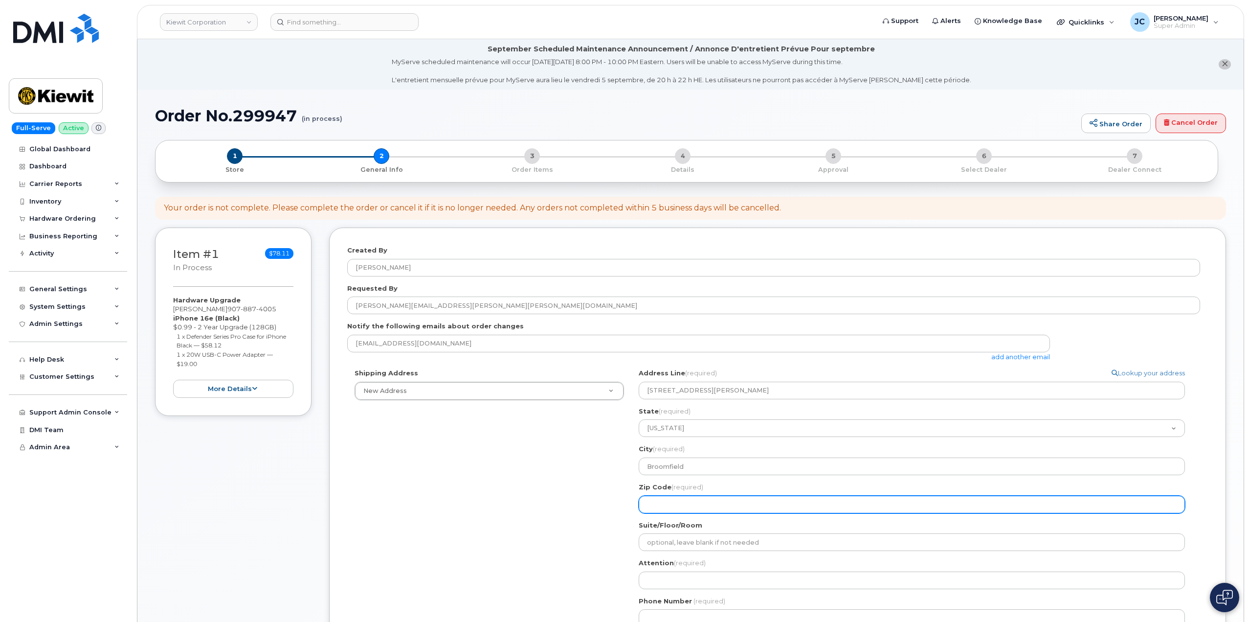
click at [680, 503] on input "Zip Code (required)" at bounding box center [912, 504] width 546 height 18
select select
type input "8"
select select
type input "80"
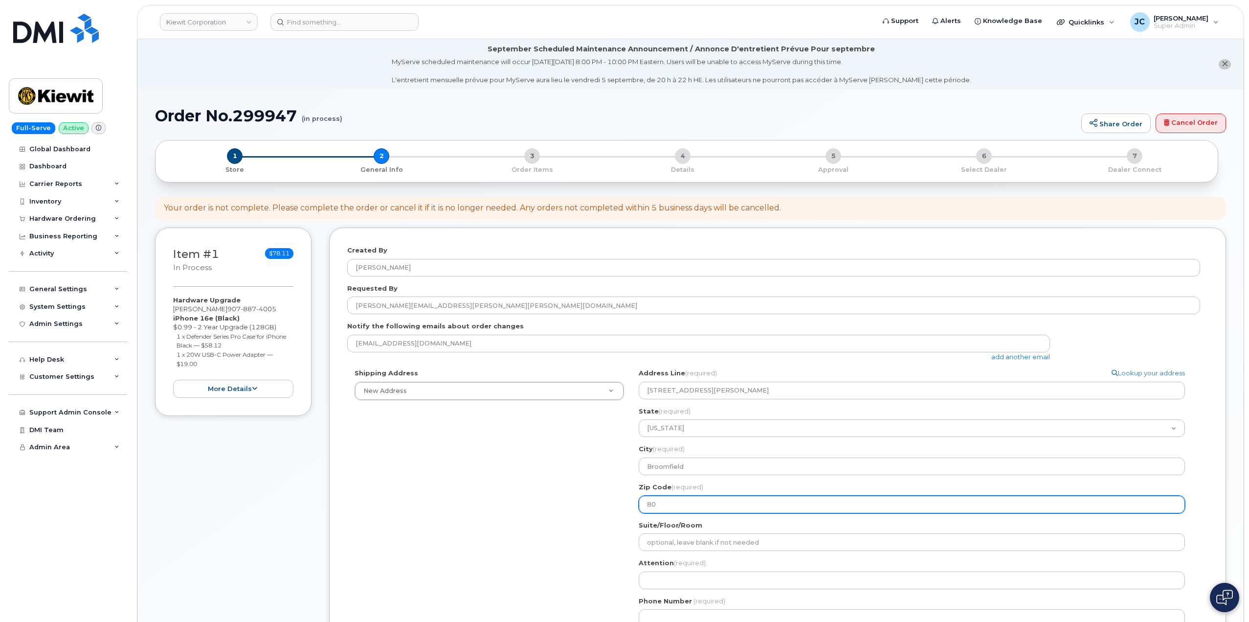
select select
type input "800"
select select
type input "8002"
select select
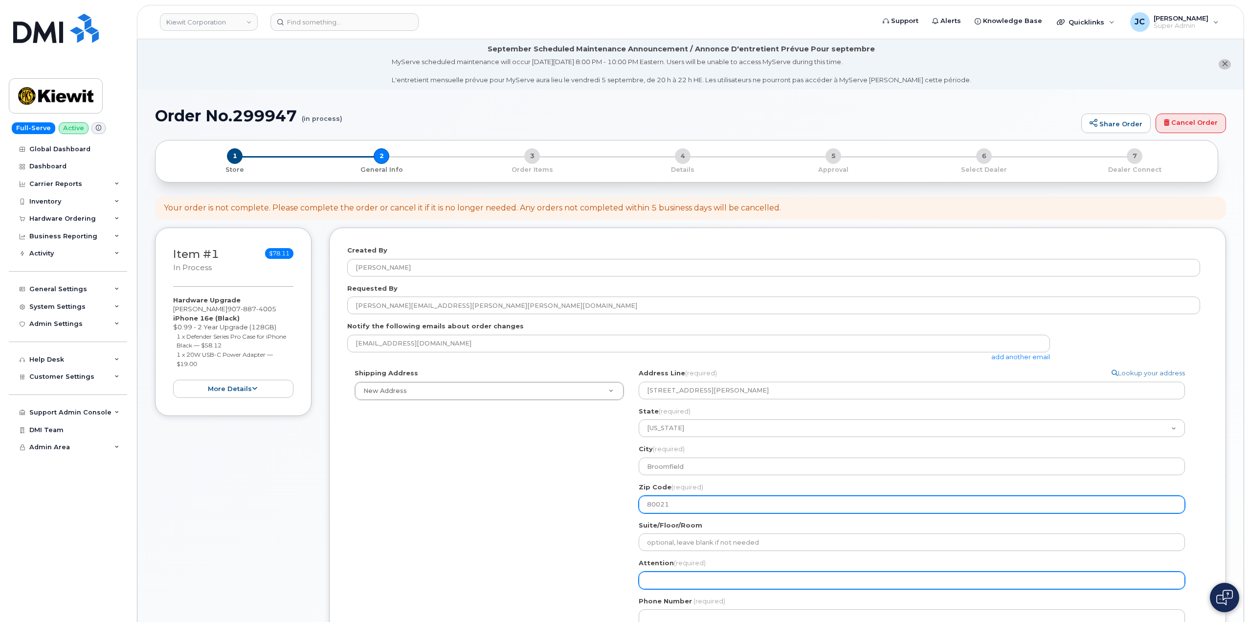
type input "80021"
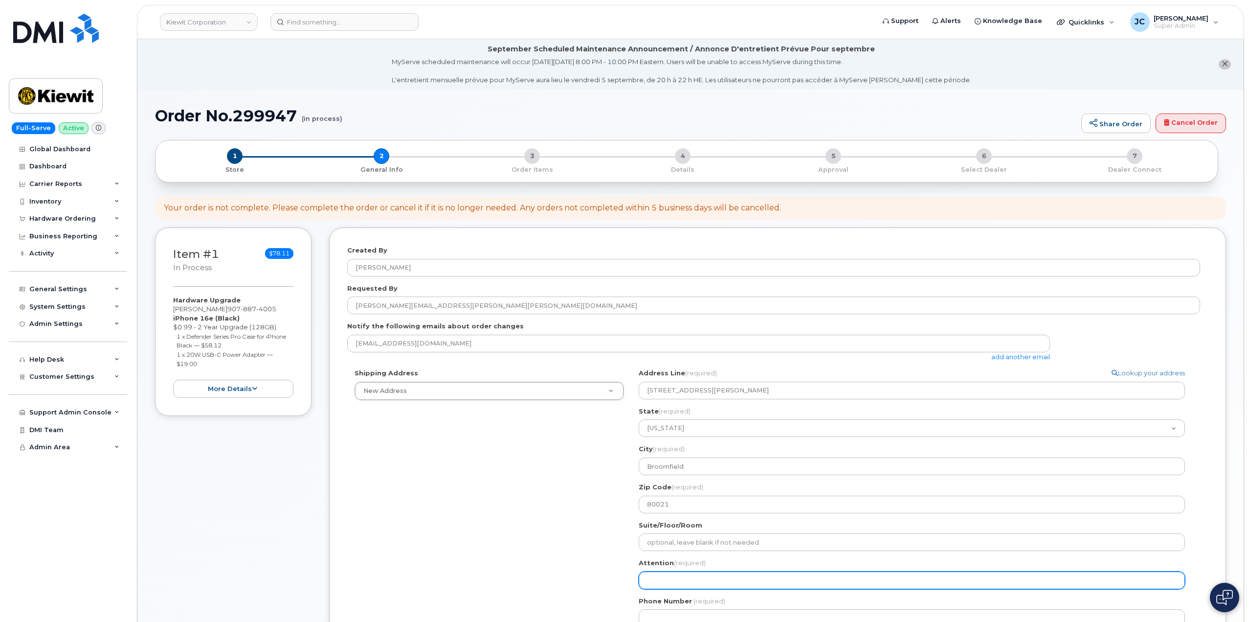
click at [684, 580] on input "Attention (required)" at bounding box center [912, 580] width 546 height 18
select select
type input "A"
select select
type input "AT"
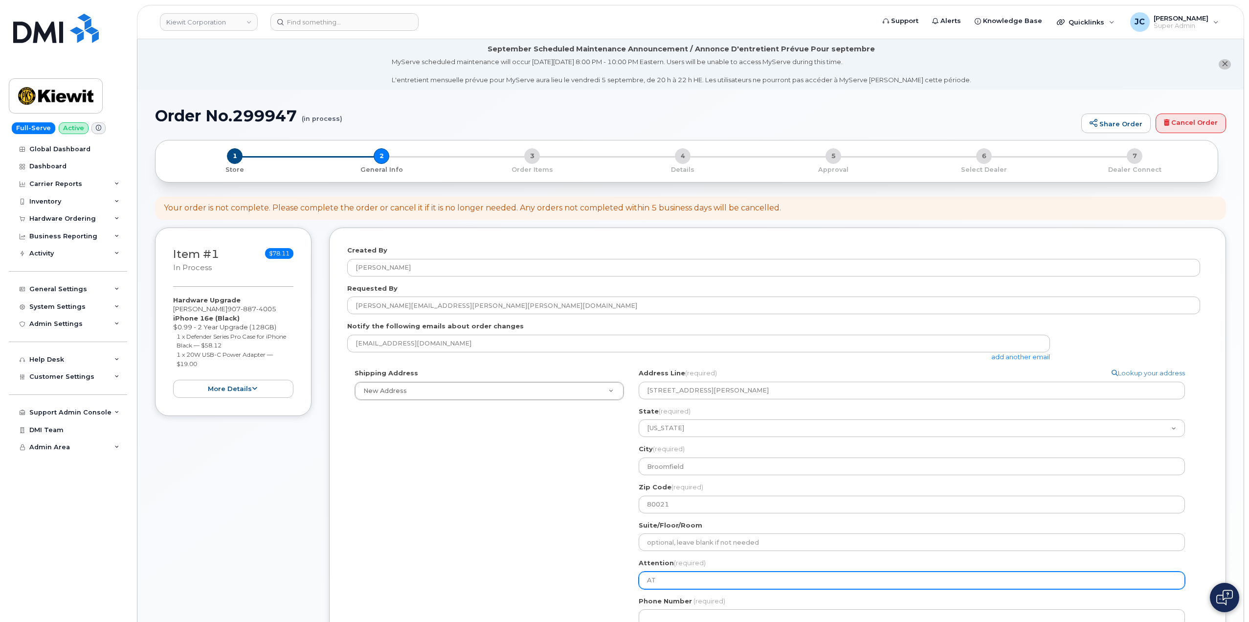
select select
type input "ATT"
select select
type input "ATTN"
select select
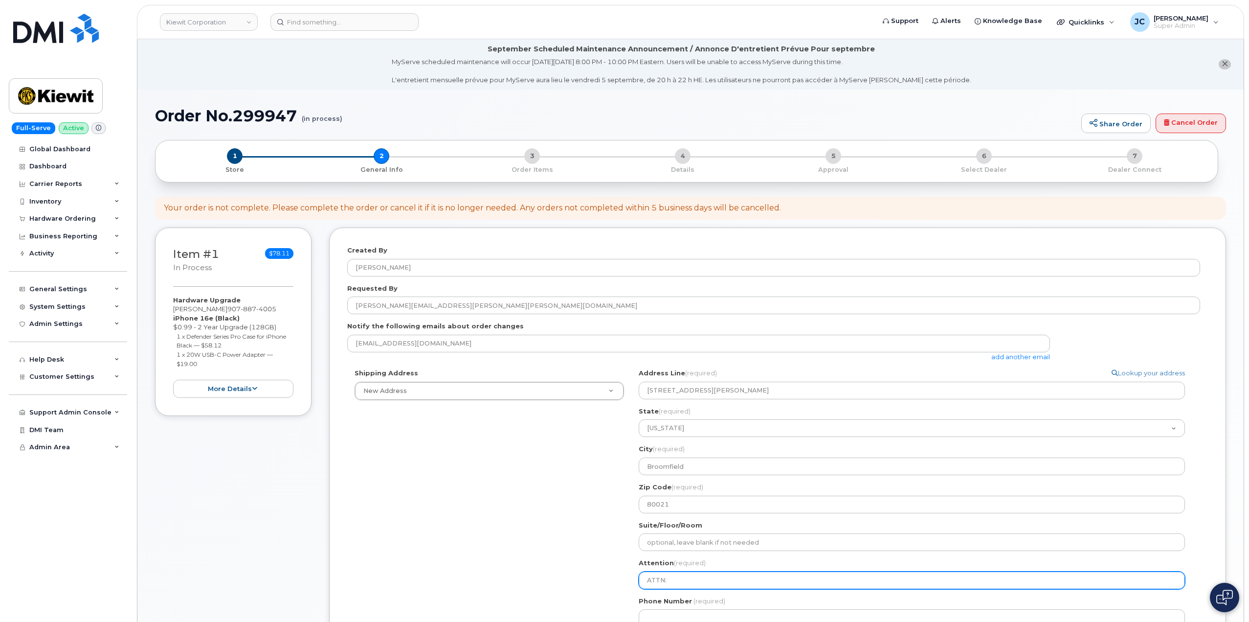
type input "ATTN:"
select select
type input "ATTN: b"
select select
type input "ATTN: bR"
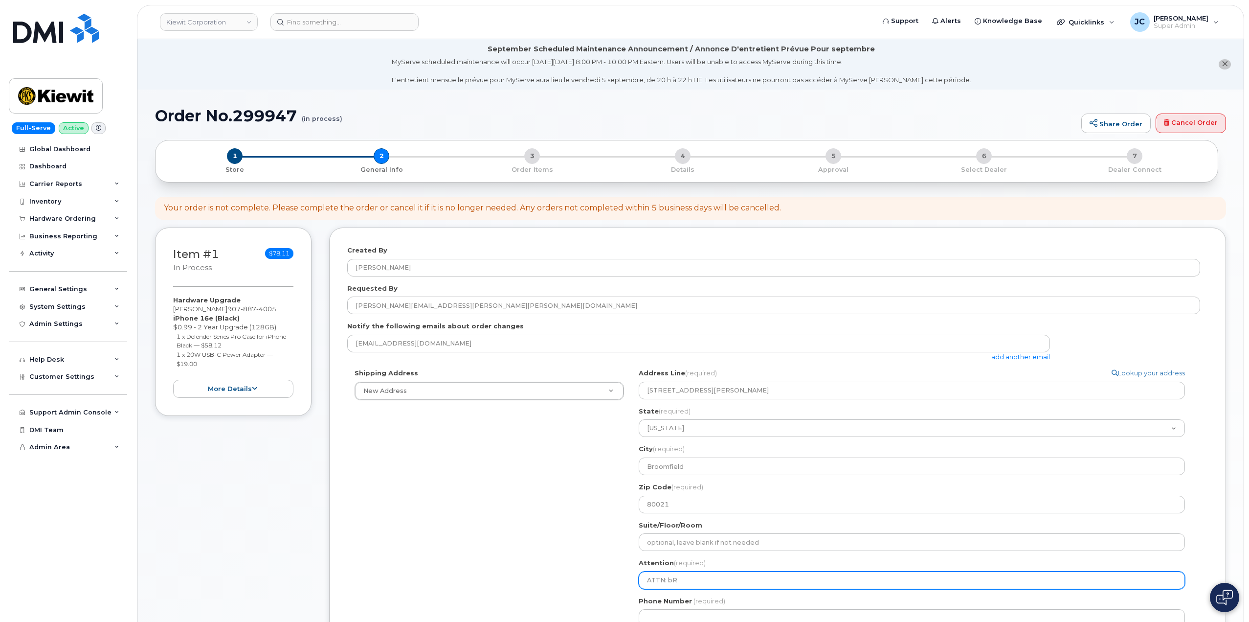
select select
type input "ATTN: b"
select select
type input "ATTN:"
select select
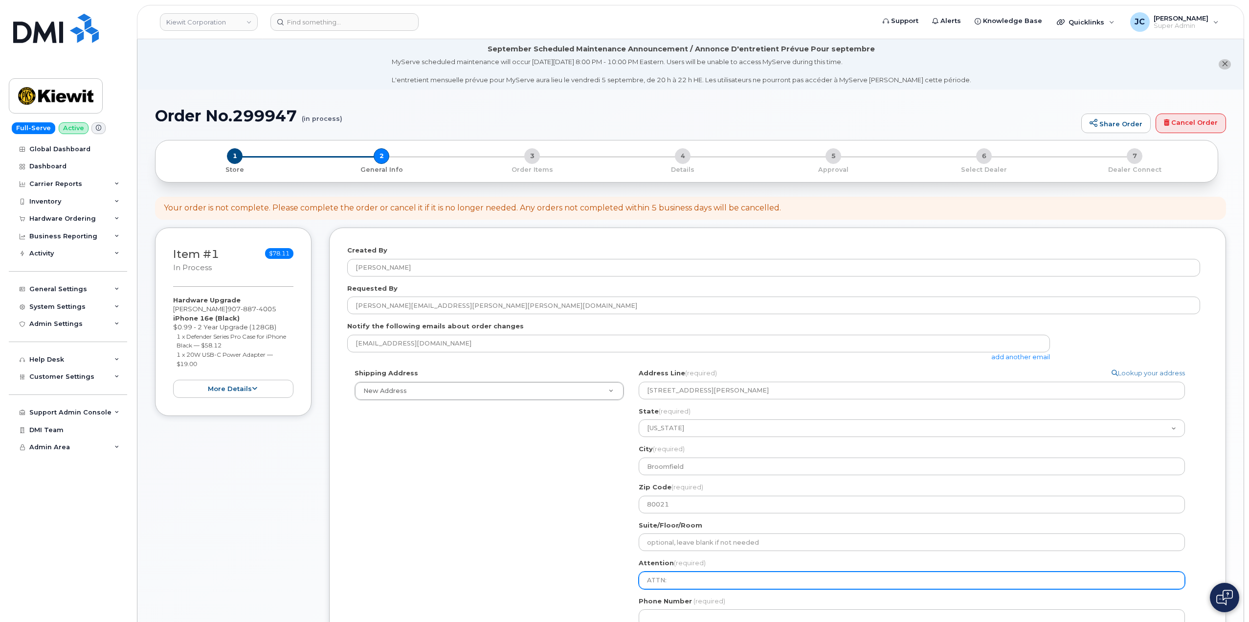
type input "ATTN: B"
select select
type input "ATTN: Br"
select select
type input "ATTN: Brd"
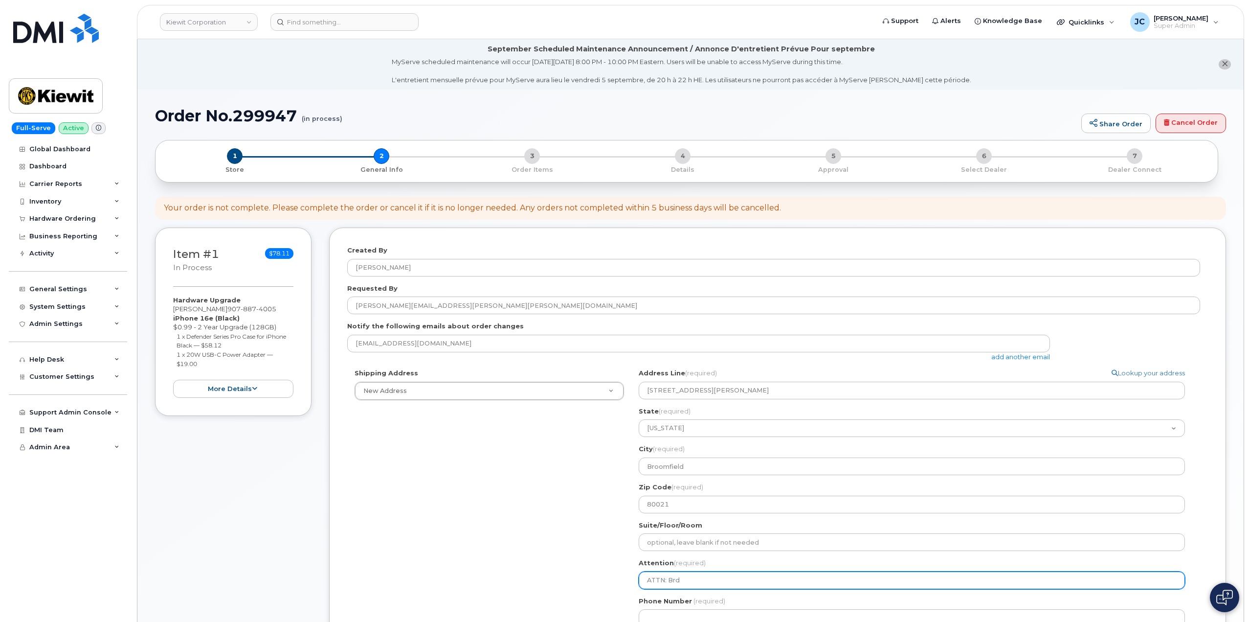
select select
type input "ATTN: Brdy"
select select
type input "ATTN: Brd"
select select
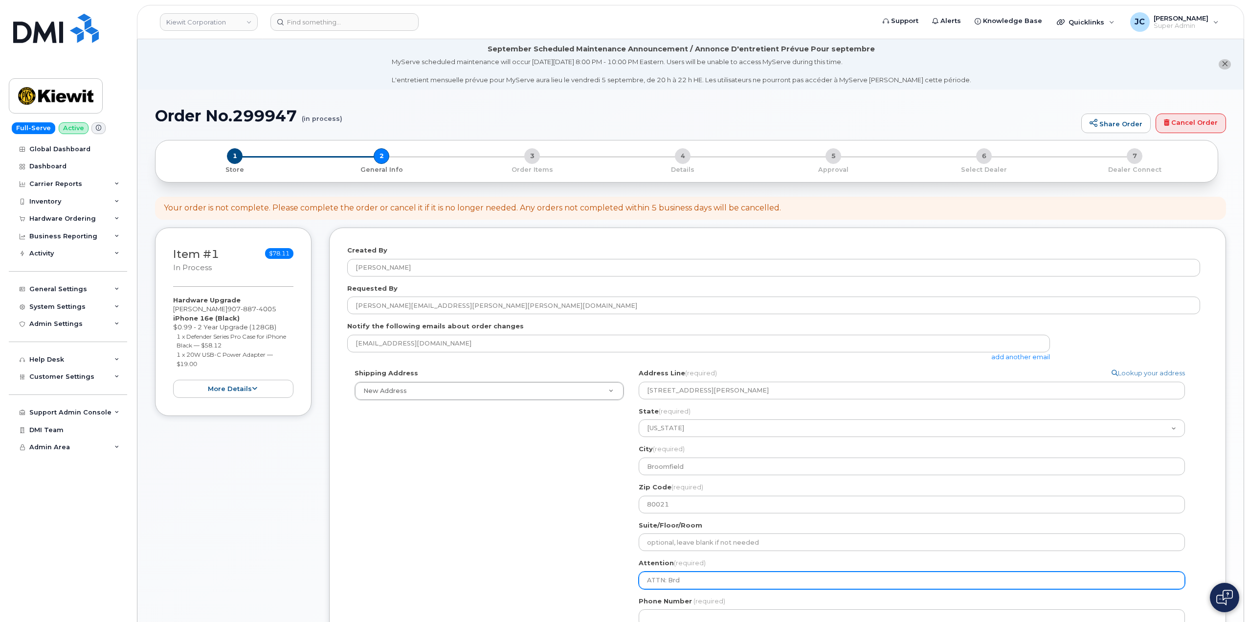
type input "ATTN: Br"
select select
type input "ATTN: Bra"
select select
type input "ATTN: Brad"
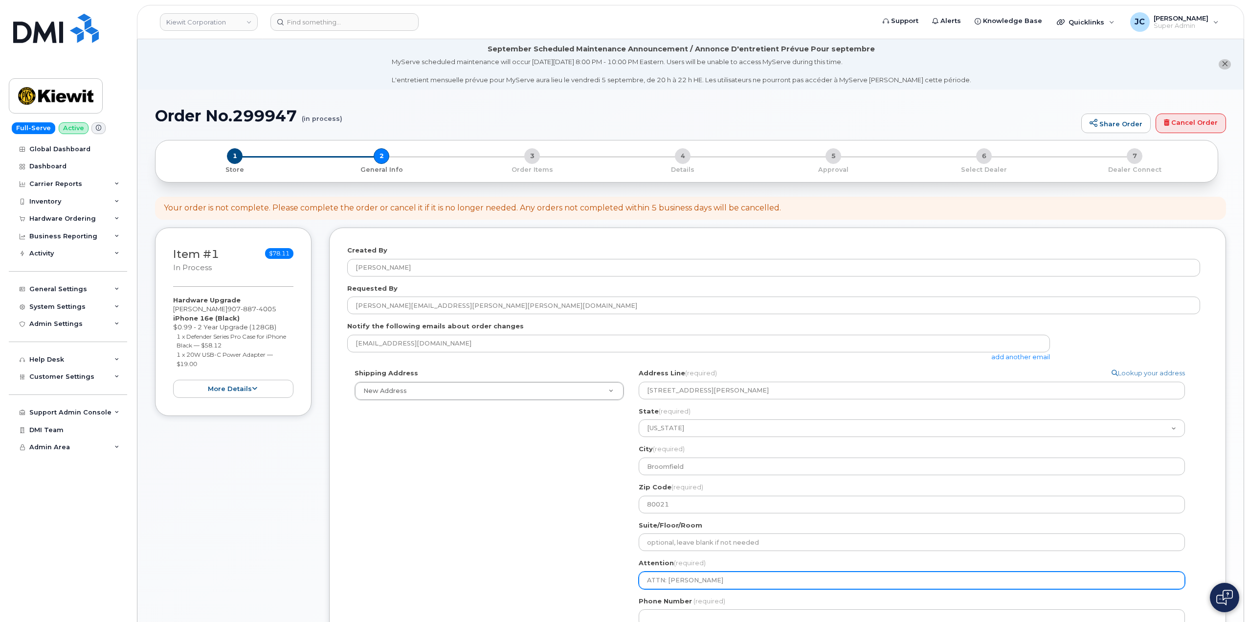
select select
type input "ATTN: Brady"
select select
type input "ATTN: Brady H"
select select
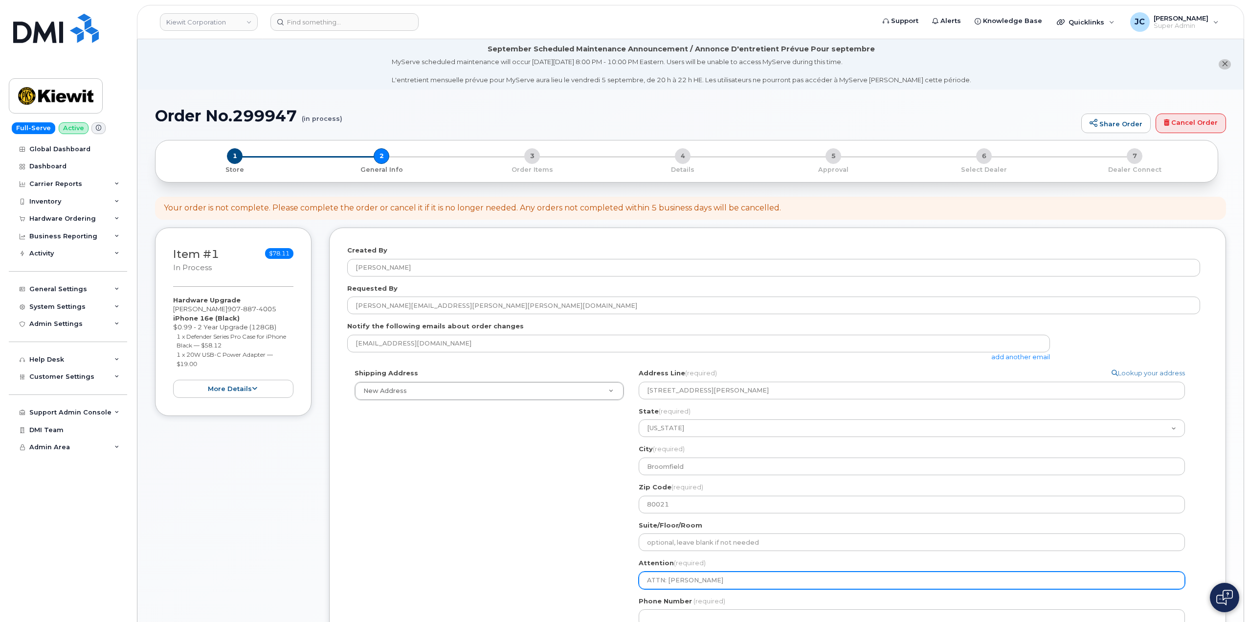
type input "ATTN: Brady Ha"
select select
type input "ATTN: Brady Har"
select select
type input "ATTN: Brady Harr"
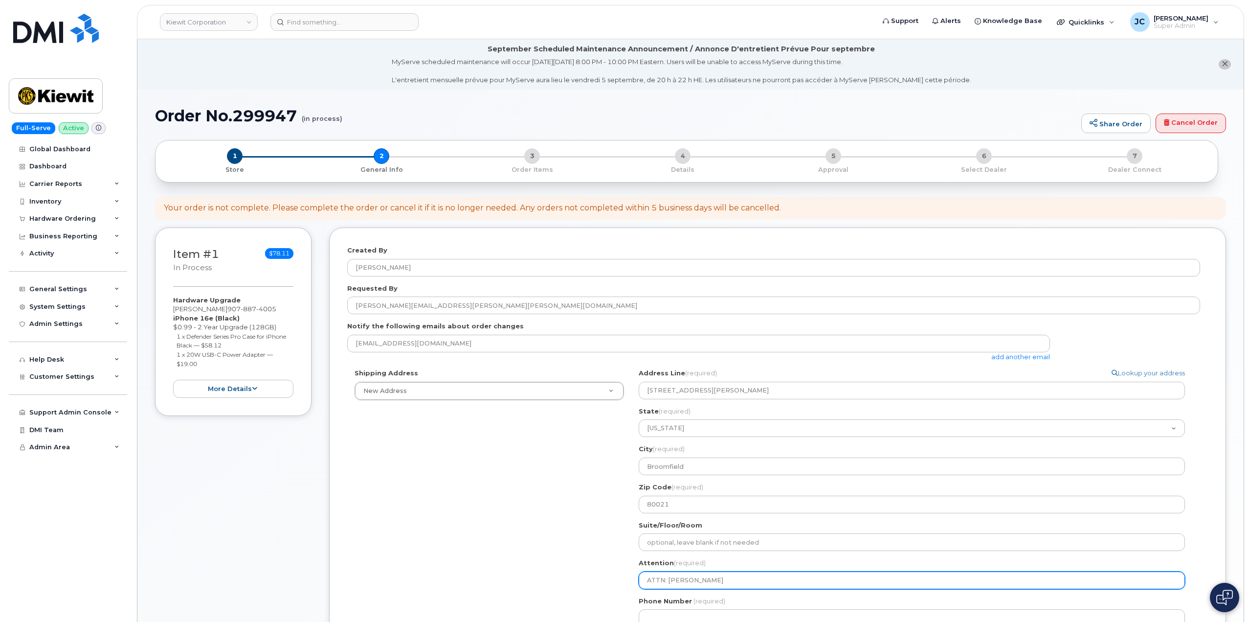
select select
type input "ATTN: Brady Harri"
select select
type input "ATTN: Brady Harrio"
select select
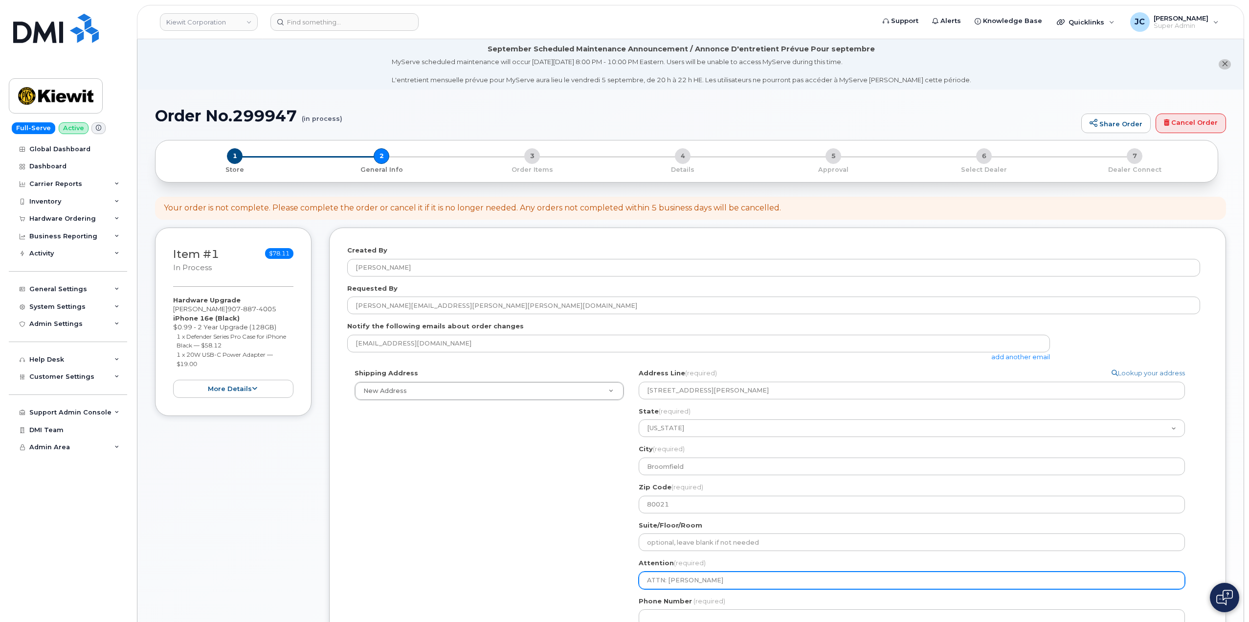
type input "ATTN: Brady Harrios"
select select
type input "ATTN: Brady Harrioso"
select select
type input "ATTN: Brady Harrioson"
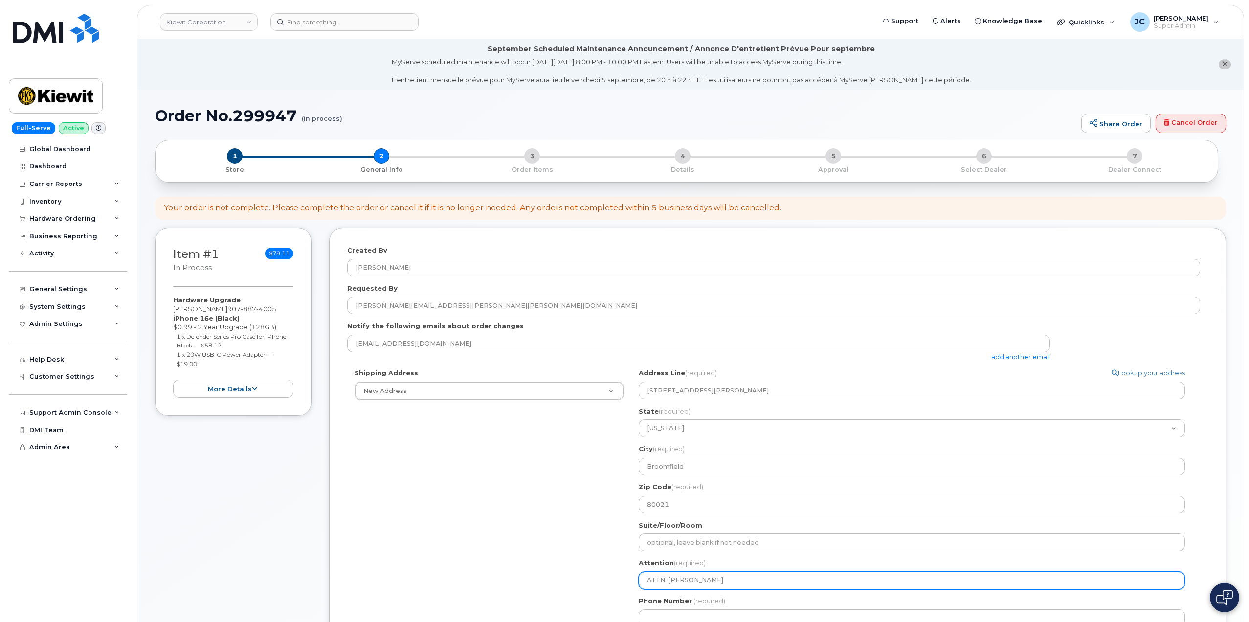
select select
type input "ATTN: Brady Harrioso"
select select
type input "ATTN: Brady Harrios"
select select
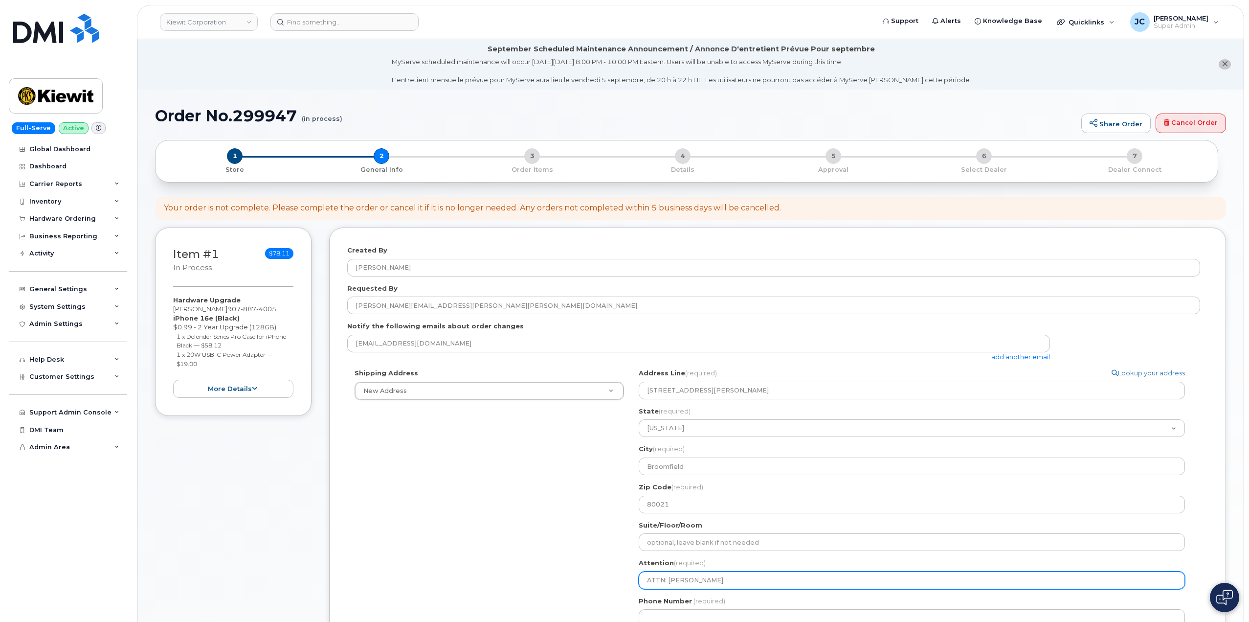
type input "ATTN: Brady Harrio"
select select
type input "ATTN: Brady Harri"
select select
type input "ATTN: Brady Harris"
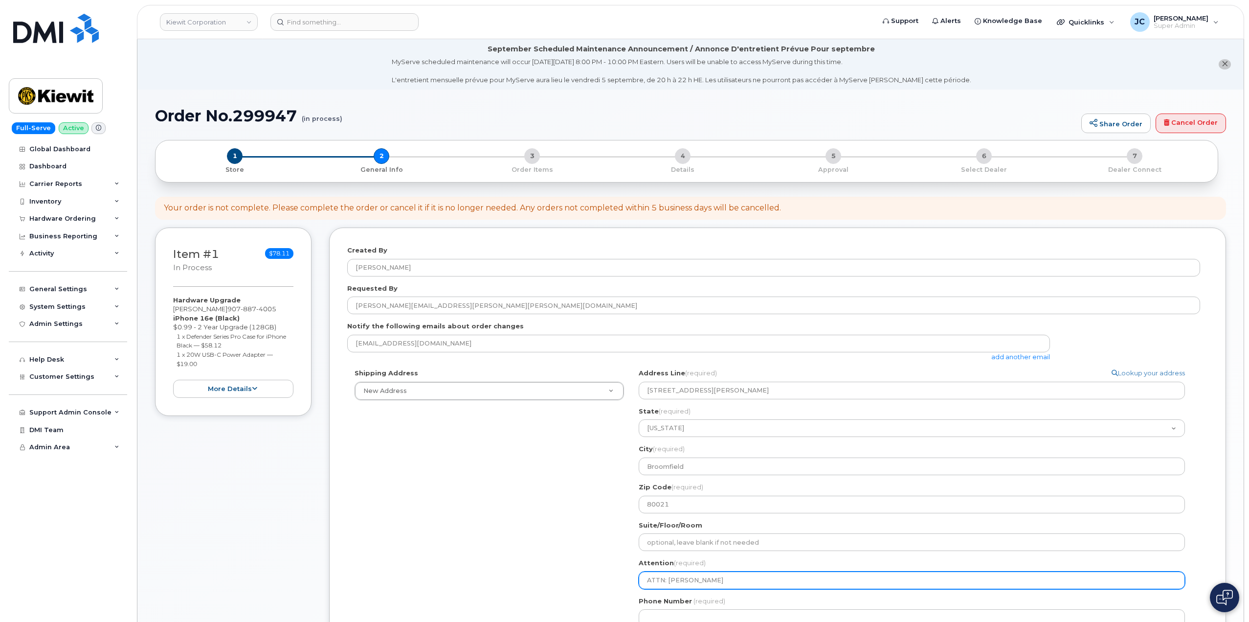
select select
type input "ATTN: Brady Harriso"
select select
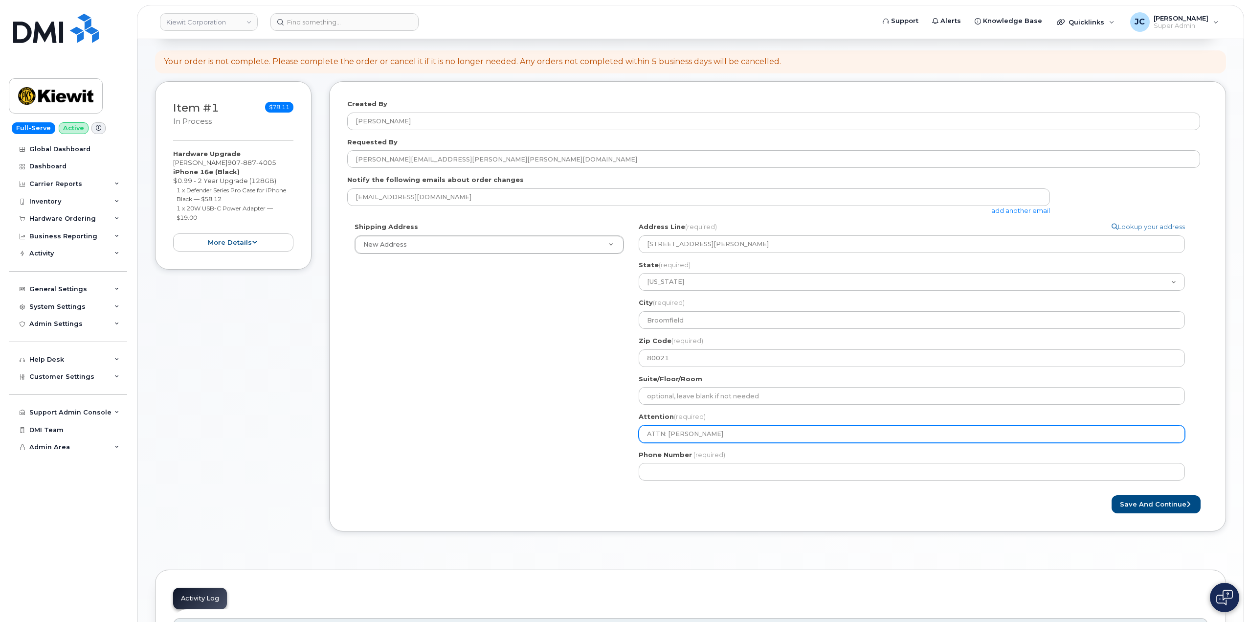
scroll to position [147, 0]
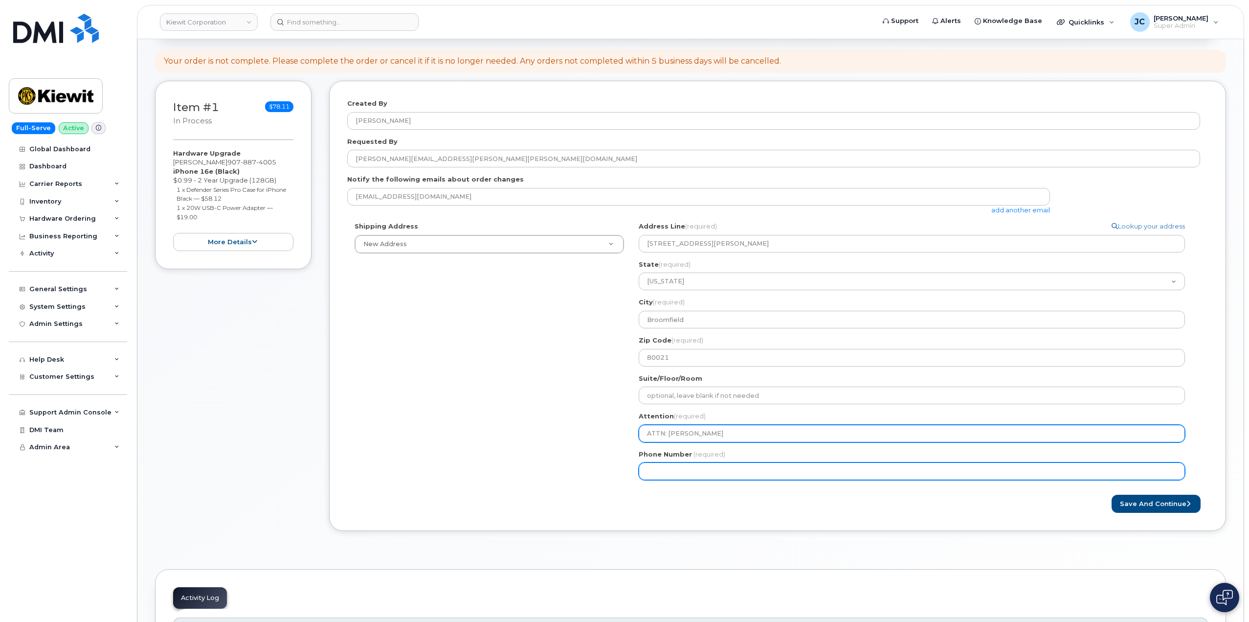
type input "ATTN: Brady Harrison"
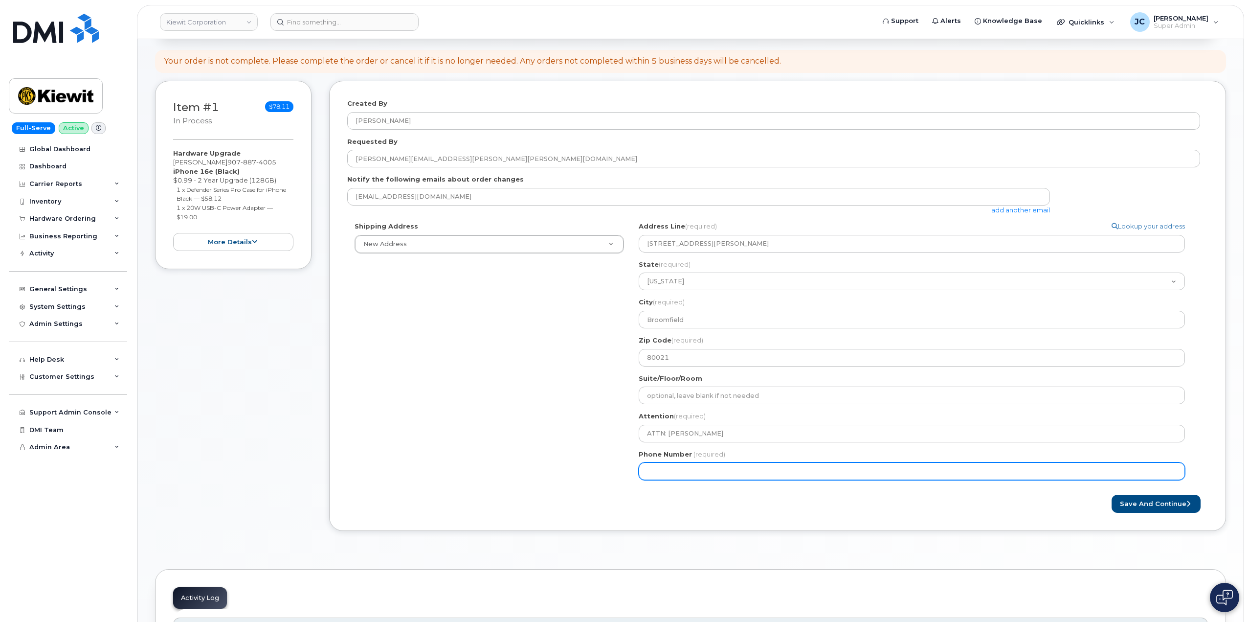
click at [687, 471] on input "Phone Number" at bounding box center [912, 471] width 546 height 18
click at [682, 472] on input "Phone Number" at bounding box center [912, 471] width 546 height 18
paste input "907.8874005"
type input "907.8874005"
click at [663, 471] on input "907.8874005" at bounding box center [912, 471] width 546 height 18
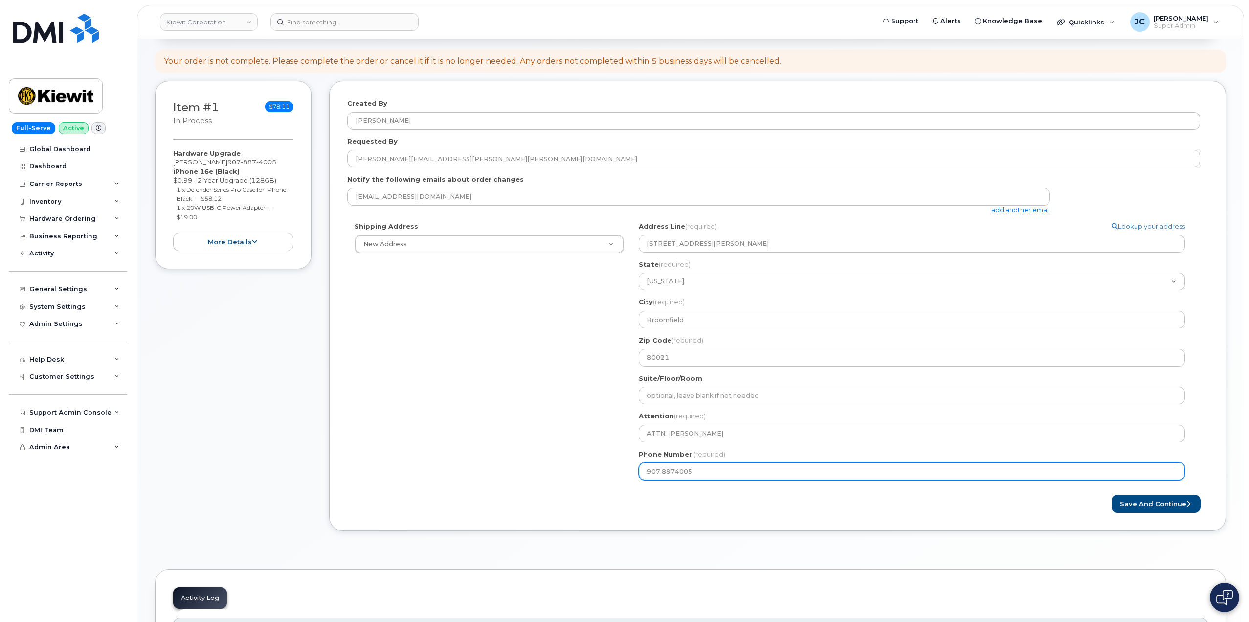
select select
type input "9078874005"
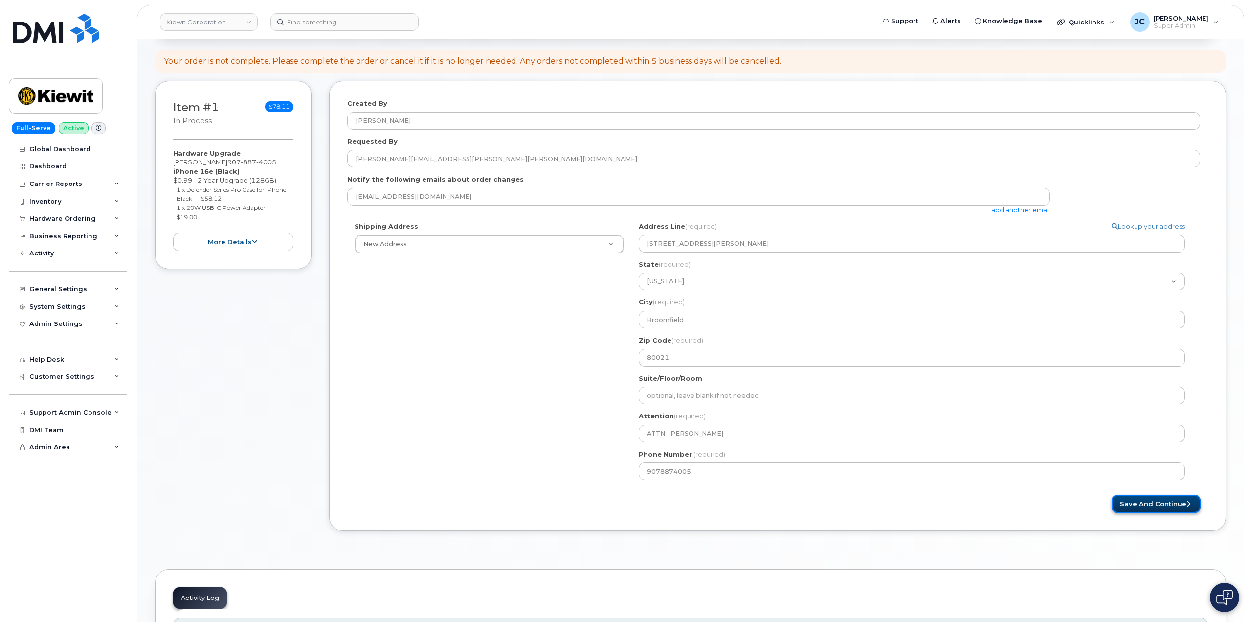
drag, startPoint x: 1135, startPoint y: 504, endPoint x: 1117, endPoint y: 496, distance: 20.0
click at [1134, 506] on button "Save and Continue" at bounding box center [1155, 503] width 89 height 18
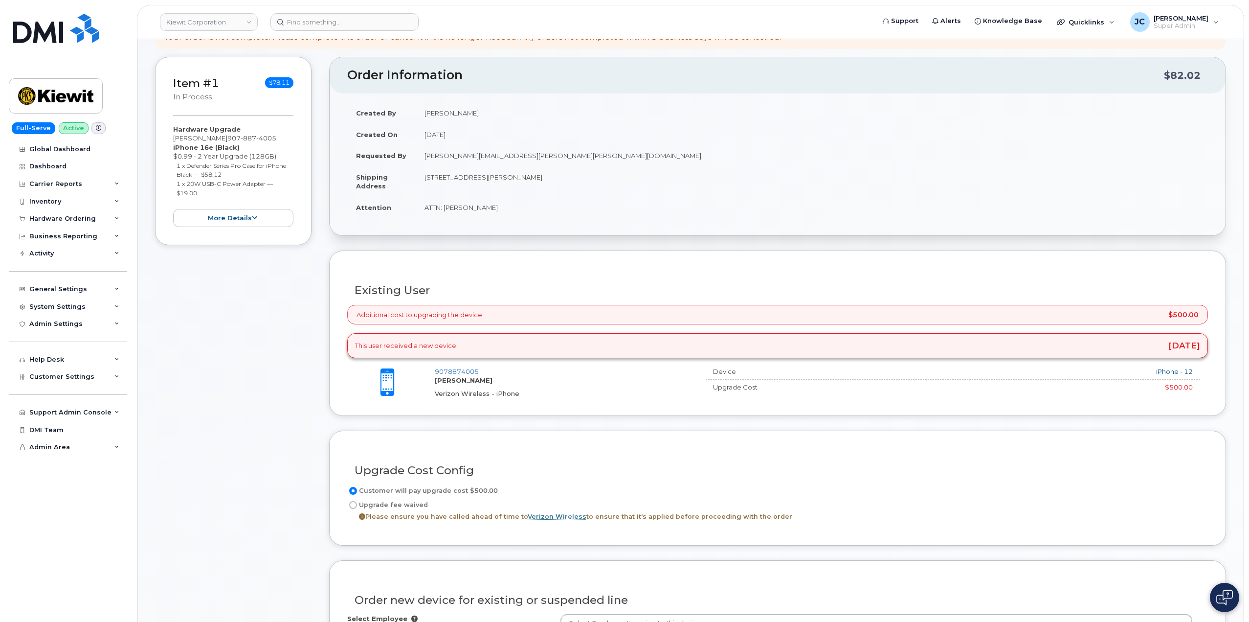
scroll to position [196, 0]
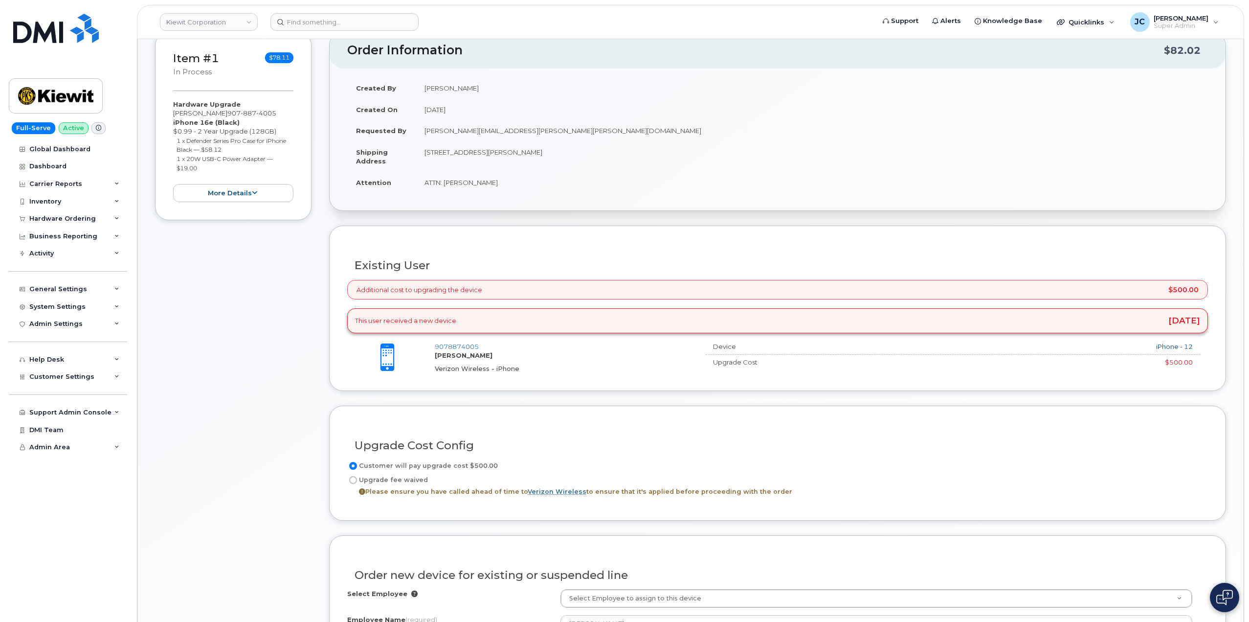
click at [357, 482] on label "Upgrade fee waived Please ensure you have called ahead of time to Verizon Wirel…" at bounding box center [569, 485] width 445 height 23
click at [357, 482] on input "Upgrade fee waived Please ensure you have called ahead of time to Verizon Wirel…" at bounding box center [353, 480] width 8 height 8
radio input "true"
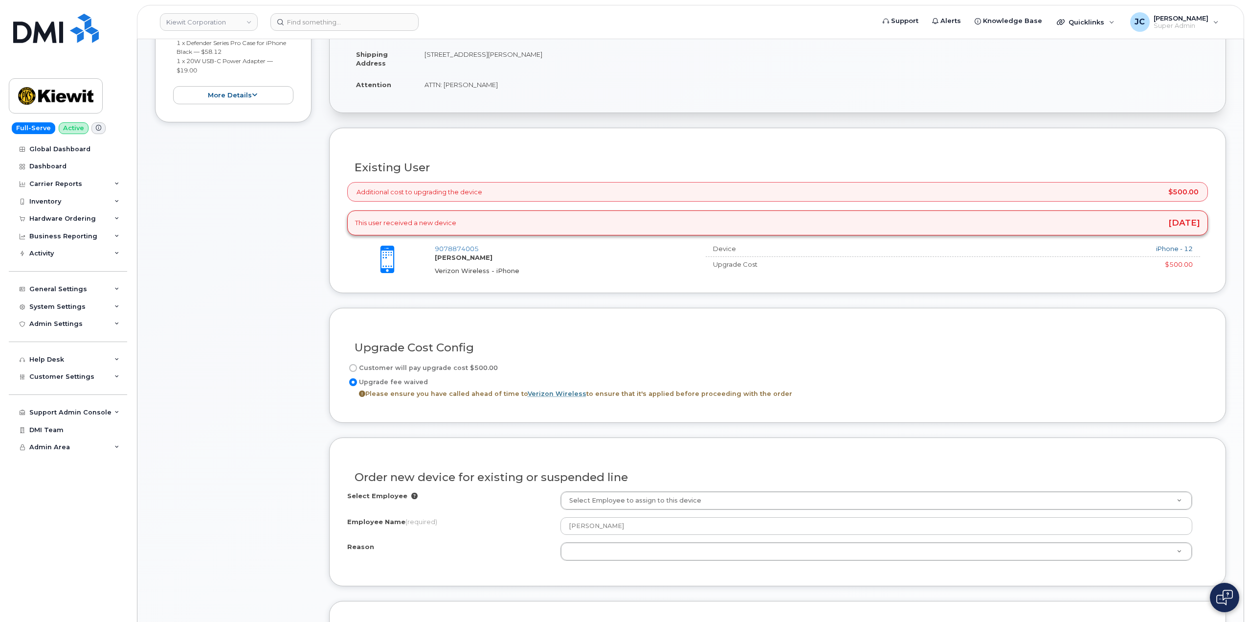
scroll to position [244, 0]
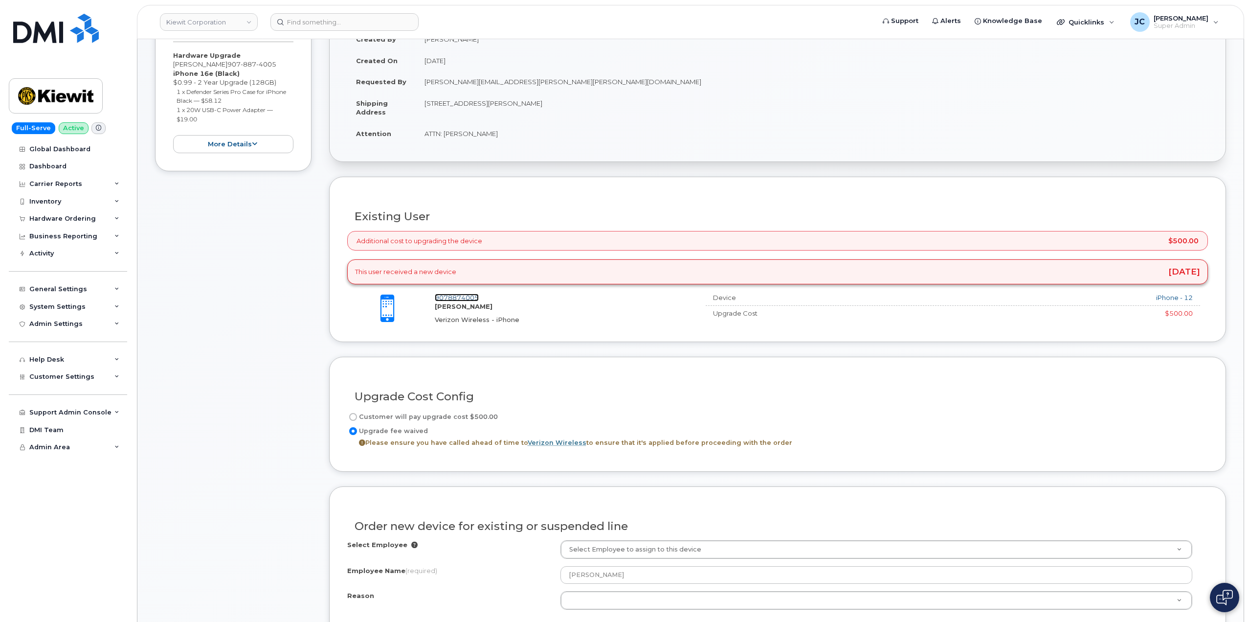
click at [470, 297] on link "9078874005" at bounding box center [457, 297] width 44 height 8
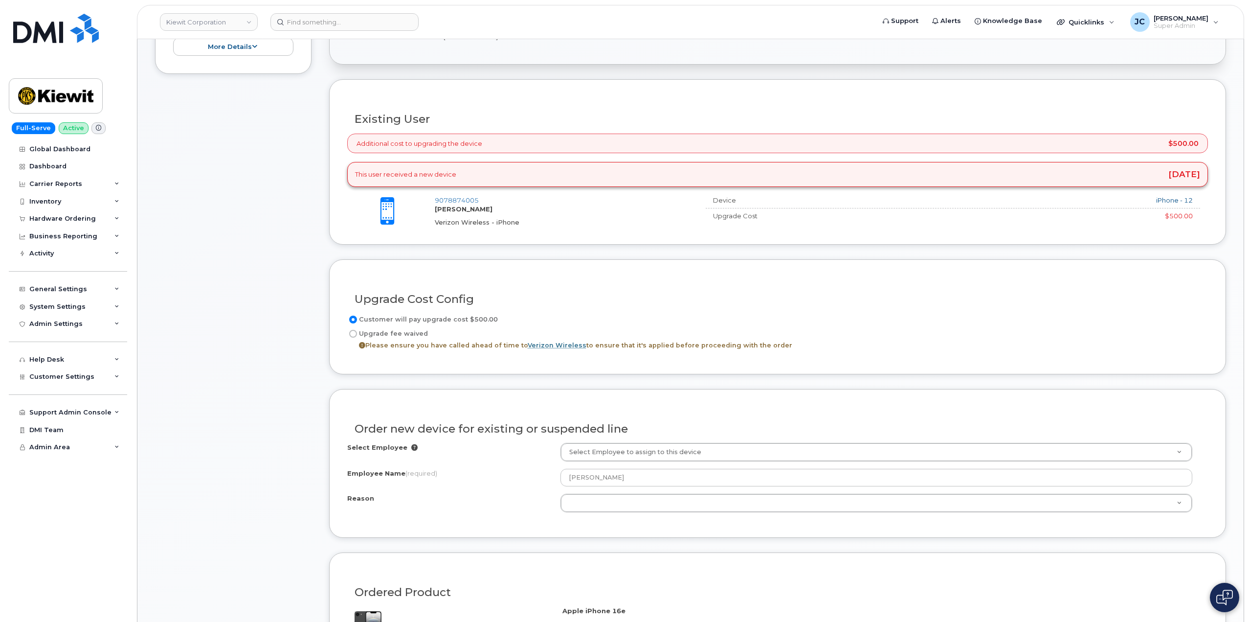
scroll to position [342, 0]
click at [555, 345] on abbr "Verizon Wireless" at bounding box center [557, 344] width 59 height 7
click at [357, 337] on input "Upgrade fee waived Please ensure you have called ahead of time to Verizon Wirel…" at bounding box center [353, 333] width 8 height 8
radio input "true"
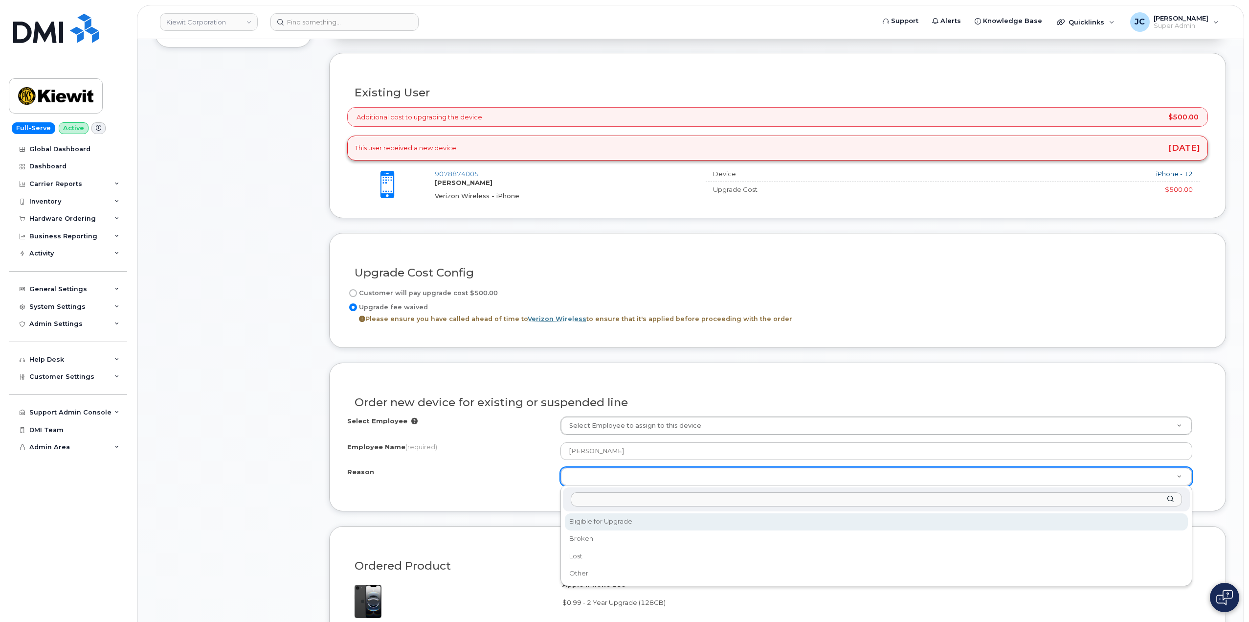
scroll to position [244, 0]
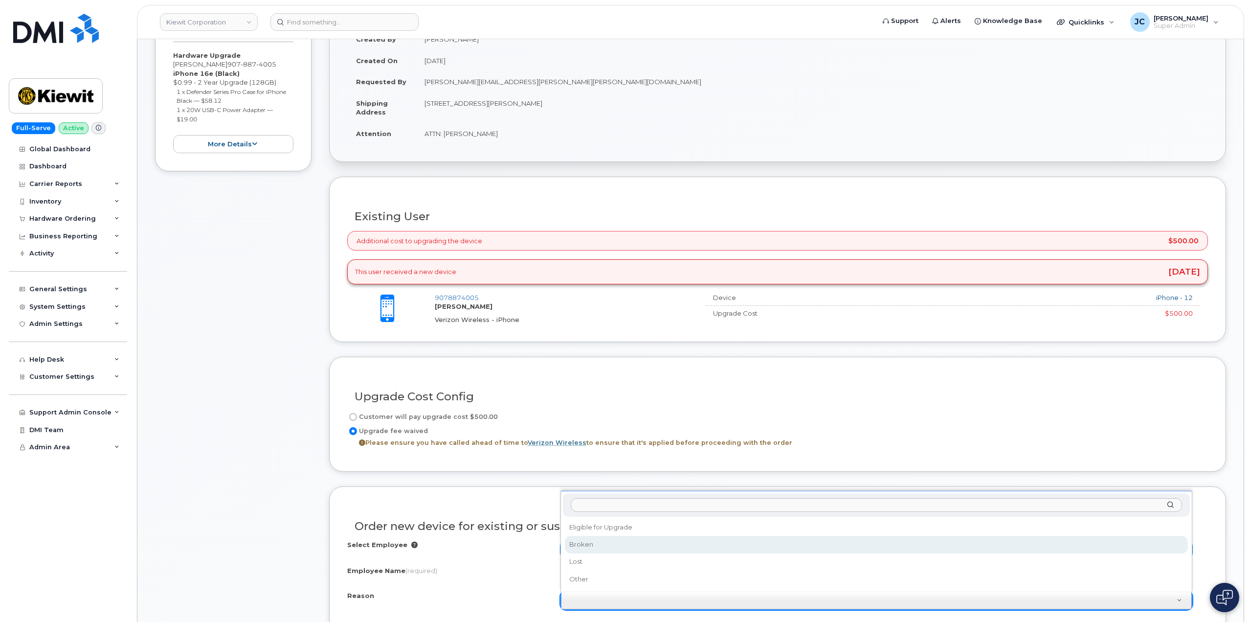
drag, startPoint x: 608, startPoint y: 527, endPoint x: 589, endPoint y: 545, distance: 26.3
select select "broken"
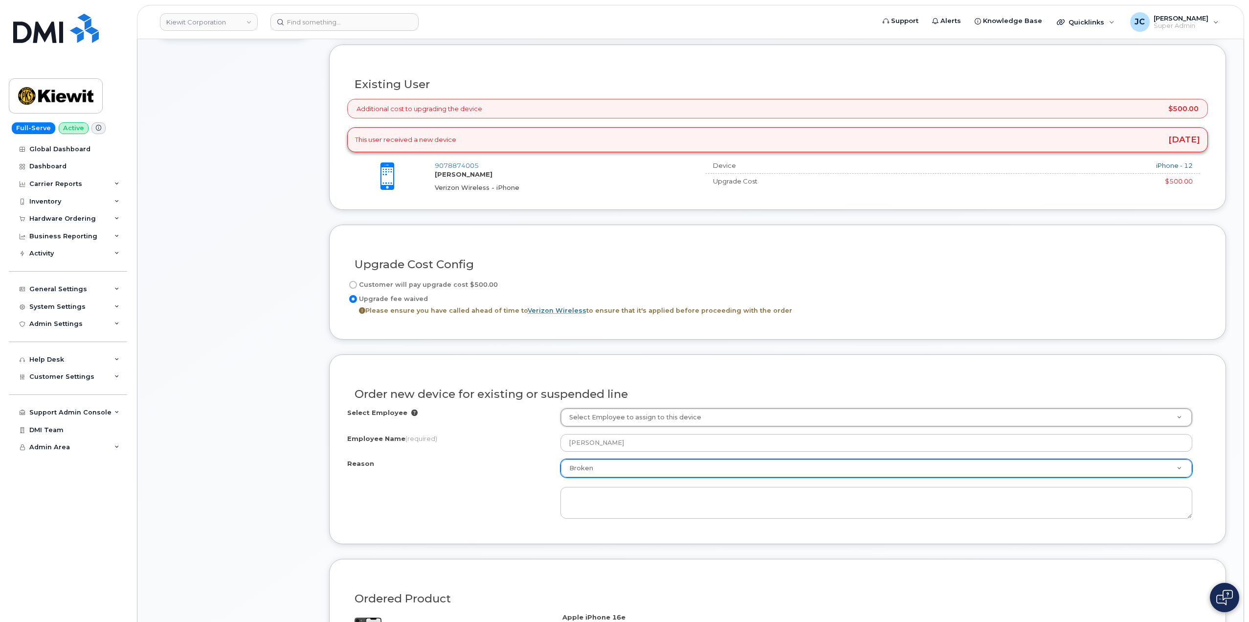
scroll to position [391, 0]
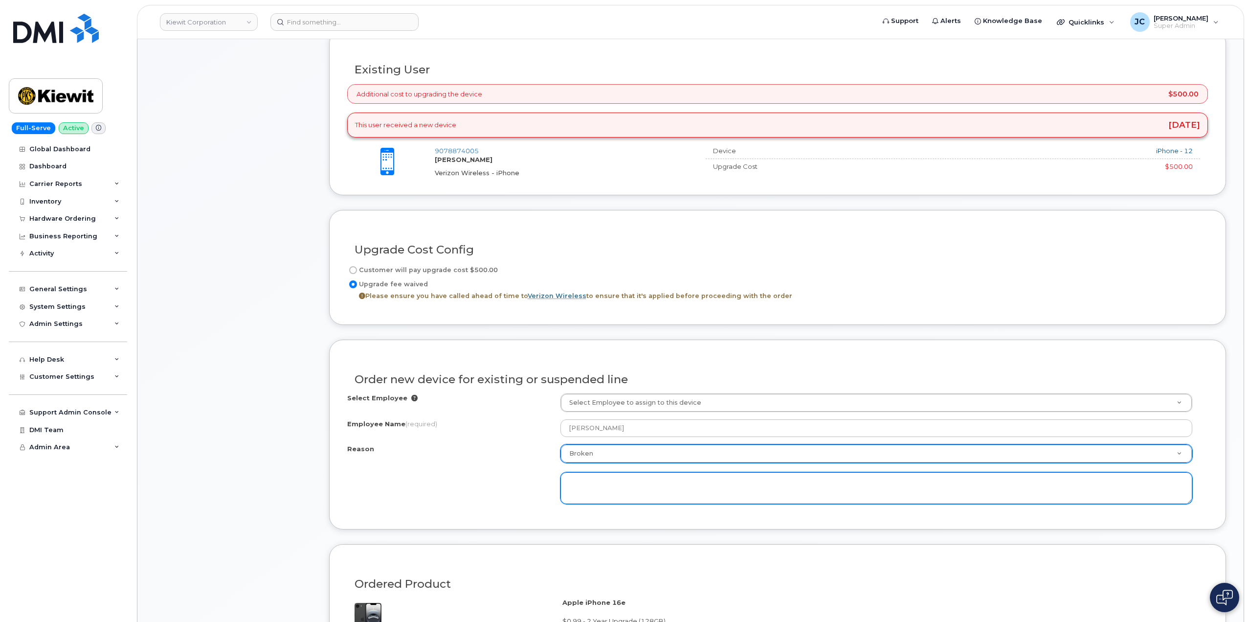
click at [601, 492] on textarea at bounding box center [876, 488] width 632 height 32
paste textarea "note: user states there was some issues when he tried to use his newer personal…"
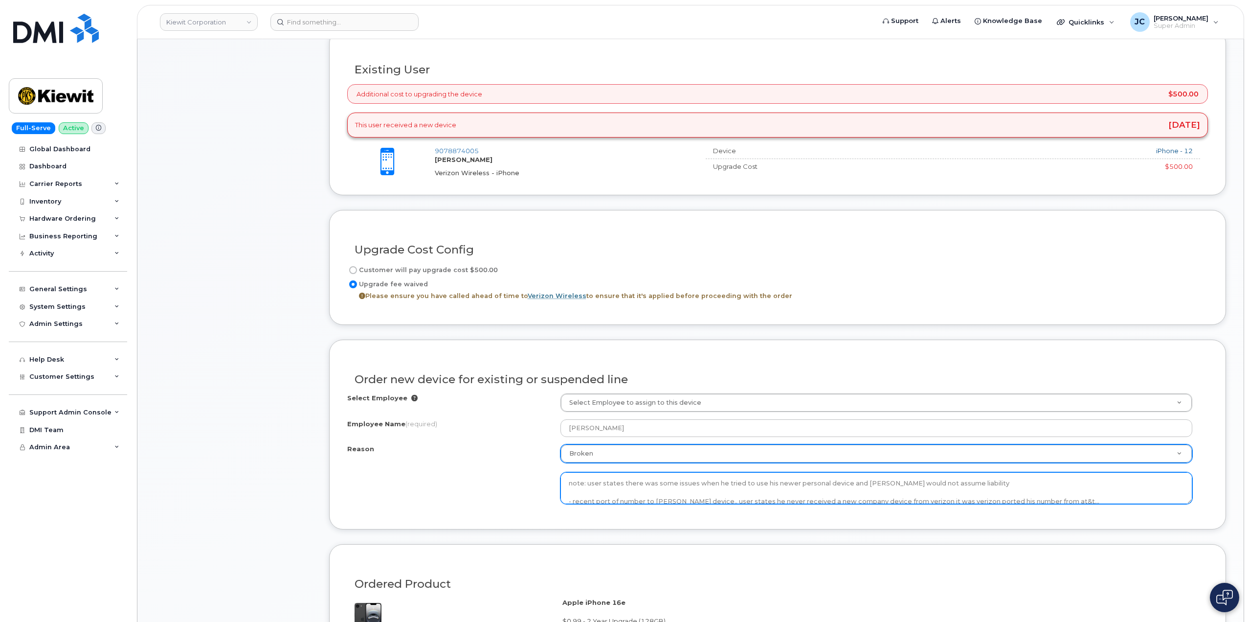
scroll to position [1, 0]
click at [570, 478] on textarea "note: user states there was some issues when he tried to use his newer personal…" at bounding box center [876, 488] width 632 height 32
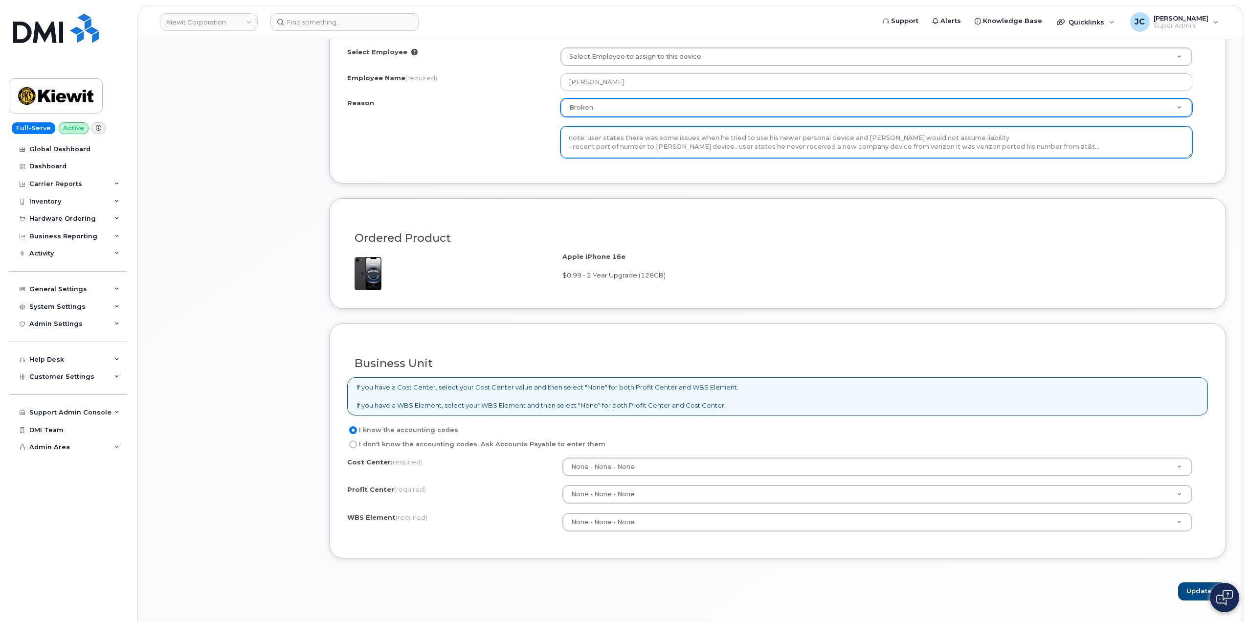
scroll to position [782, 0]
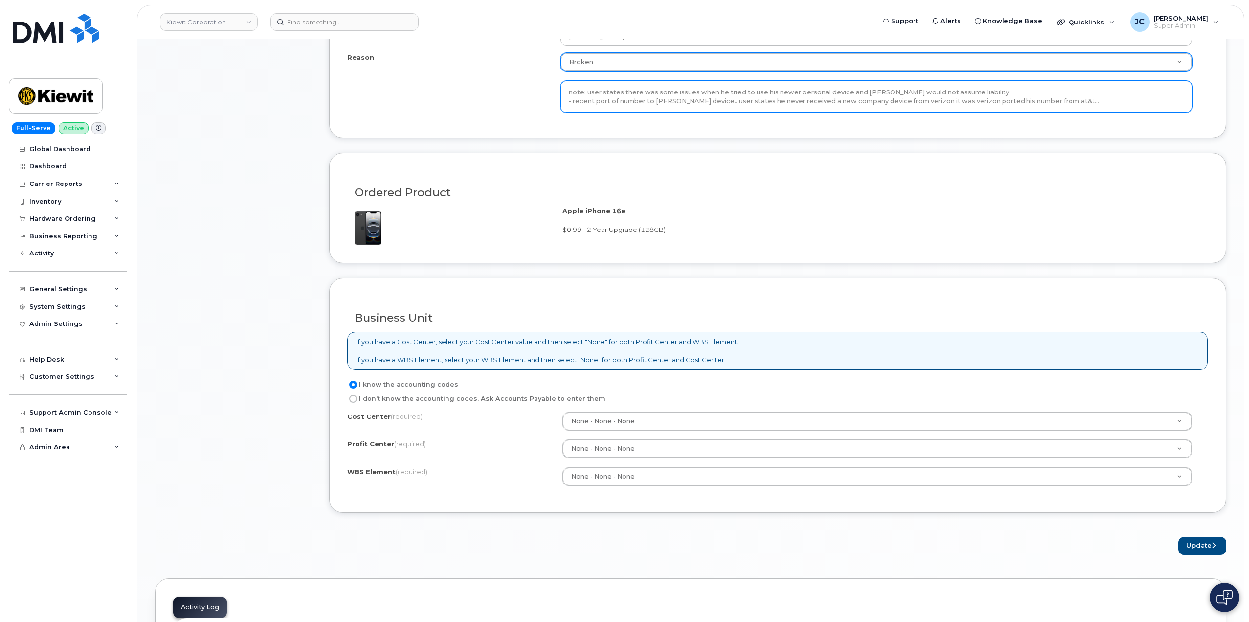
type textarea "NOTE: user battery is bad in kiewit device he has on hand.. note: user states t…"
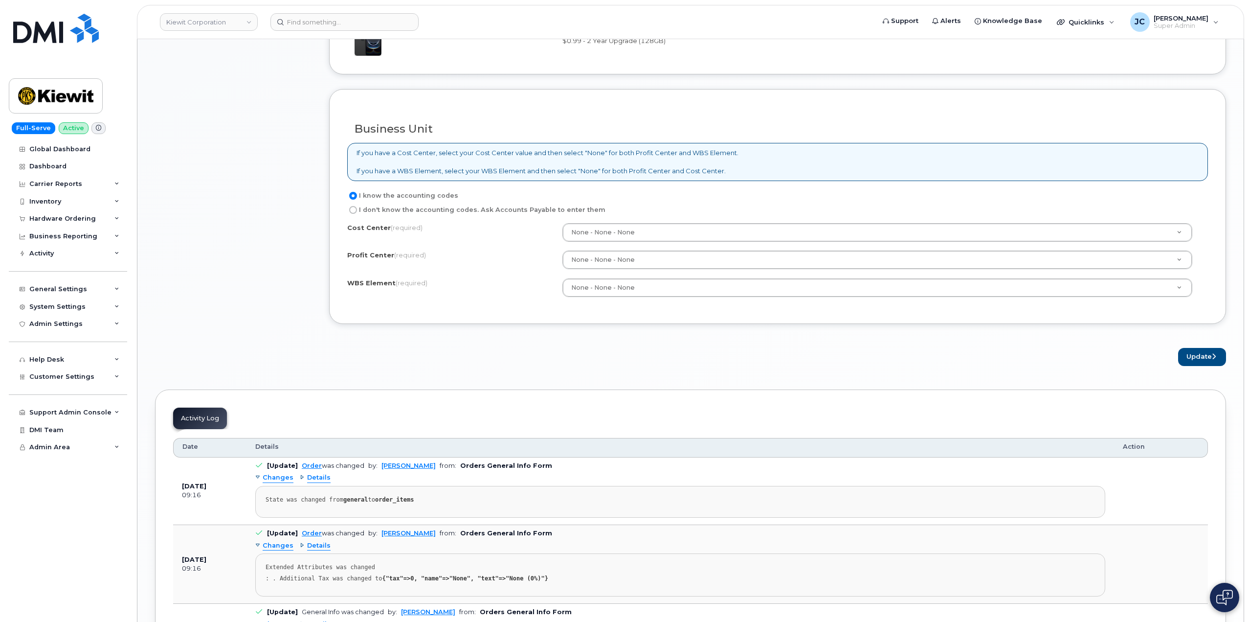
scroll to position [978, 0]
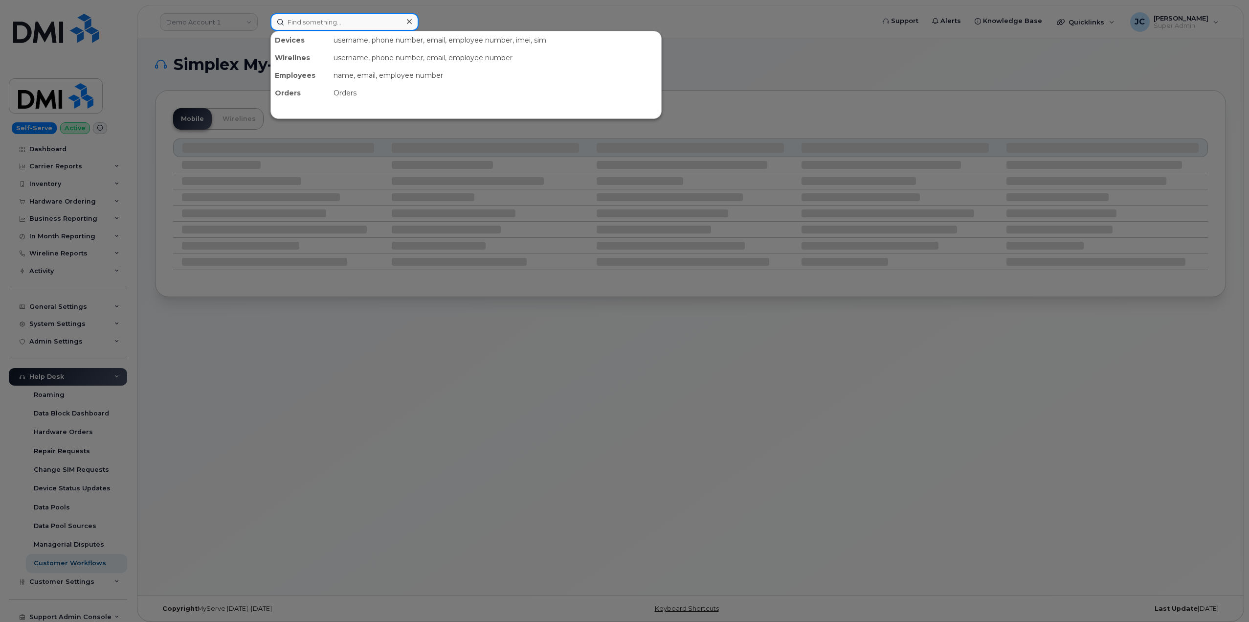
click at [329, 29] on input at bounding box center [344, 22] width 148 height 18
paste input "907.887.4005"
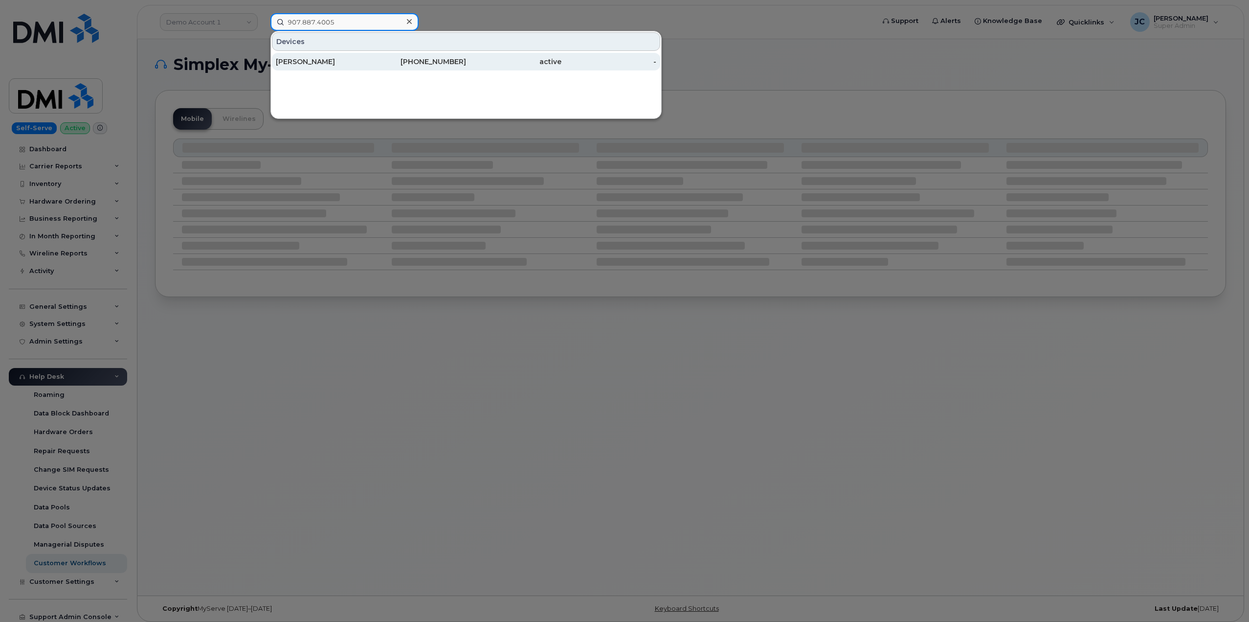
type input "907.887.4005"
click at [314, 64] on div "[PERSON_NAME]" at bounding box center [323, 62] width 95 height 10
